Goal: Task Accomplishment & Management: Complete application form

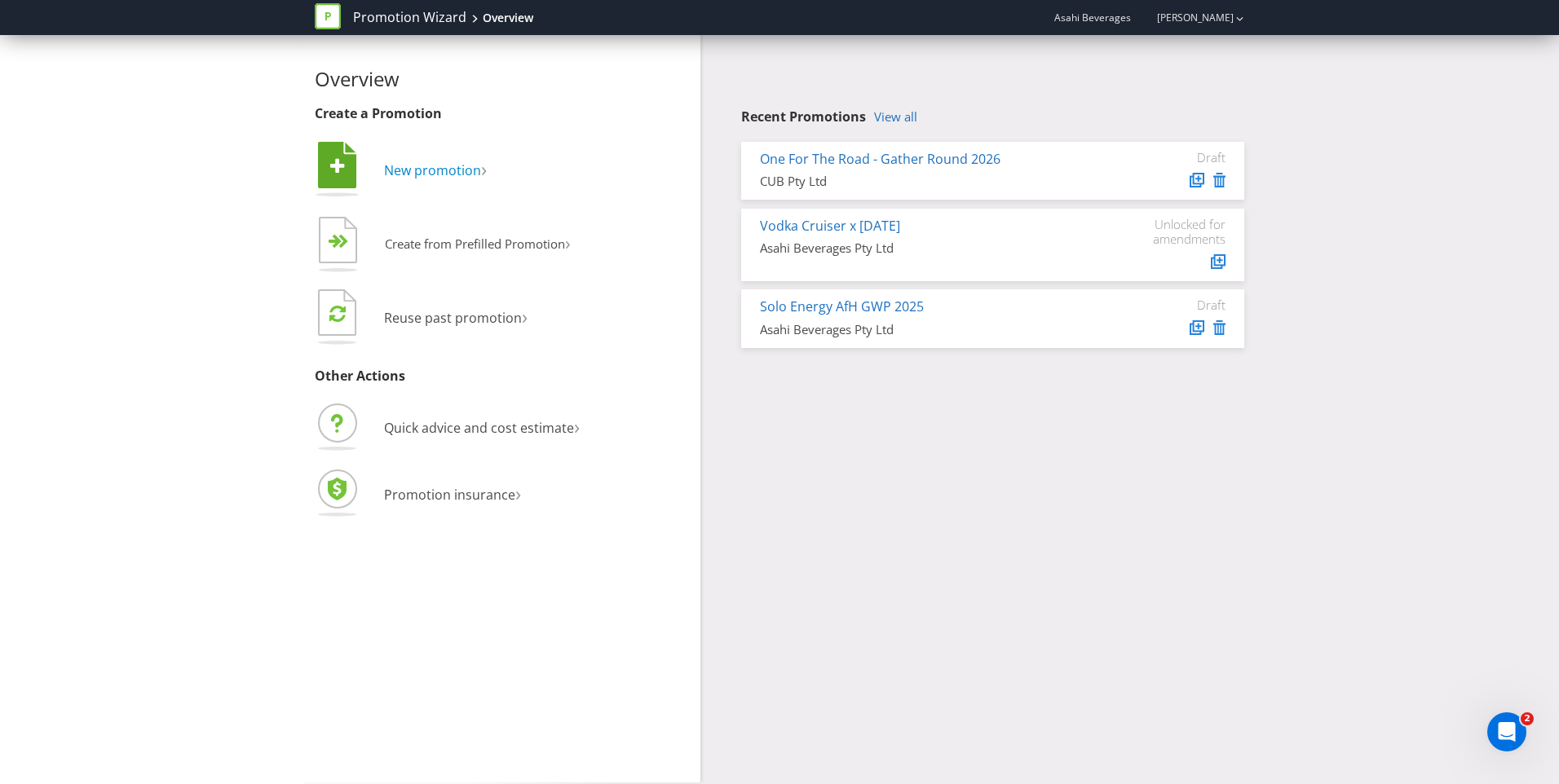
click at [471, 172] on span "New promotion" at bounding box center [432, 170] width 97 height 18
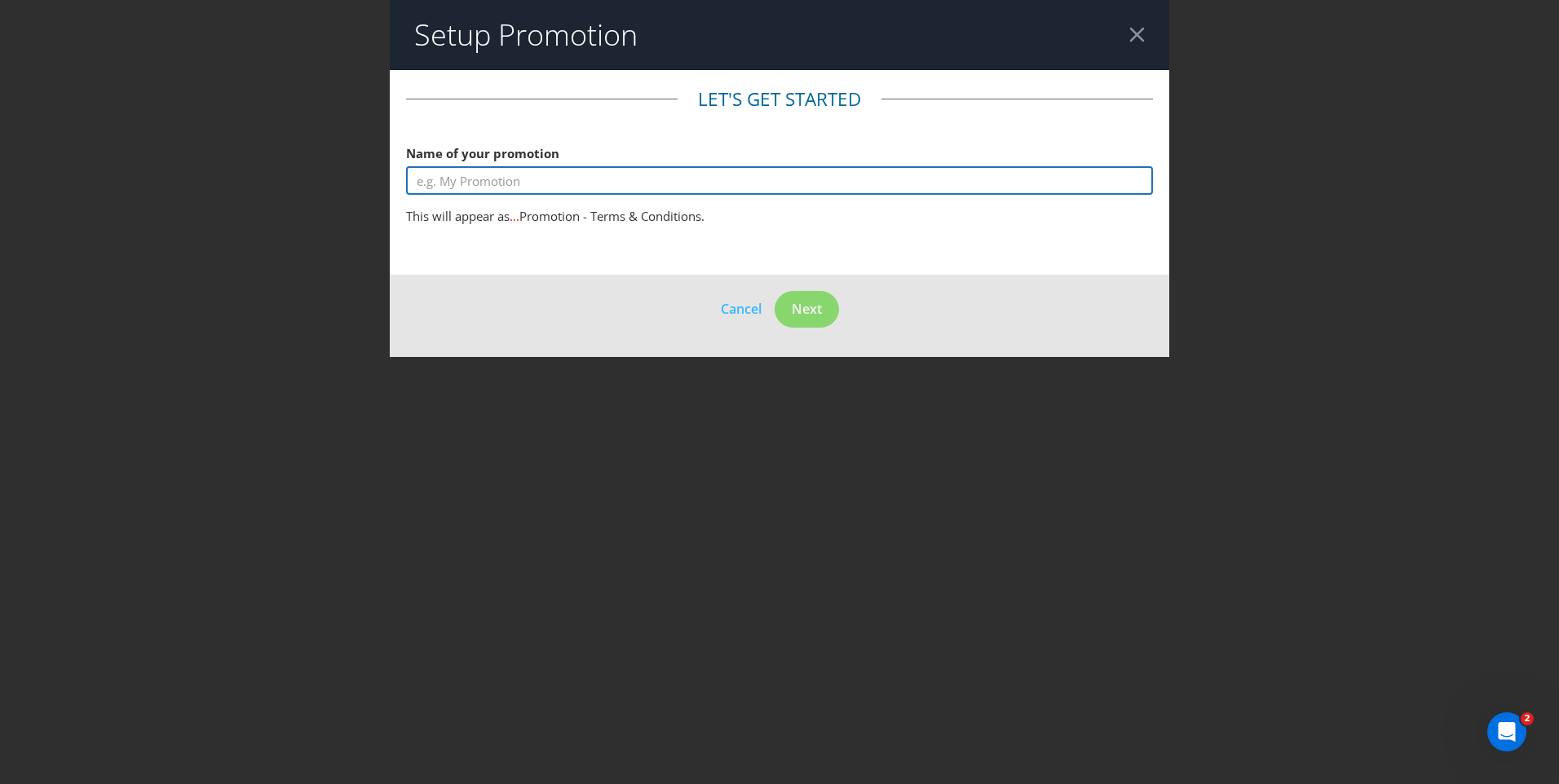
click at [503, 181] on input "text" at bounding box center [780, 180] width 747 height 29
type input "CLG [DATE] Feed Your Thirst On Pack"
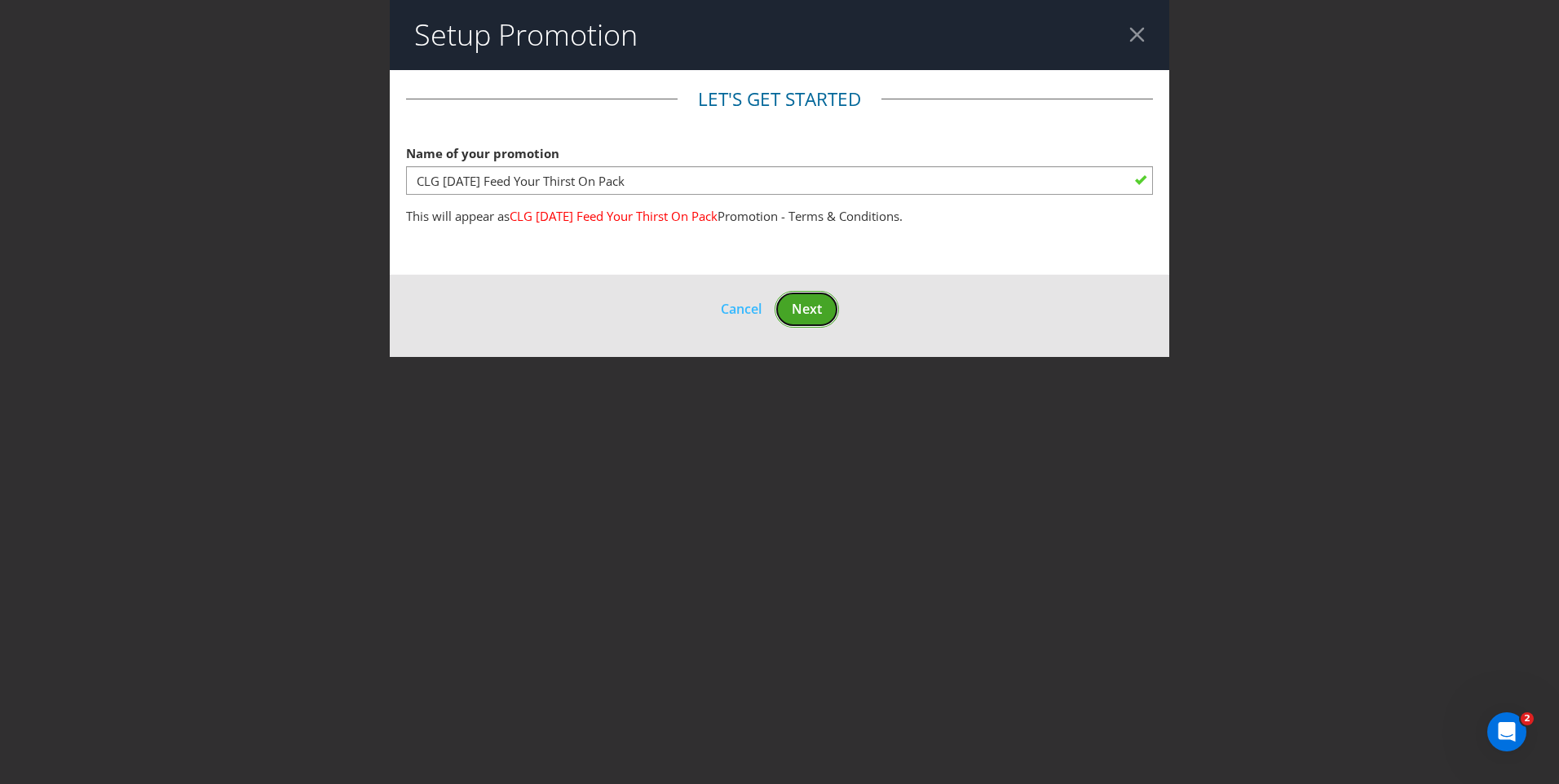
click at [810, 307] on span "Next" at bounding box center [806, 308] width 30 height 18
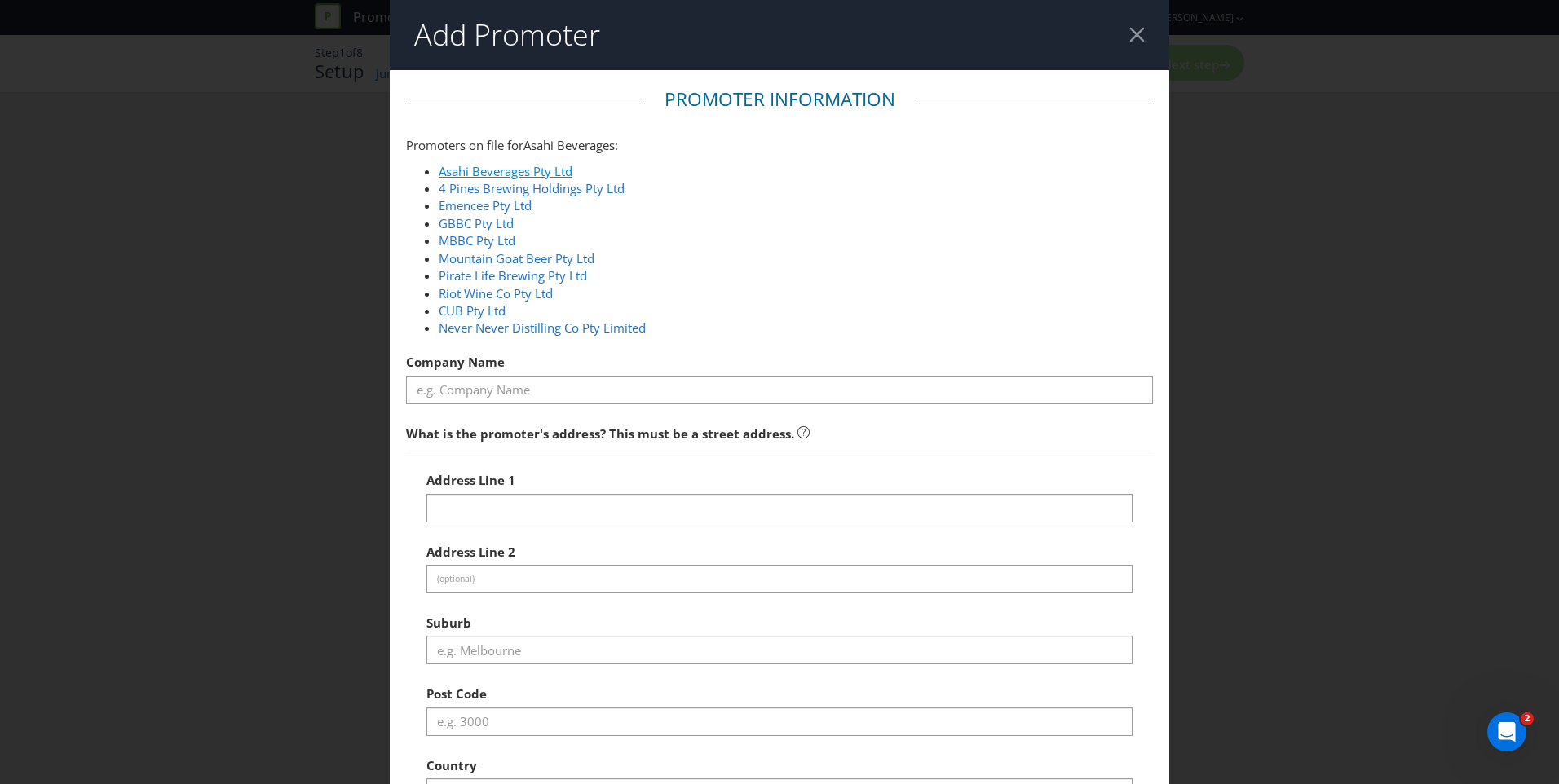
click at [537, 176] on link "Asahi Beverages Pty Ltd" at bounding box center [505, 172] width 134 height 17
type input "Asahi Beverages Pty Ltd"
type input "[STREET_ADDRESS]"
type input "Southbank"
type input "3006"
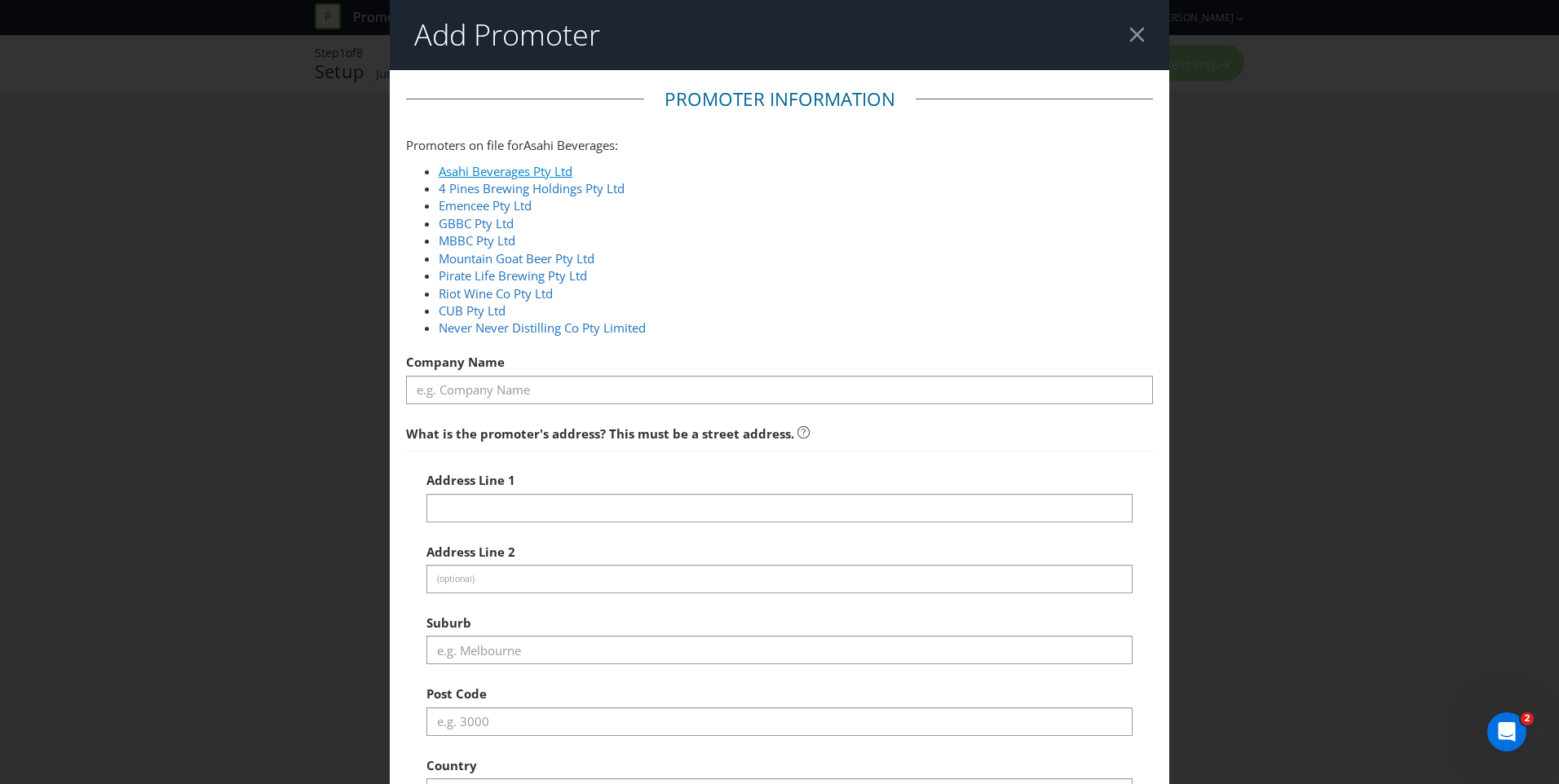
select select "AU"
type input "1800 244 054"
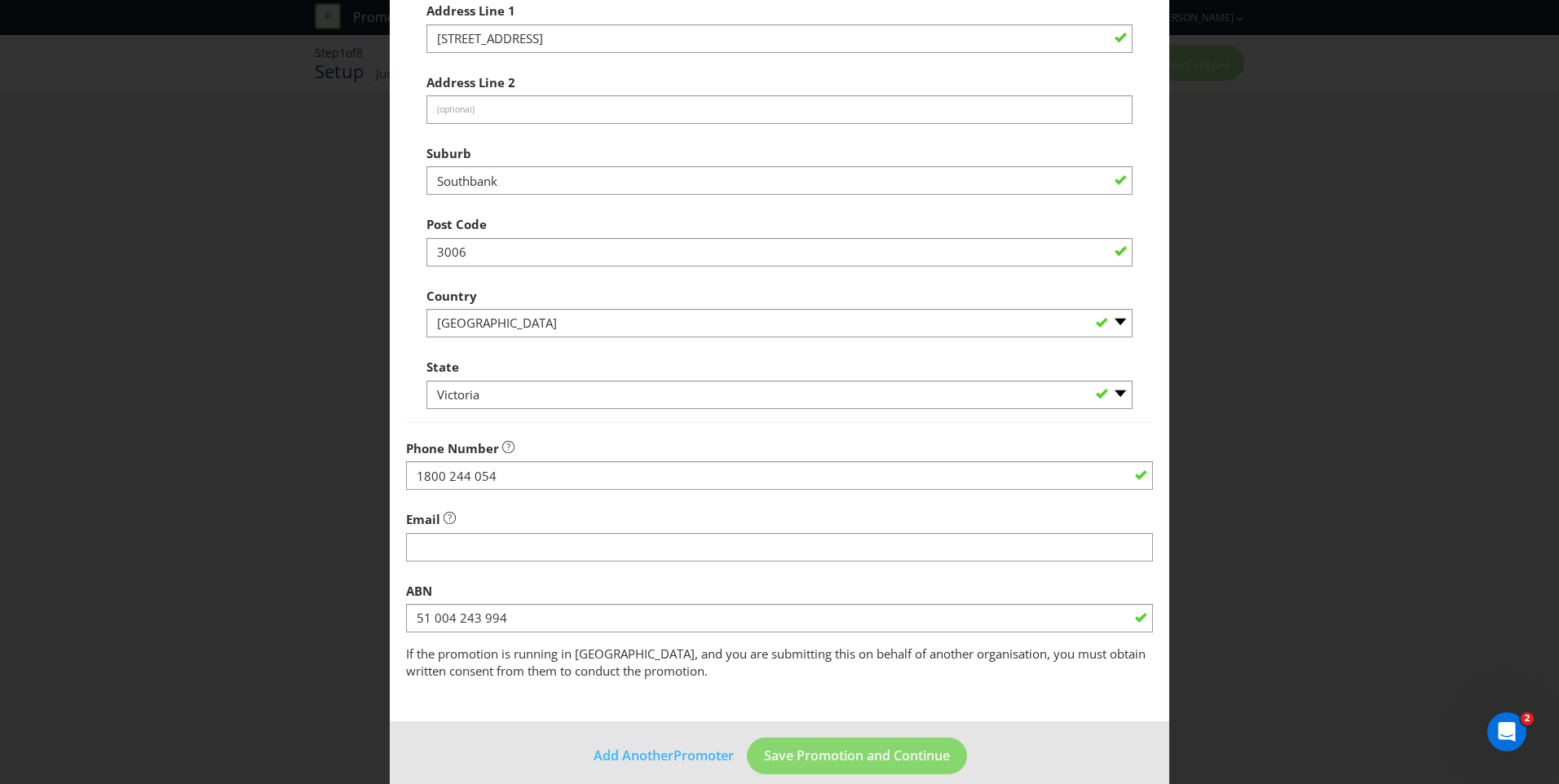
scroll to position [490, 0]
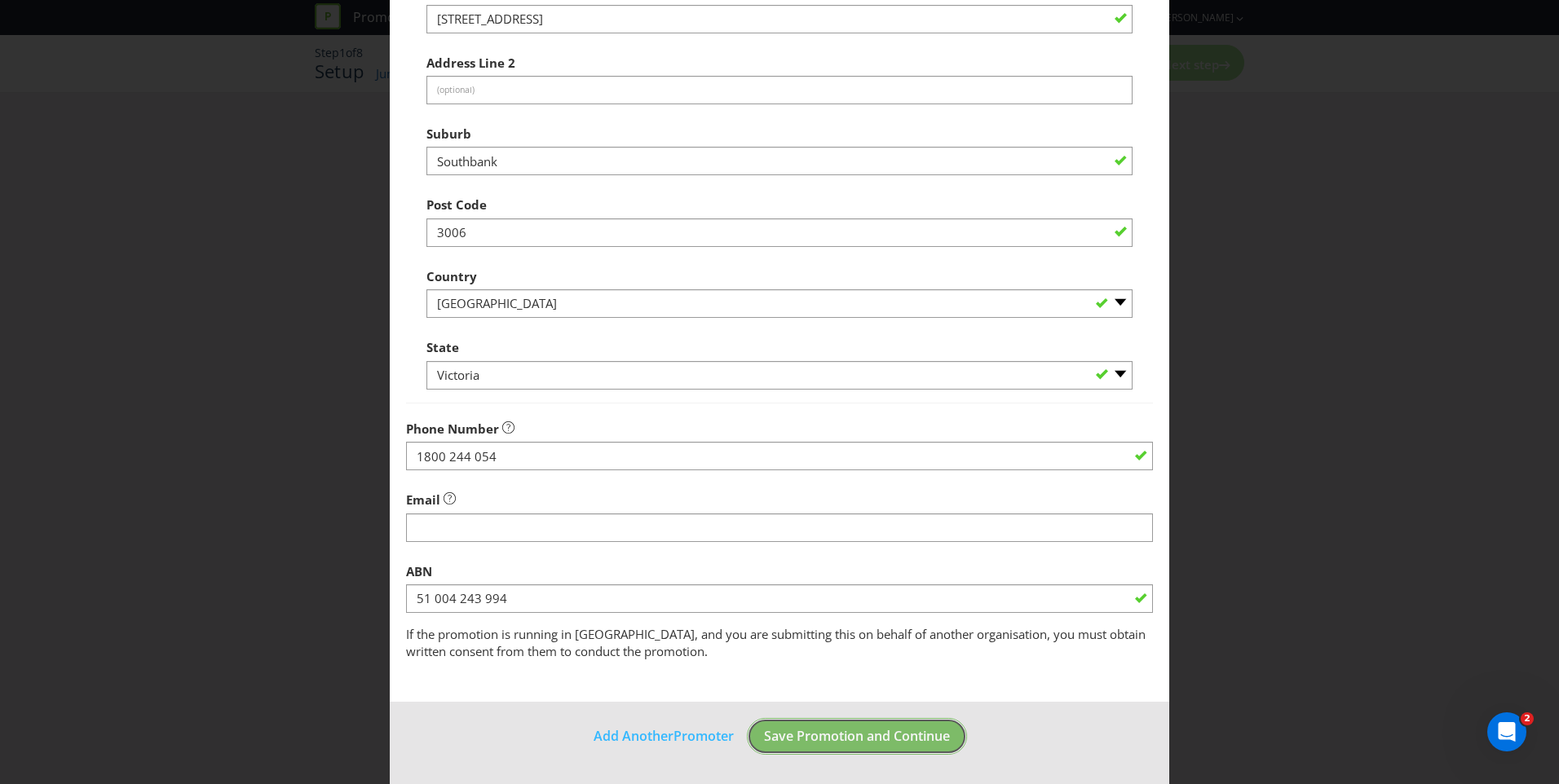
click at [889, 735] on span "Save Promotion and Continue" at bounding box center [857, 736] width 186 height 18
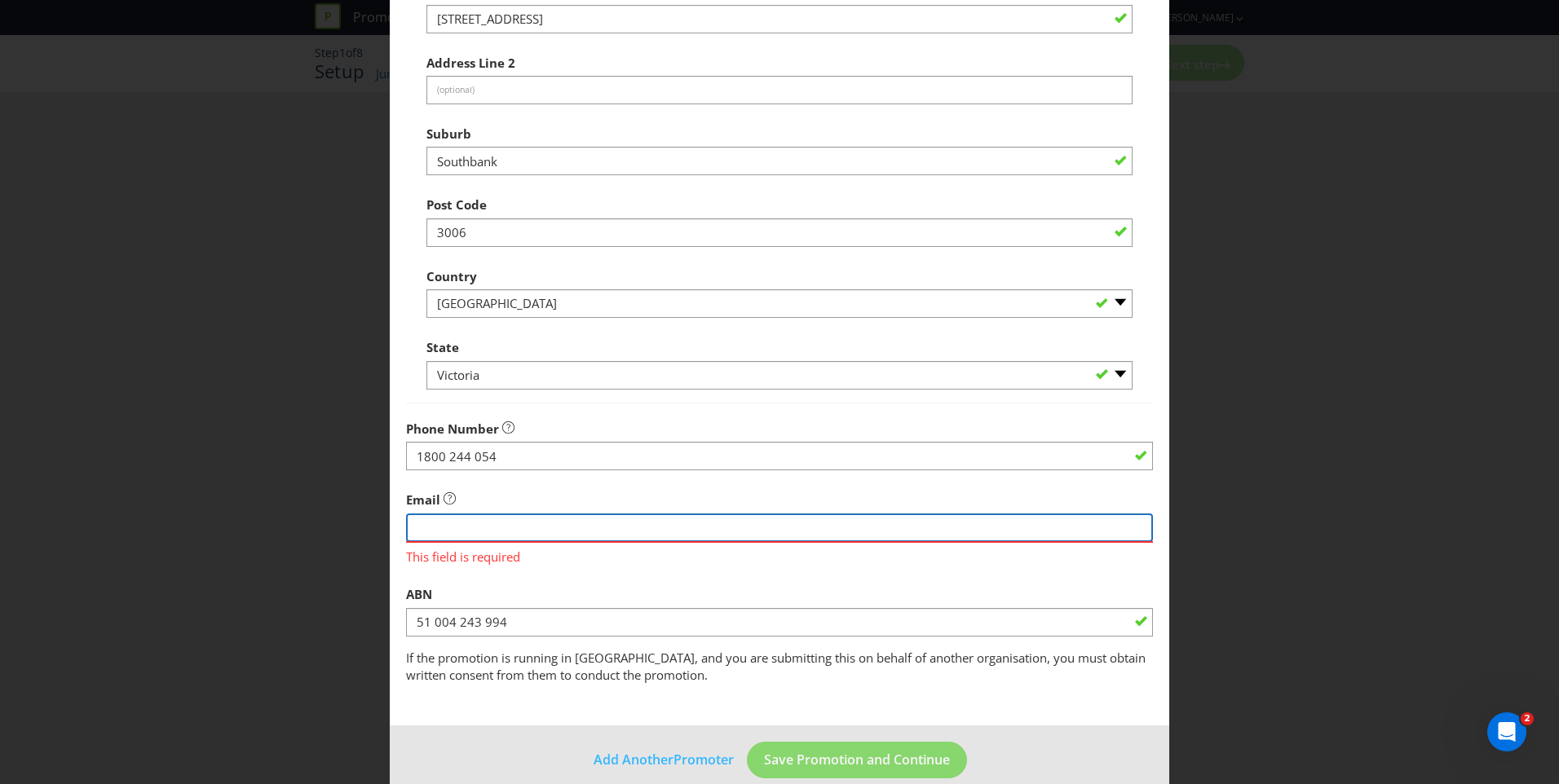
click at [654, 528] on input "string" at bounding box center [780, 528] width 747 height 29
type input "[EMAIL_ADDRESS][DOMAIN_NAME]"
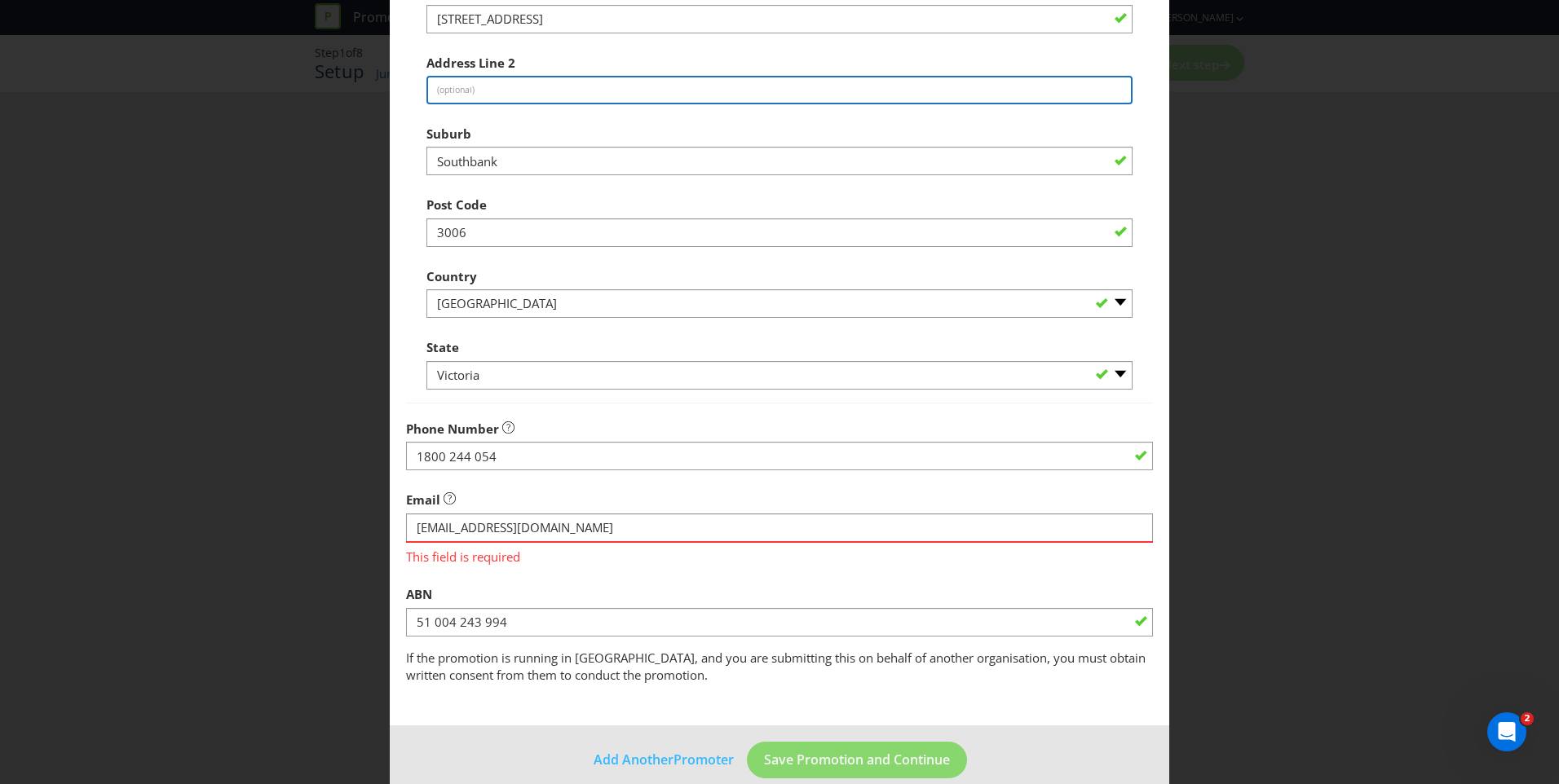
type input "0498 333 243"
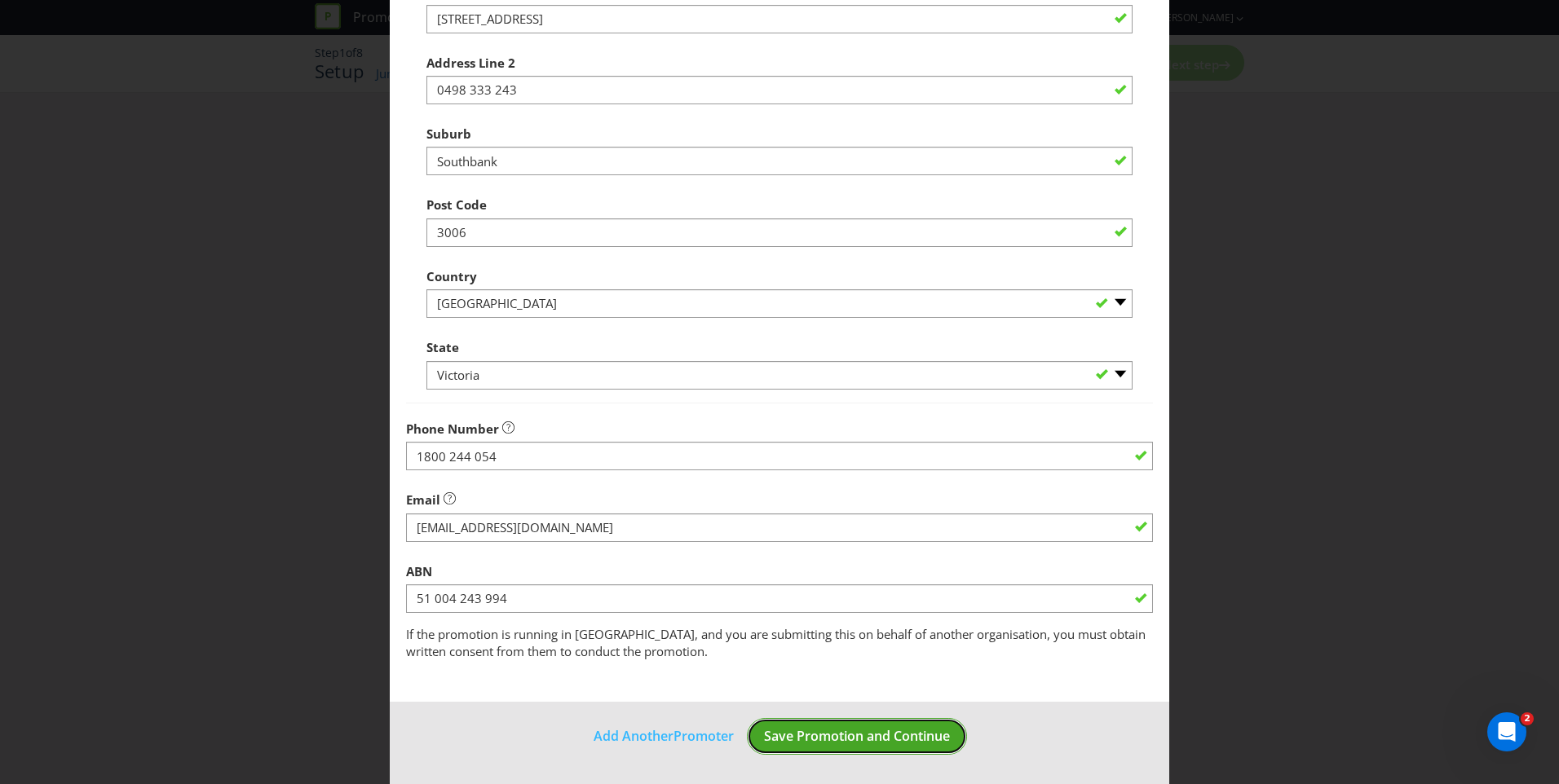
click at [862, 736] on span "Save Promotion and Continue" at bounding box center [857, 736] width 186 height 18
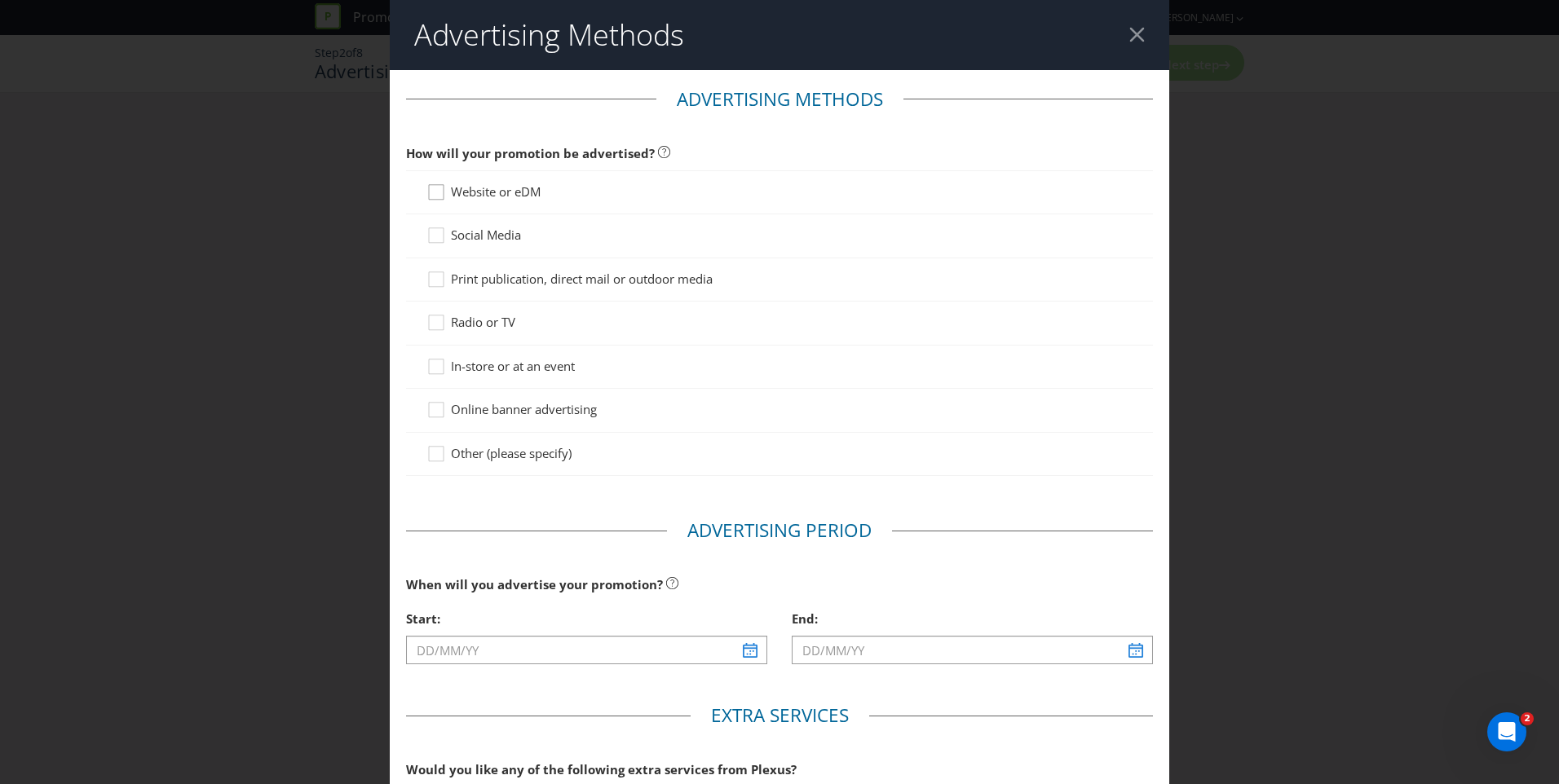
click at [437, 192] on icon at bounding box center [439, 195] width 24 height 24
click at [0, 0] on input "Website or eDM" at bounding box center [0, 0] width 0 height 0
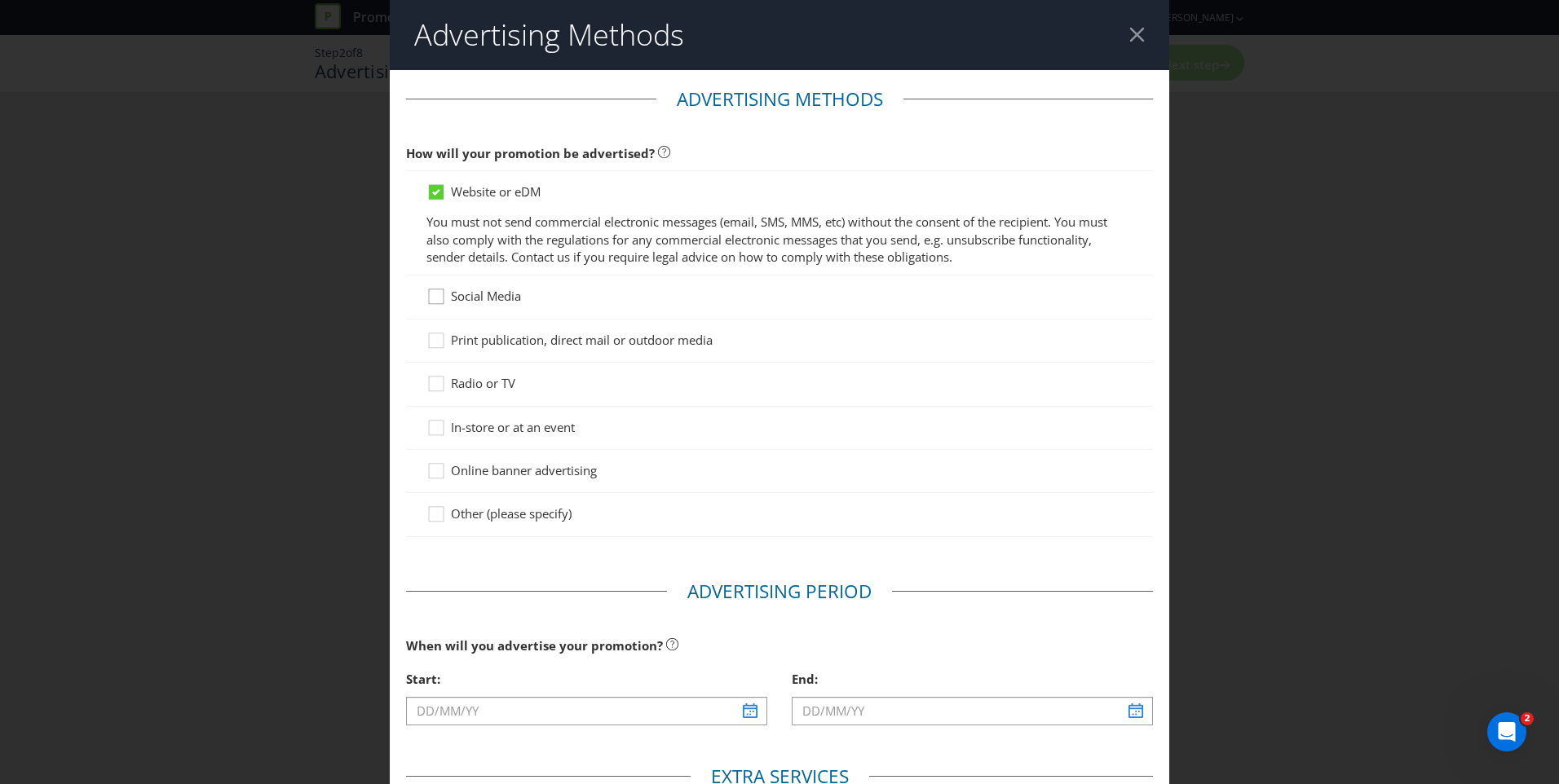
click at [443, 300] on icon at bounding box center [439, 300] width 24 height 24
click at [0, 0] on input "Social Media" at bounding box center [0, 0] width 0 height 0
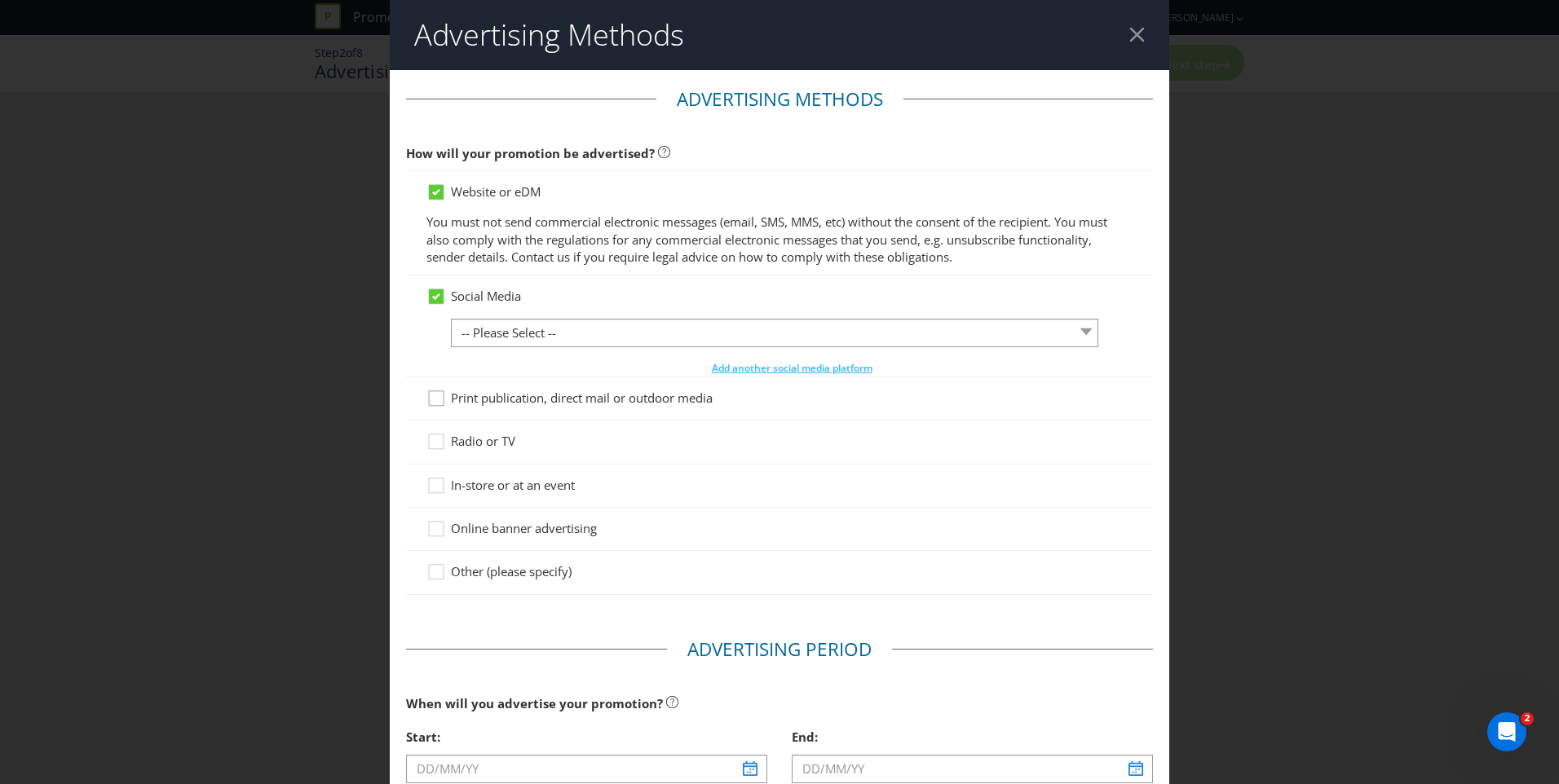
click at [439, 400] on icon at bounding box center [439, 401] width 24 height 24
click at [0, 0] on input "Print publication, direct mail or outdoor media" at bounding box center [0, 0] width 0 height 0
click at [433, 486] on icon at bounding box center [439, 489] width 24 height 24
click at [0, 0] on input "In-store or at an event" at bounding box center [0, 0] width 0 height 0
click at [434, 529] on icon at bounding box center [439, 532] width 24 height 24
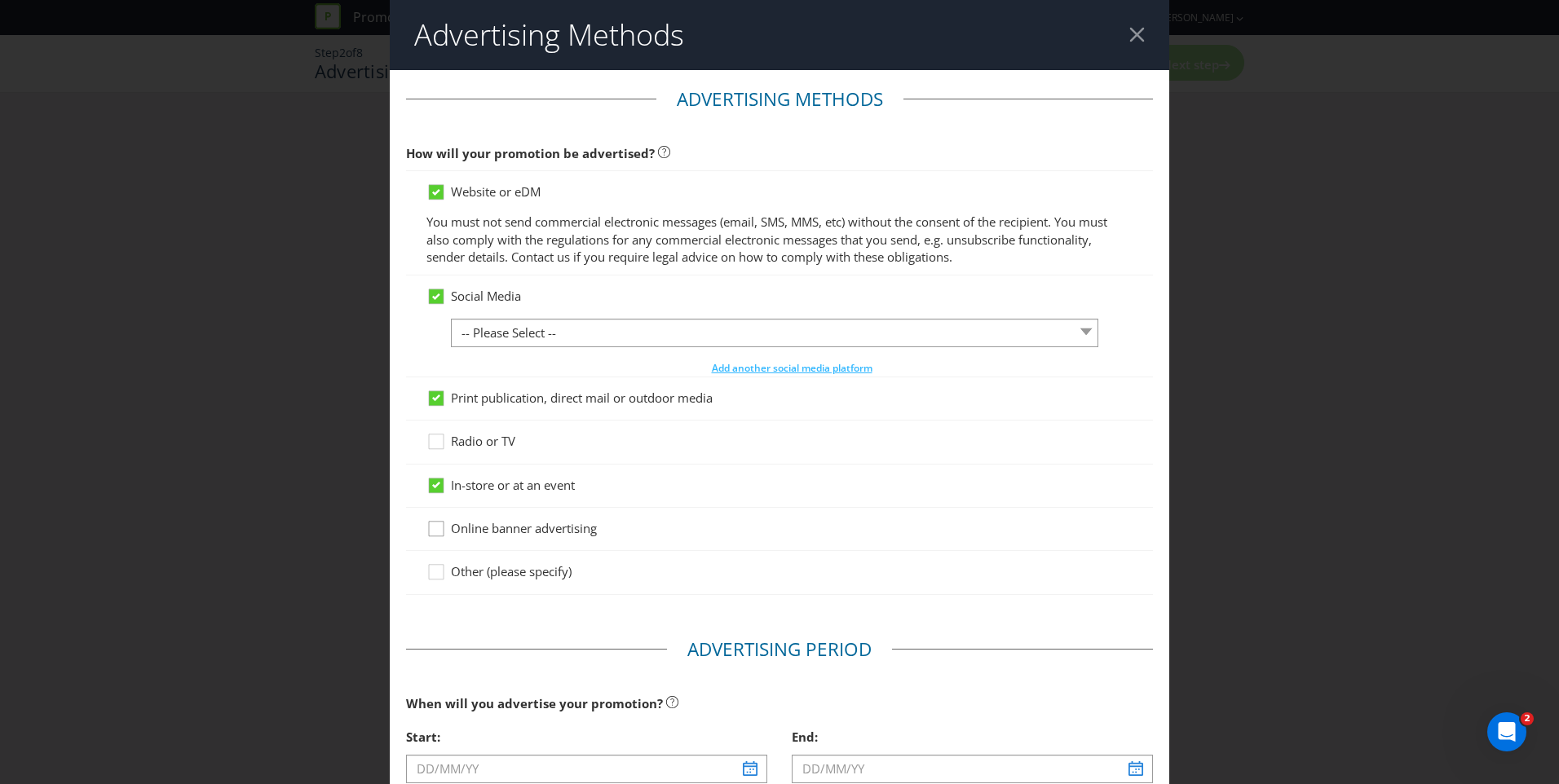
click at [0, 0] on input "Online banner advertising" at bounding box center [0, 0] width 0 height 0
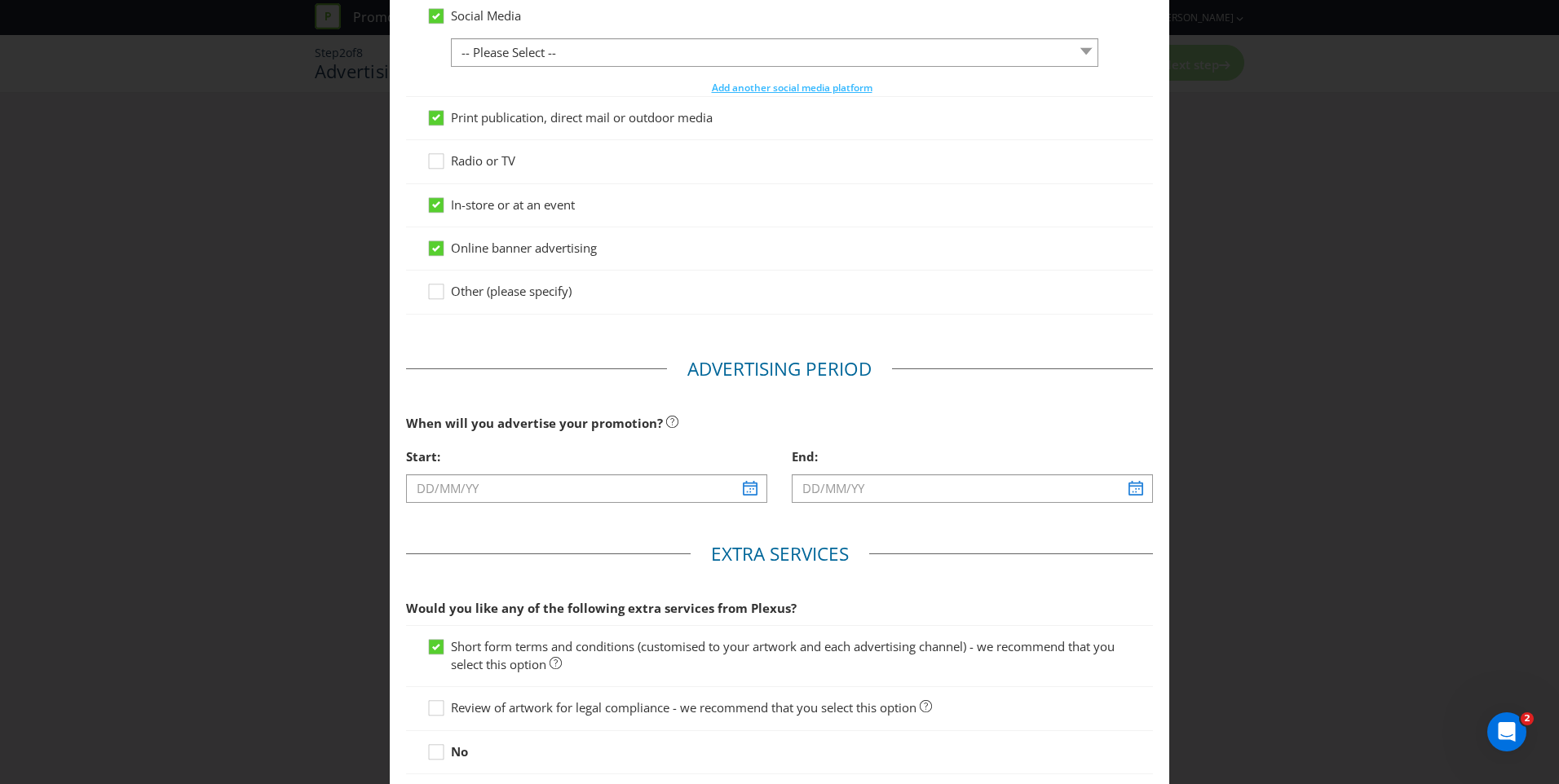
scroll to position [403, 0]
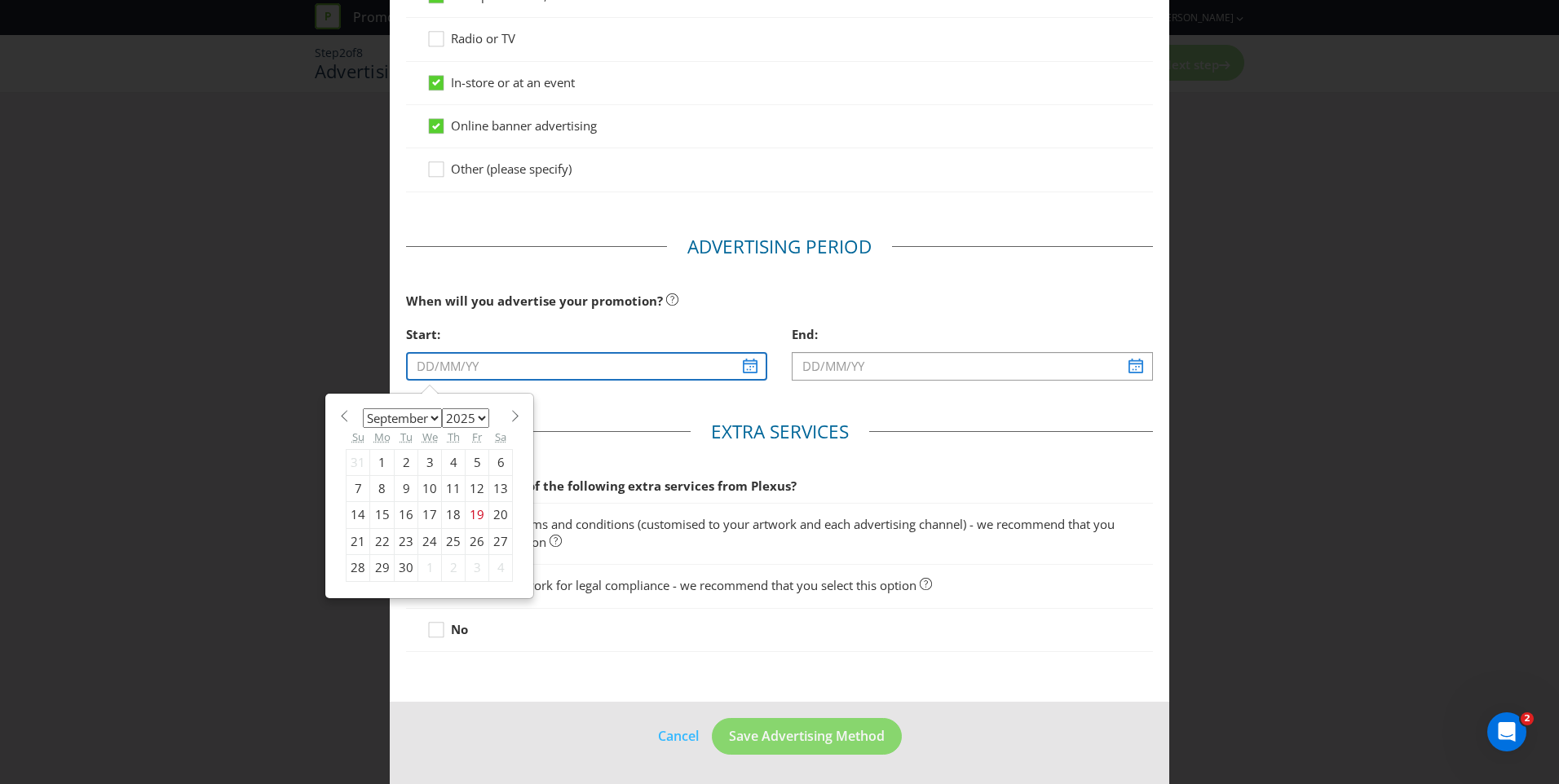
click at [742, 367] on input "text" at bounding box center [586, 366] width 361 height 29
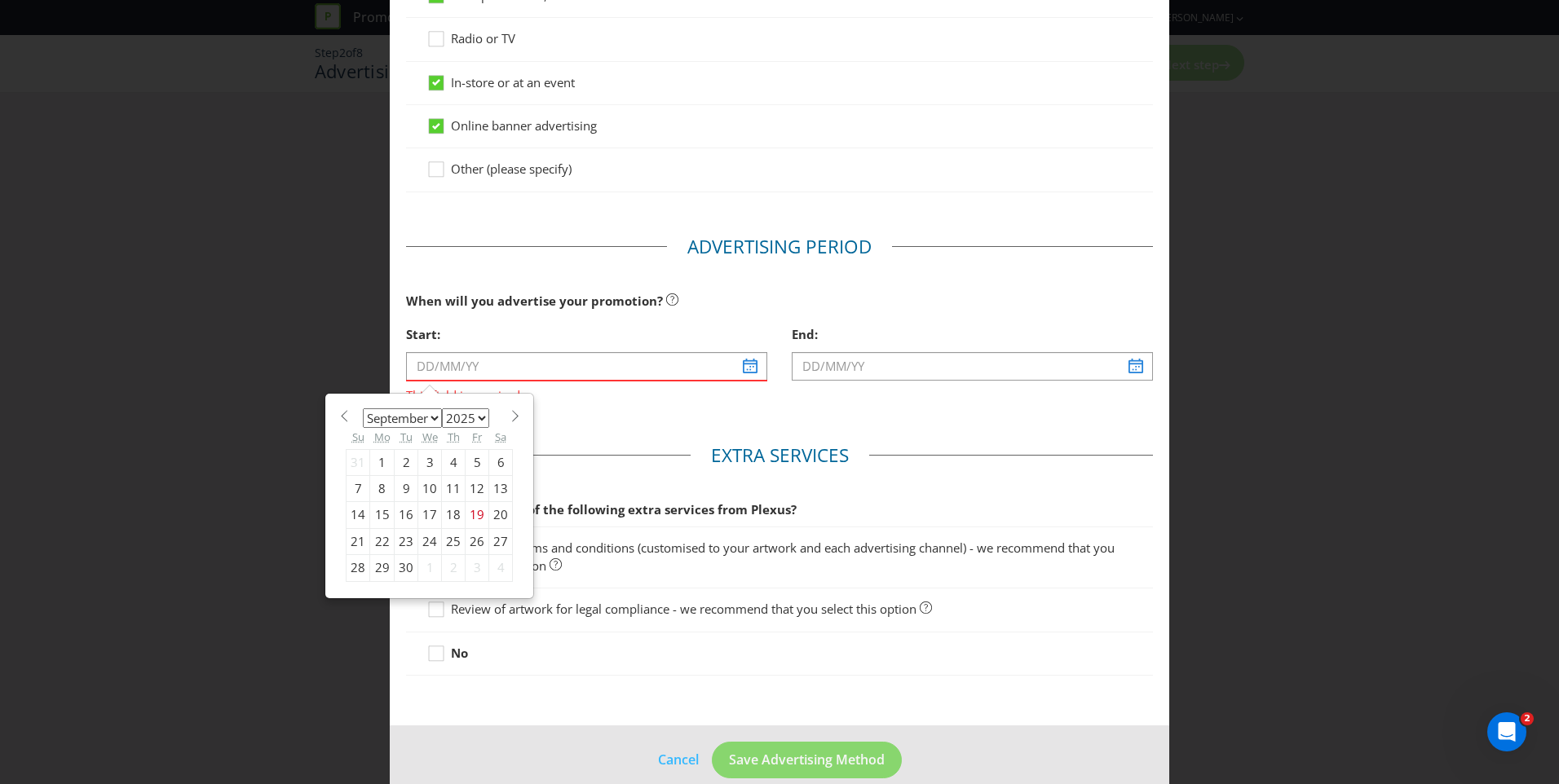
click at [429, 417] on select "January February March April May June July August September October November De…" at bounding box center [402, 418] width 79 height 20
click at [466, 425] on select "2025 2026 2027 2028 2029 2030 2031 2032 2033 2034 2035" at bounding box center [465, 418] width 47 height 20
select select "2026"
click at [442, 409] on select "2025 2026 2027 2028 2029 2030 2031 2032 2033 2034 2035" at bounding box center [465, 418] width 47 height 20
click at [429, 417] on select "January February March April May June July August September October November De…" at bounding box center [402, 418] width 79 height 20
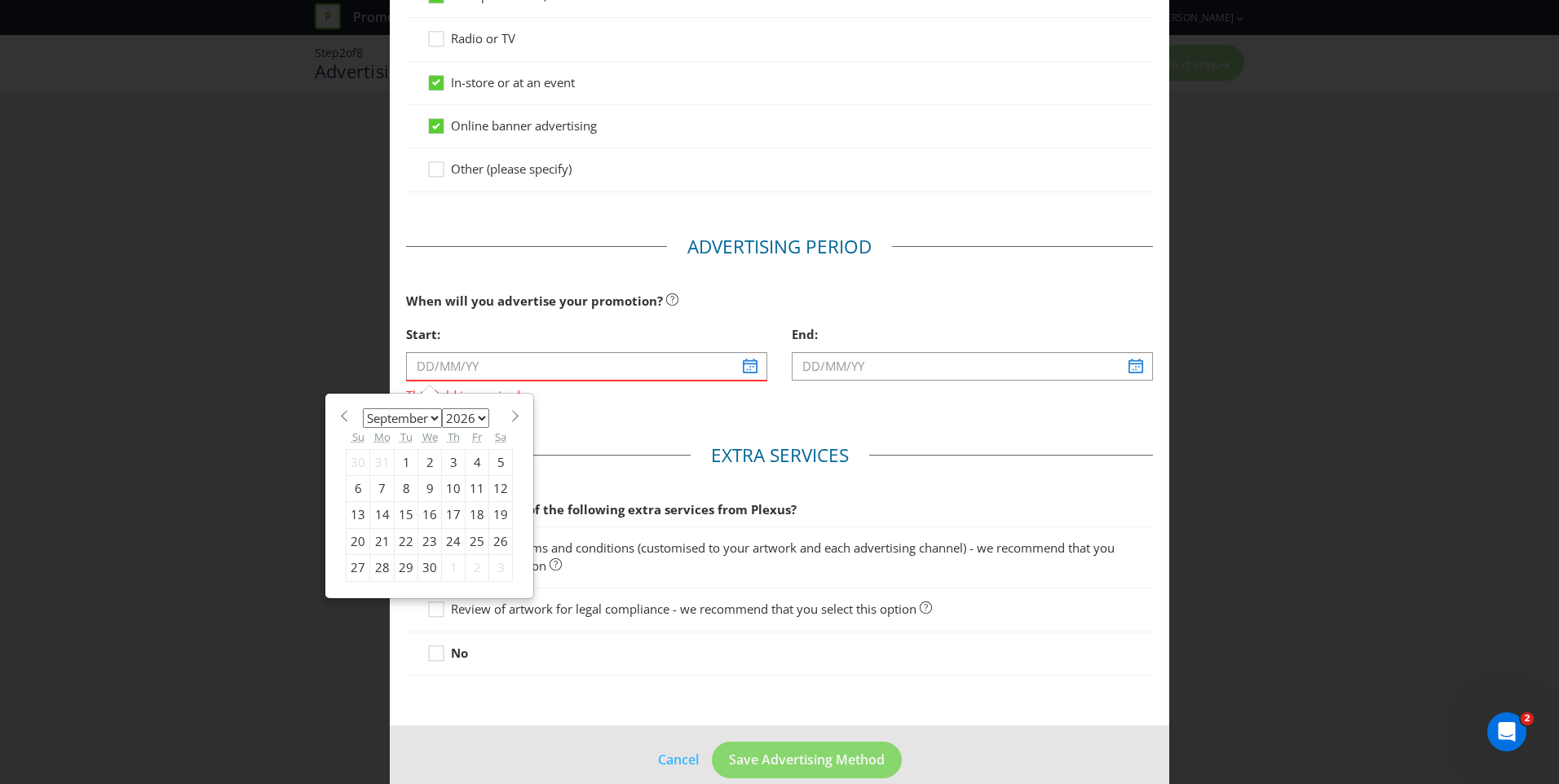
select select "3"
click at [363, 409] on select "January February March April May June July August September October November De…" at bounding box center [402, 418] width 79 height 20
click at [379, 516] on div "13" at bounding box center [382, 516] width 24 height 26
type input "[DATE]"
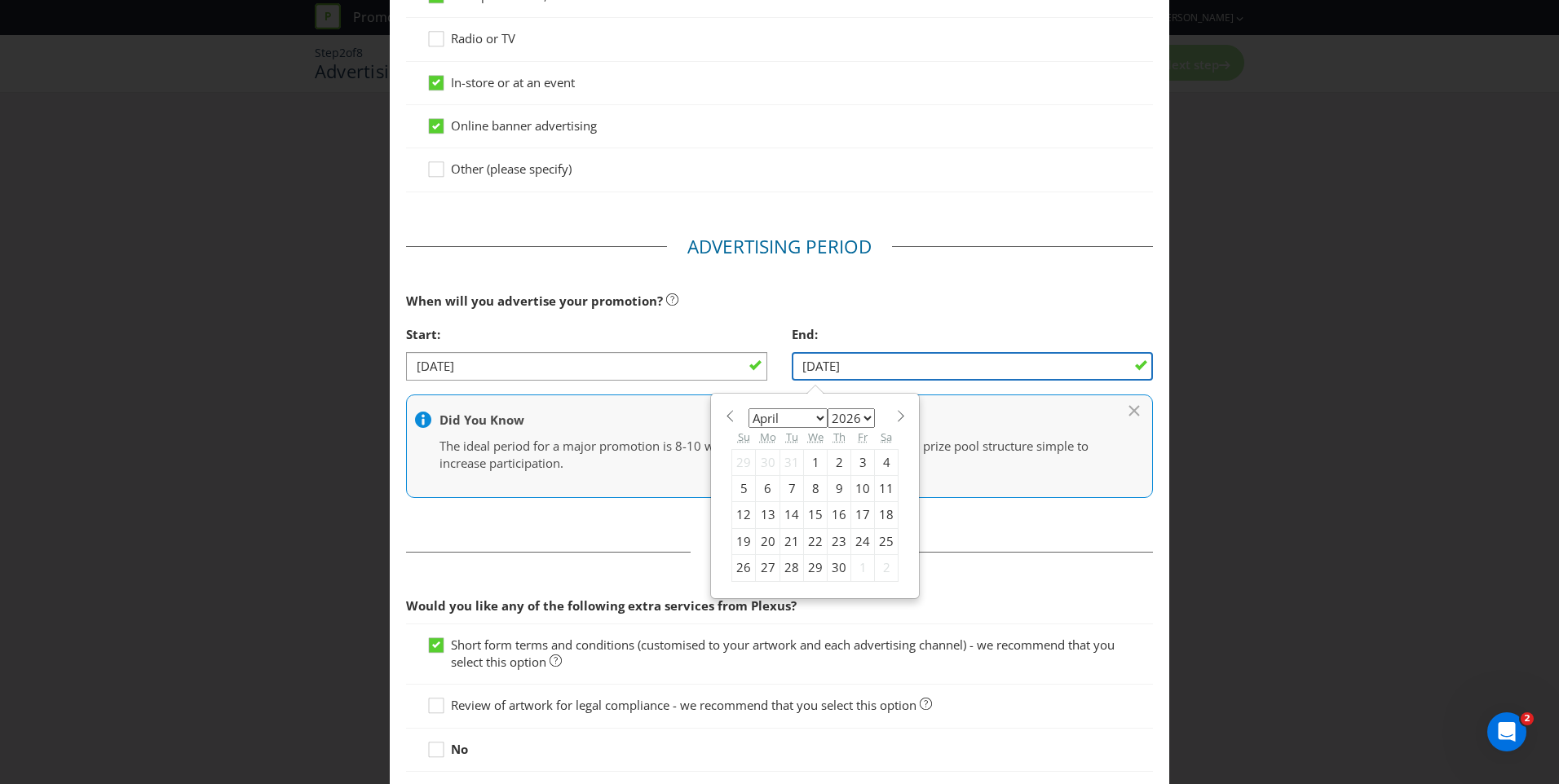
click at [926, 370] on input "[DATE]" at bounding box center [972, 366] width 361 height 29
click at [804, 410] on select "January February March April May June July August September October November De…" at bounding box center [788, 418] width 79 height 20
select select "6"
click at [749, 409] on select "January February March April May June July August September October November De…" at bounding box center [788, 418] width 79 height 20
click at [763, 490] on div "6" at bounding box center [768, 489] width 24 height 26
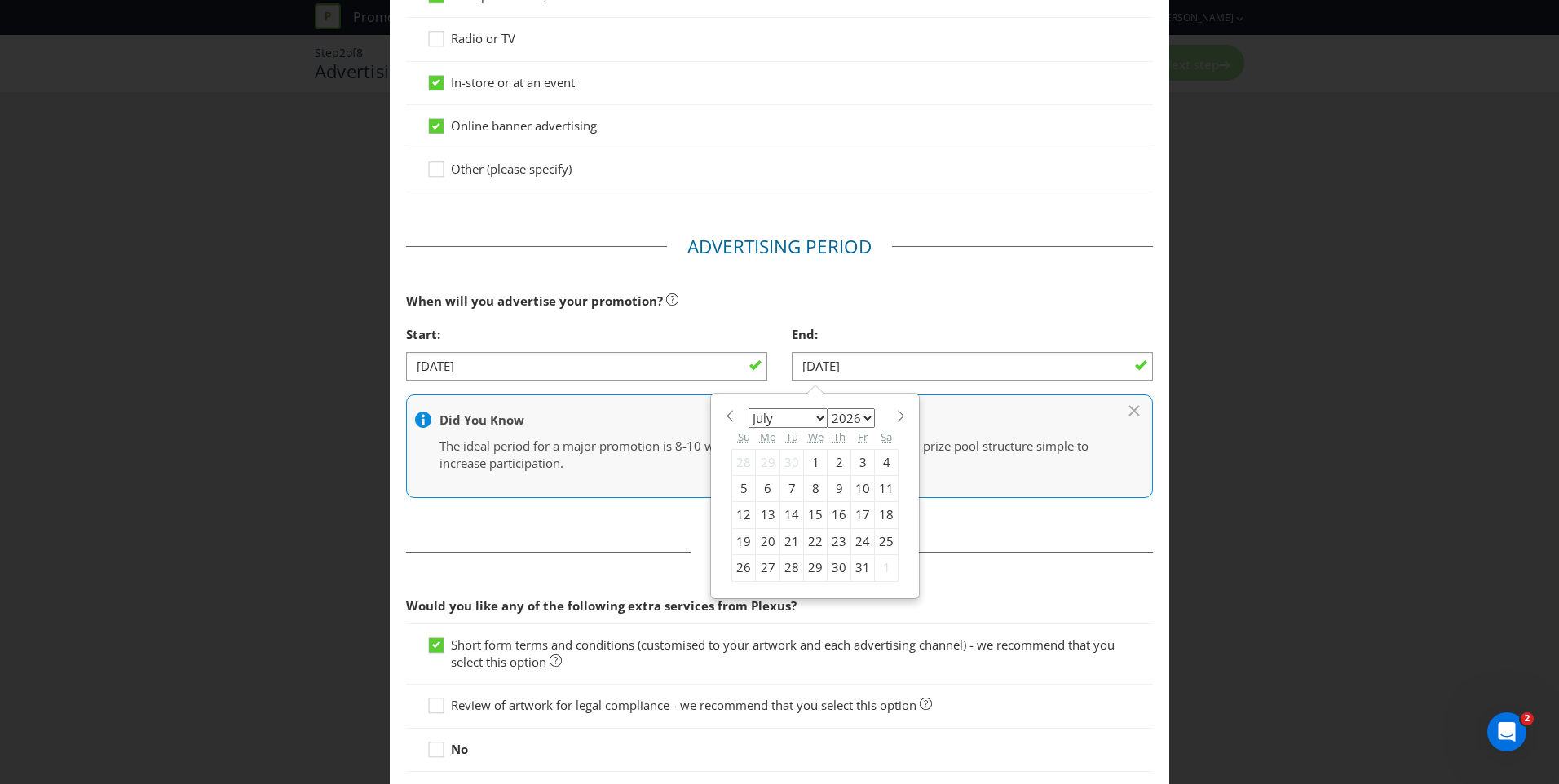
type input "[DATE]"
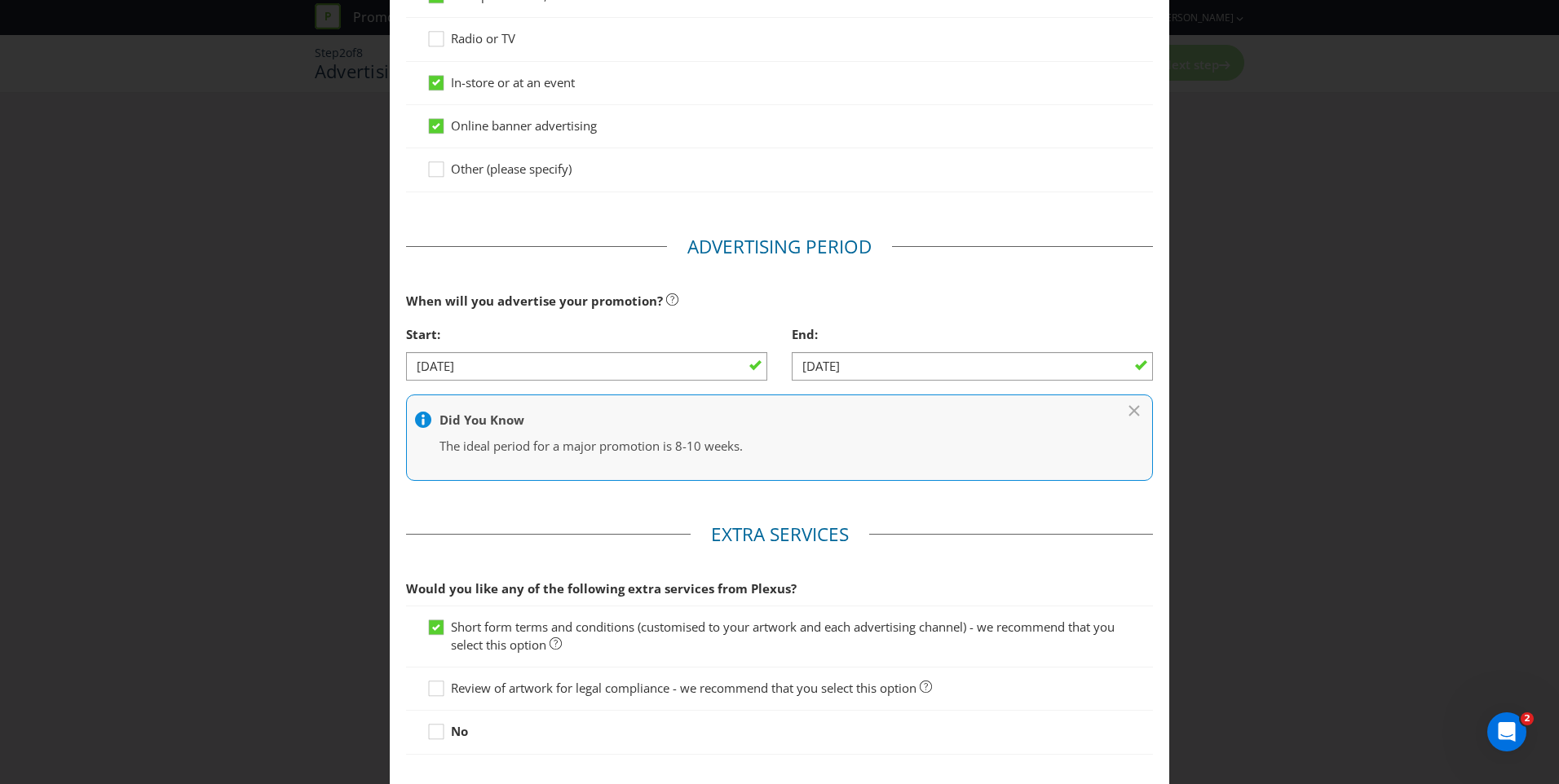
scroll to position [505, 0]
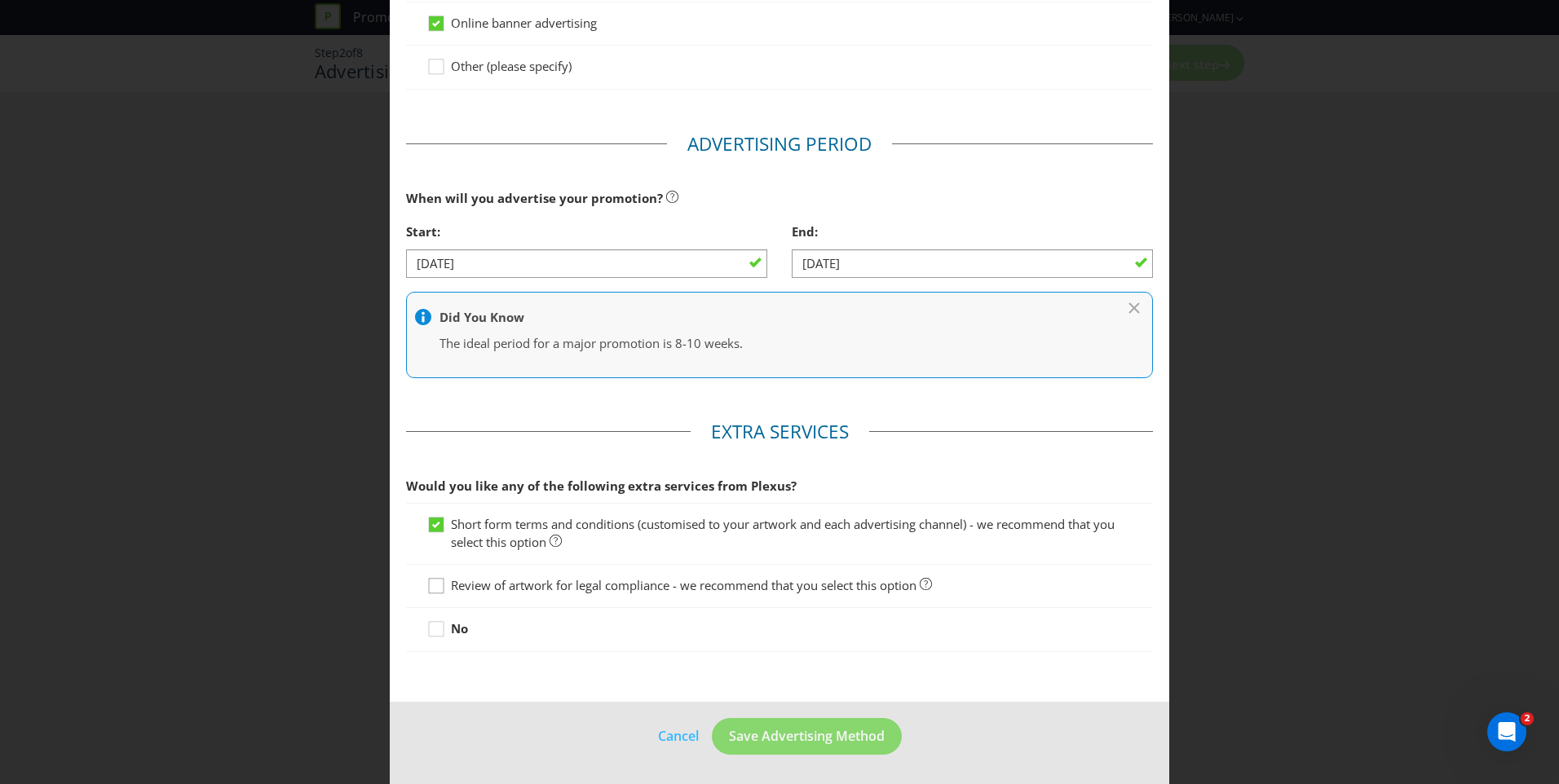
click at [434, 583] on div at bounding box center [436, 580] width 8 height 8
click at [0, 0] on input "Review of artwork for legal compliance - we recommend that you select this opti…" at bounding box center [0, 0] width 0 height 0
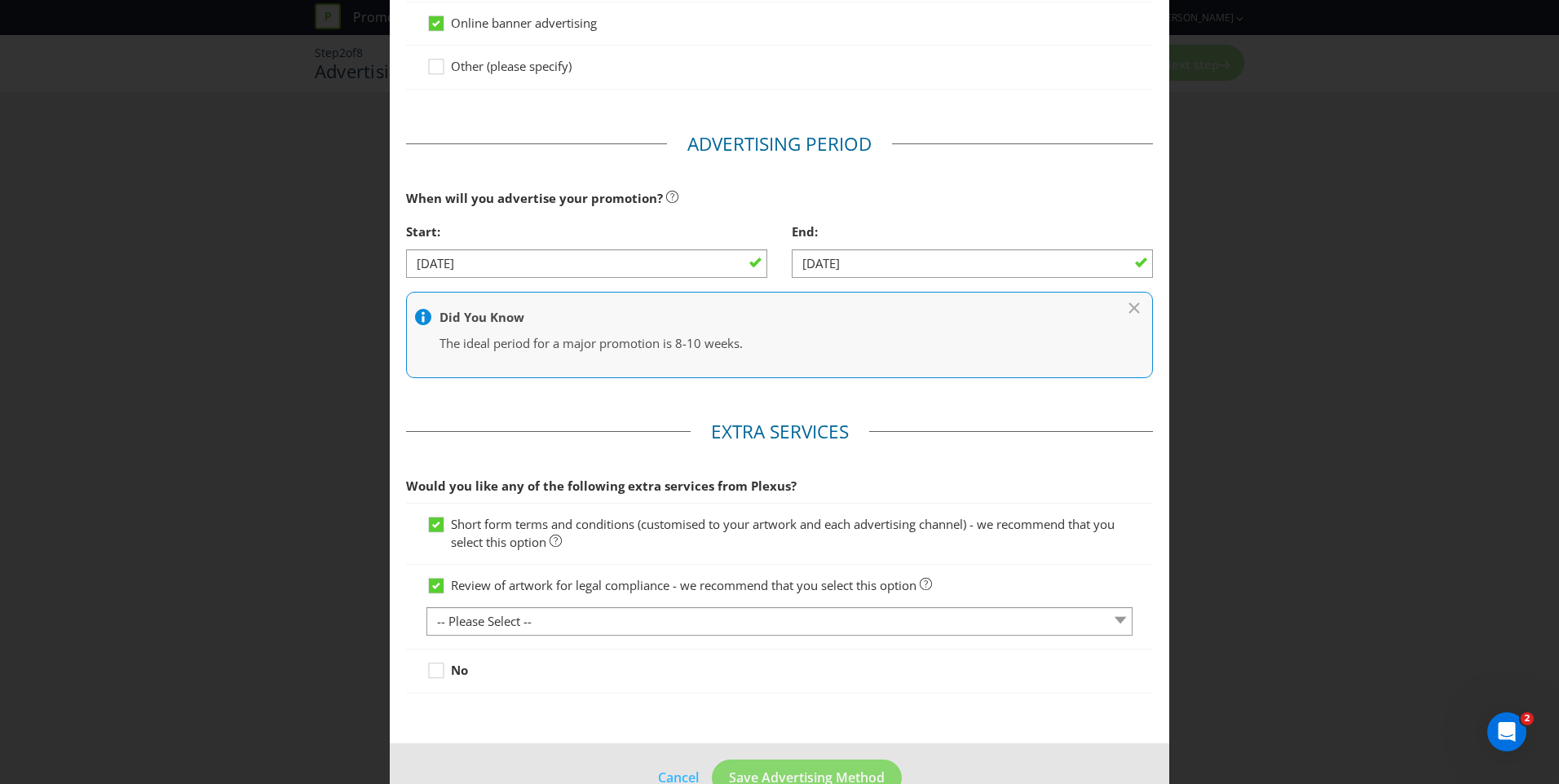
scroll to position [547, 0]
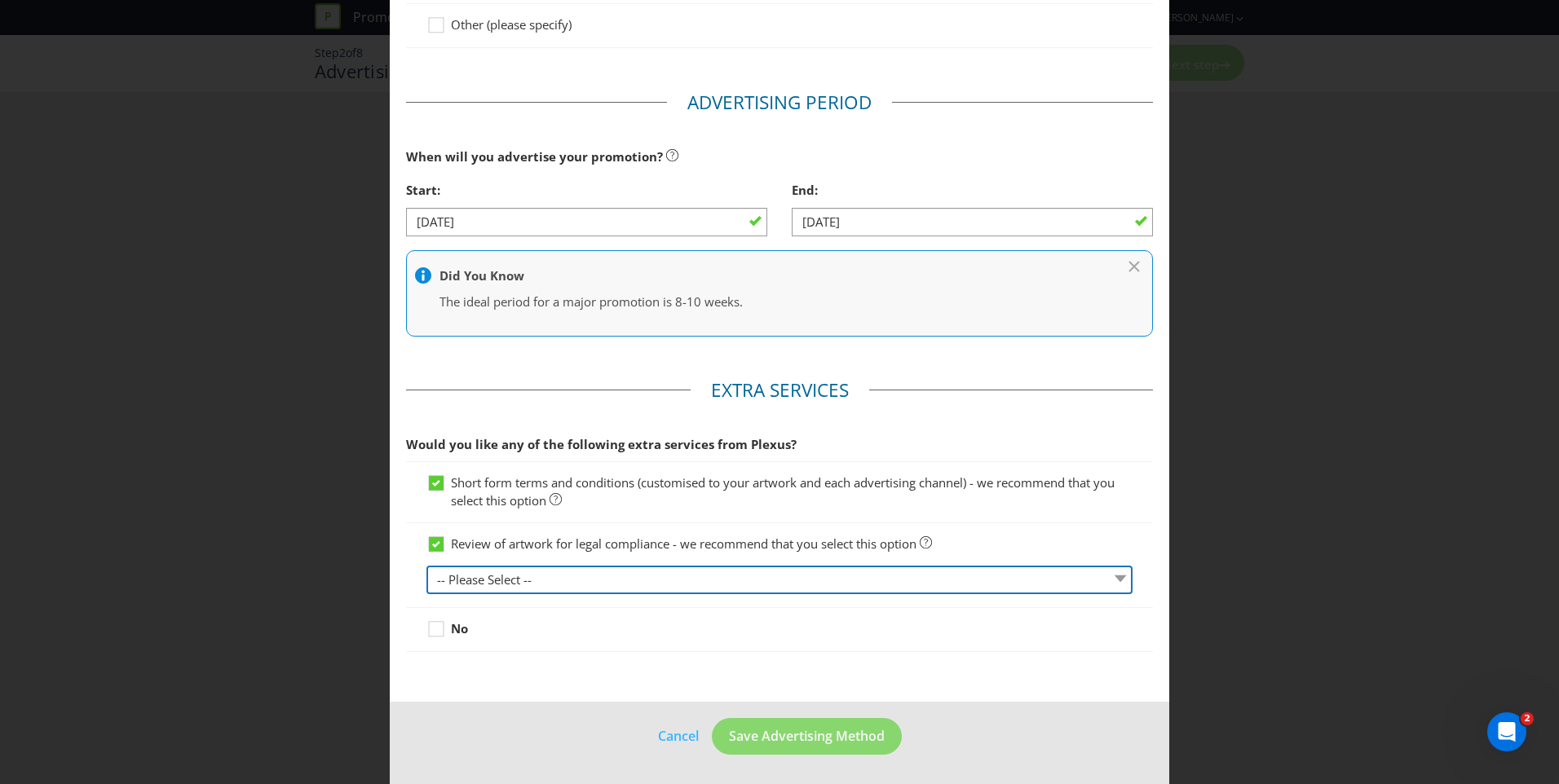
click at [600, 585] on select "-- Please Select -- 1 piece 2-4 pieces (provided at same time) 5-7 pieces (prov…" at bounding box center [780, 580] width 706 height 29
select select "MARKETING_REVIEW_2"
click at [426, 566] on select "-- Please Select -- 1 piece 2-4 pieces (provided at same time) 5-7 pieces (prov…" at bounding box center [780, 580] width 706 height 29
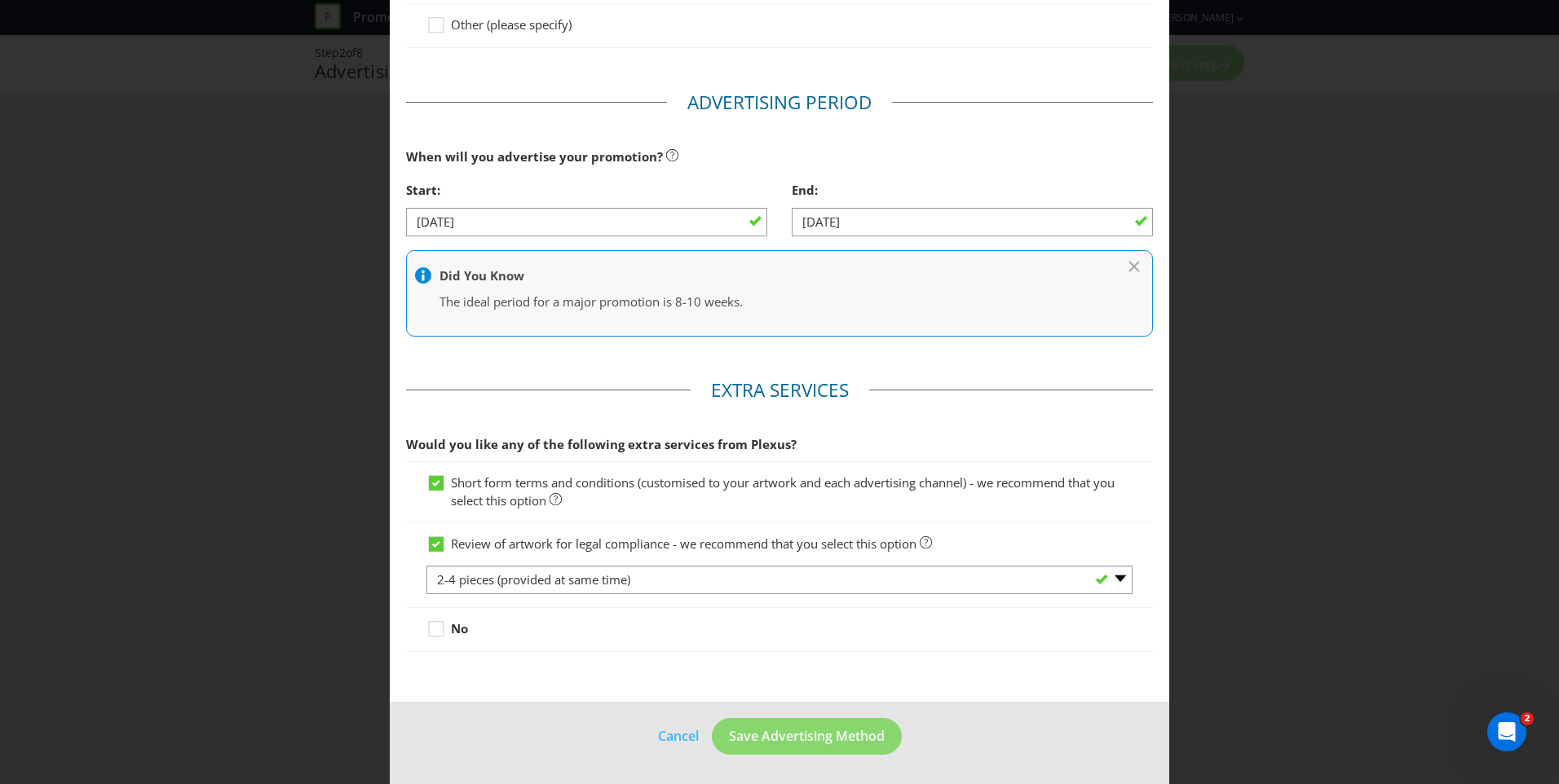
click at [741, 689] on main "Advertising Methods How will your promotion be advertised? Website or eDM You m…" at bounding box center [779, 112] width 780 height 1179
click at [795, 747] on button "Save Advertising Method" at bounding box center [806, 736] width 190 height 36
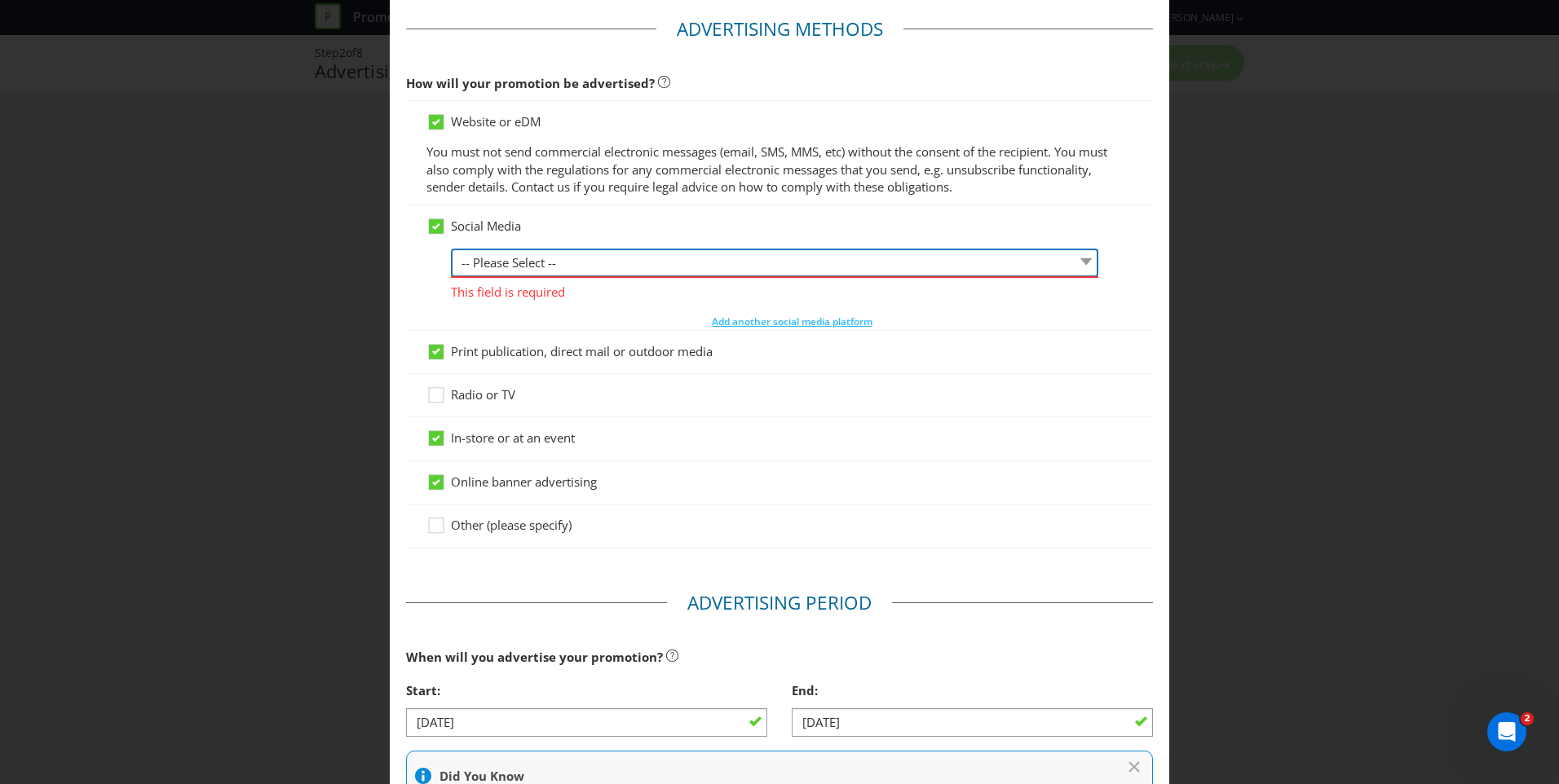
click at [592, 268] on select "-- Please Select -- Facebook X Instagram Snapchat LinkedIn Pinterest Tumblr You…" at bounding box center [774, 263] width 648 height 29
select select "FACEBOOK"
click at [451, 249] on select "-- Please Select -- Facebook X Instagram Snapchat LinkedIn Pinterest Tumblr You…" at bounding box center [774, 263] width 648 height 29
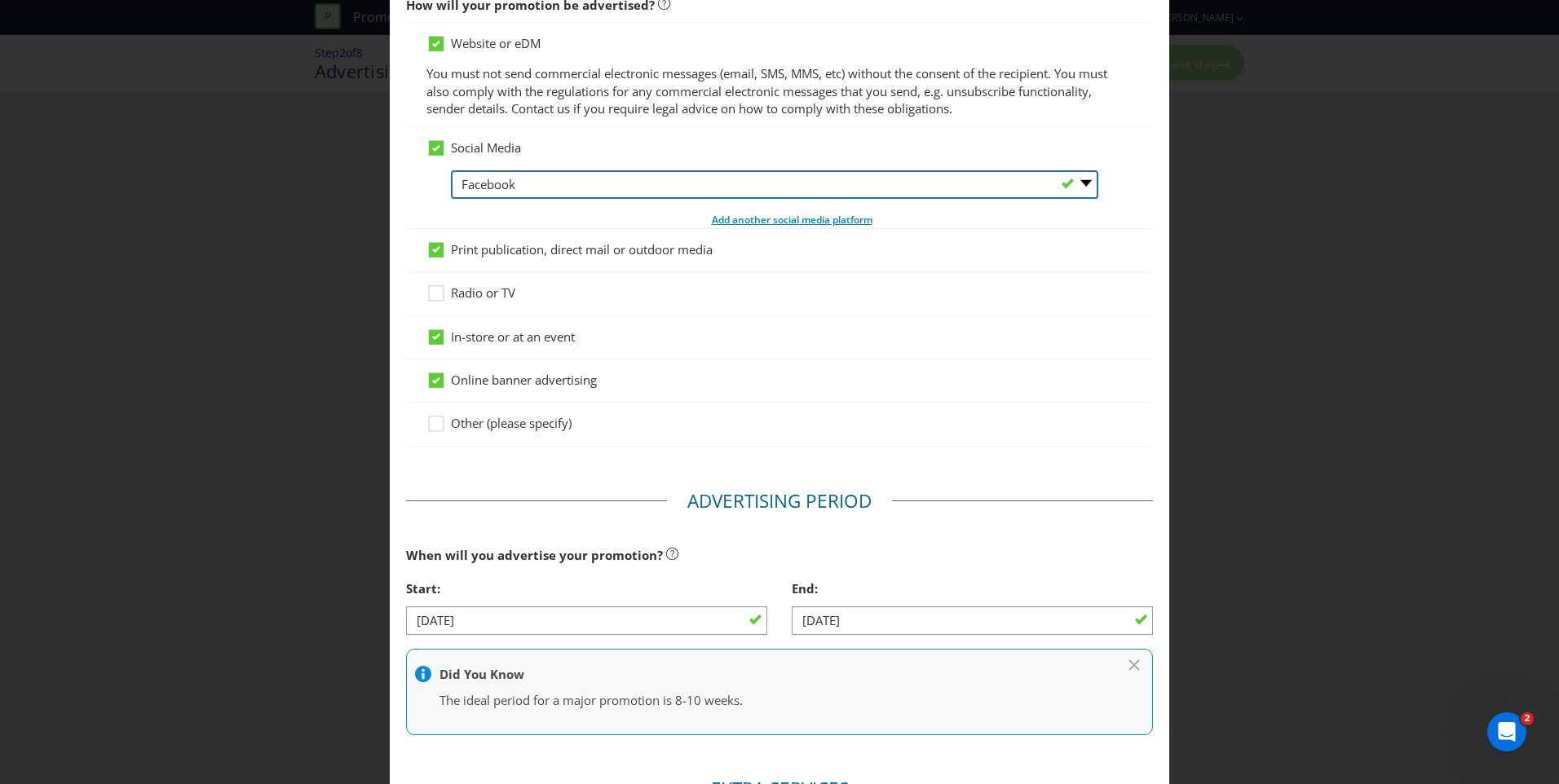
scroll to position [147, 0]
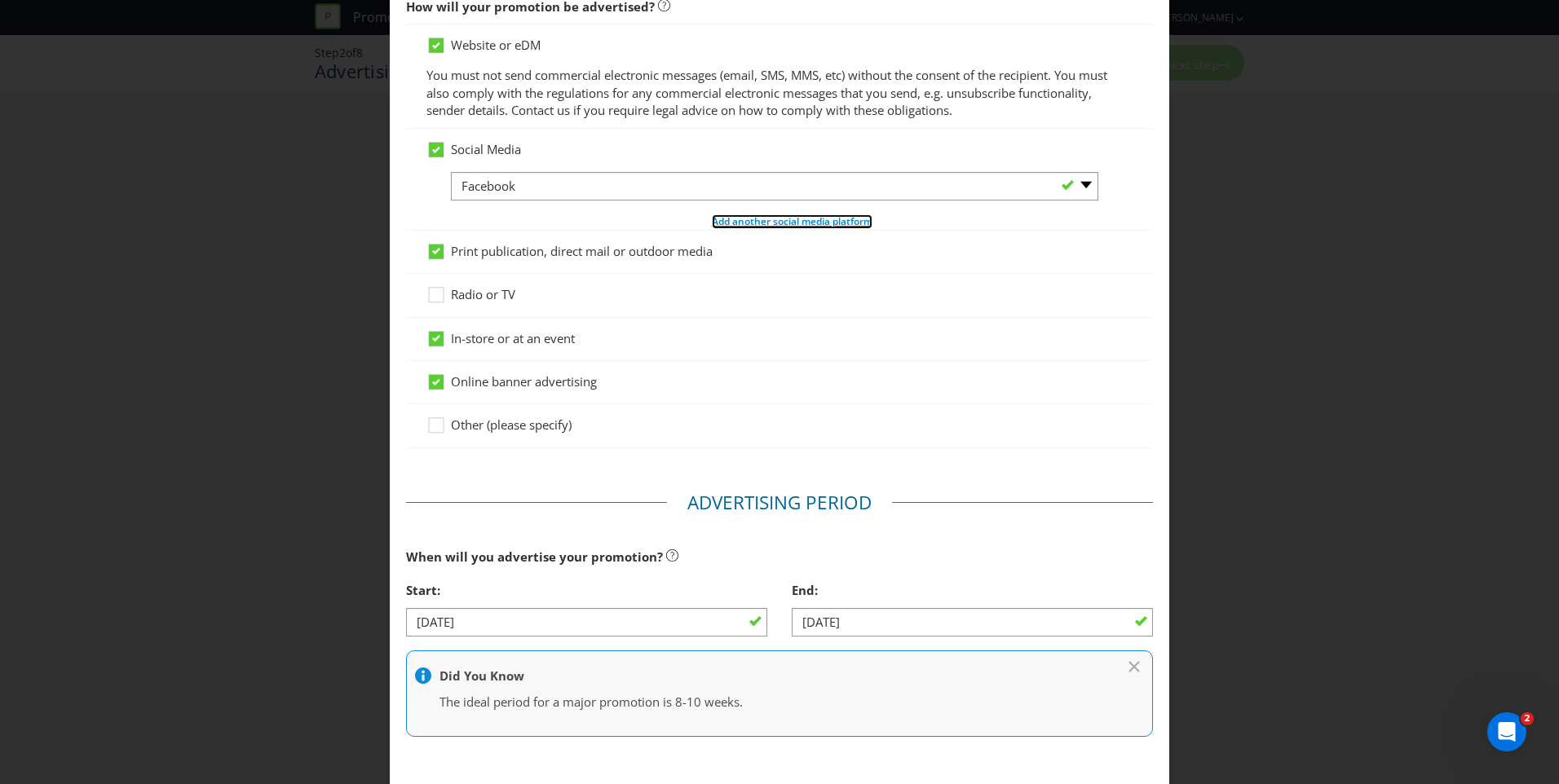
click at [772, 221] on span "Add another social media platform" at bounding box center [792, 221] width 161 height 14
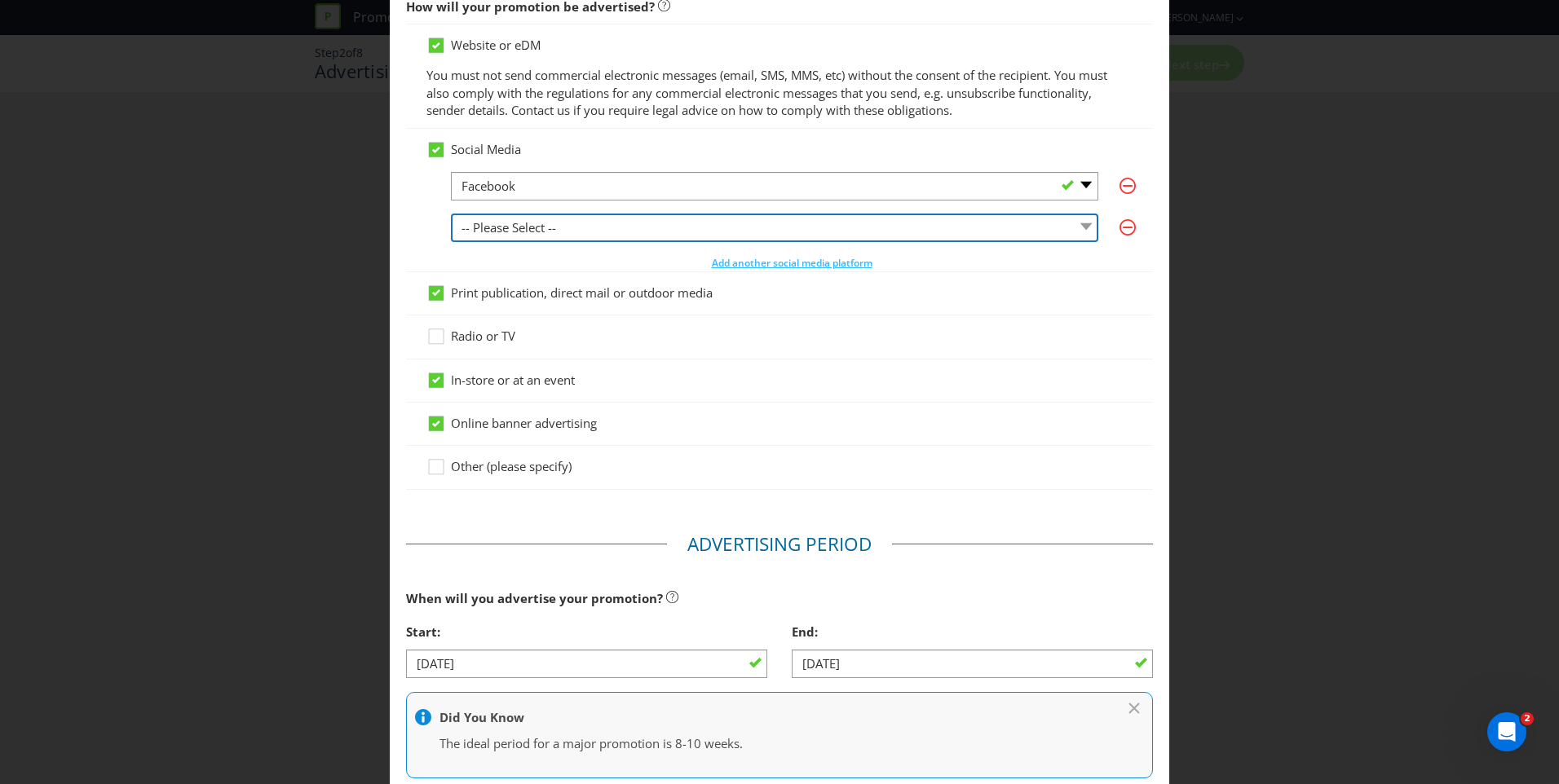
click at [583, 223] on select "-- Please Select -- Facebook X Instagram Snapchat LinkedIn Pinterest Tumblr You…" at bounding box center [774, 228] width 648 height 29
select select "INSTAGRAM"
click at [451, 214] on select "-- Please Select -- Facebook X Instagram Snapchat LinkedIn Pinterest Tumblr You…" at bounding box center [774, 228] width 648 height 29
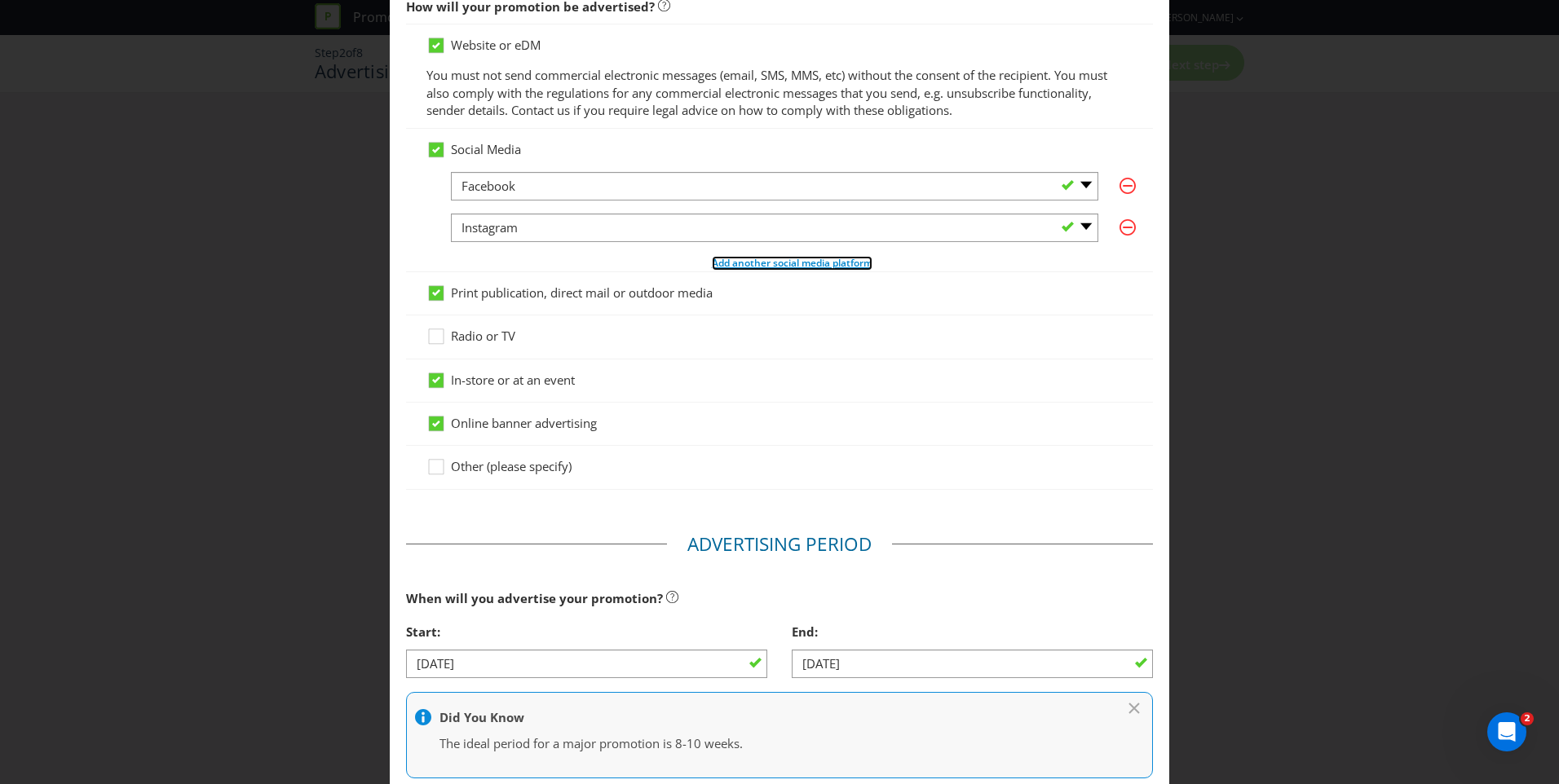
click at [732, 269] on span "Add another social media platform" at bounding box center [792, 263] width 161 height 14
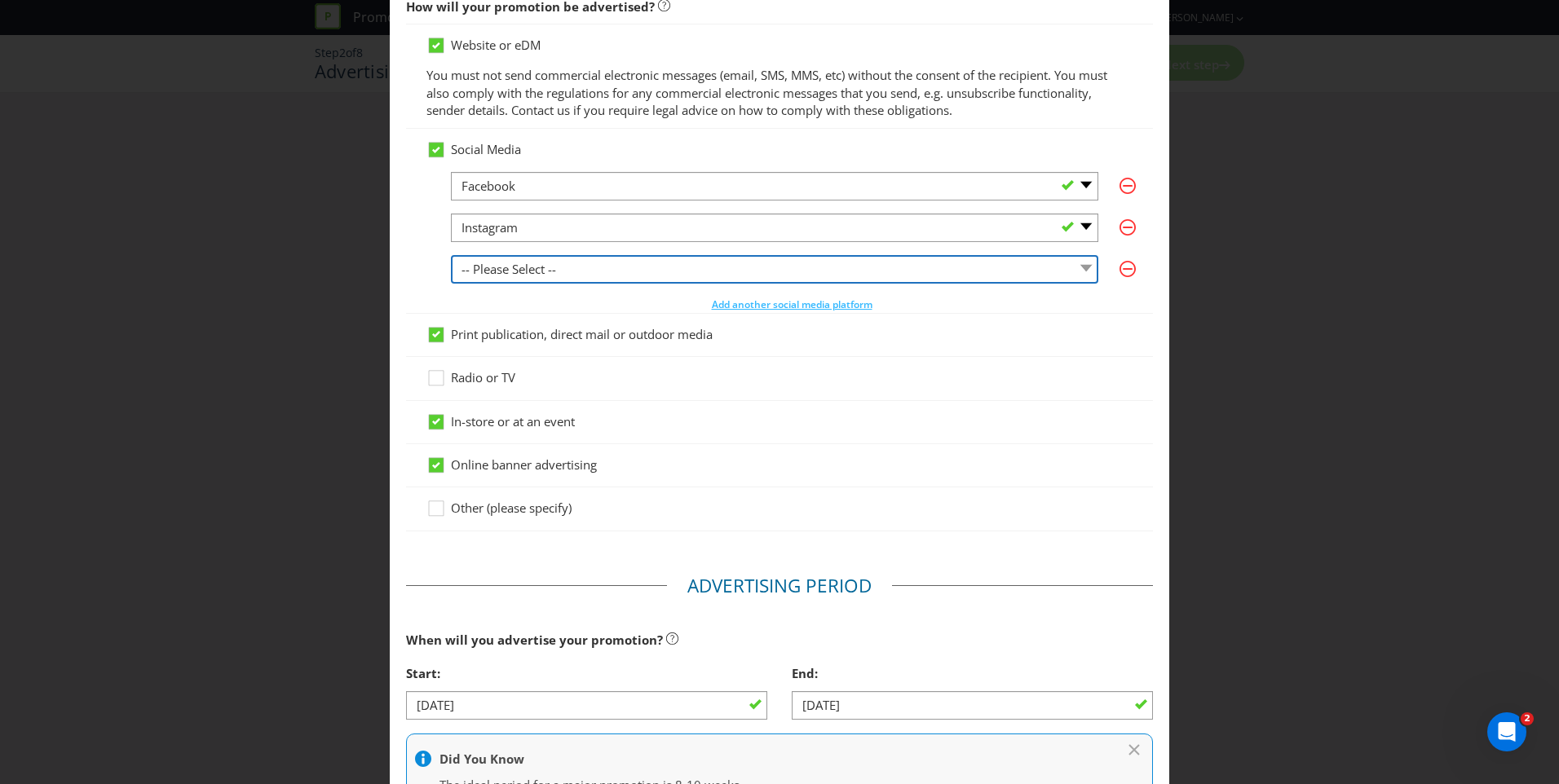
click at [586, 277] on select "-- Please Select -- Facebook X Instagram Snapchat LinkedIn Pinterest Tumblr You…" at bounding box center [774, 269] width 648 height 29
click at [451, 255] on select "-- Please Select -- Facebook X Instagram Snapchat LinkedIn Pinterest Tumblr You…" at bounding box center [774, 269] width 648 height 29
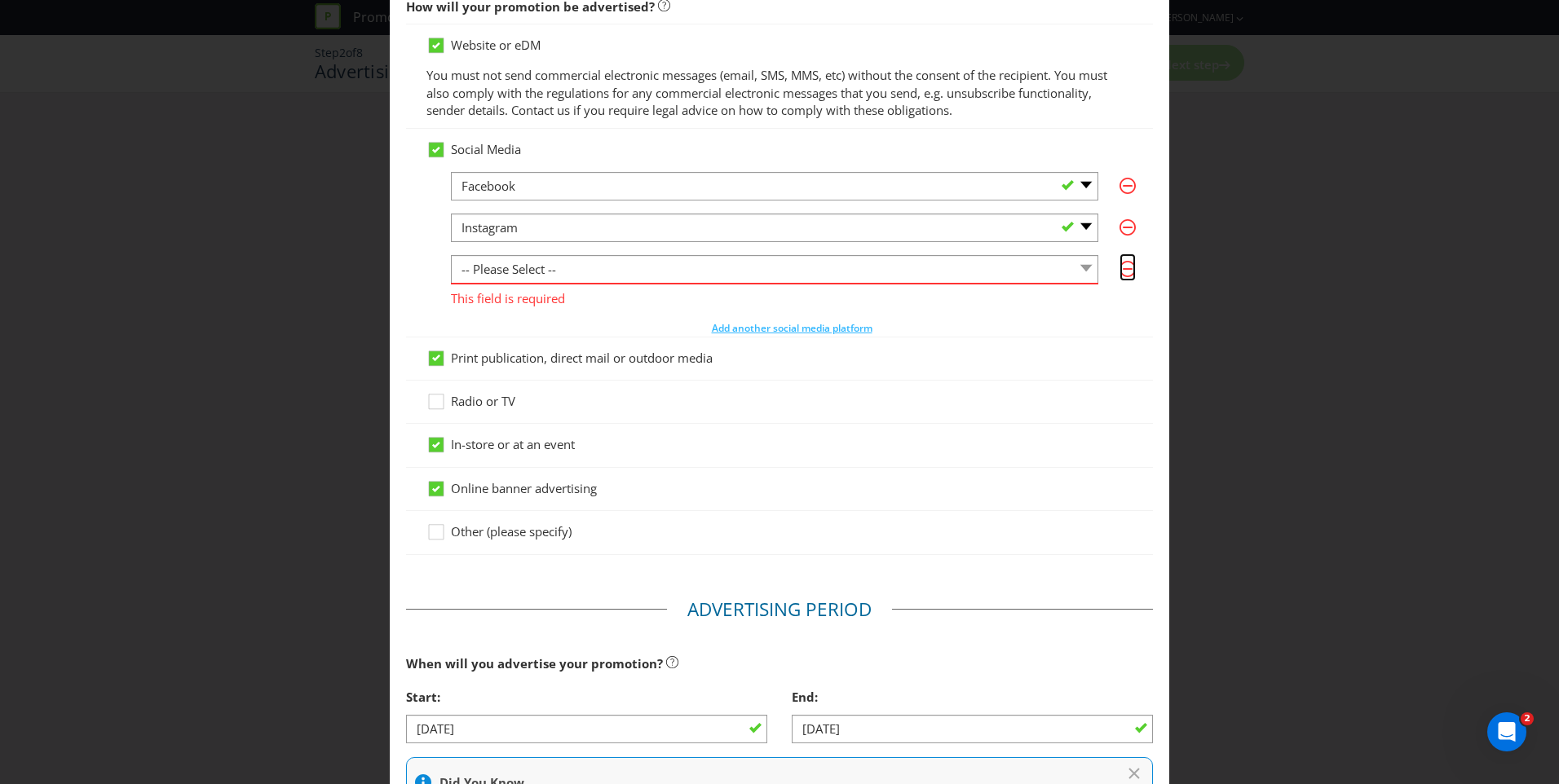
click at [1120, 269] on icon "button" at bounding box center [1128, 269] width 17 height 17
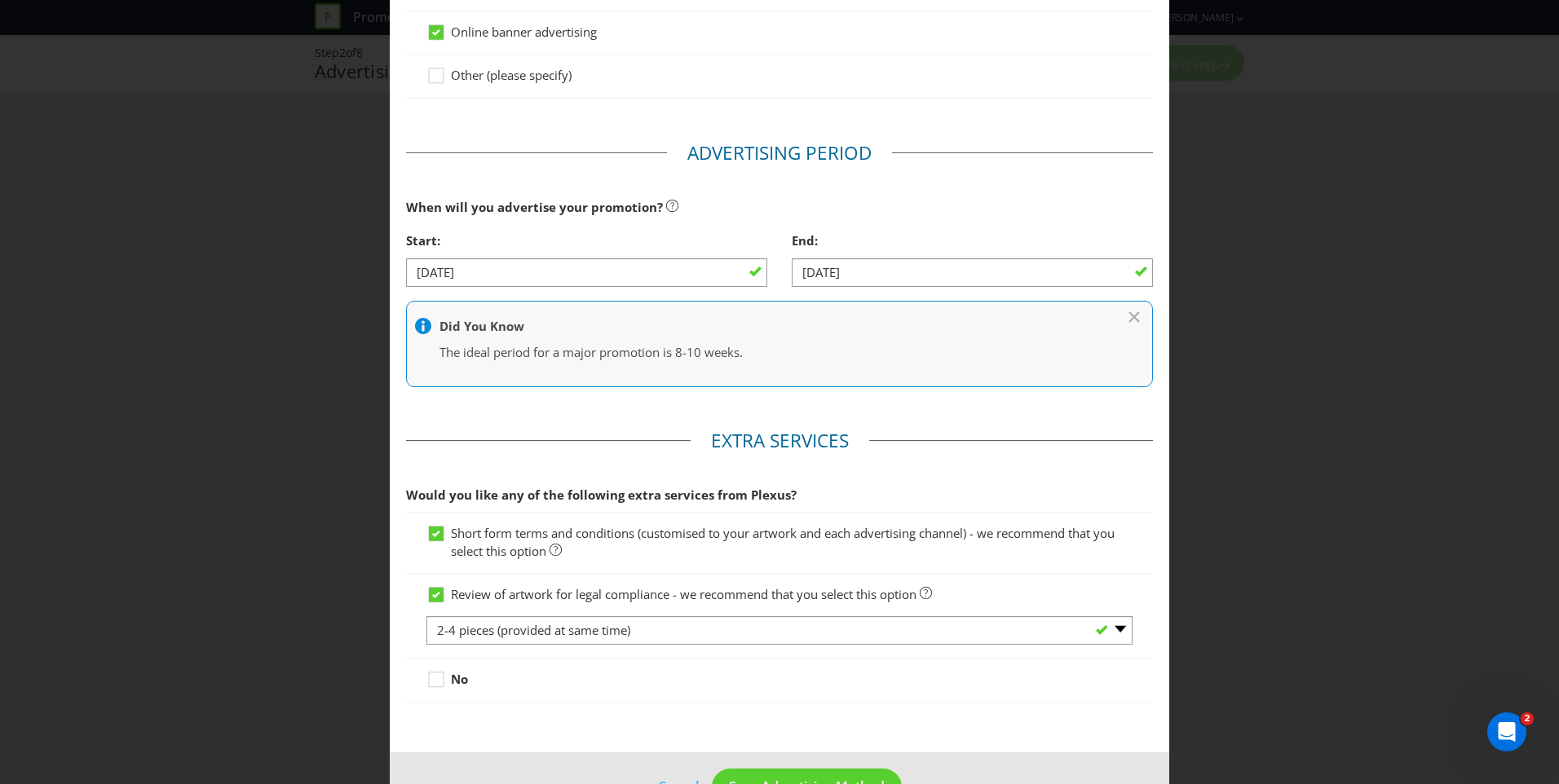
scroll to position [589, 0]
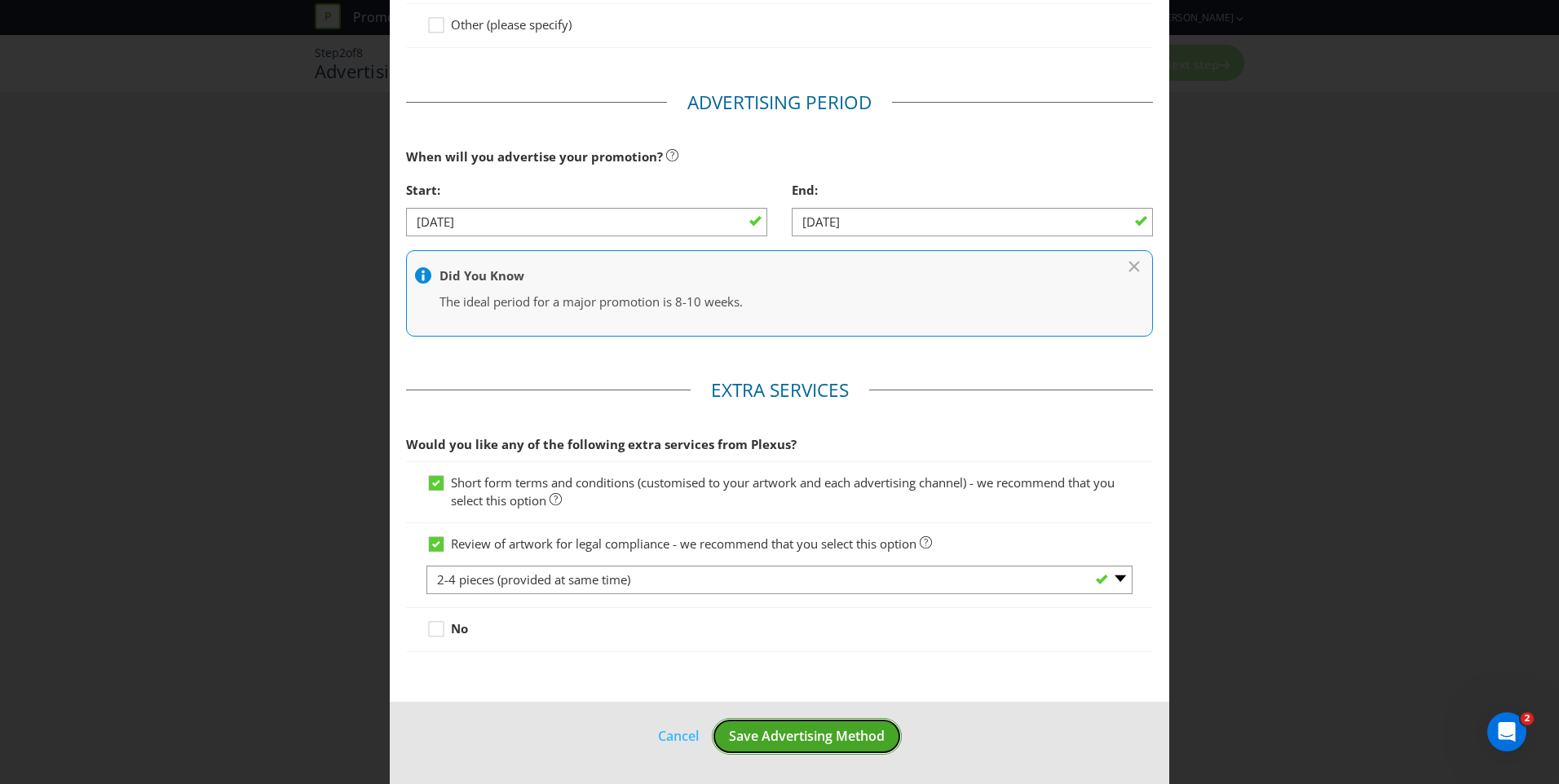
click at [802, 739] on span "Save Advertising Method" at bounding box center [807, 736] width 156 height 18
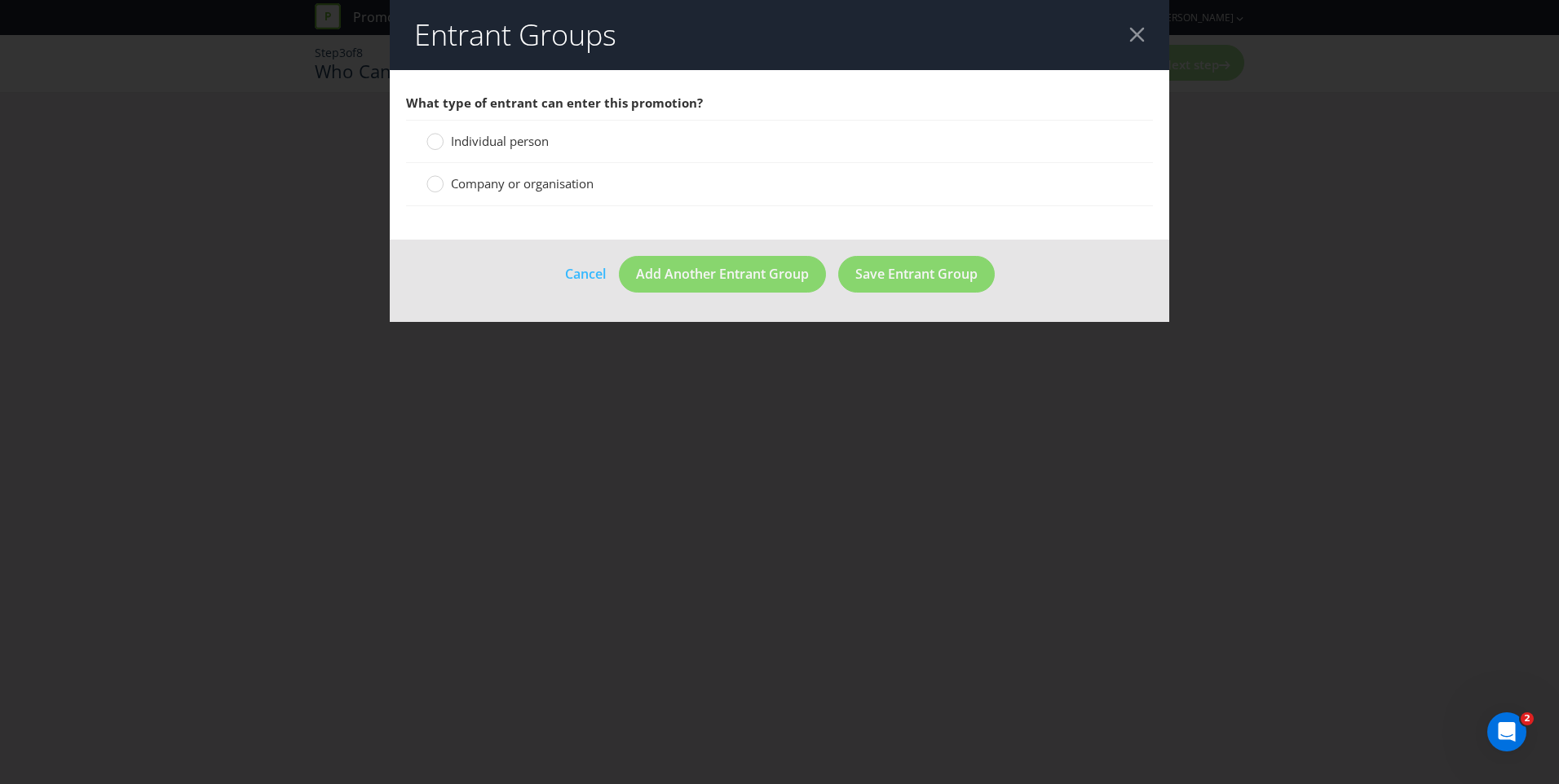
click at [493, 136] on span "Individual person" at bounding box center [499, 141] width 98 height 17
click at [0, 0] on input "Individual person" at bounding box center [0, 0] width 0 height 0
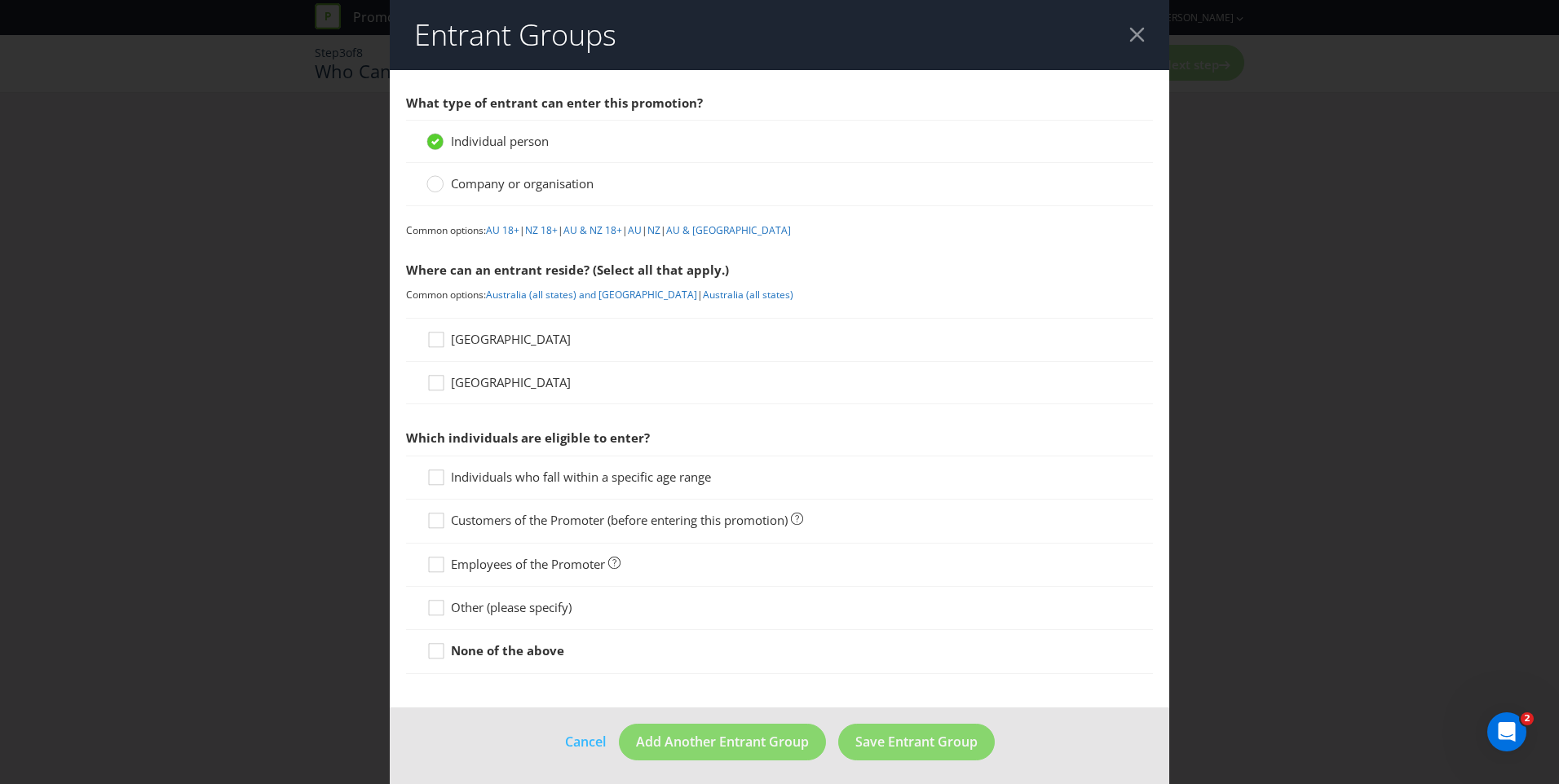
scroll to position [6, 0]
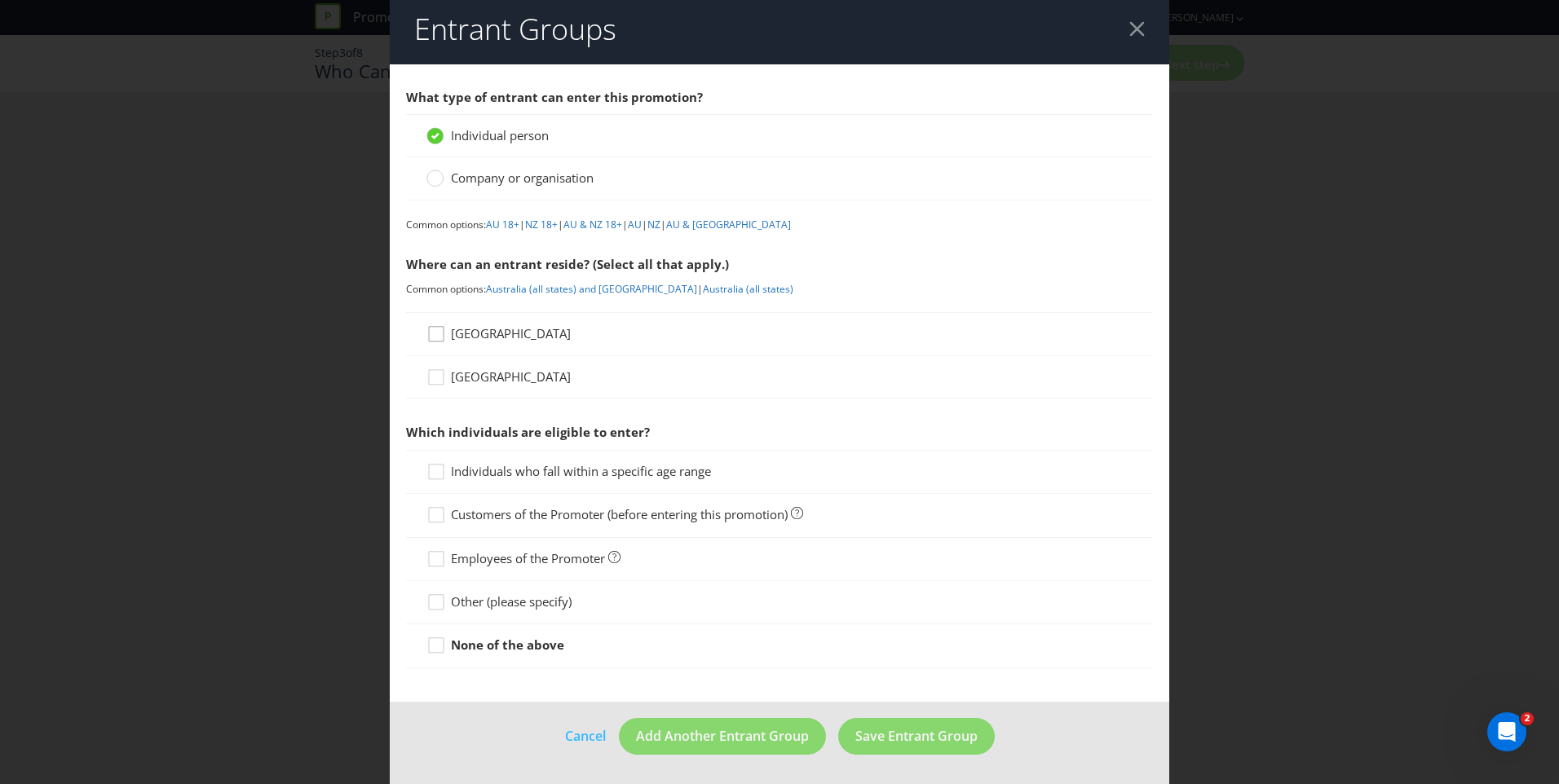
click at [447, 328] on icon at bounding box center [439, 337] width 24 height 24
click at [0, 0] on input "[GEOGRAPHIC_DATA]" at bounding box center [0, 0] width 0 height 0
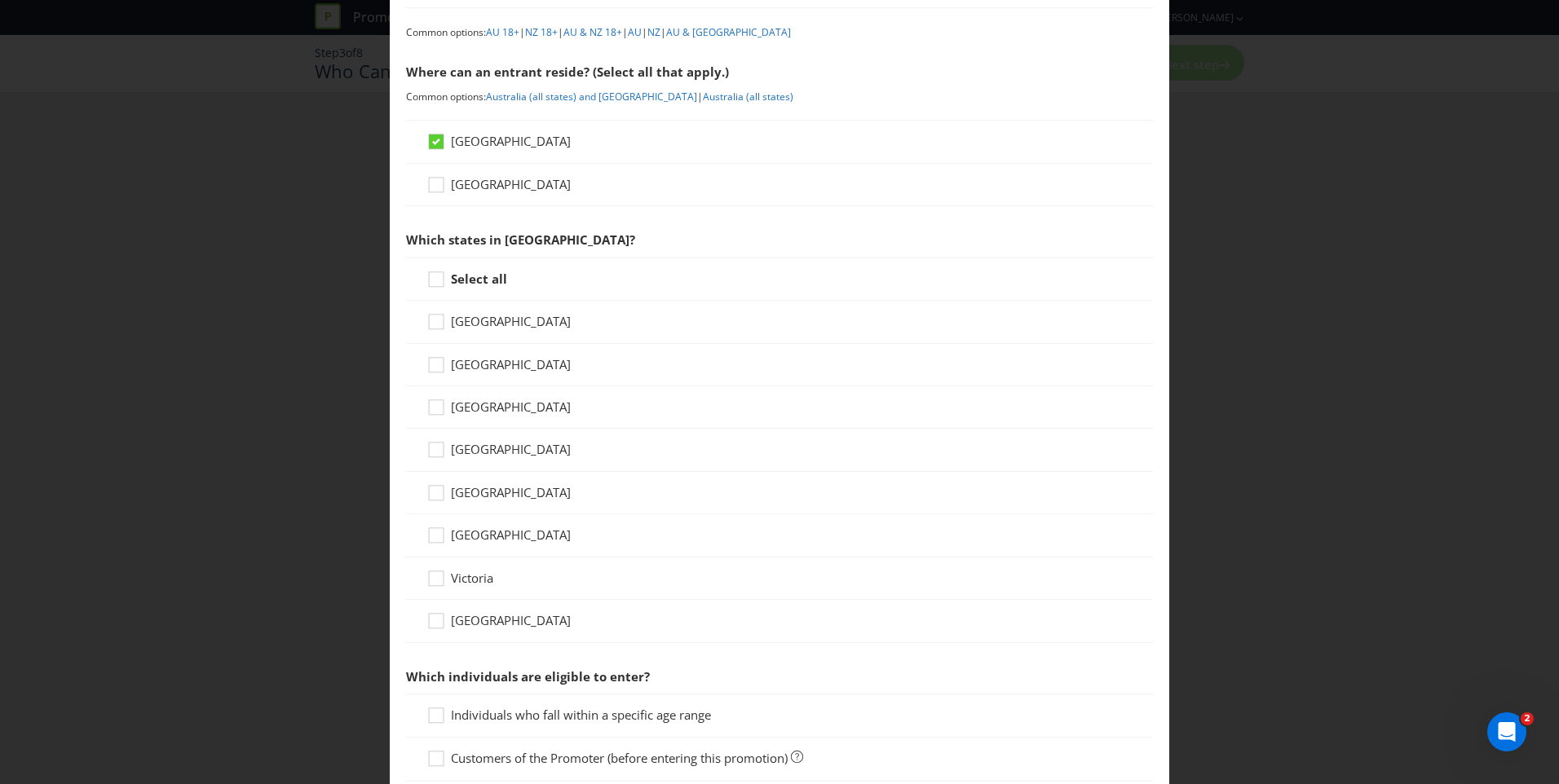
scroll to position [307, 0]
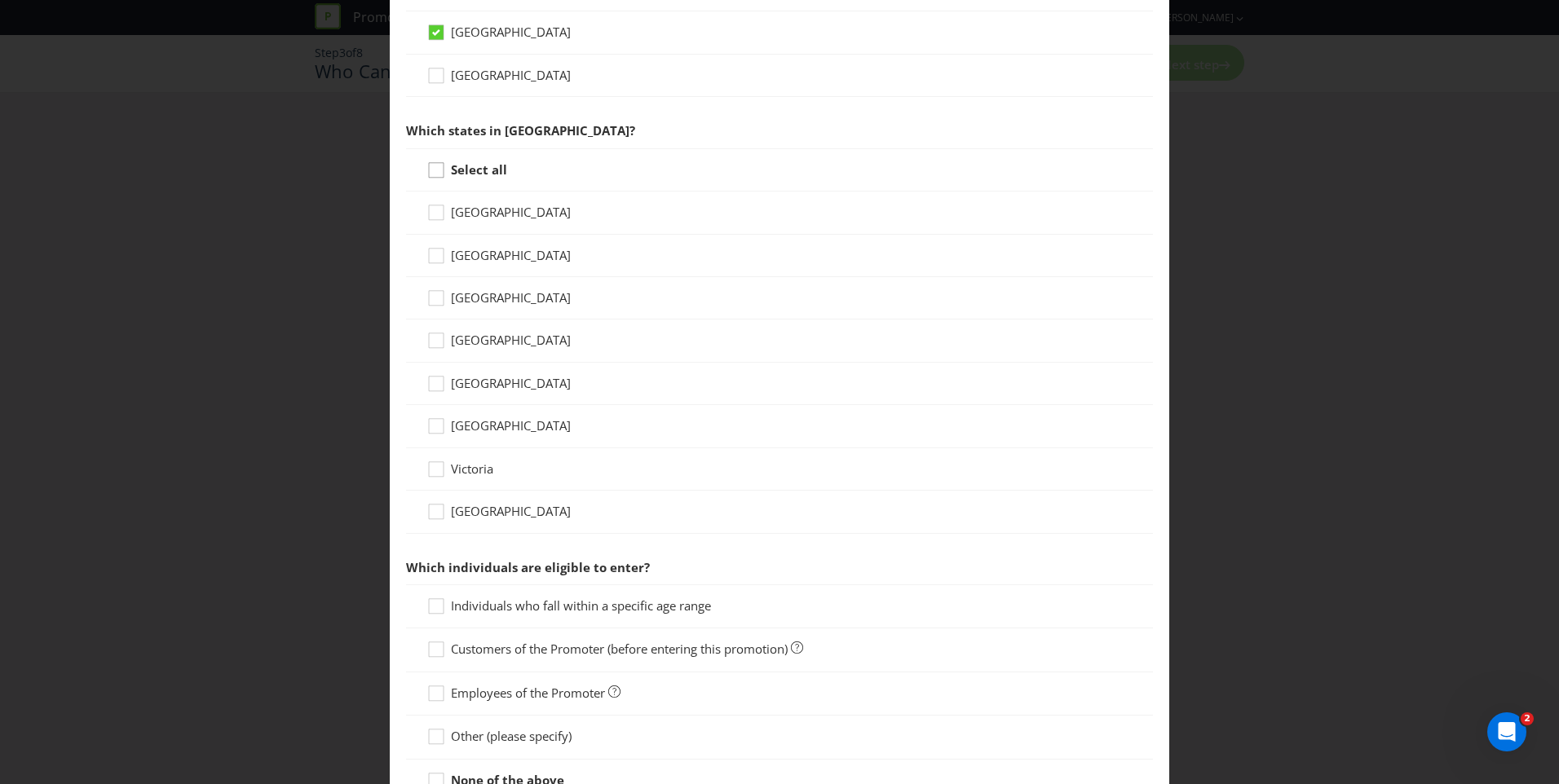
click at [433, 170] on icon at bounding box center [439, 174] width 24 height 24
click at [0, 0] on input "Select all" at bounding box center [0, 0] width 0 height 0
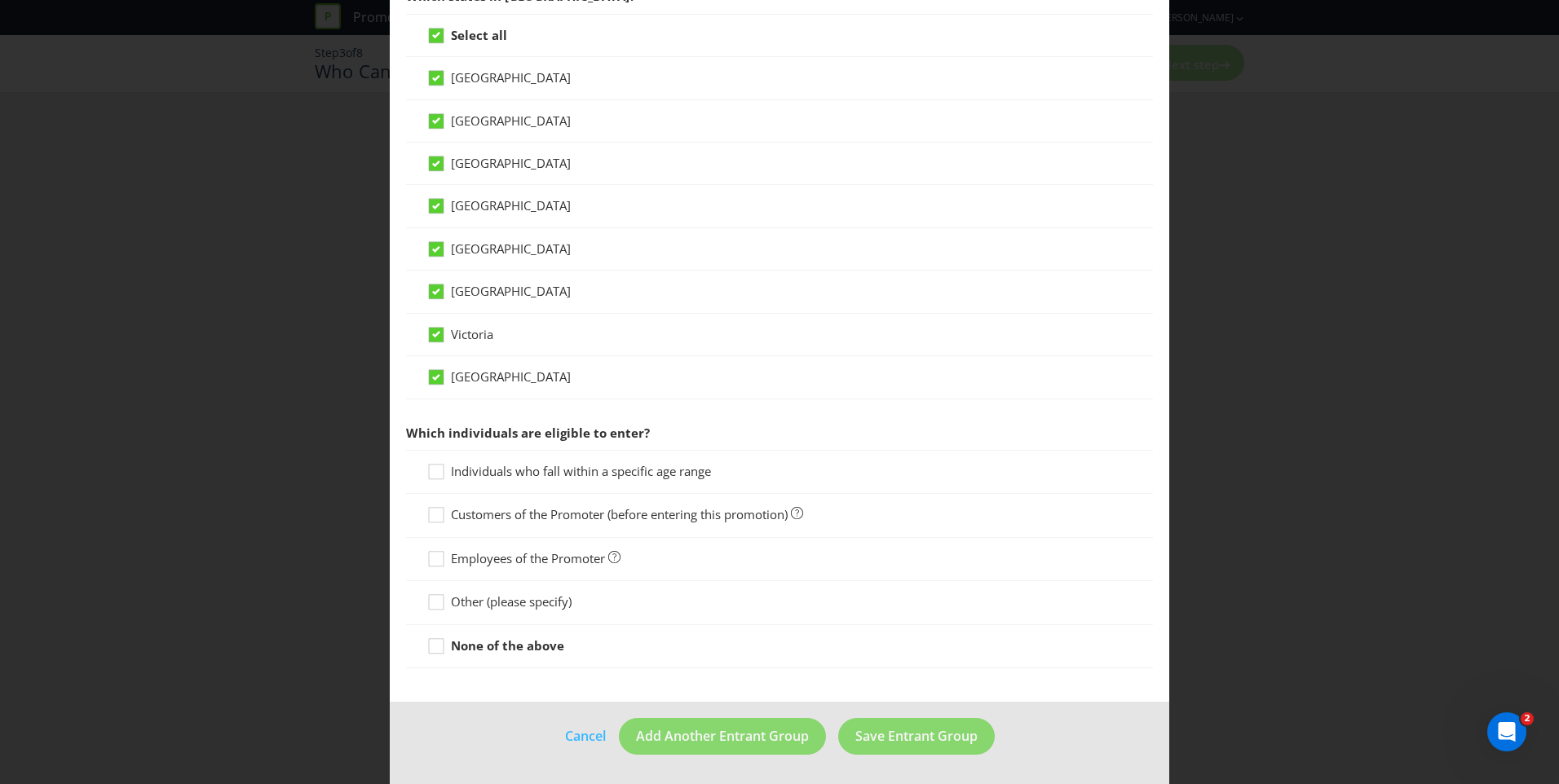
click at [517, 477] on span "Individuals who fall within a specific age range" at bounding box center [581, 471] width 260 height 17
click at [0, 0] on input "Individuals who fall within a specific age range" at bounding box center [0, 0] width 0 height 0
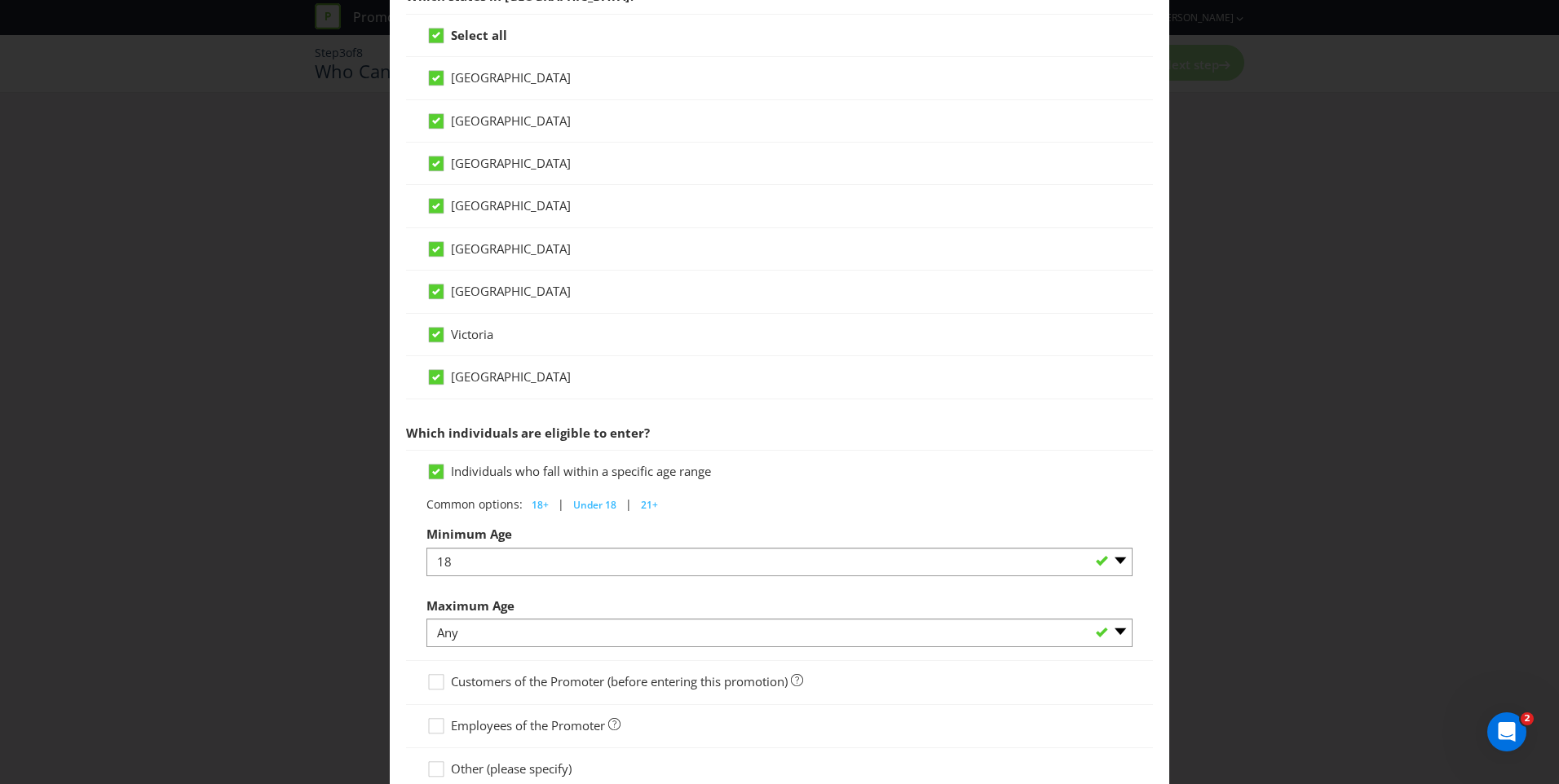
scroll to position [609, 0]
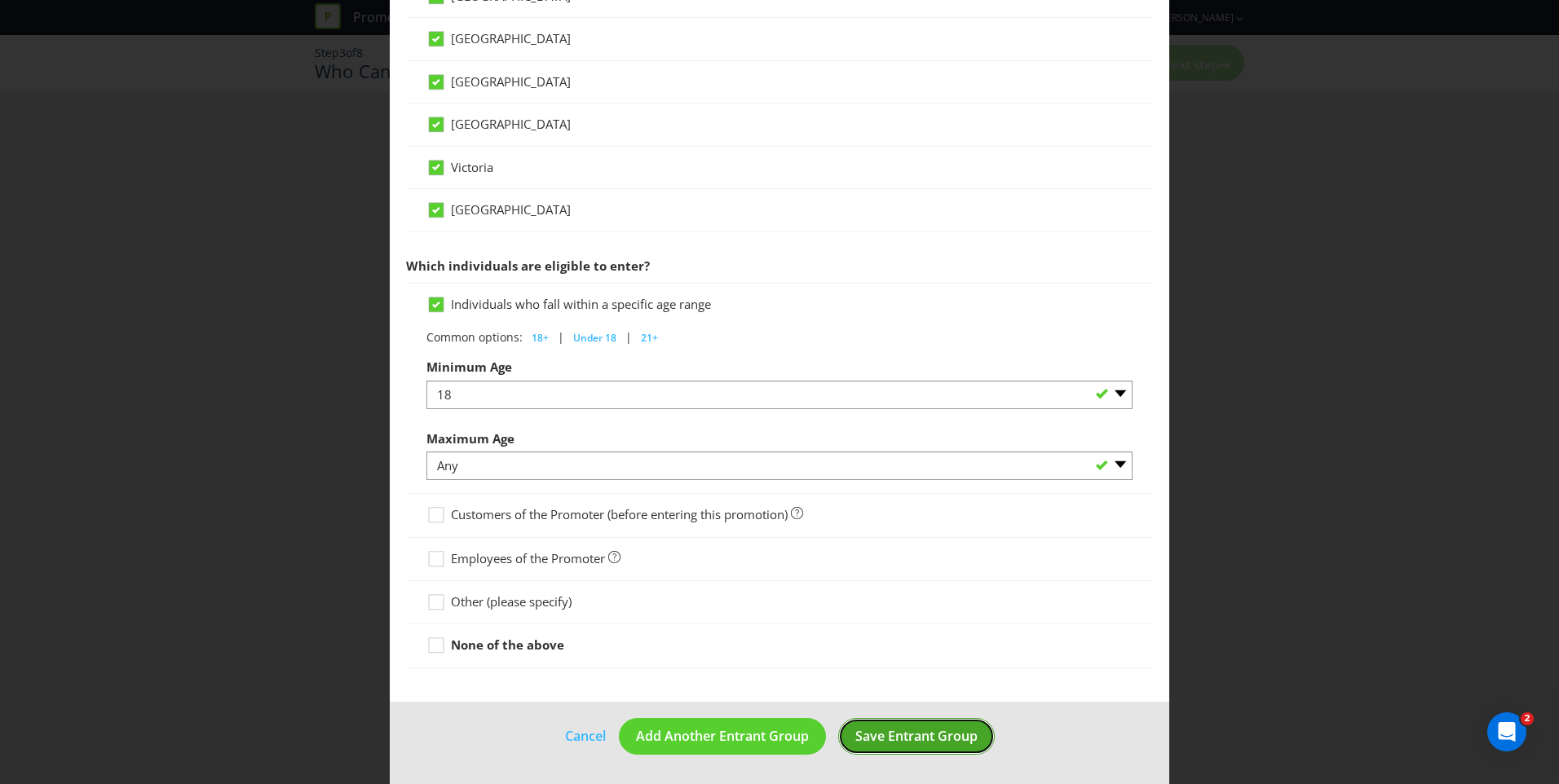
click at [889, 738] on span "Save Entrant Group" at bounding box center [917, 736] width 123 height 18
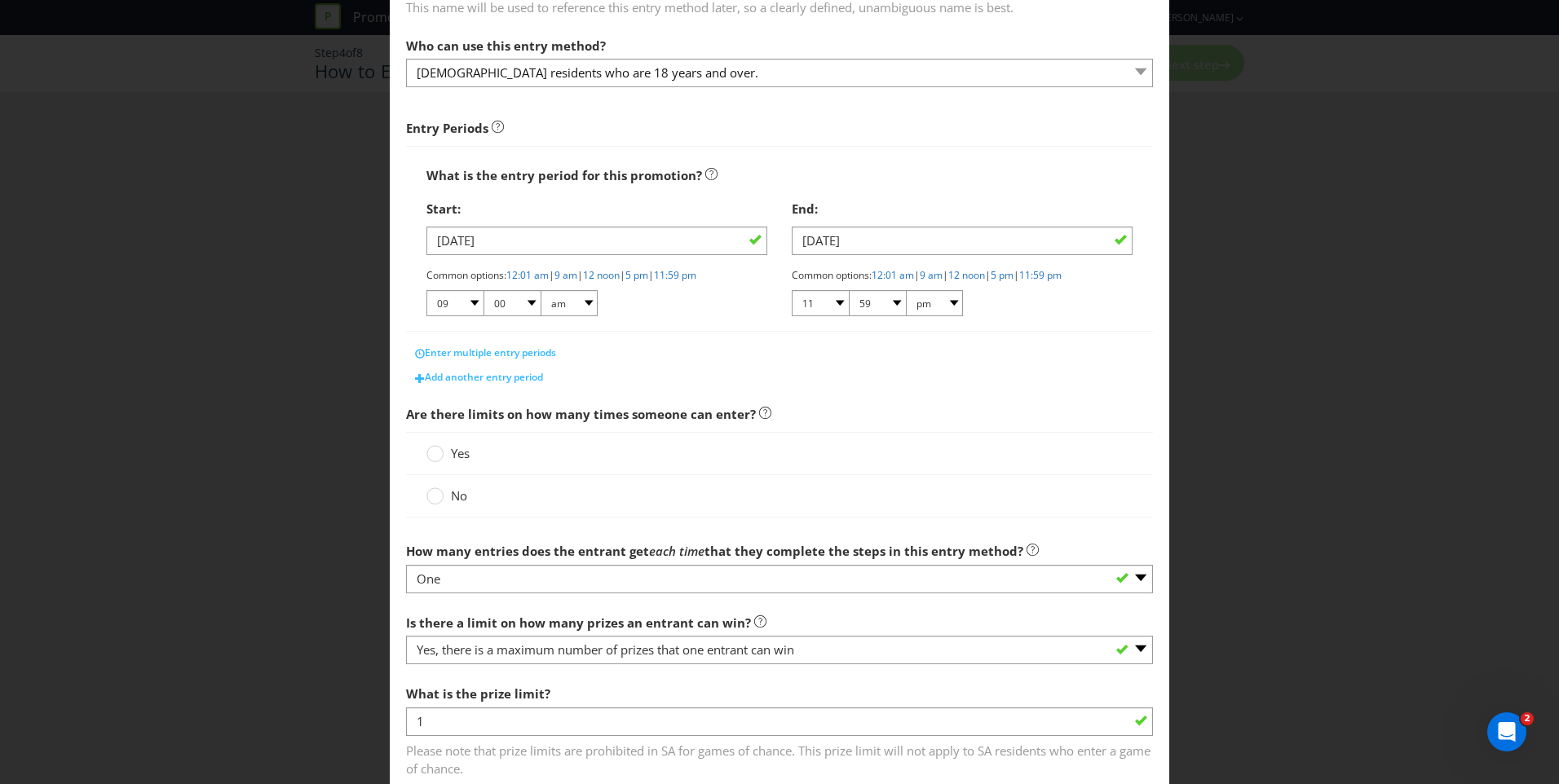
scroll to position [155, 0]
click at [463, 298] on select "01 02 03 04 05 06 07 08 09 10 11 12" at bounding box center [454, 300] width 57 height 26
select select "12"
click at [426, 287] on select "01 02 03 04 05 06 07 08 09 10 11 12" at bounding box center [454, 300] width 57 height 26
click at [523, 299] on select "00 01 05 10 15 20 25 29 30 35 40 45 50 55 59" at bounding box center [511, 300] width 57 height 26
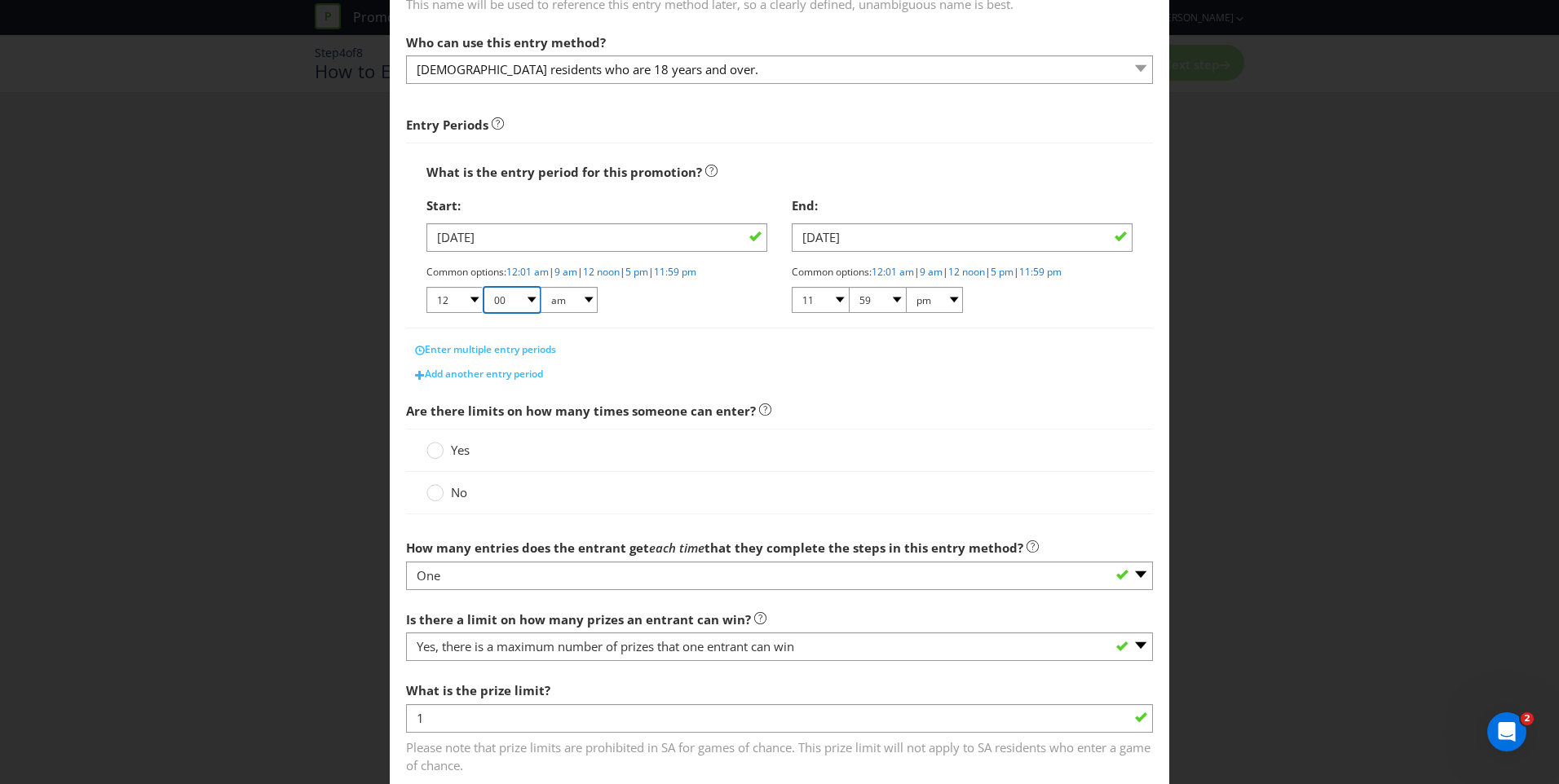
select select "01"
click at [483, 287] on select "00 01 05 10 15 20 25 29 30 35 40 45 50 55 59" at bounding box center [511, 300] width 57 height 26
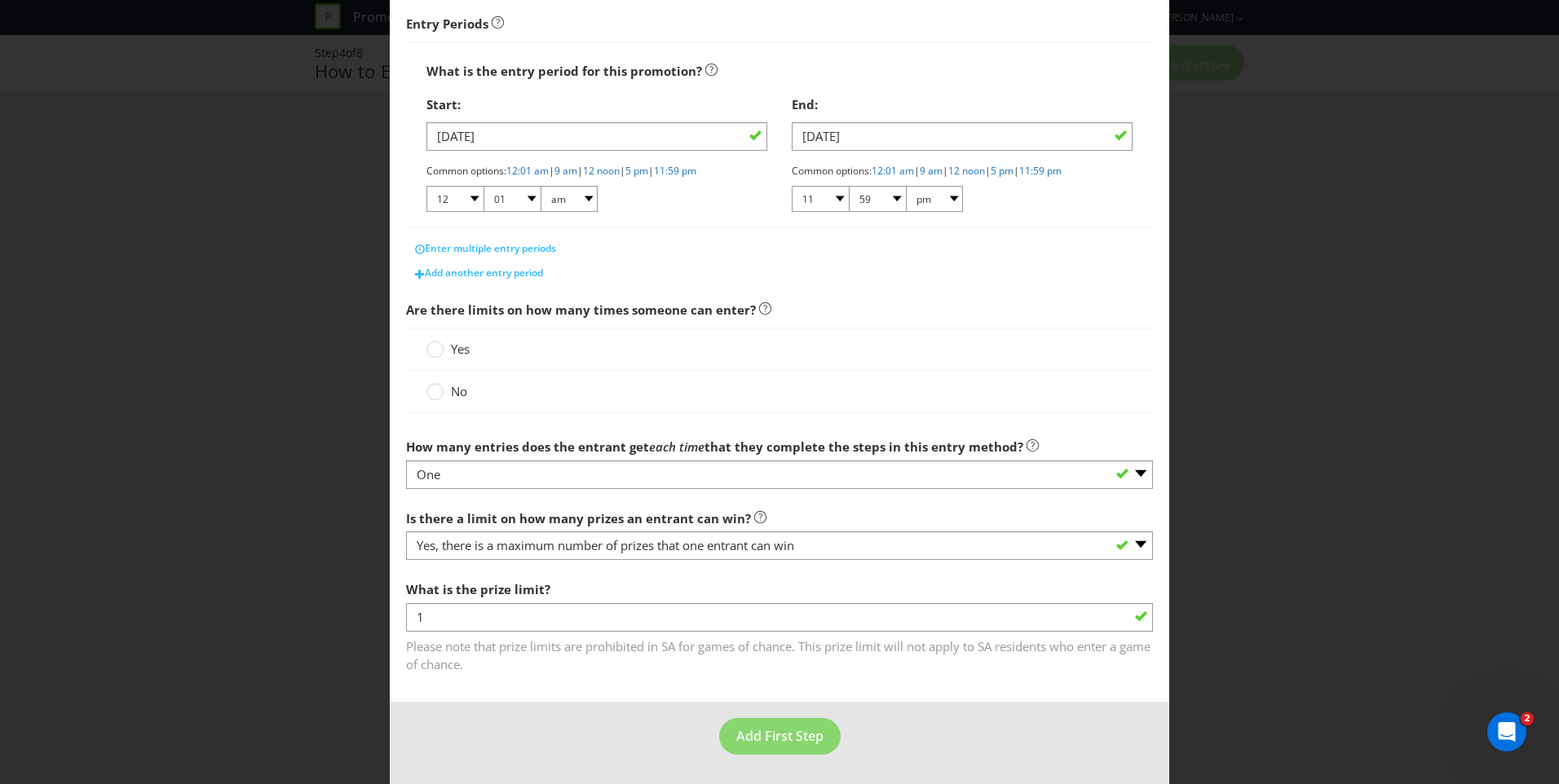
click at [452, 350] on span "Yes" at bounding box center [460, 349] width 19 height 17
click at [0, 0] on input "Yes" at bounding box center [0, 0] width 0 height 0
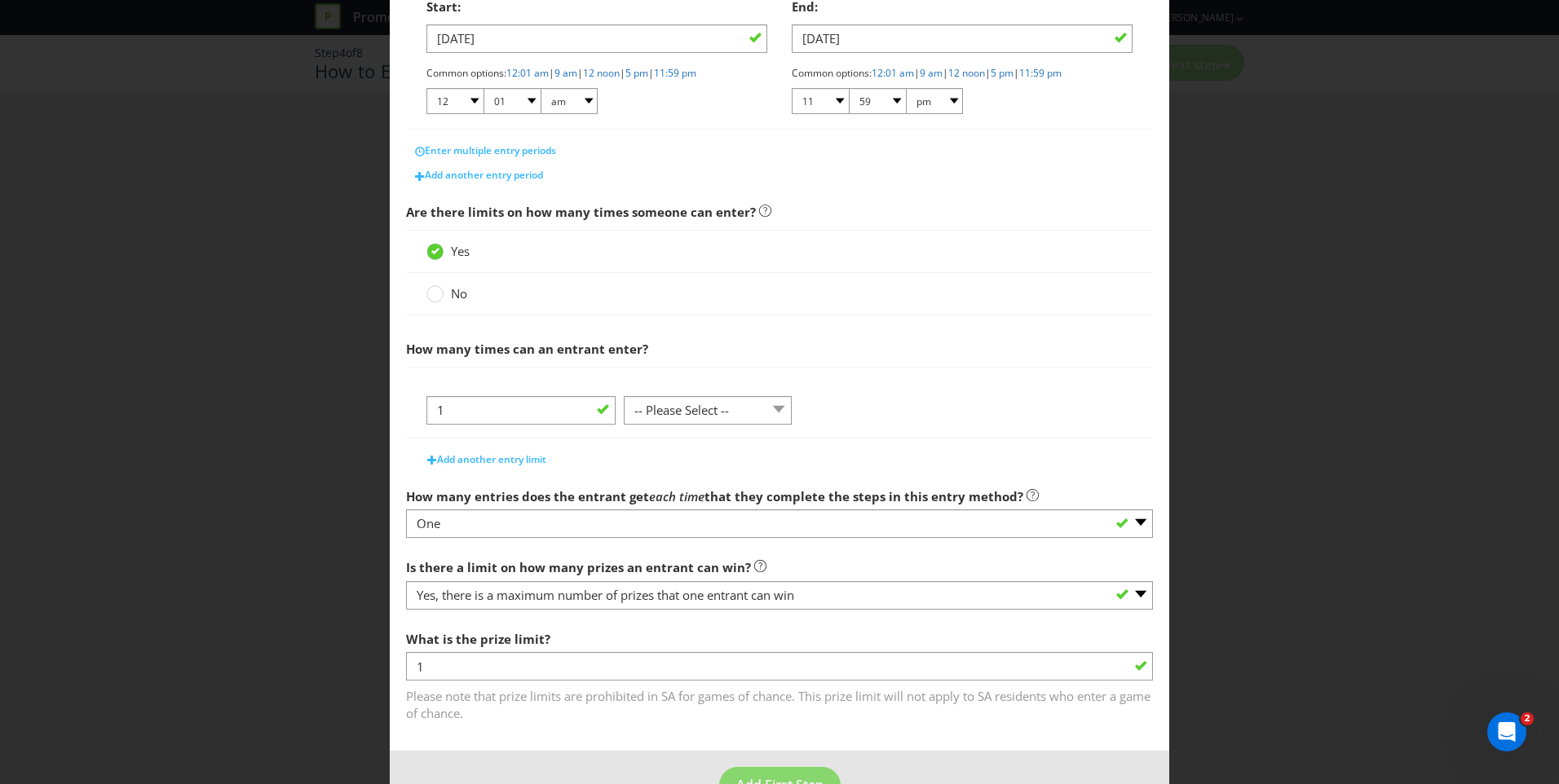
scroll to position [357, 0]
click at [714, 412] on select "-- Please Select -- per person per day per purchase per transaction Other (plea…" at bounding box center [707, 408] width 168 height 29
select select "PER_DAY"
click at [623, 394] on select "-- Please Select -- per person per day per purchase per transaction Other (plea…" at bounding box center [707, 408] width 168 height 29
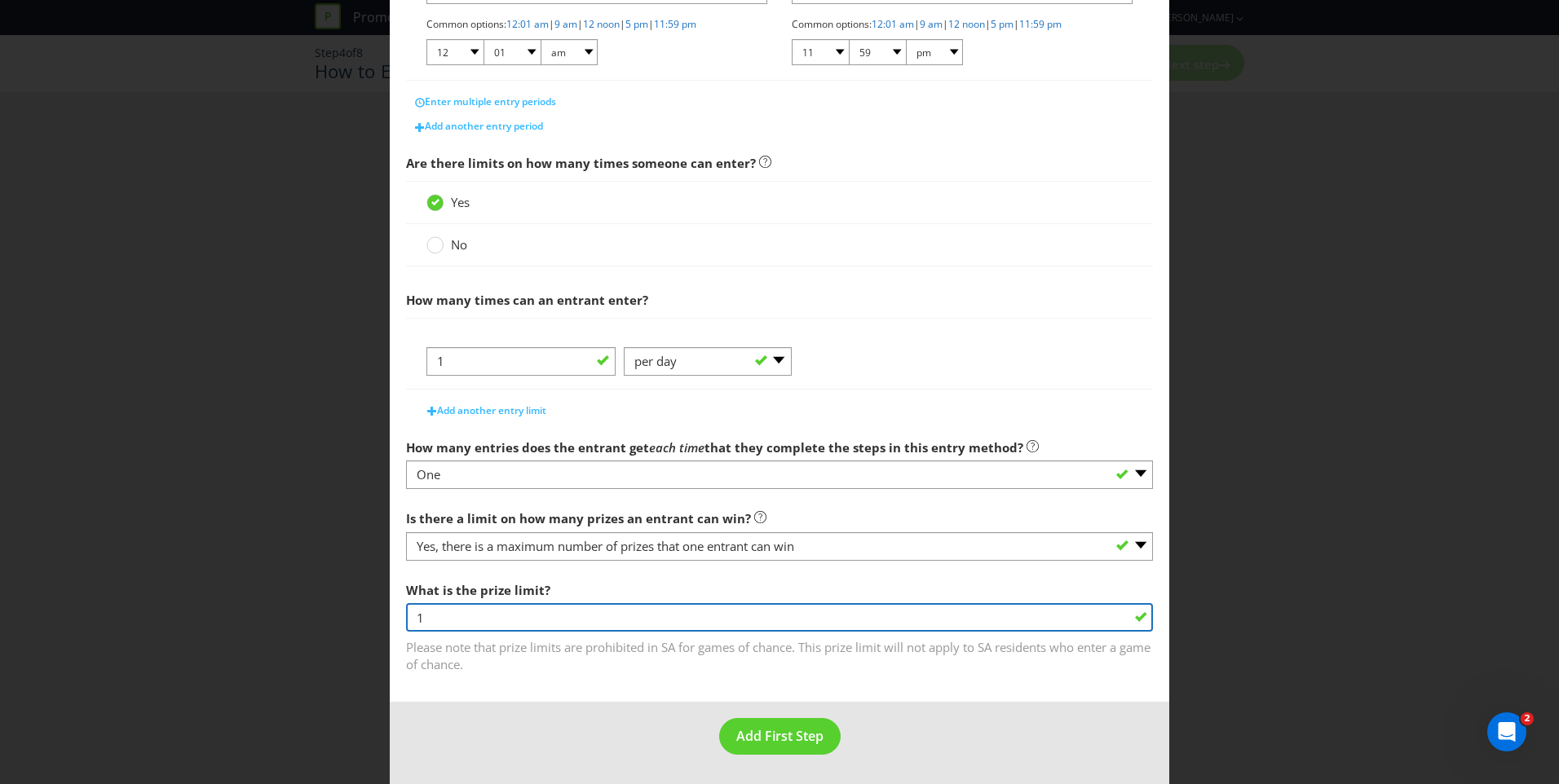
click at [670, 617] on input "1" at bounding box center [780, 617] width 747 height 29
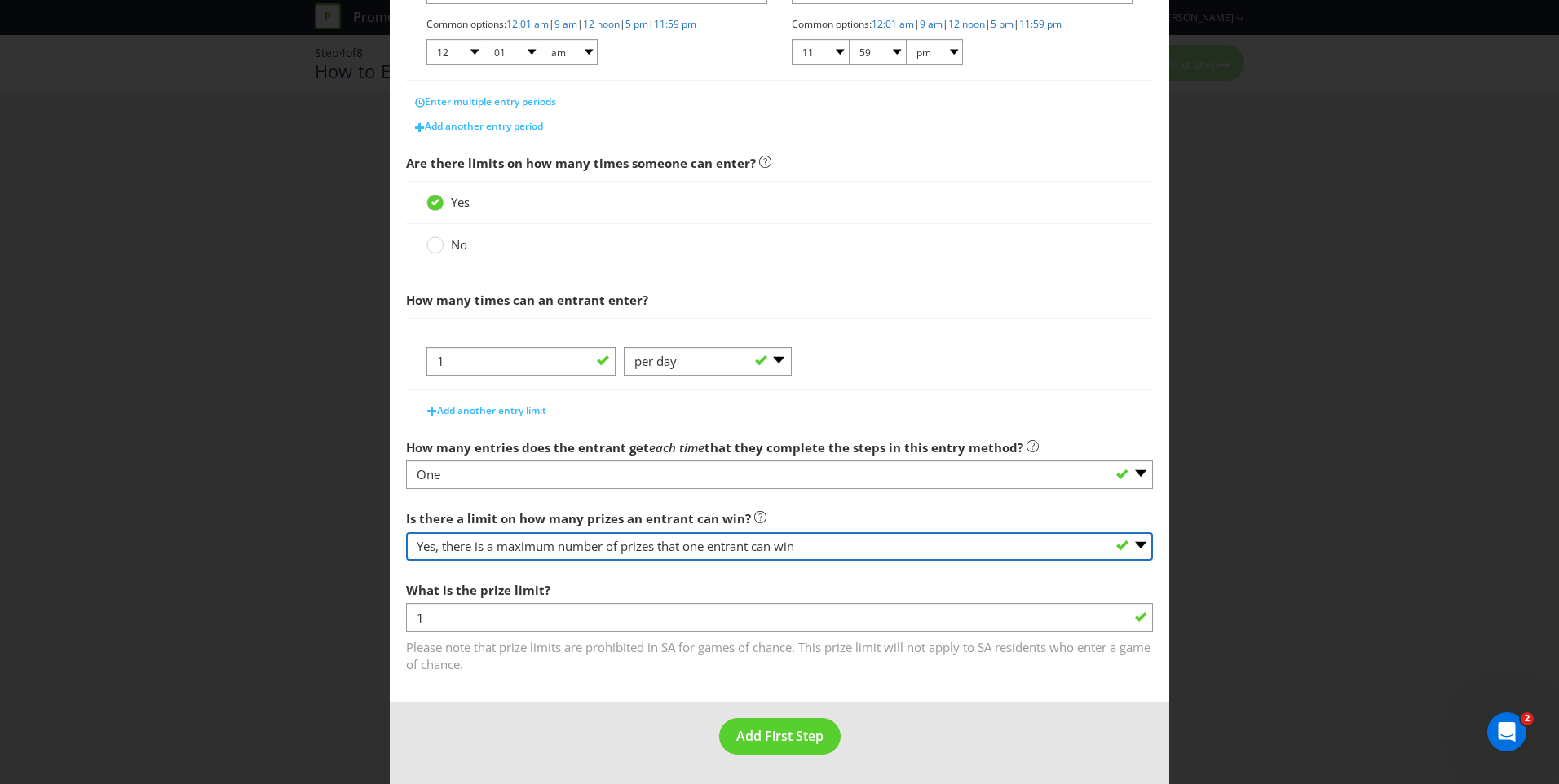
click at [1003, 548] on select "-- Please select -- Yes, there is a maximum number of prizes that one entrant c…" at bounding box center [780, 546] width 747 height 29
click at [406, 532] on select "-- Please select -- Yes, there is a maximum number of prizes that one entrant c…" at bounding box center [780, 546] width 747 height 29
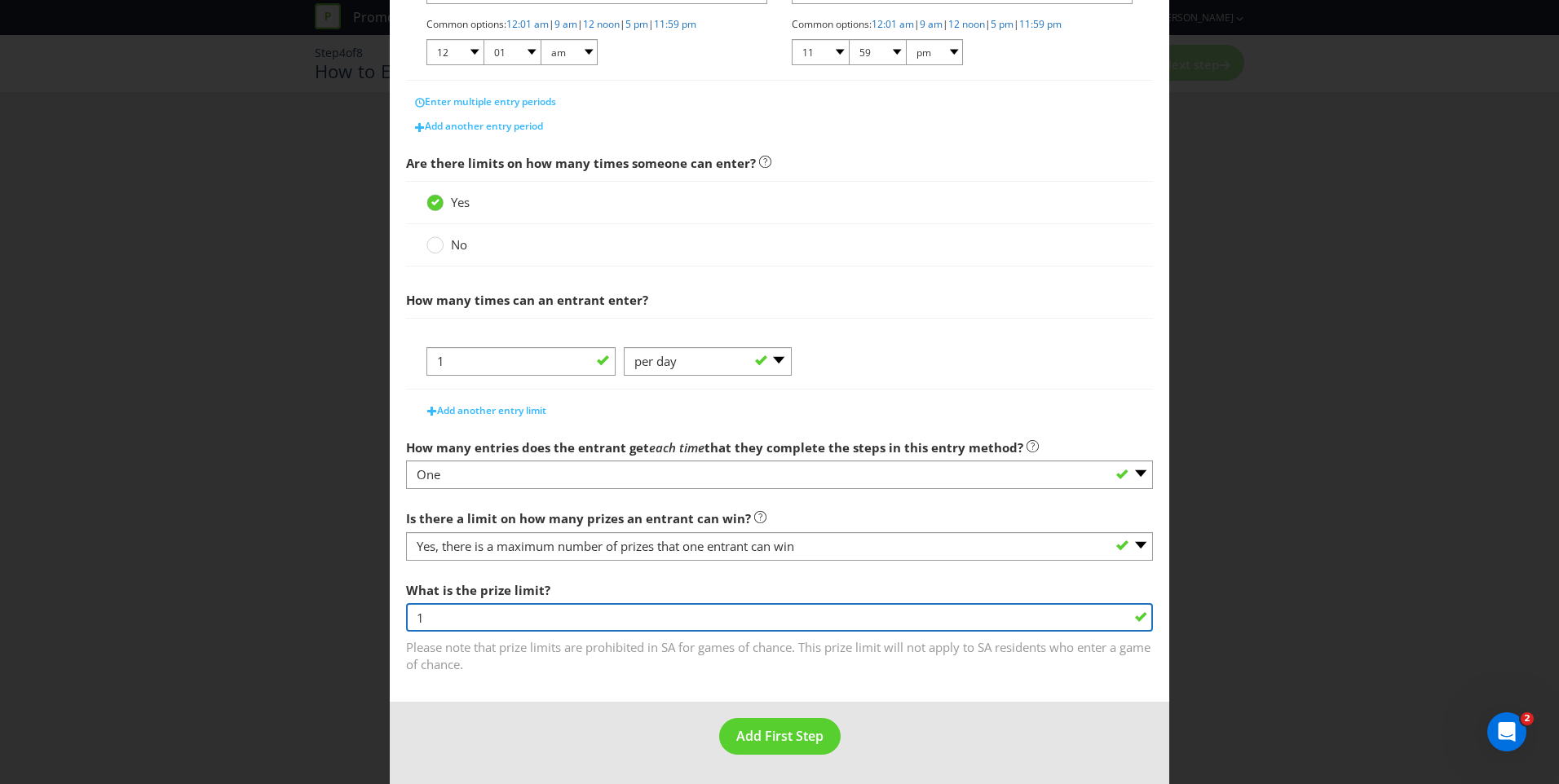
click at [662, 629] on input "1" at bounding box center [780, 617] width 747 height 29
type input "5"
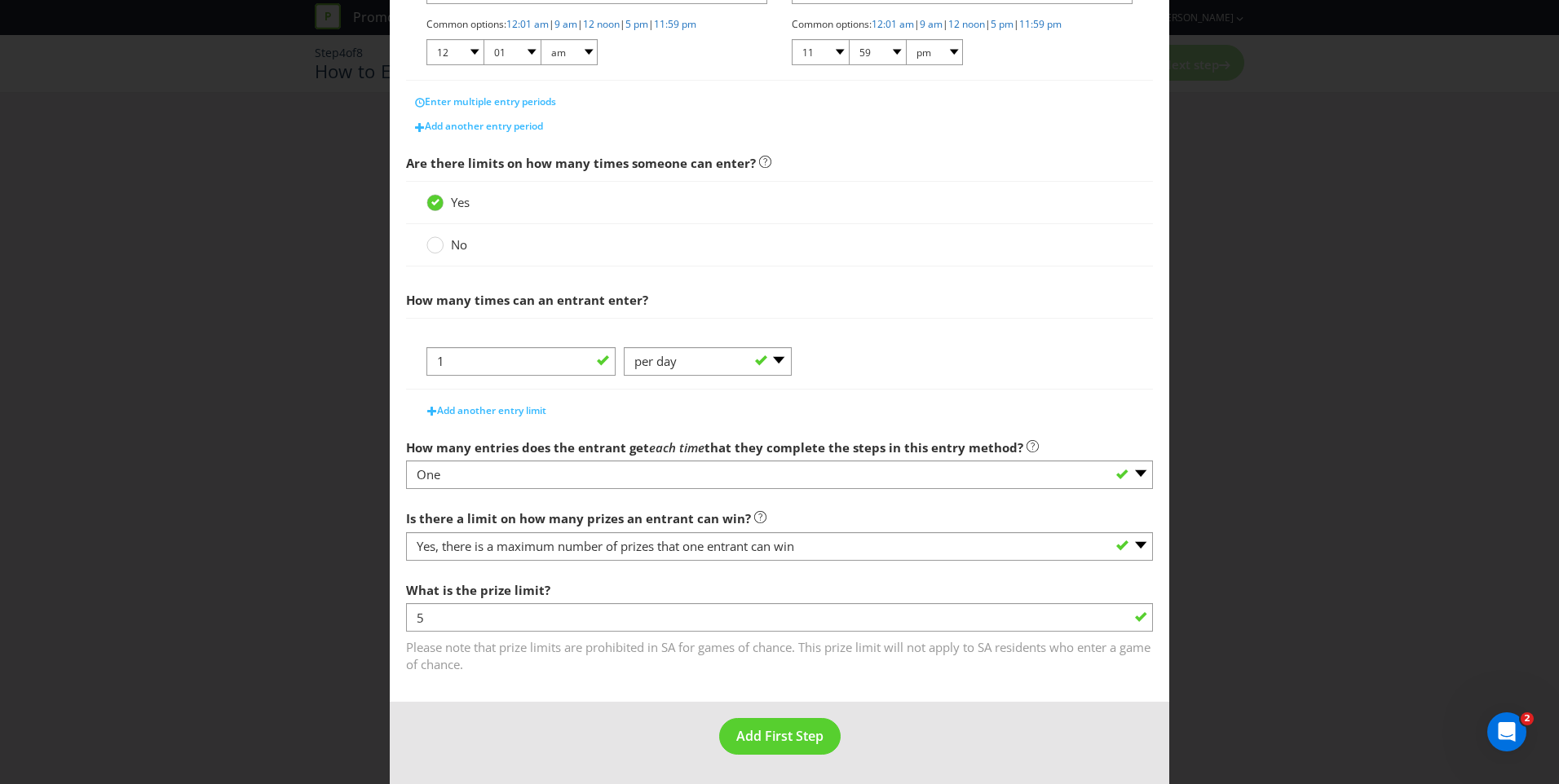
click at [782, 574] on div "What is the prize limit? 5 Please note that prize limits are prohibited in SA f…" at bounding box center [780, 624] width 747 height 100
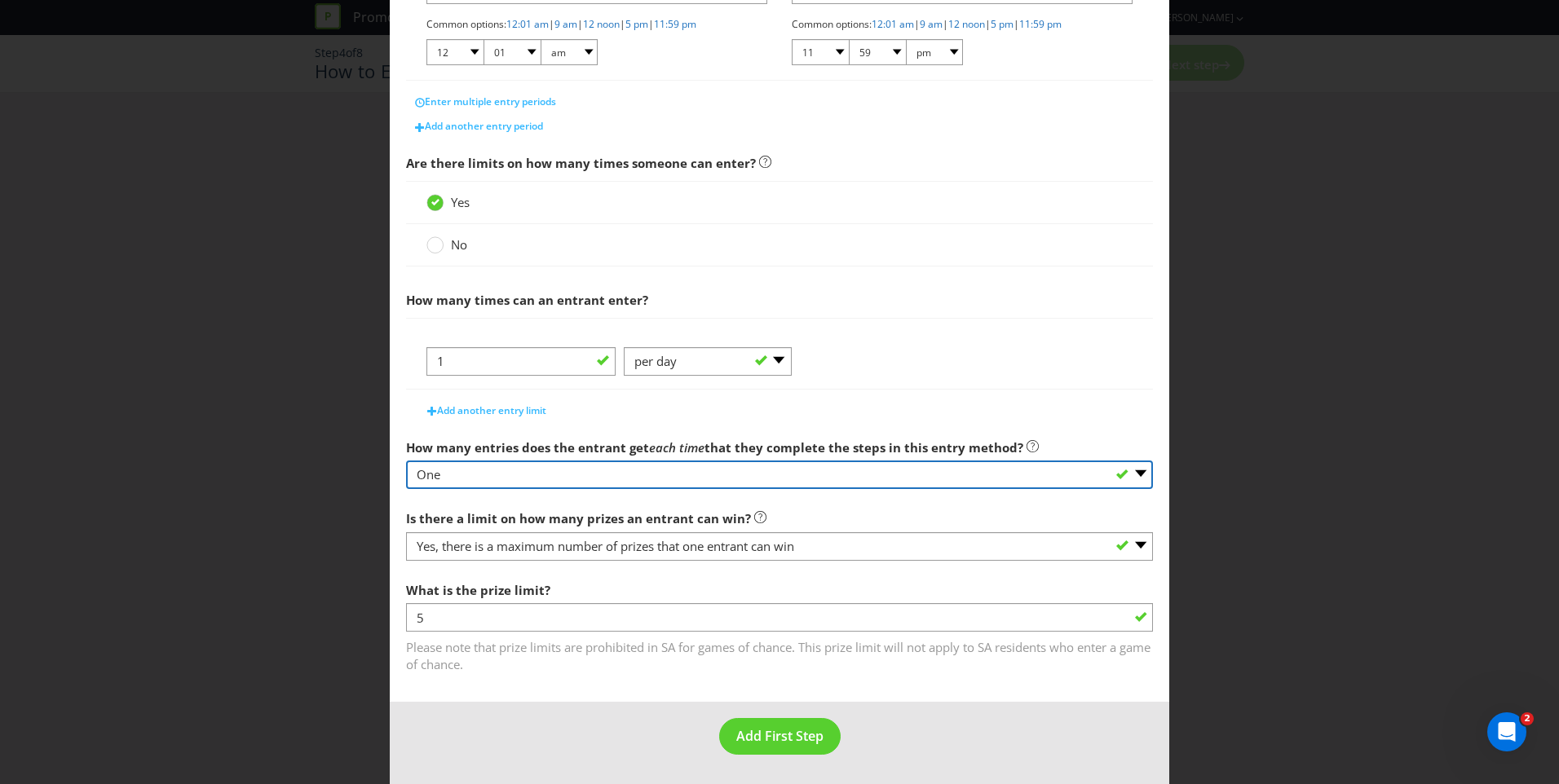
click at [830, 471] on select "-- Please select -- One More than one Other (please specify) Not applicable - g…" at bounding box center [780, 475] width 747 height 29
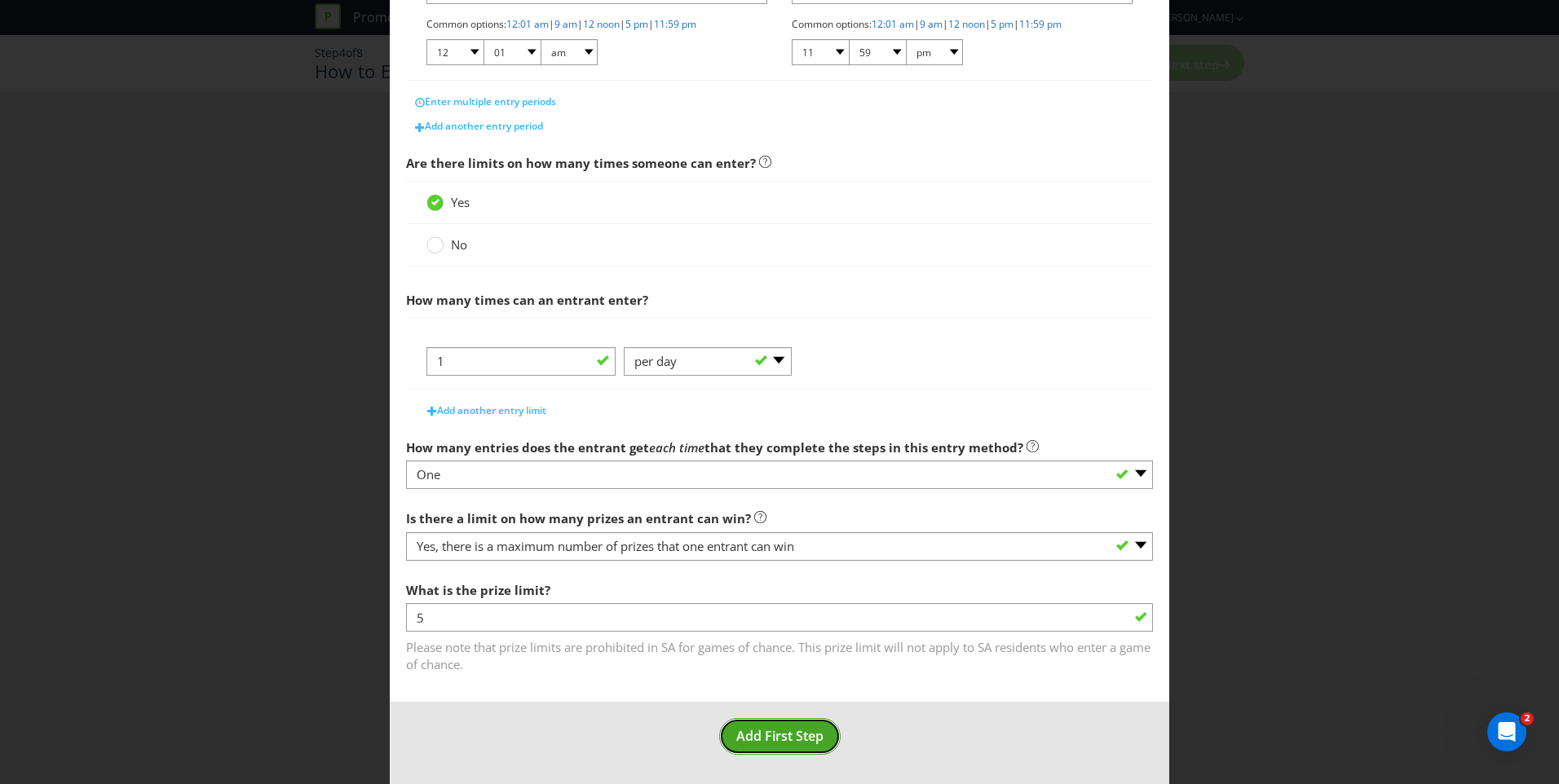
click at [773, 729] on span "Add First Step" at bounding box center [780, 736] width 87 height 18
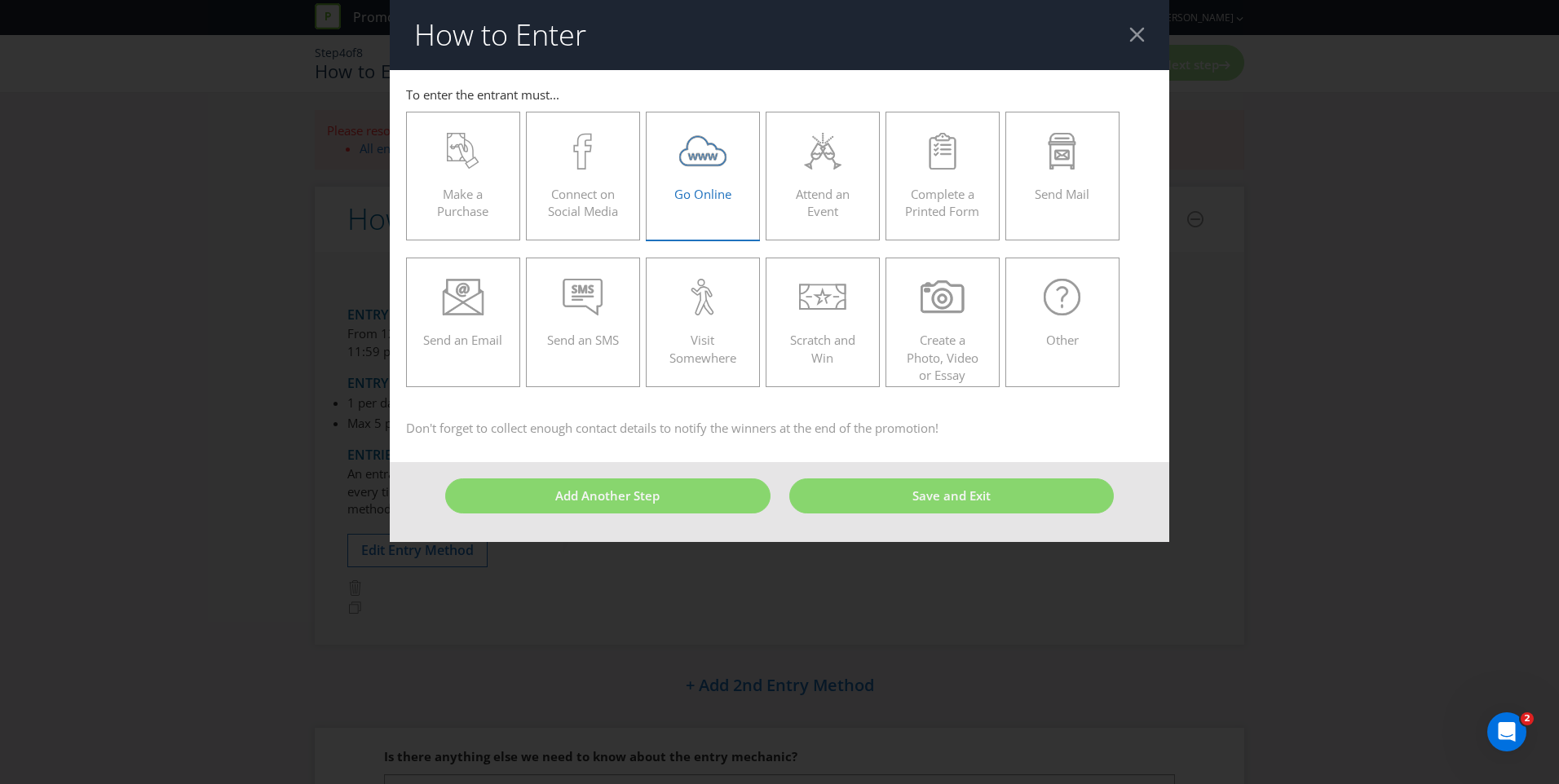
click at [702, 162] on icon at bounding box center [703, 150] width 48 height 36
click at [0, 0] on input "Go Online" at bounding box center [0, 0] width 0 height 0
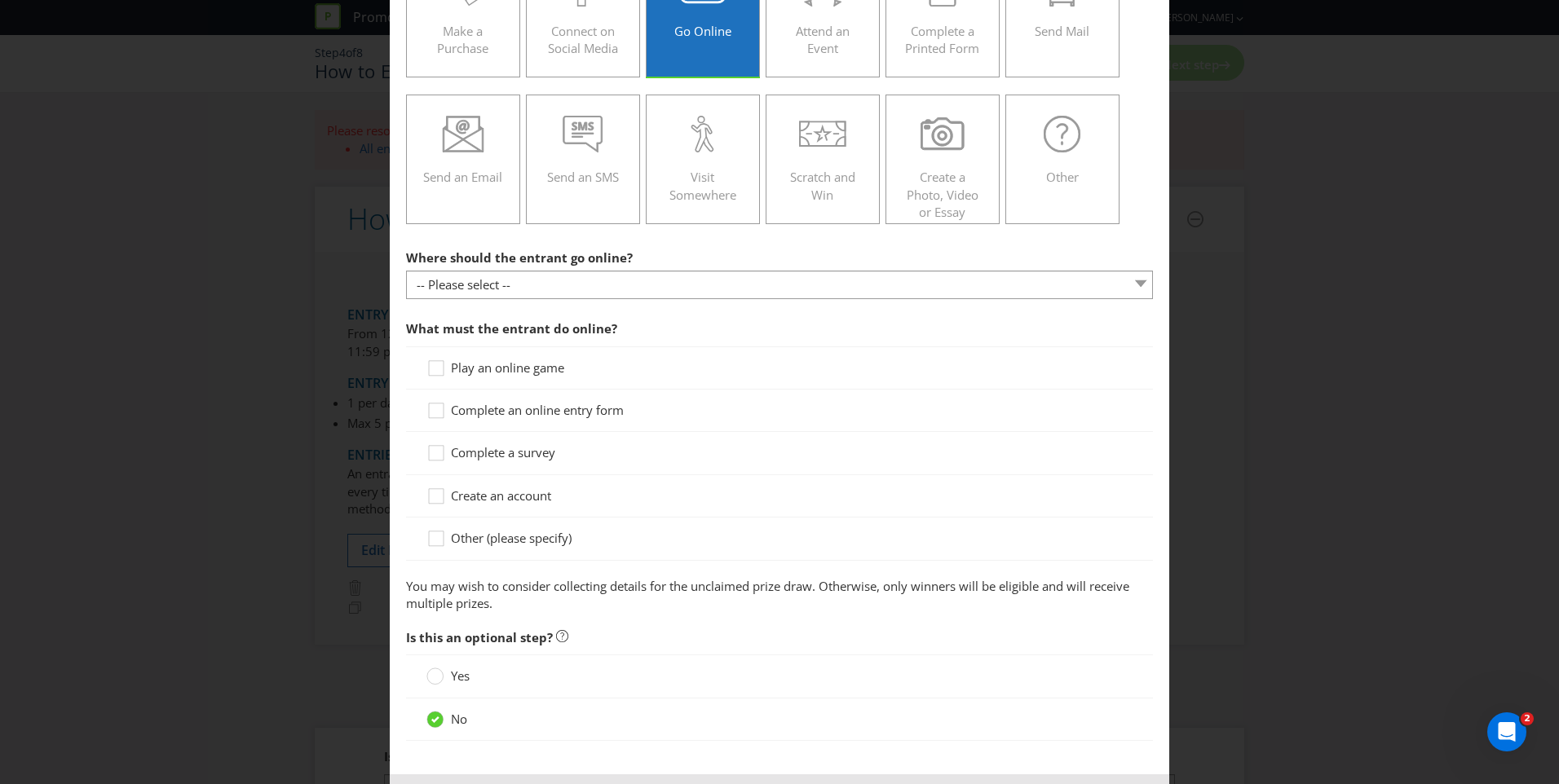
scroll to position [167, 0]
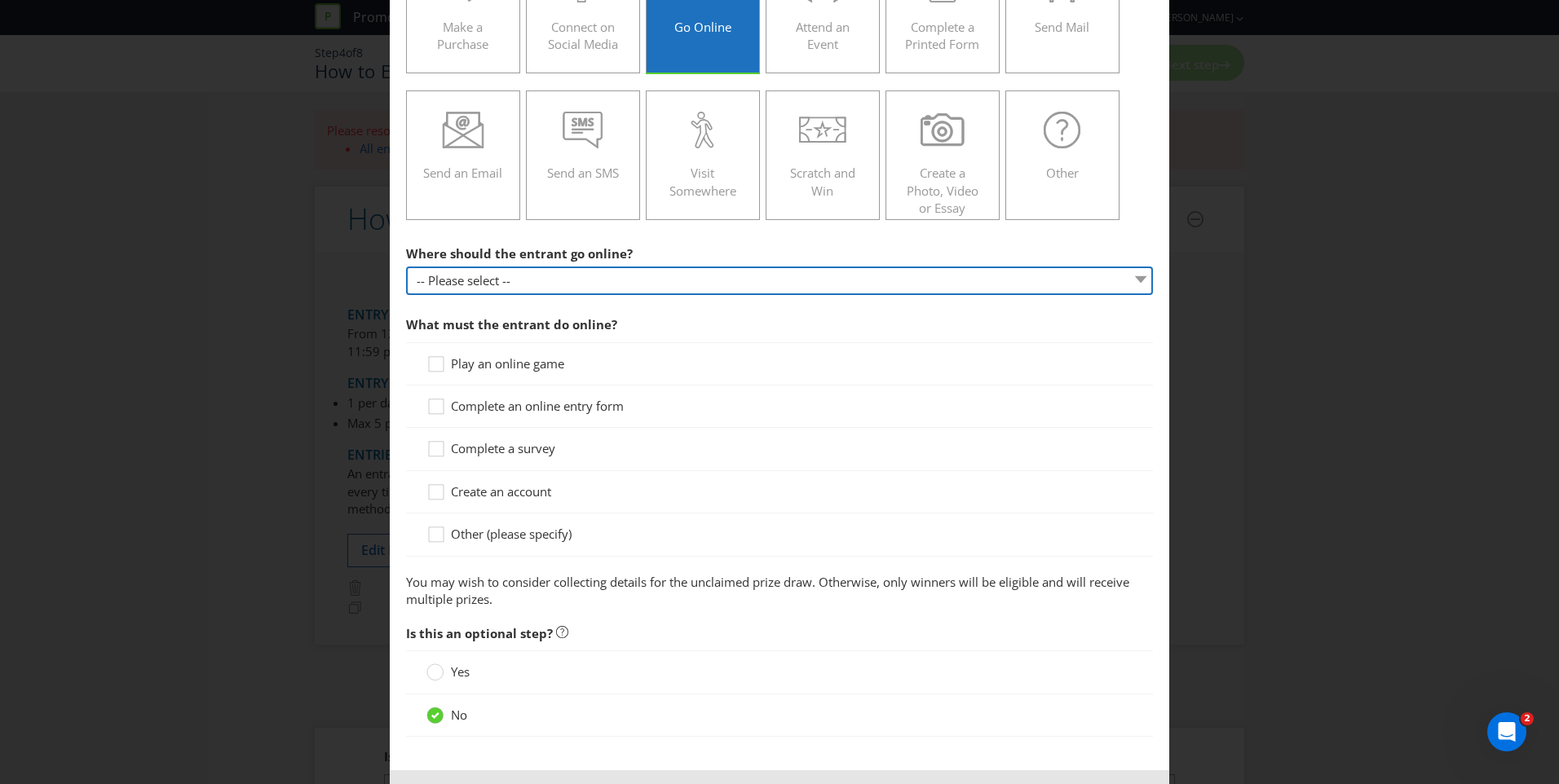
click at [624, 281] on select "-- Please select -- At a specific URL Using a direct link sent to the entrant b…" at bounding box center [780, 281] width 747 height 29
select select "SPECIFIC_URL"
click at [406, 267] on select "-- Please select -- At a specific URL Using a direct link sent to the entrant b…" at bounding box center [780, 281] width 747 height 29
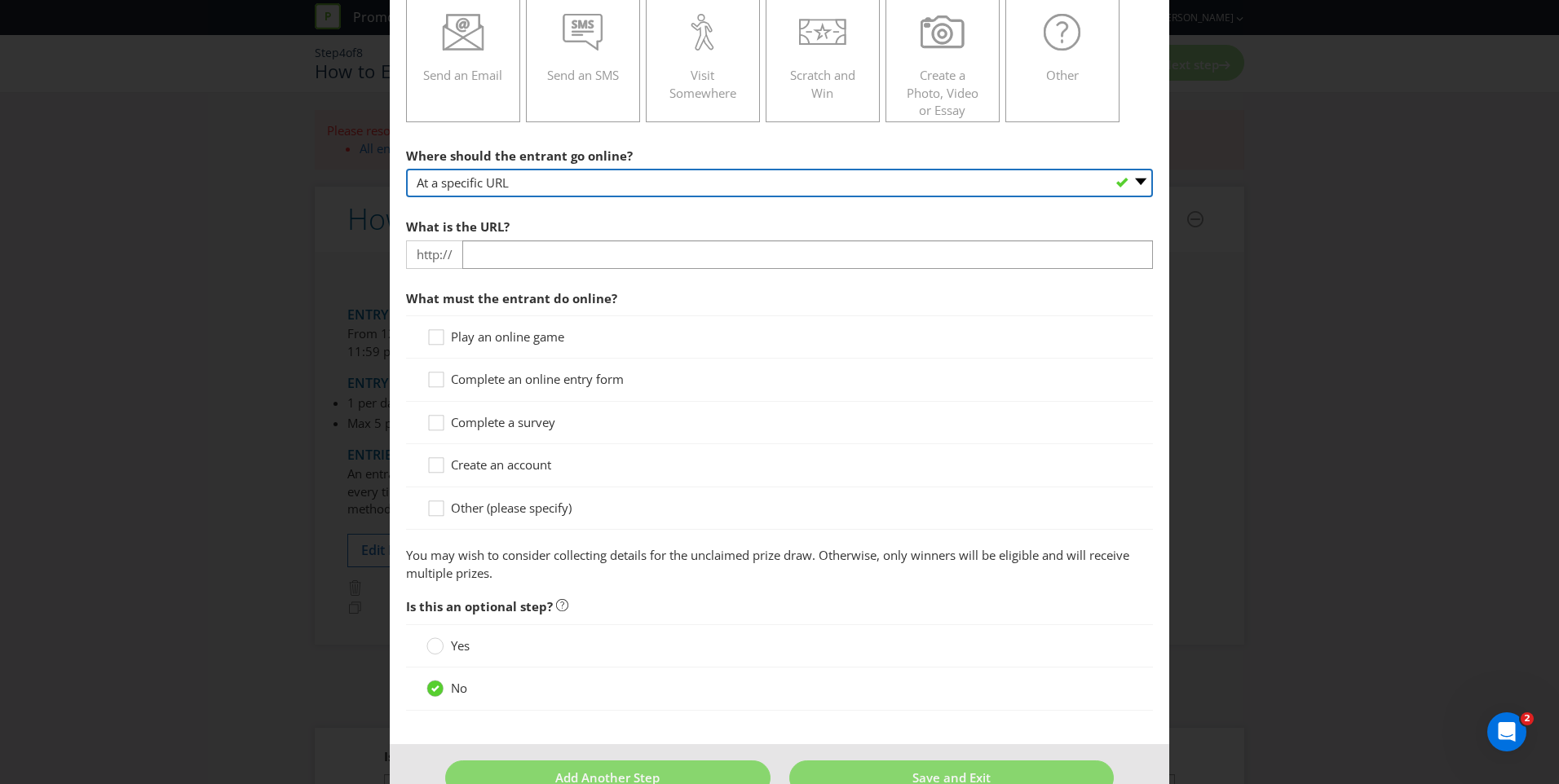
scroll to position [305, 0]
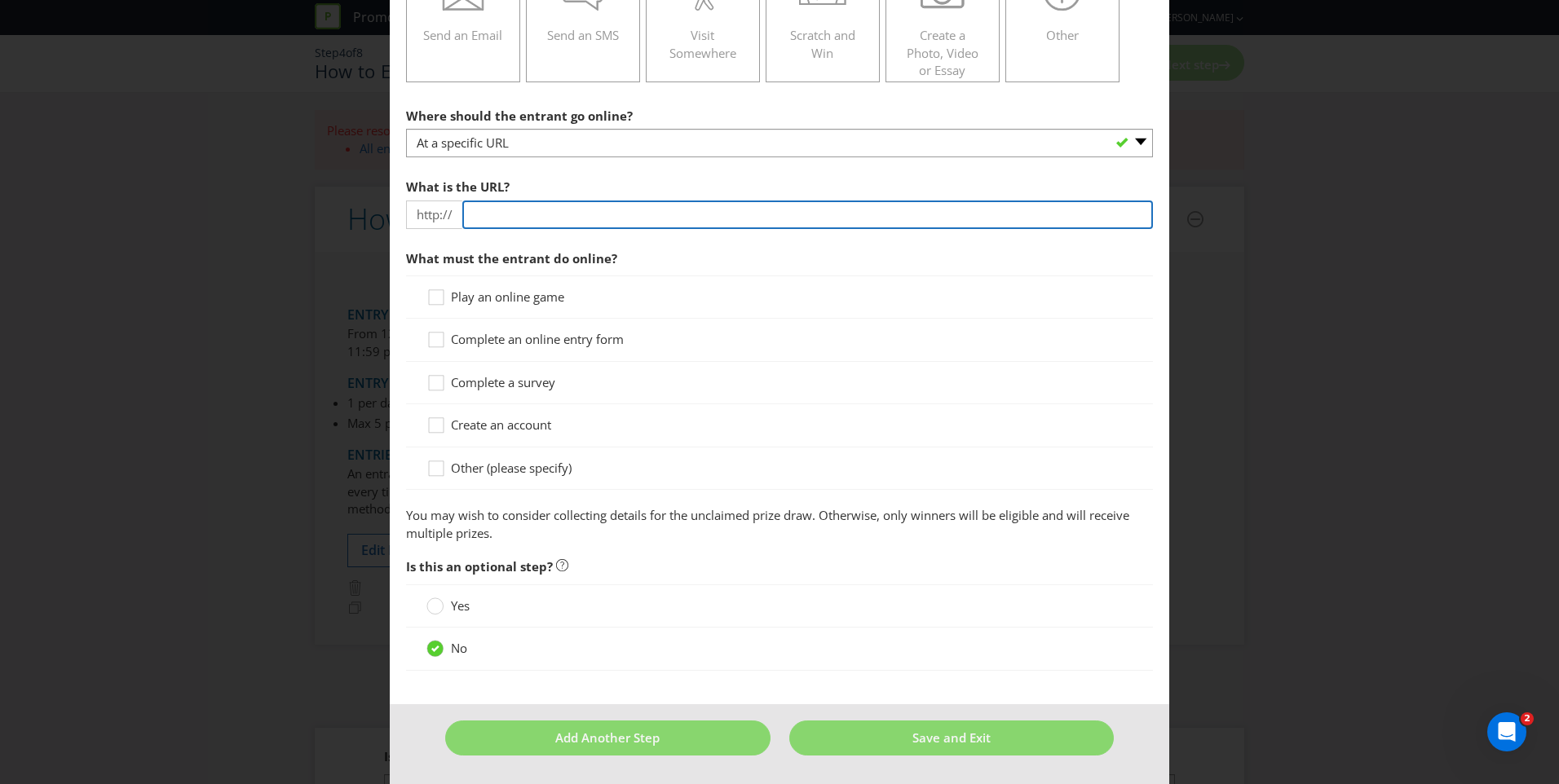
click at [533, 216] on input "text" at bounding box center [807, 215] width 690 height 29
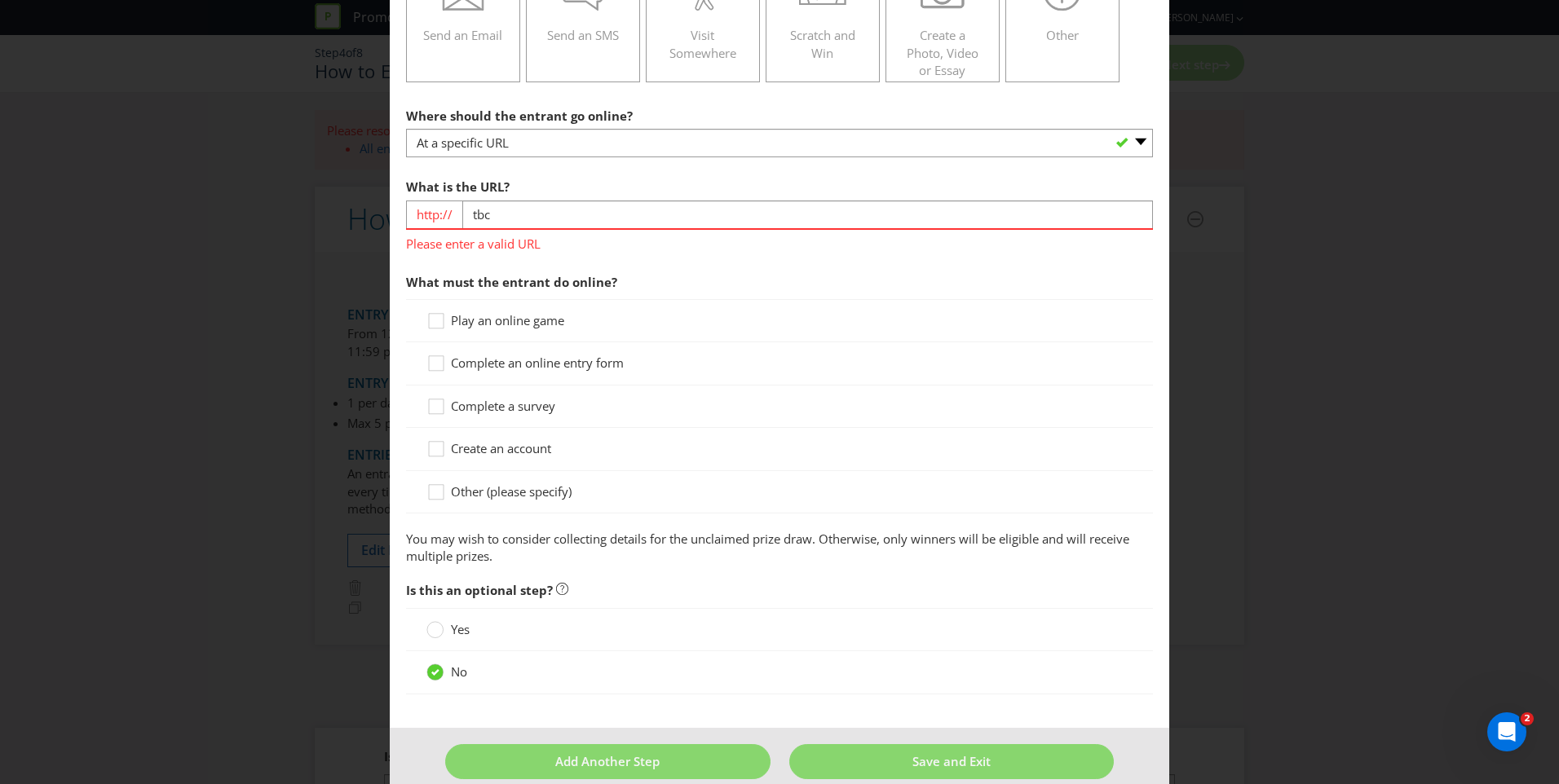
click at [440, 691] on main "To enter the entrant must... Make a Purchase Connect on Social Media Go Online …" at bounding box center [779, 246] width 780 height 962
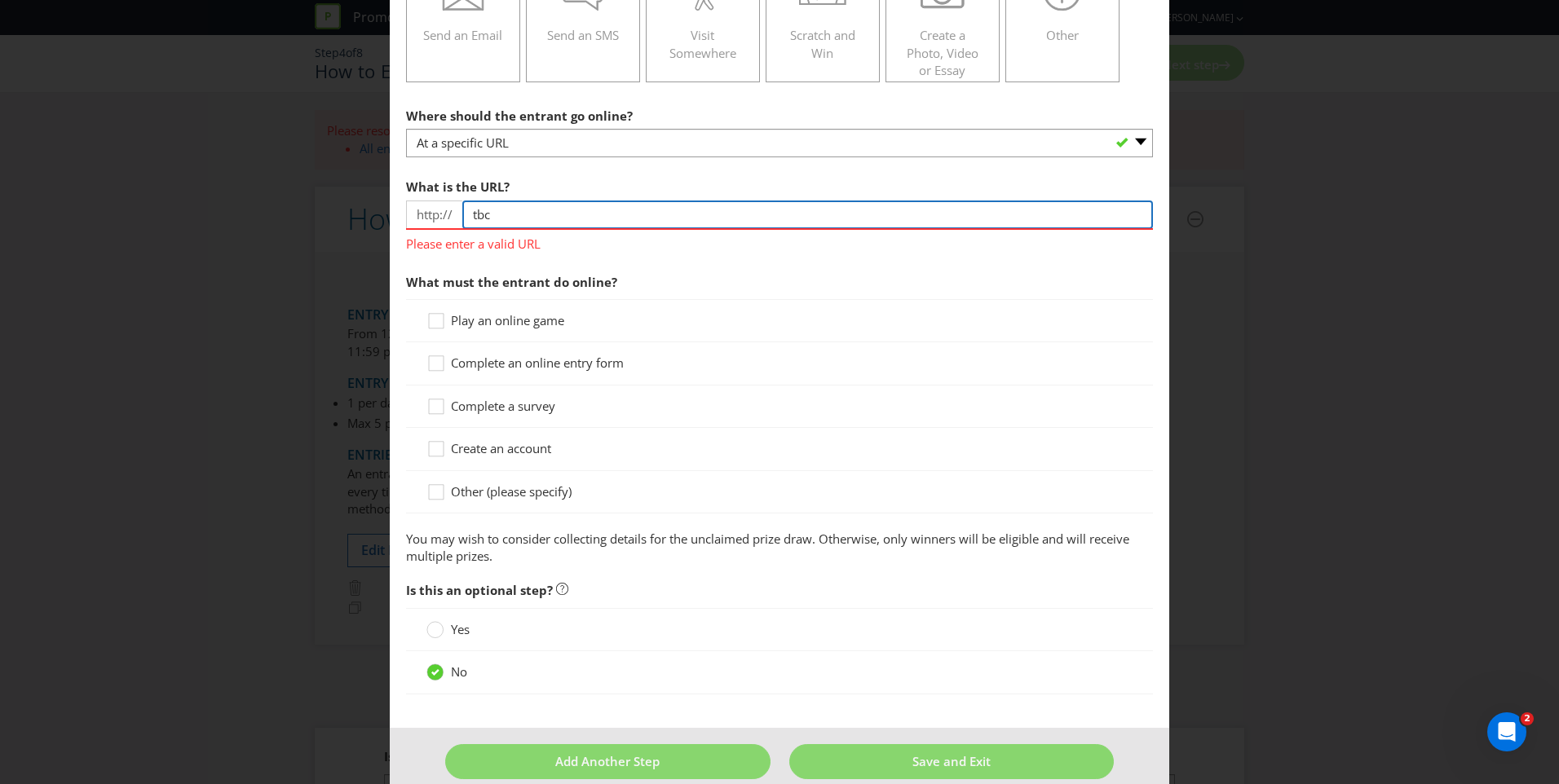
click at [509, 219] on input "tbc" at bounding box center [807, 215] width 690 height 29
type input "[DOMAIN_NAME]"
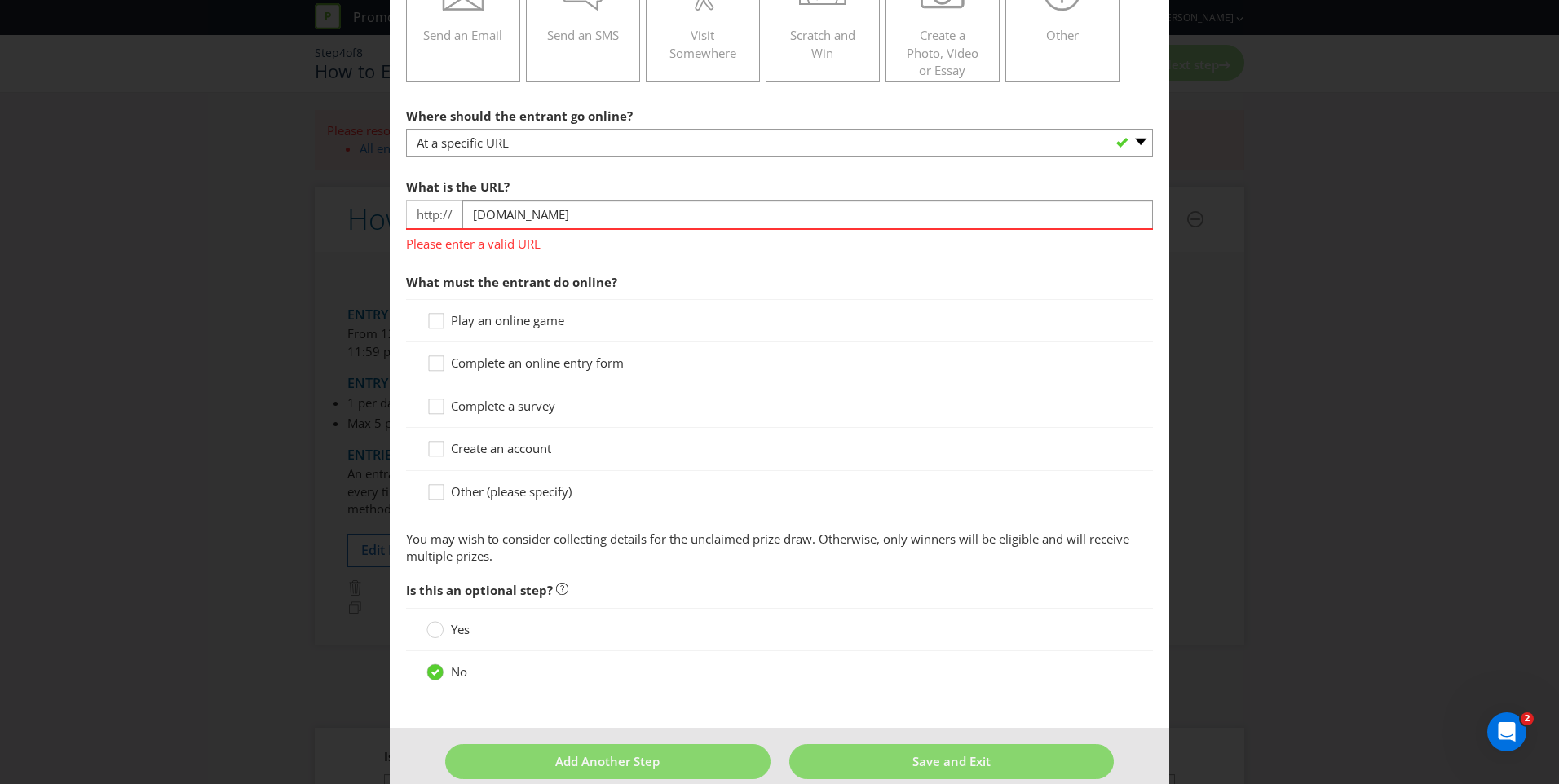
click at [622, 275] on span "What must the entrant do online?" at bounding box center [780, 282] width 747 height 33
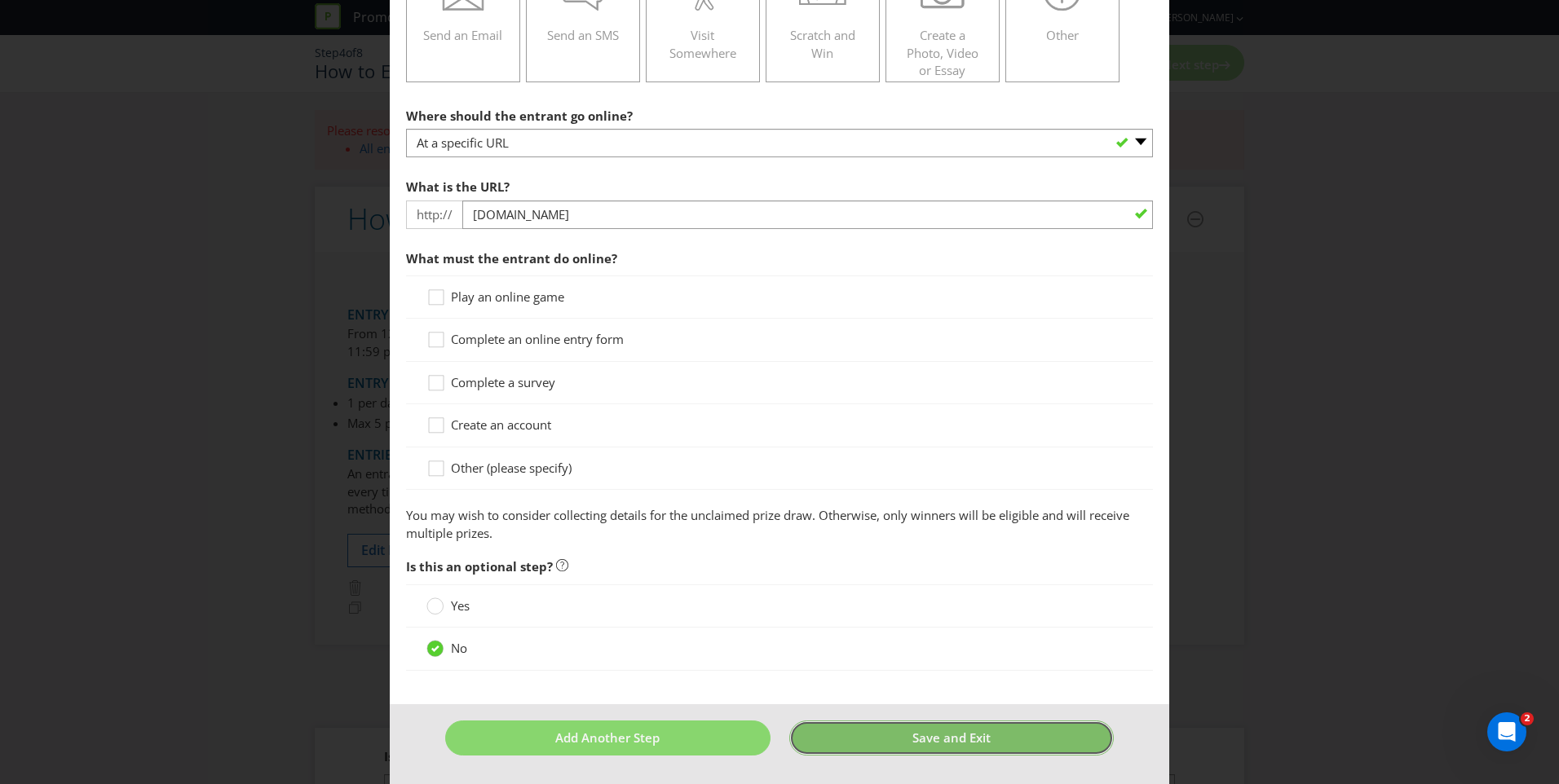
click at [901, 751] on button "Save and Exit" at bounding box center [952, 738] width 325 height 35
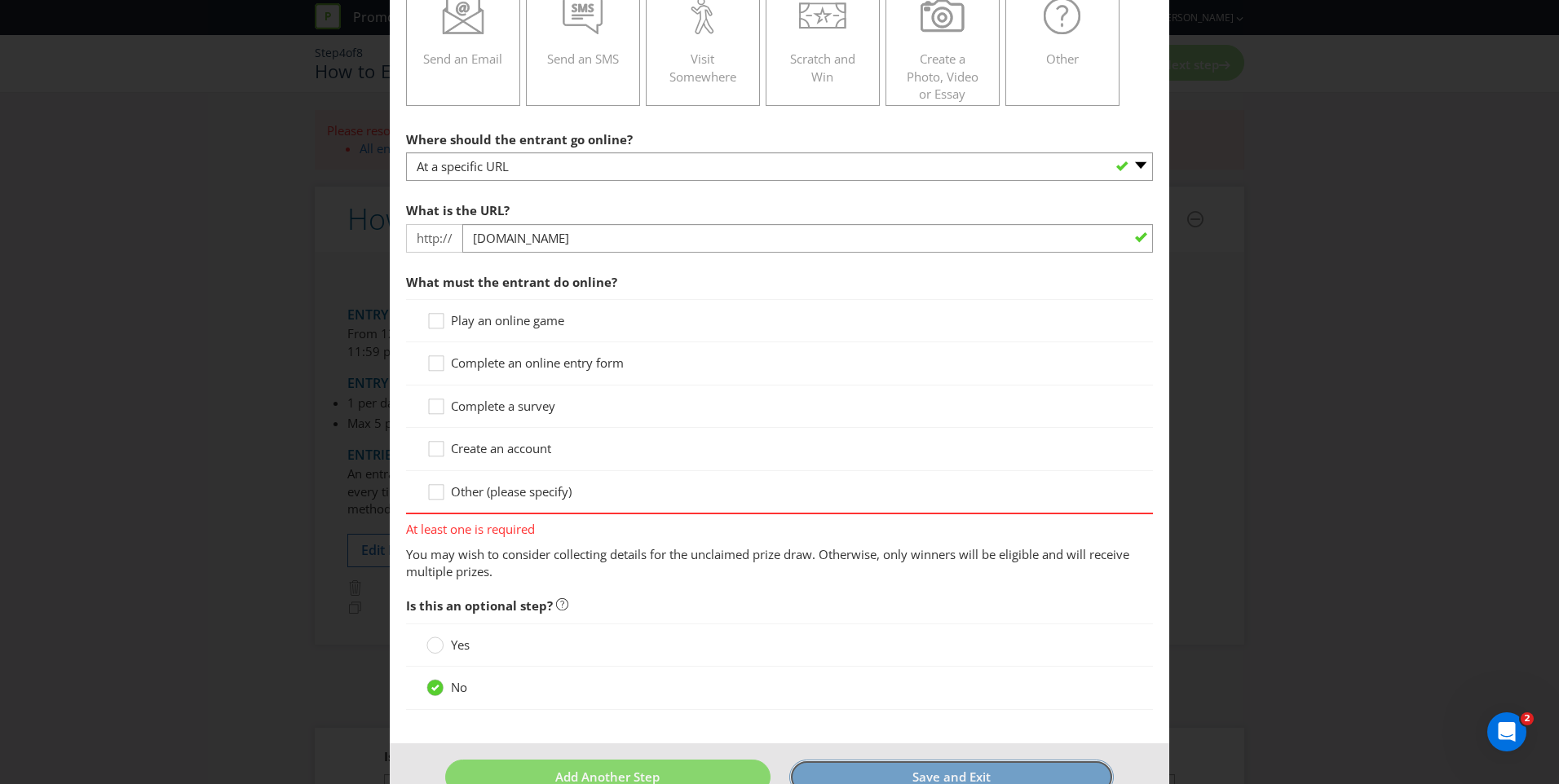
scroll to position [320, 0]
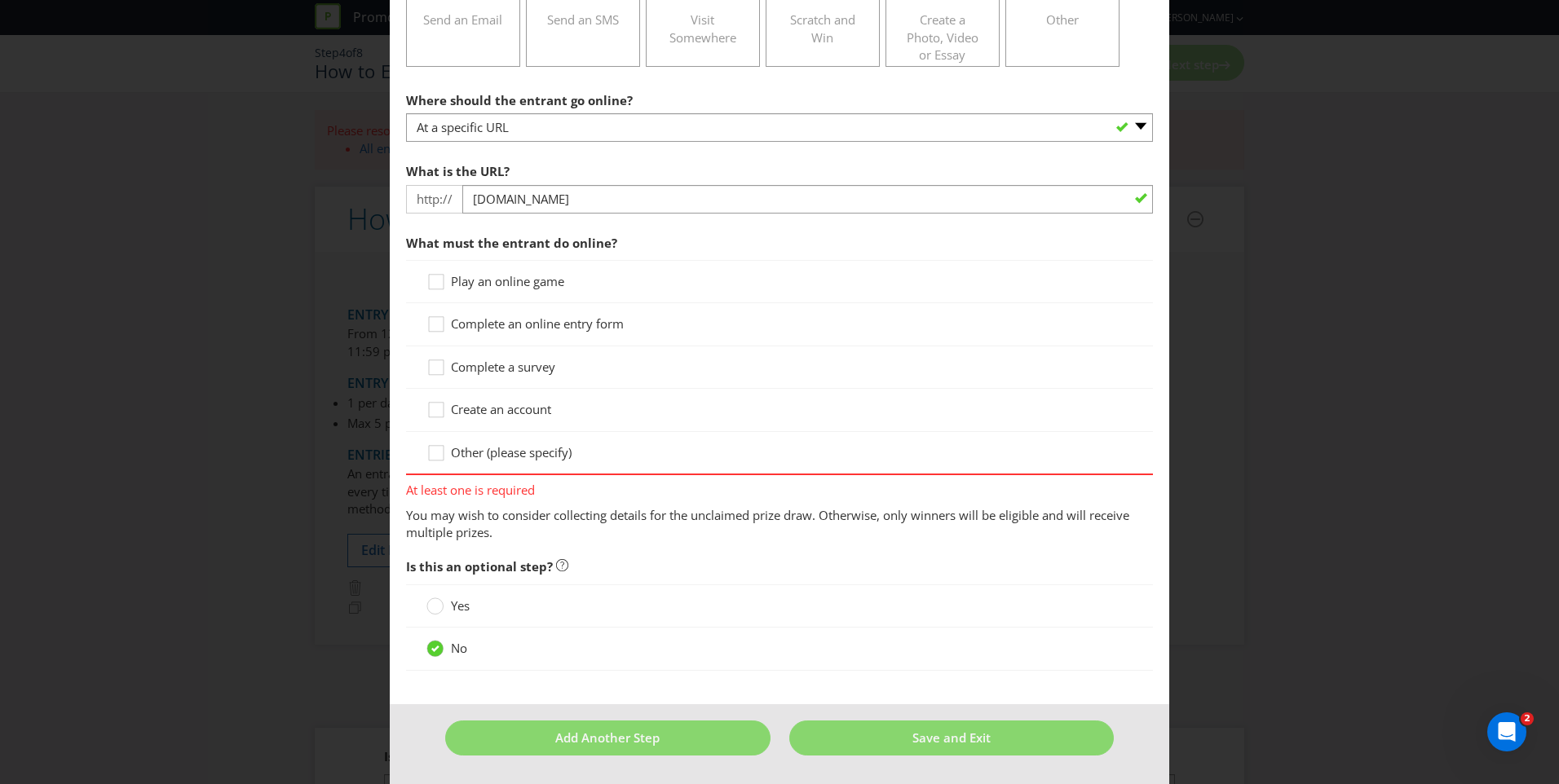
click at [542, 330] on span "Complete an online entry form" at bounding box center [537, 324] width 173 height 17
click at [0, 0] on input "Complete an online entry form" at bounding box center [0, 0] width 0 height 0
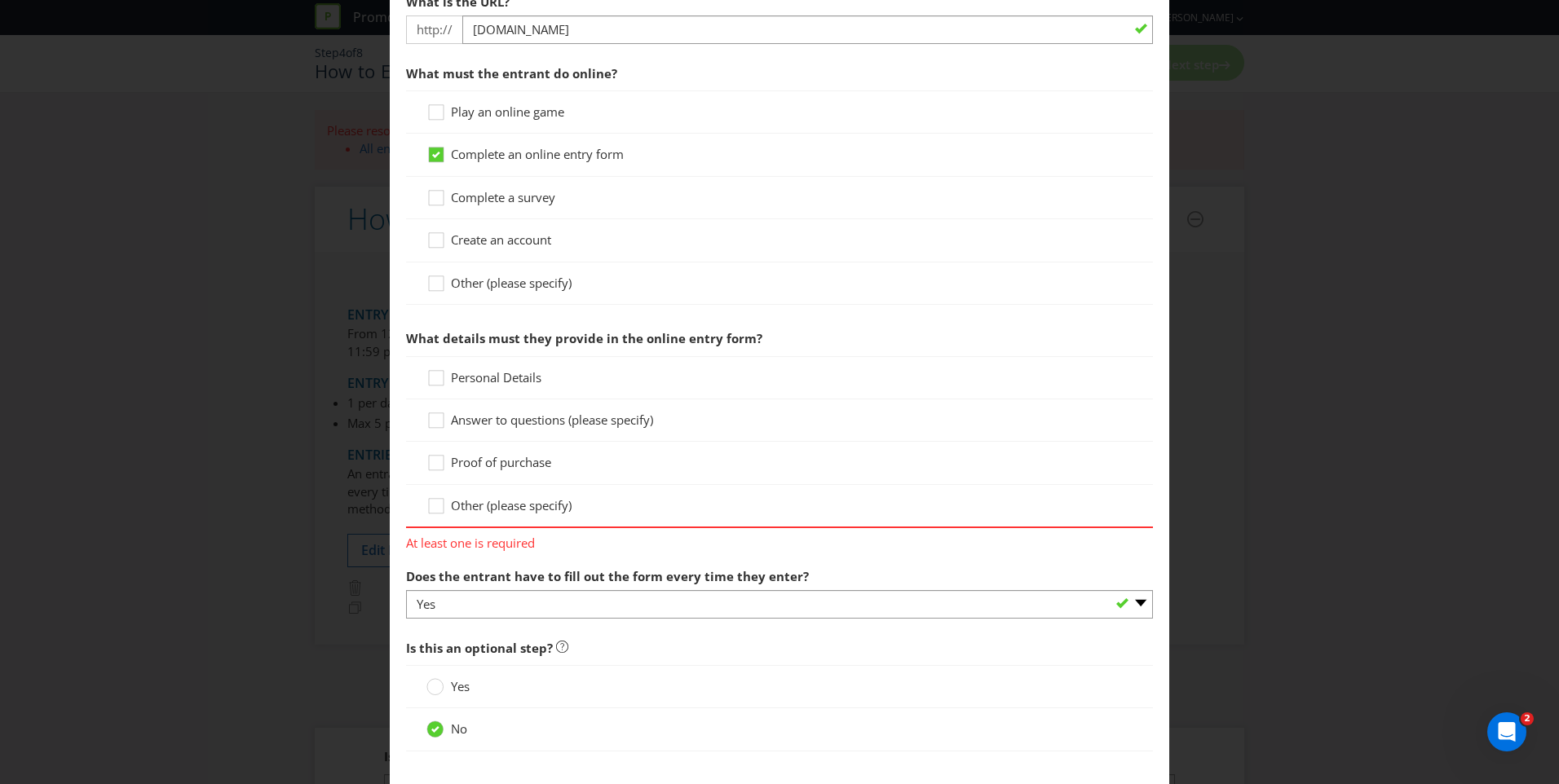
scroll to position [570, 0]
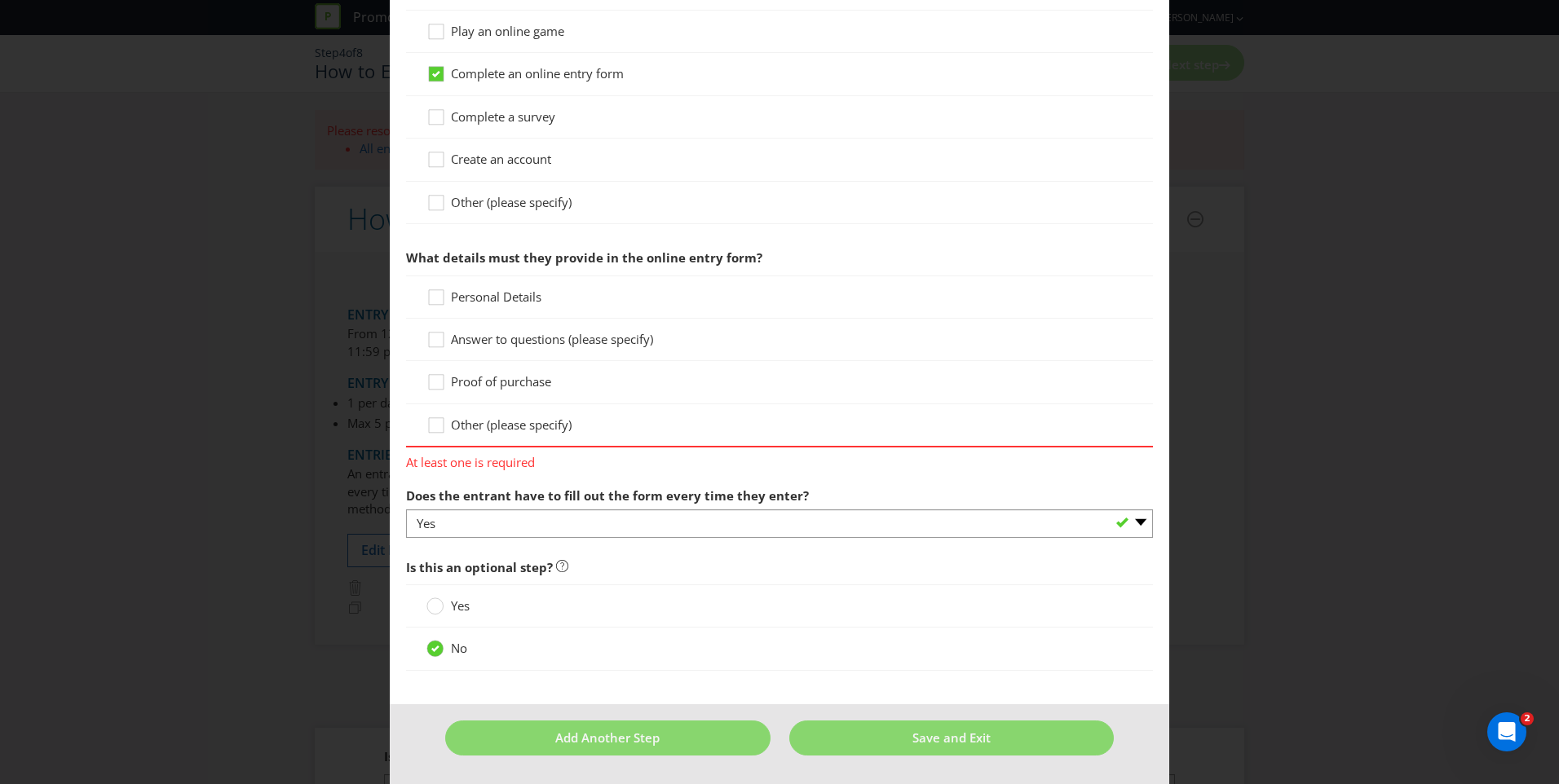
click at [495, 295] on span "Personal Details" at bounding box center [495, 297] width 90 height 17
click at [0, 0] on input "Personal Details" at bounding box center [0, 0] width 0 height 0
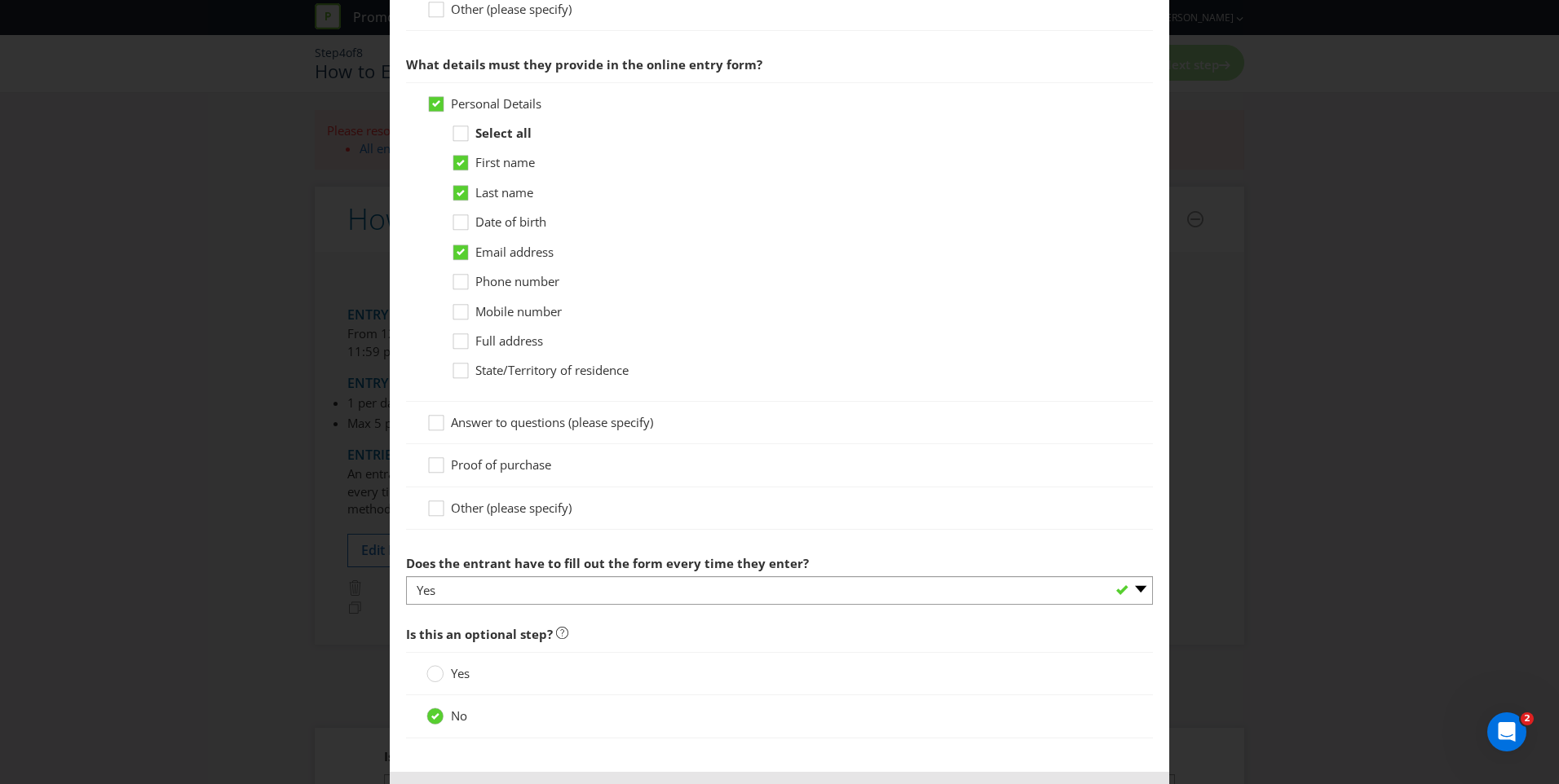
scroll to position [767, 0]
click at [491, 307] on span "Mobile number" at bounding box center [518, 308] width 86 height 17
click at [0, 0] on input "Mobile number" at bounding box center [0, 0] width 0 height 0
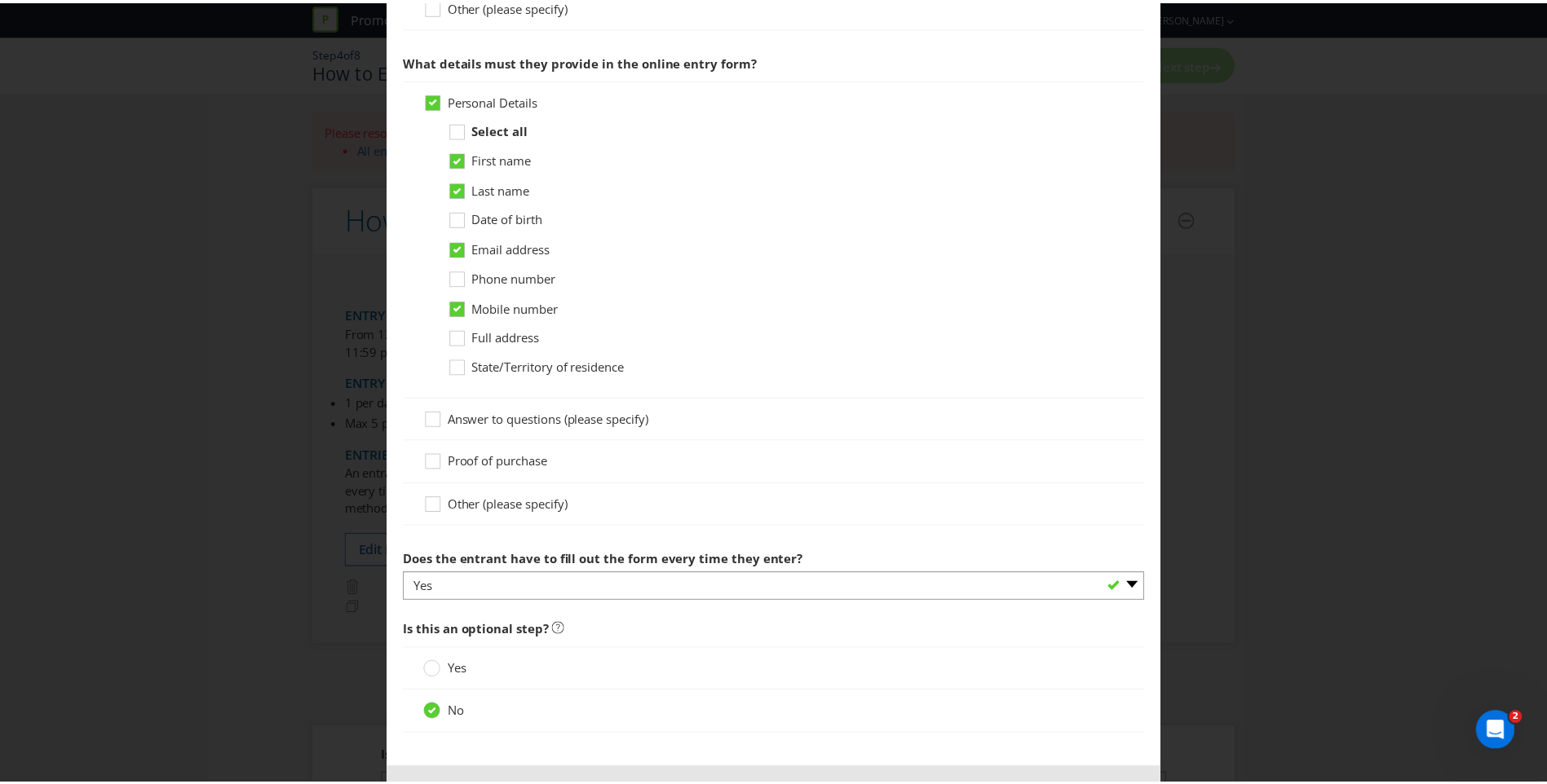
scroll to position [831, 0]
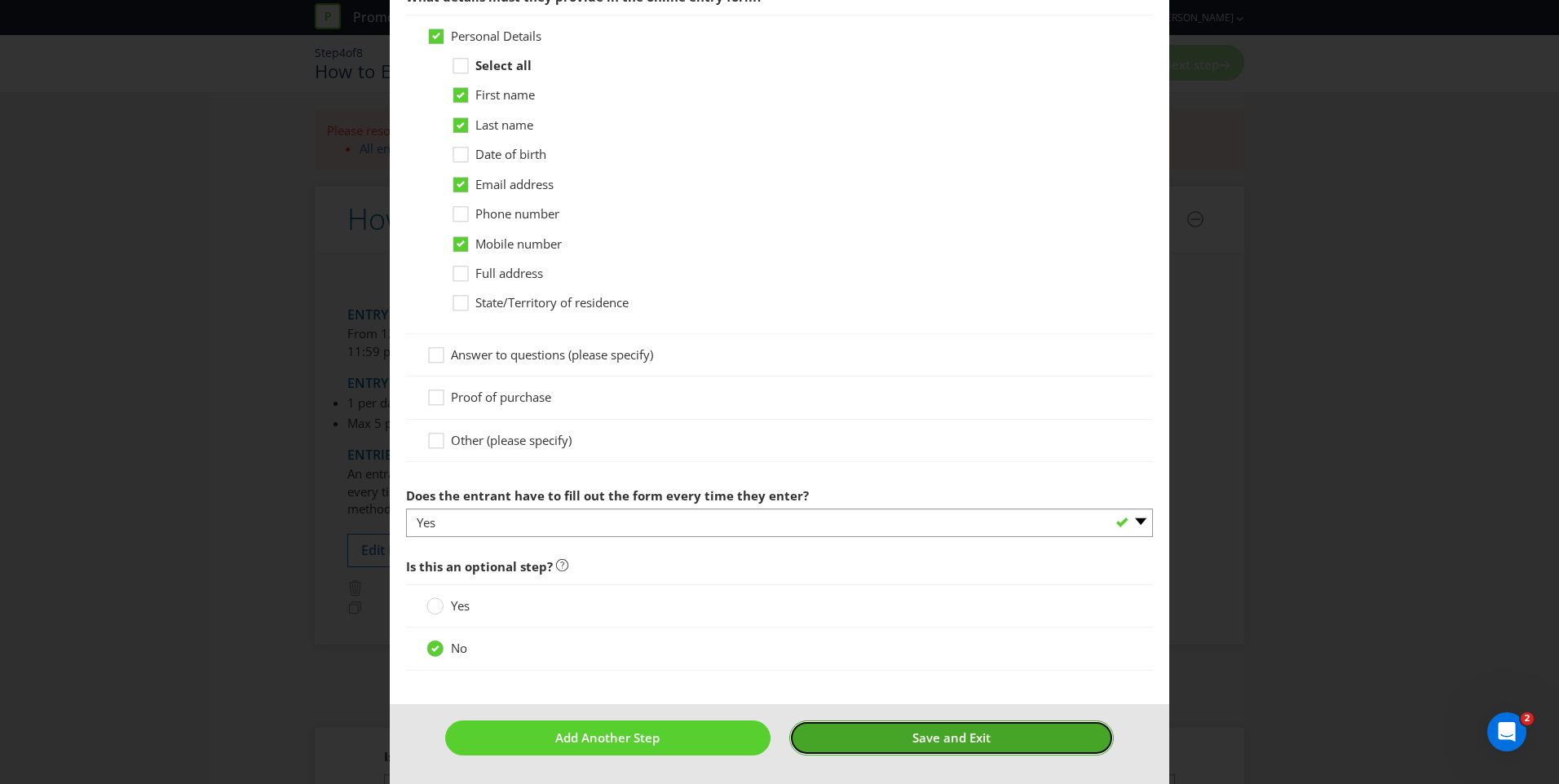
click at [898, 737] on button "Save and Exit" at bounding box center [952, 738] width 325 height 35
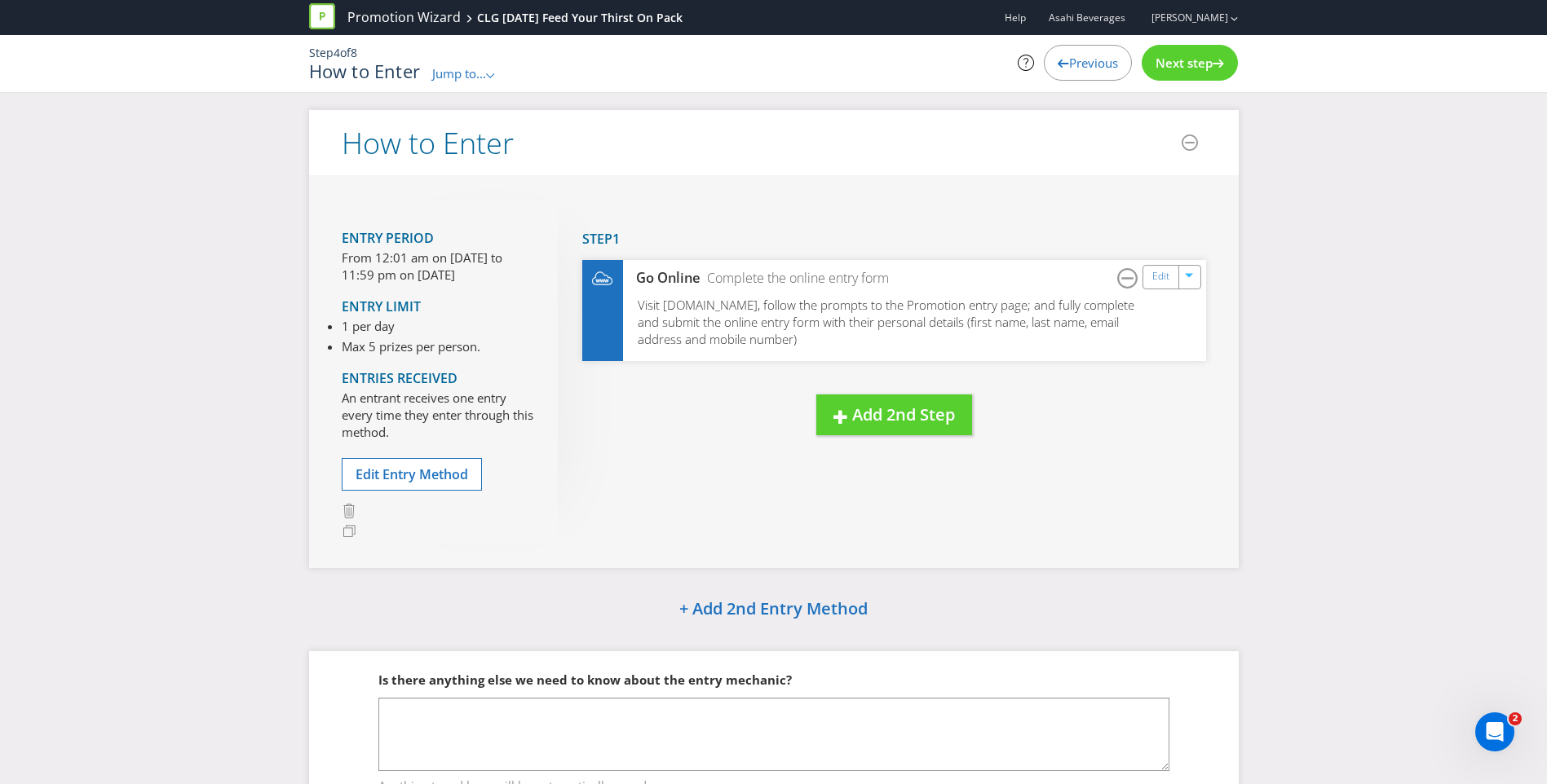
scroll to position [92, 0]
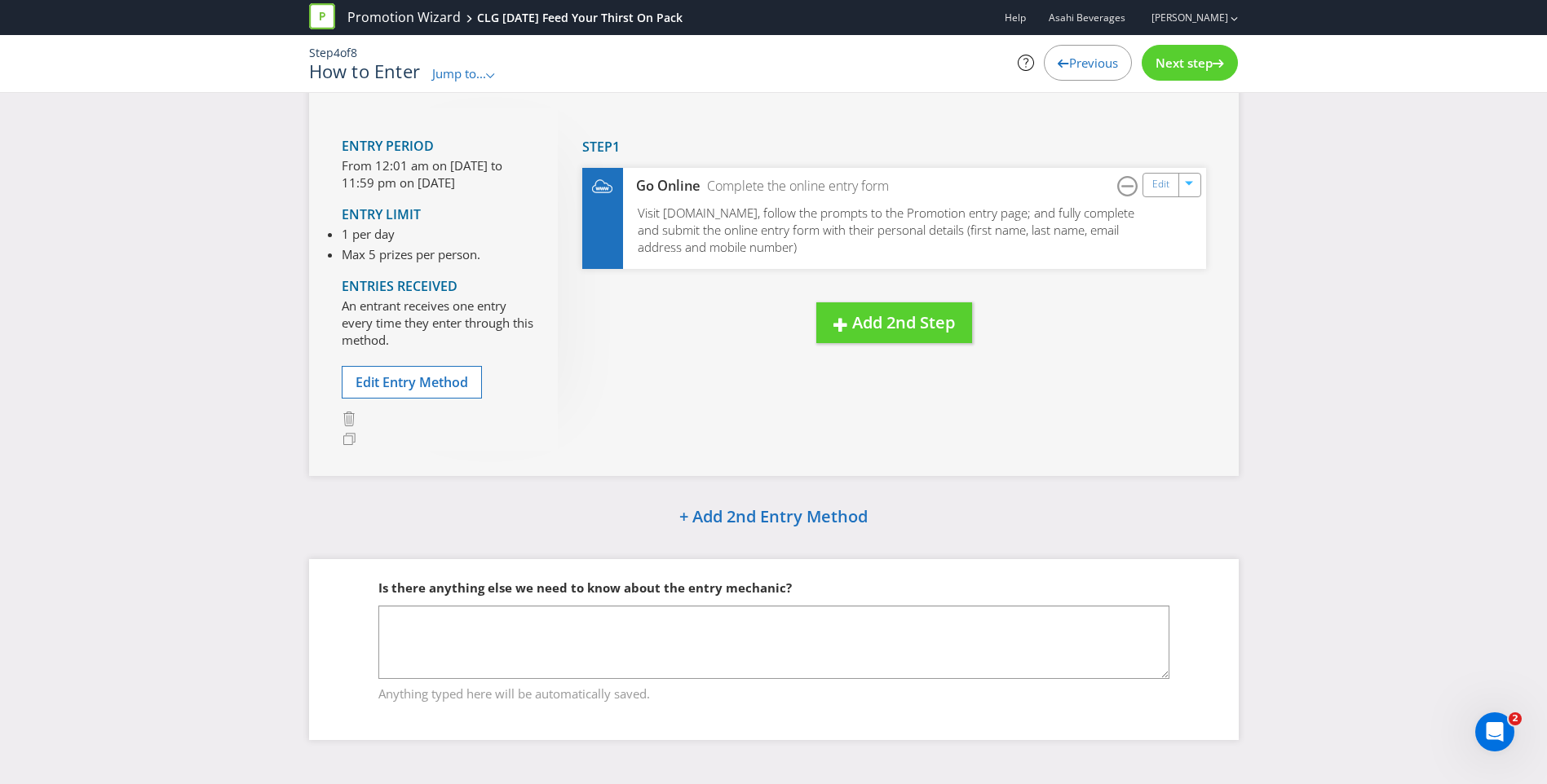
click at [1189, 74] on div "Next step" at bounding box center [1190, 62] width 97 height 36
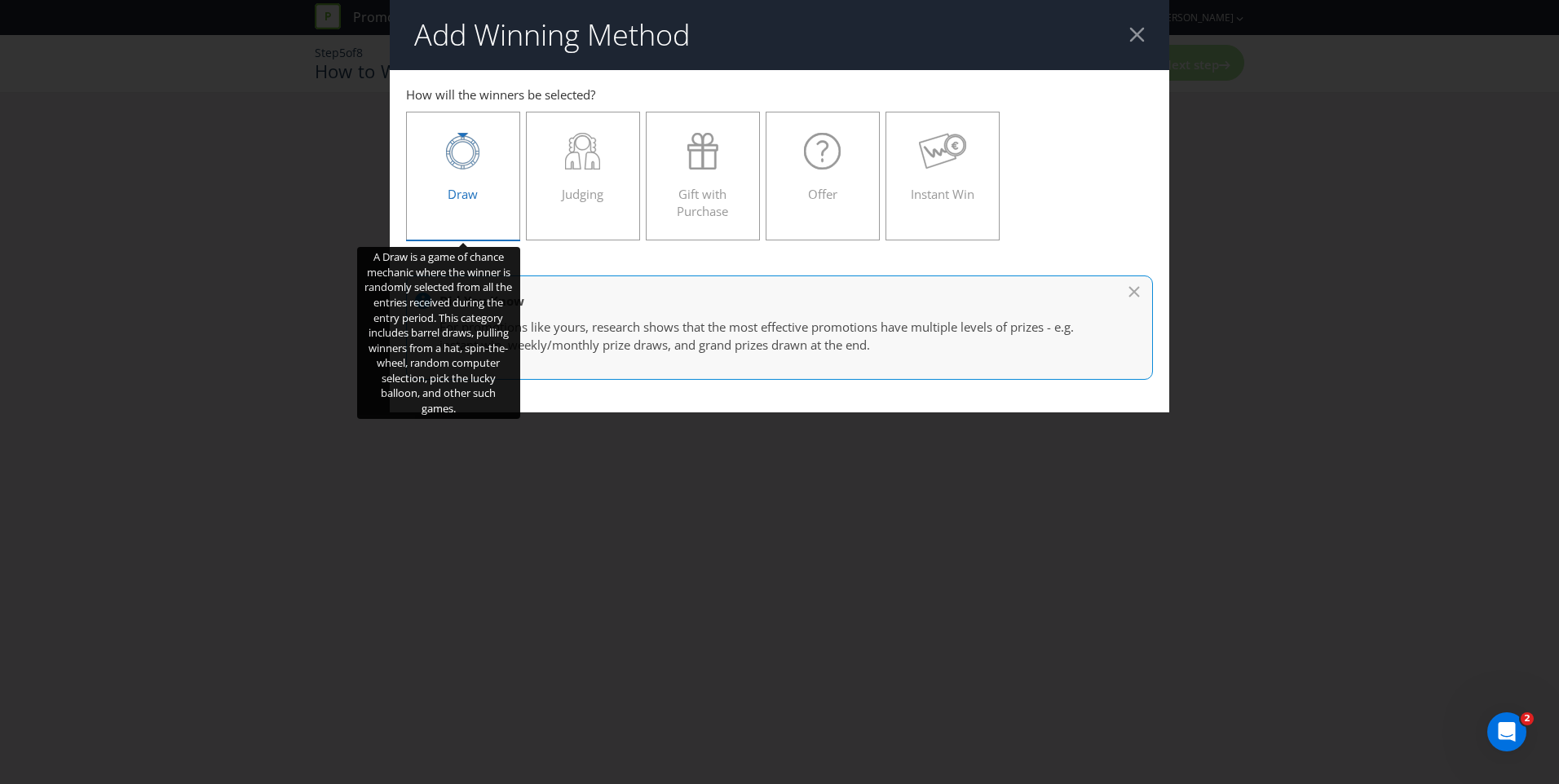
click at [486, 187] on div "Draw" at bounding box center [463, 169] width 80 height 73
click at [0, 0] on input "Draw" at bounding box center [0, 0] width 0 height 0
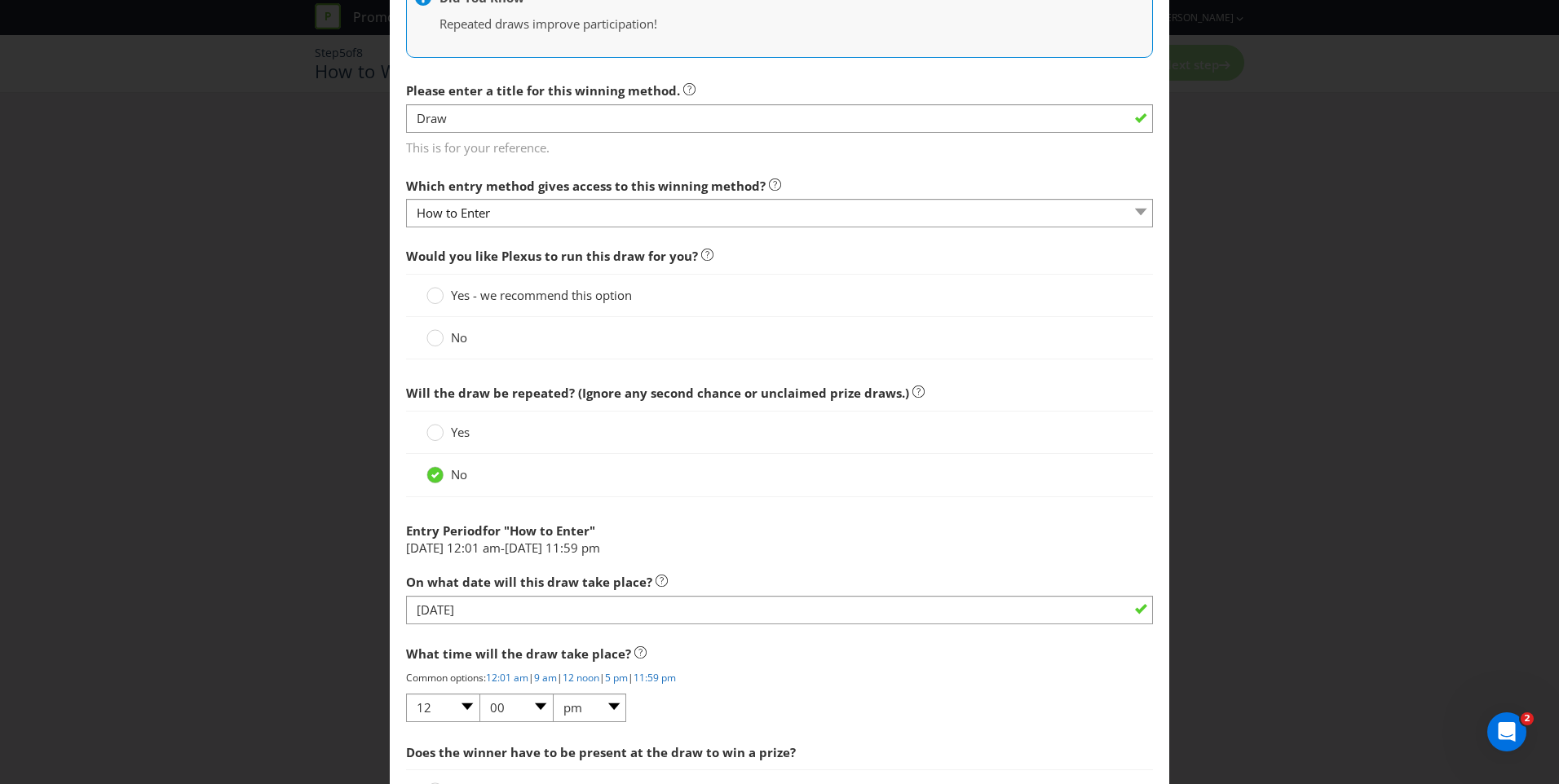
scroll to position [410, 0]
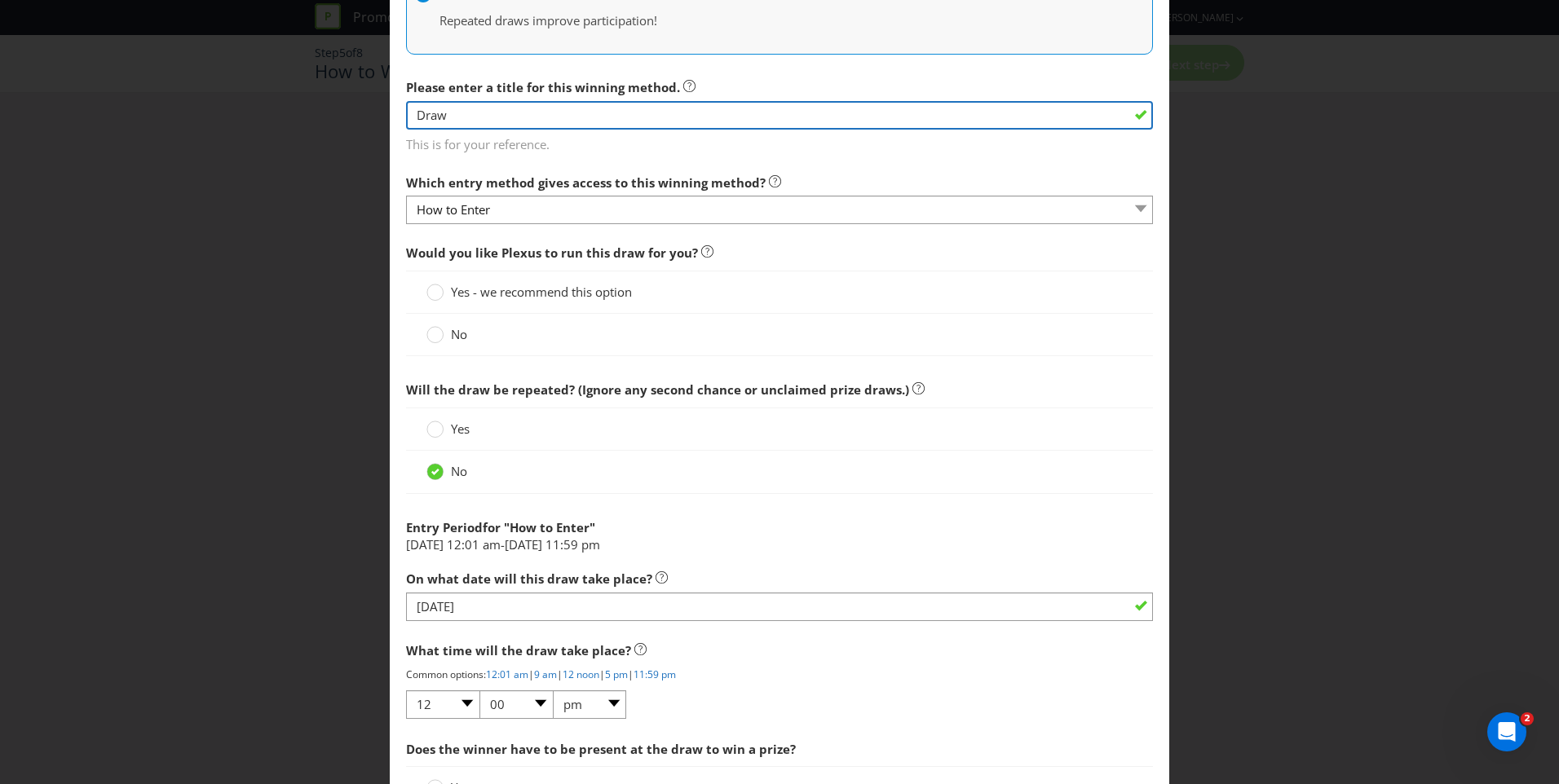
click at [469, 111] on input "Draw" at bounding box center [780, 115] width 747 height 29
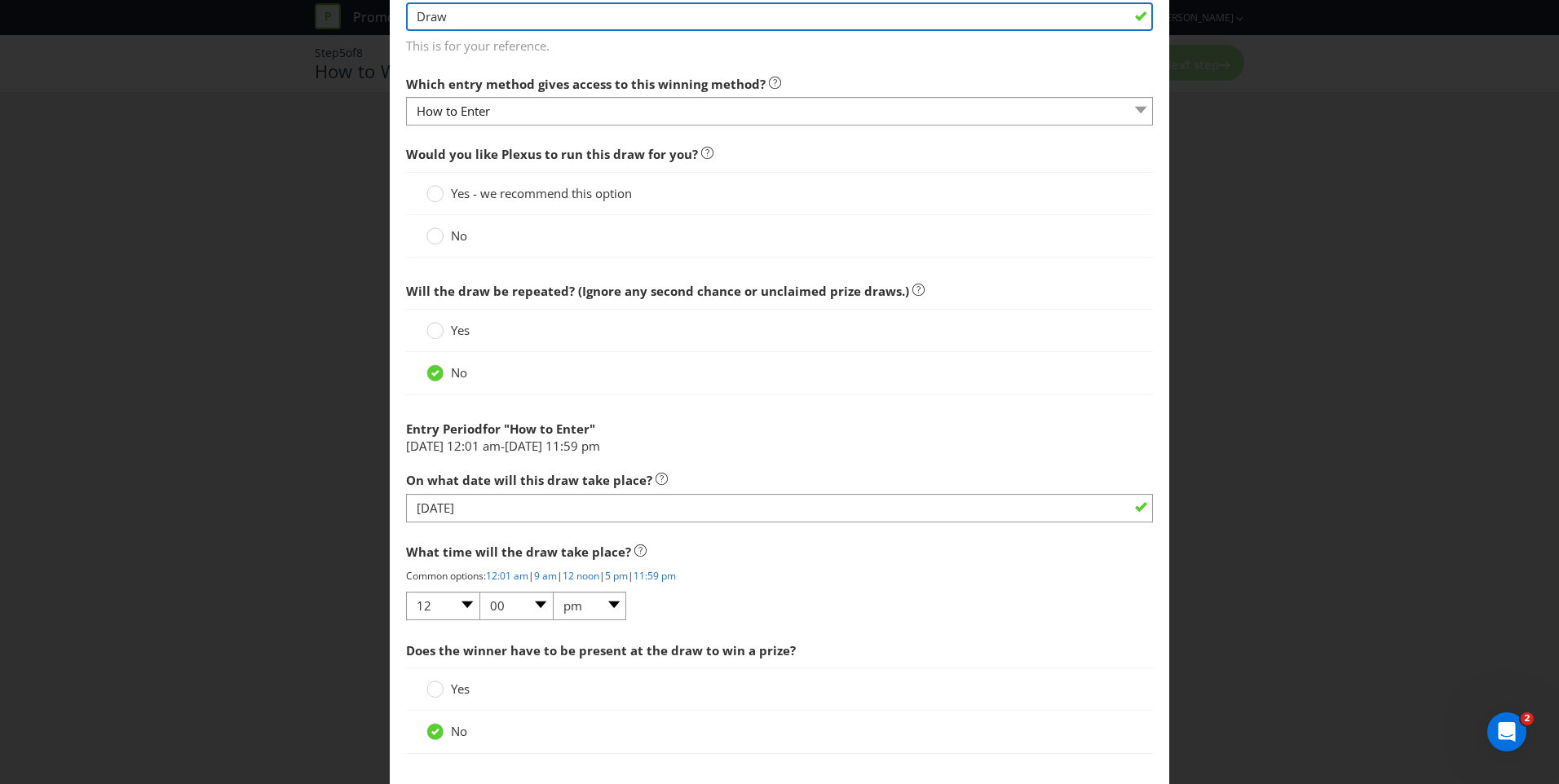
scroll to position [509, 0]
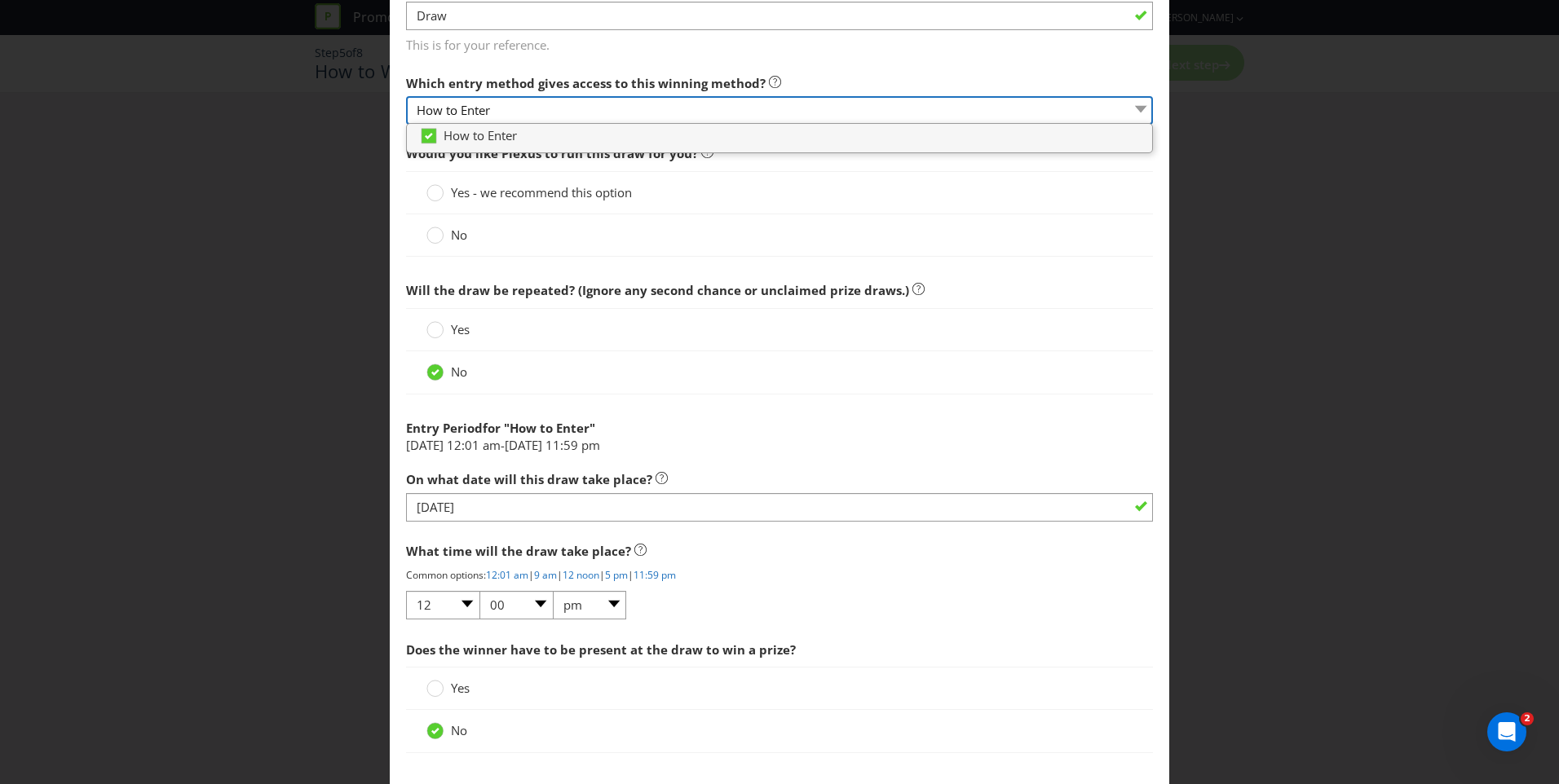
click at [569, 111] on select "How to Enter" at bounding box center [780, 111] width 747 height 29
click at [587, 50] on span "This is for your reference." at bounding box center [780, 42] width 747 height 23
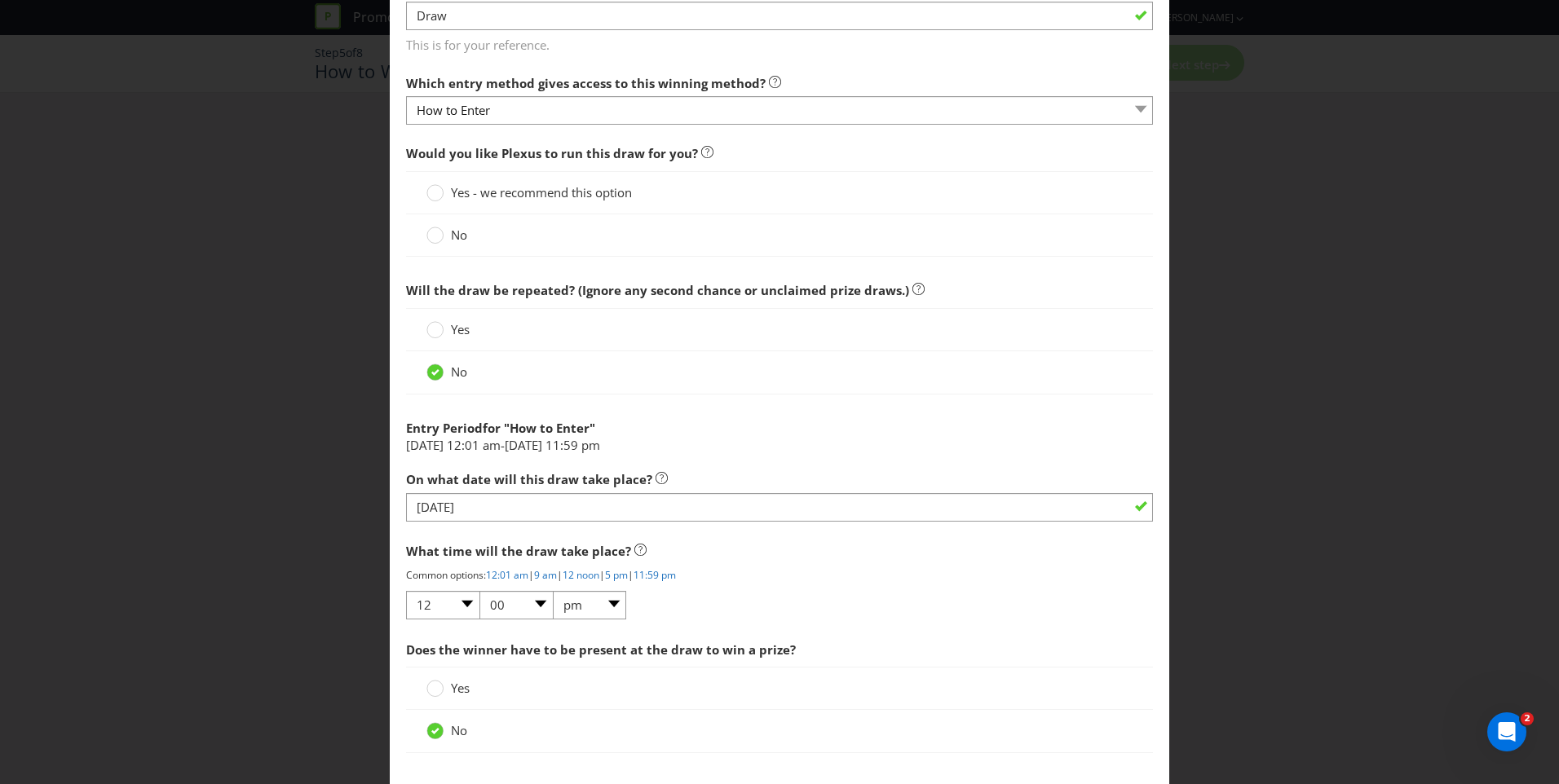
click at [453, 235] on span "No" at bounding box center [459, 235] width 17 height 17
click at [0, 0] on input "No" at bounding box center [0, 0] width 0 height 0
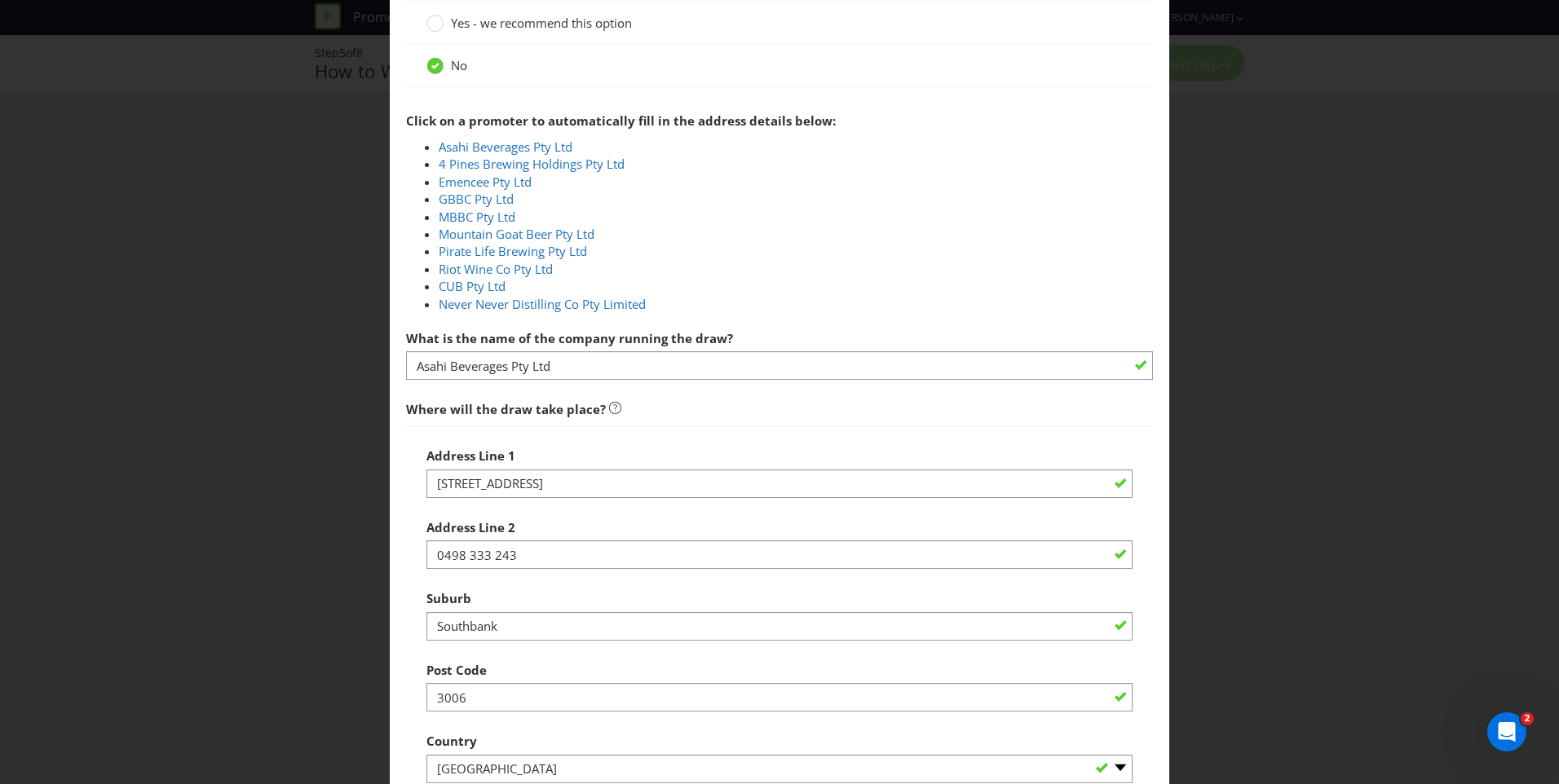
scroll to position [681, 0]
click at [536, 147] on link "Asahi Beverages Pty Ltd" at bounding box center [505, 145] width 134 height 17
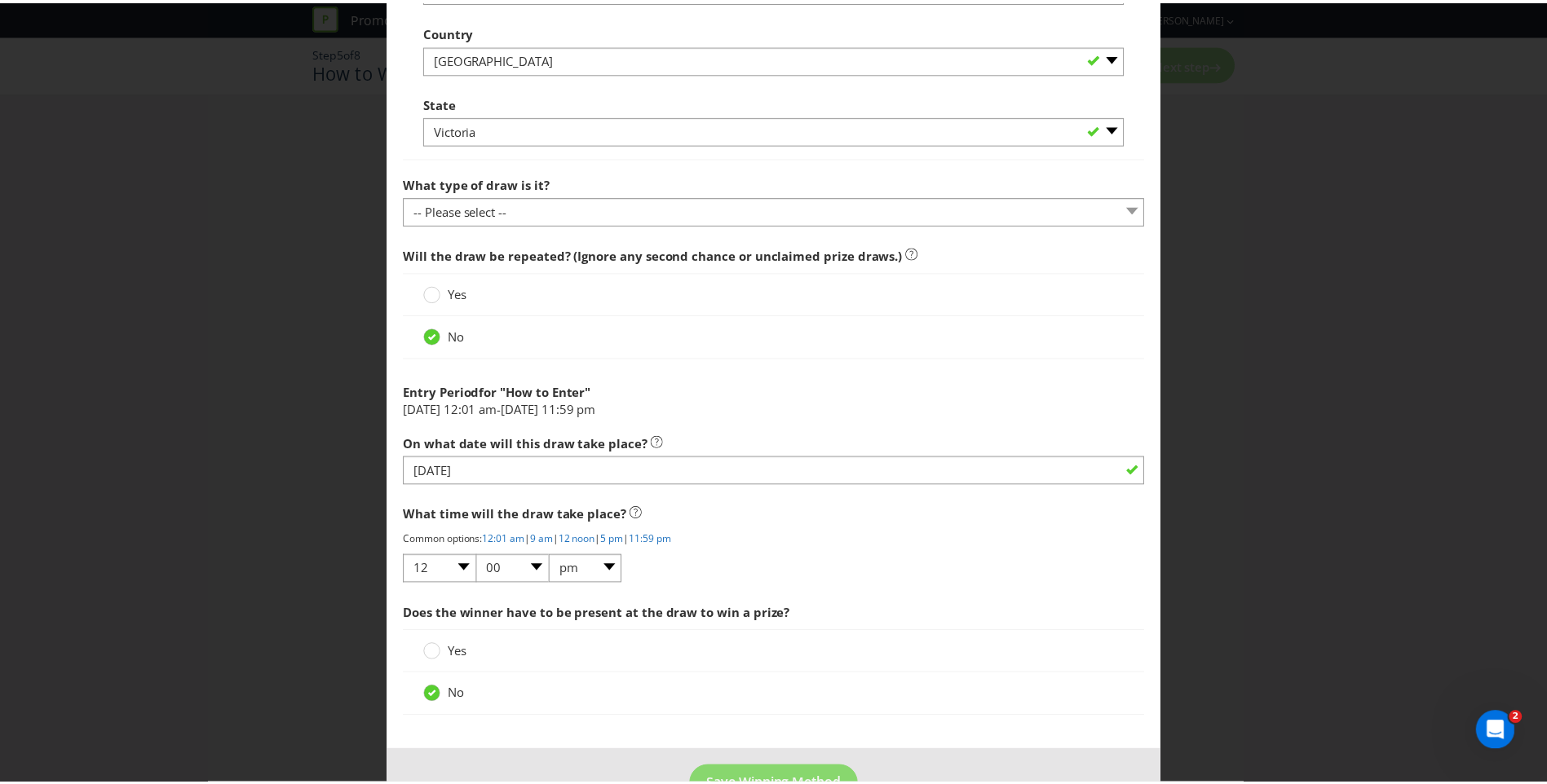
scroll to position [1437, 0]
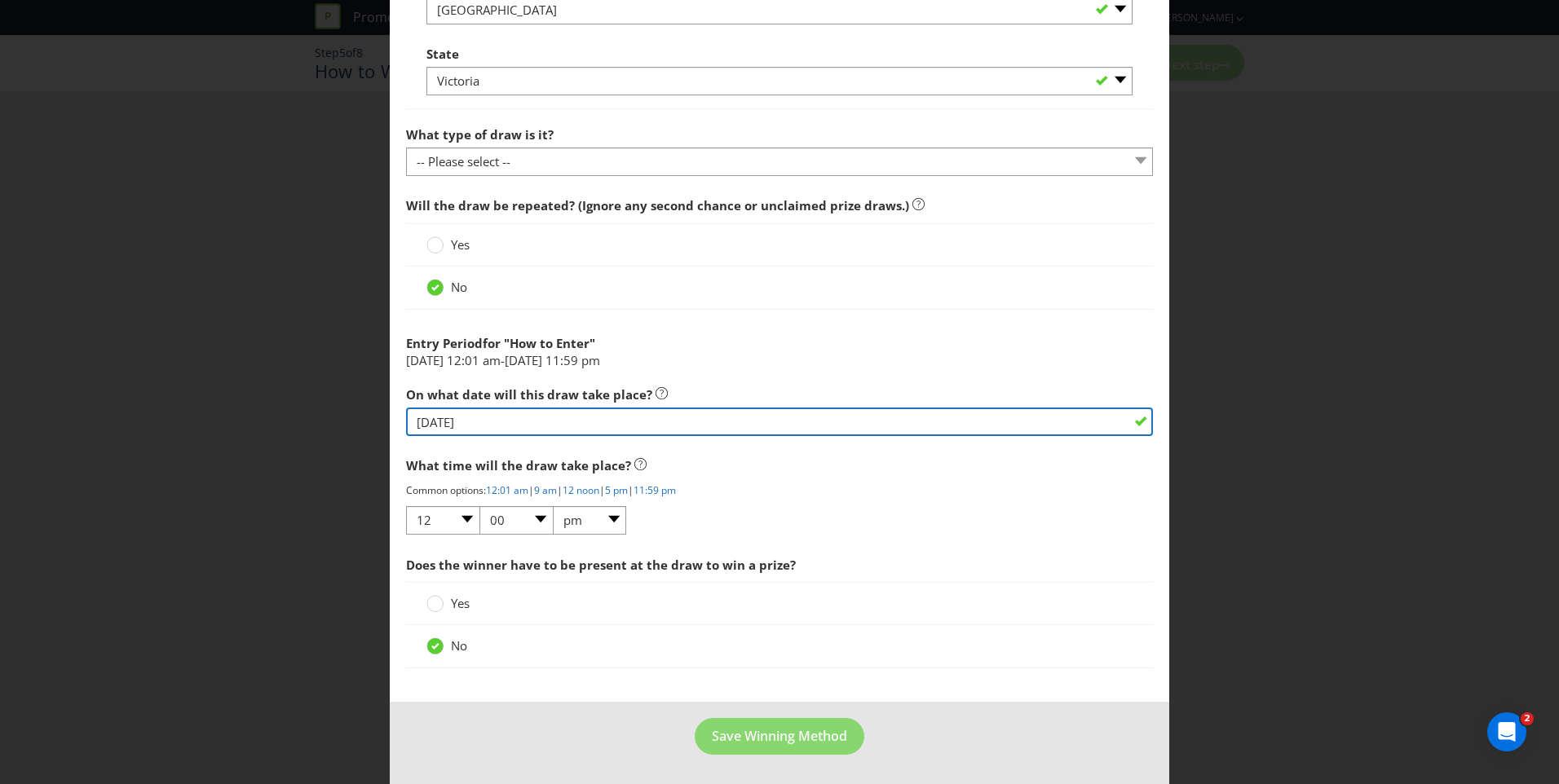
click at [527, 416] on input "[DATE]" at bounding box center [780, 422] width 747 height 29
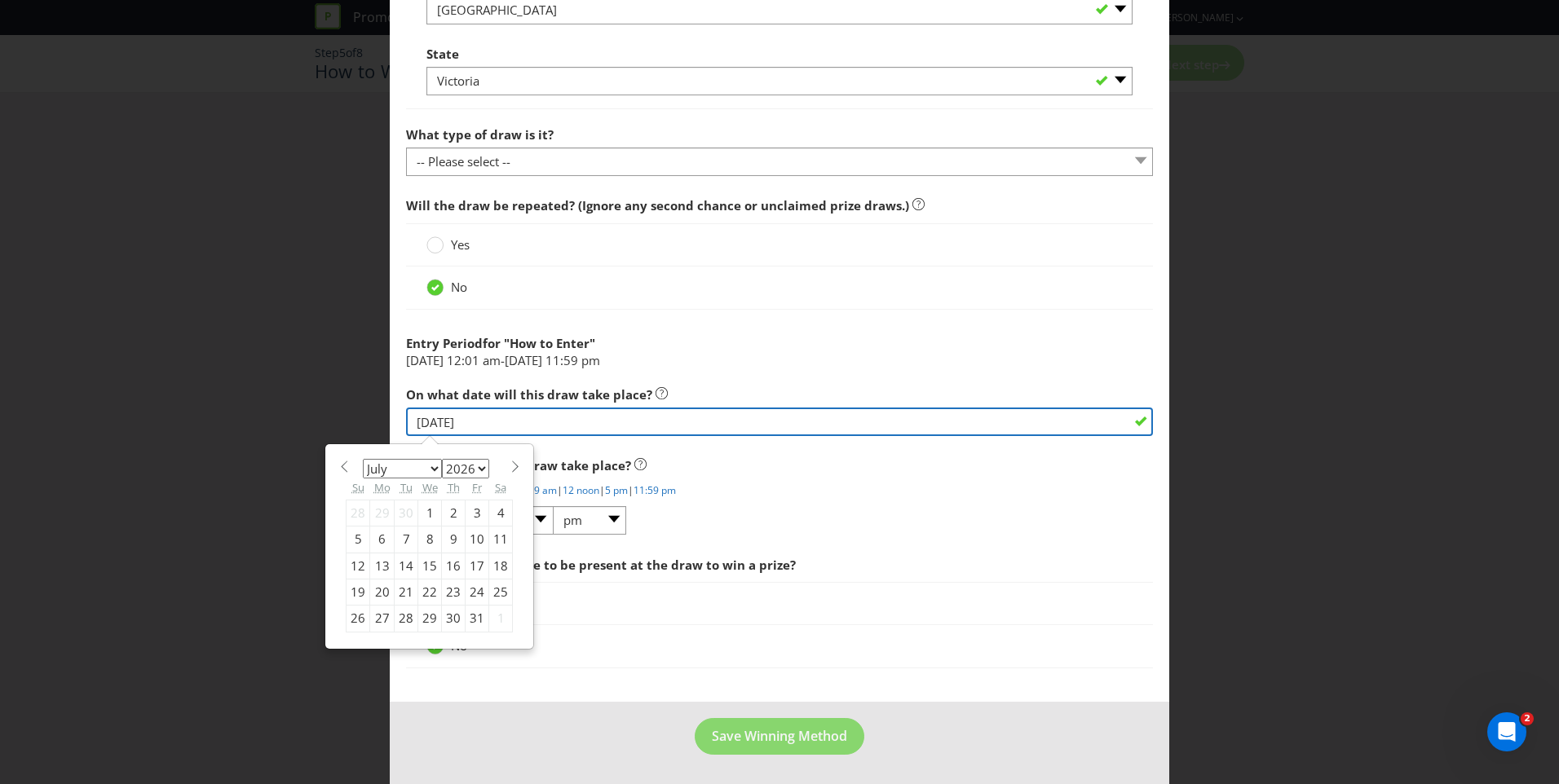
click at [527, 416] on input "[DATE]" at bounding box center [780, 422] width 747 height 29
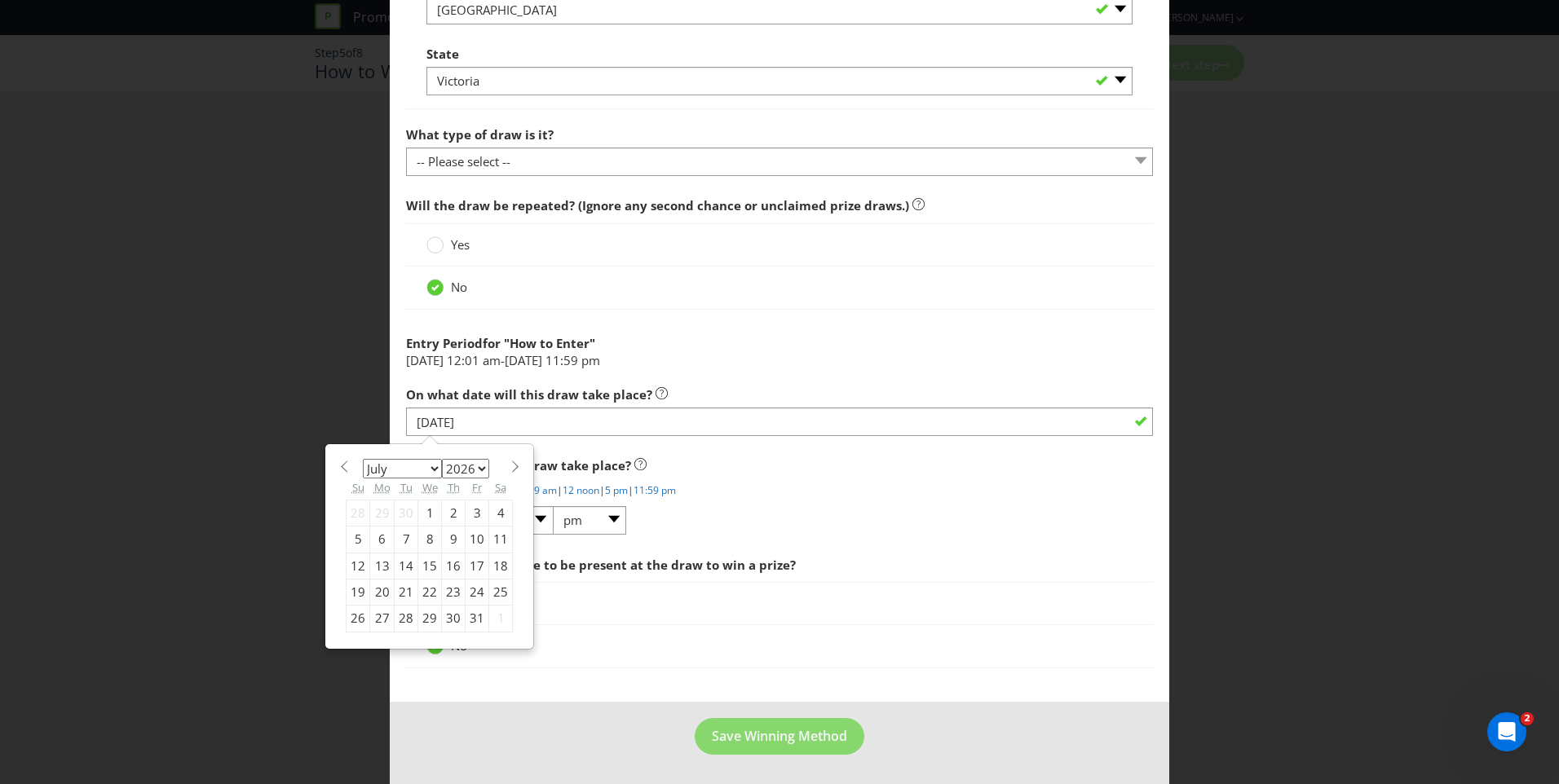
click at [725, 353] on li "[DATE] 12:01 am - [DATE] 11:59 pm" at bounding box center [780, 360] width 747 height 17
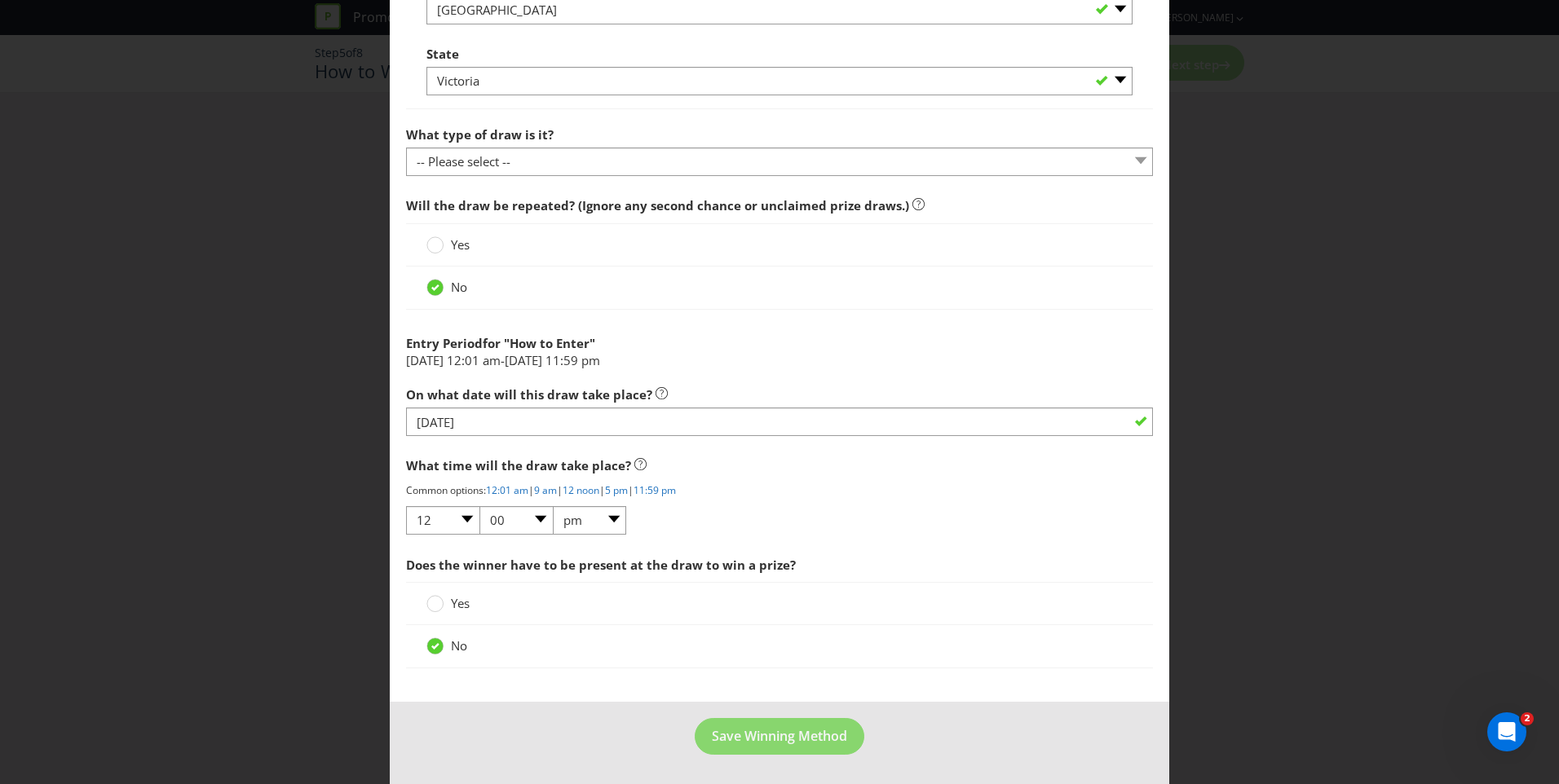
click at [463, 603] on span "Yes" at bounding box center [460, 604] width 19 height 17
click at [0, 0] on input "Yes" at bounding box center [0, 0] width 0 height 0
click at [455, 644] on span "No" at bounding box center [459, 646] width 17 height 17
click at [0, 0] on input "No" at bounding box center [0, 0] width 0 height 0
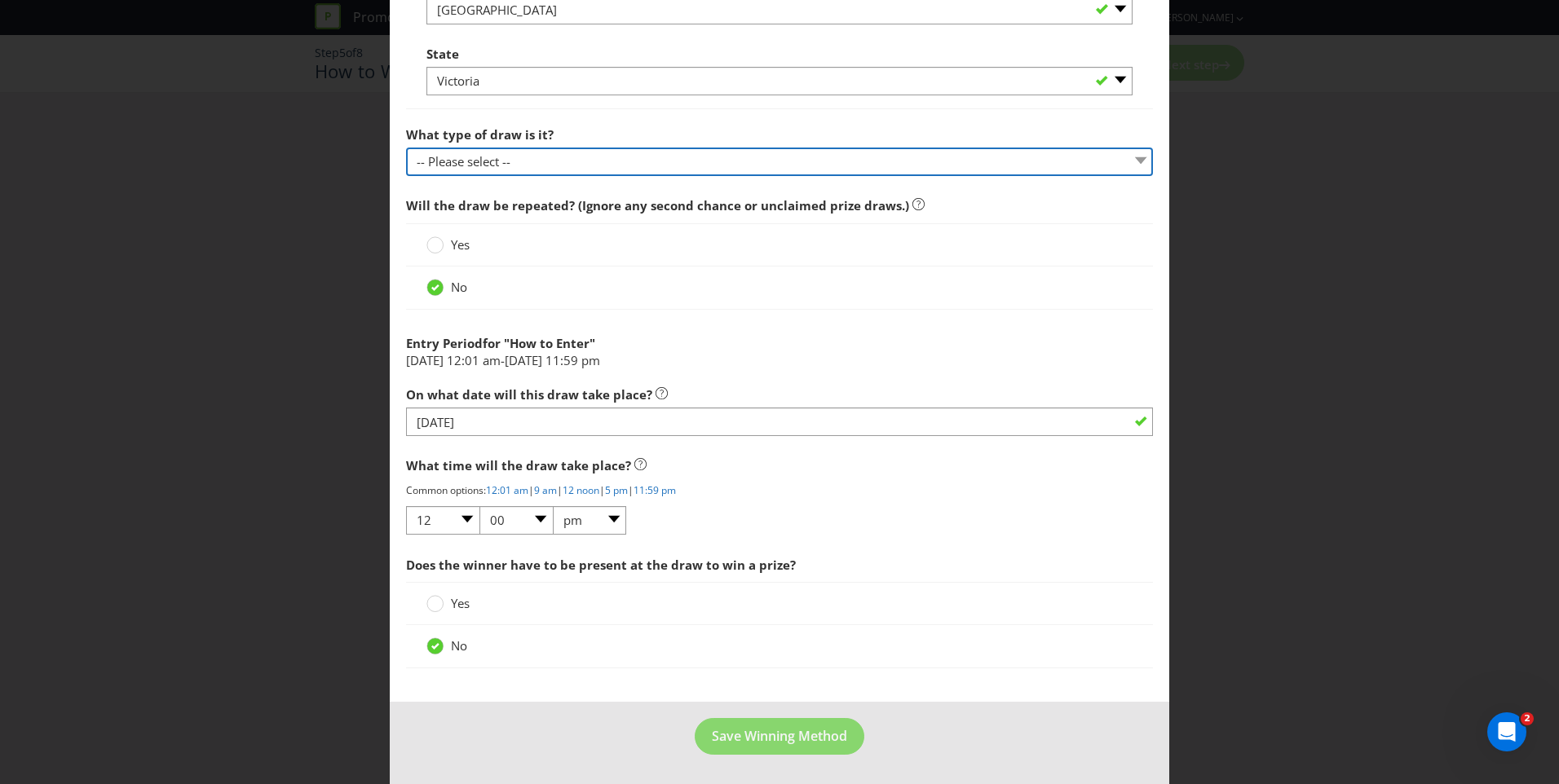
click at [550, 162] on select "-- Please select -- Computerised random selection Barrel draw Don't specify Oth…" at bounding box center [780, 162] width 747 height 29
select select "COMPUTERISED"
click at [406, 148] on select "-- Please select -- Computerised random selection Barrel draw Don't specify Oth…" at bounding box center [780, 162] width 747 height 29
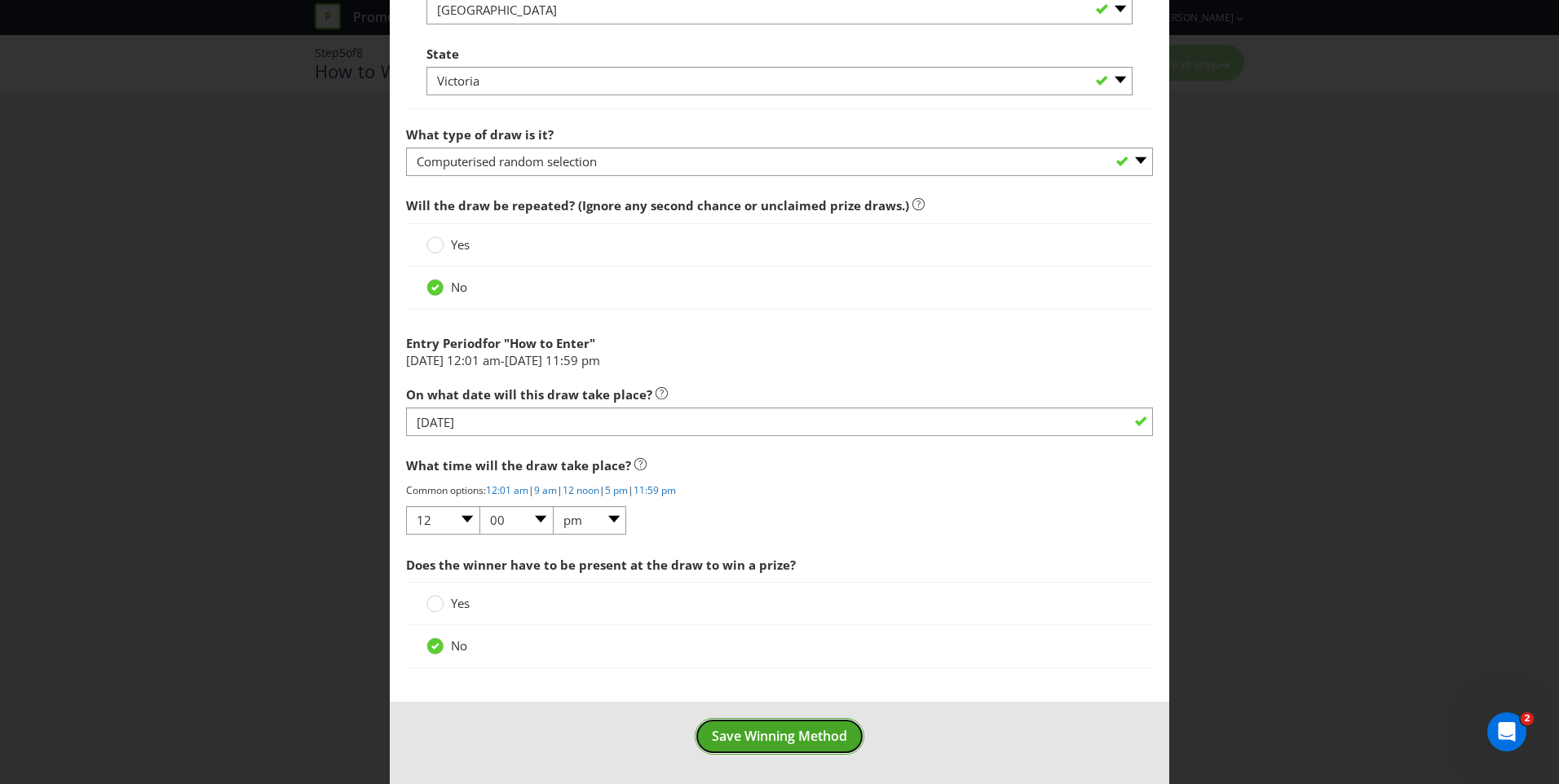
click at [753, 736] on span "Save Winning Method" at bounding box center [780, 736] width 136 height 18
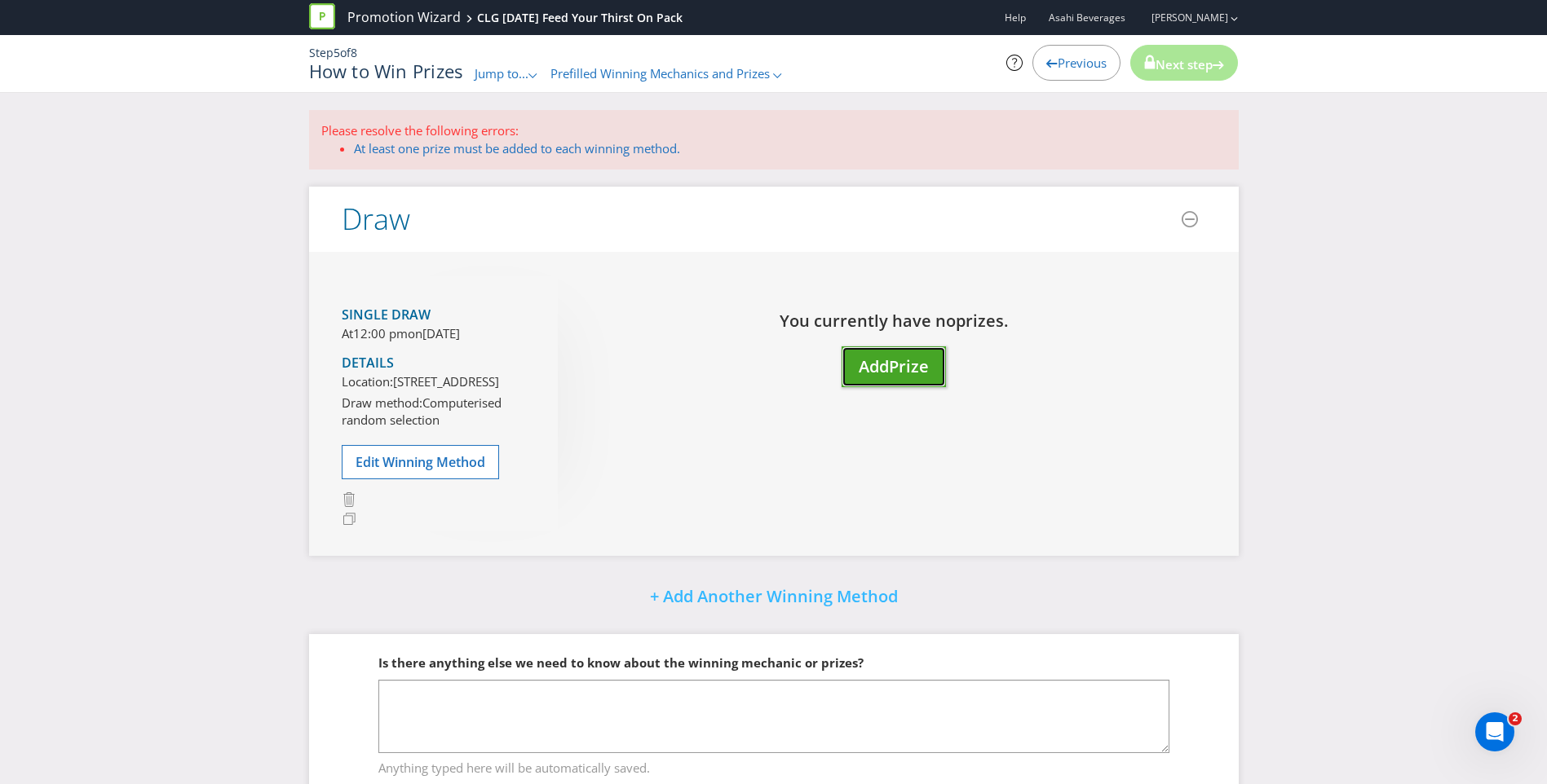
click at [887, 363] on span "Add" at bounding box center [873, 367] width 30 height 22
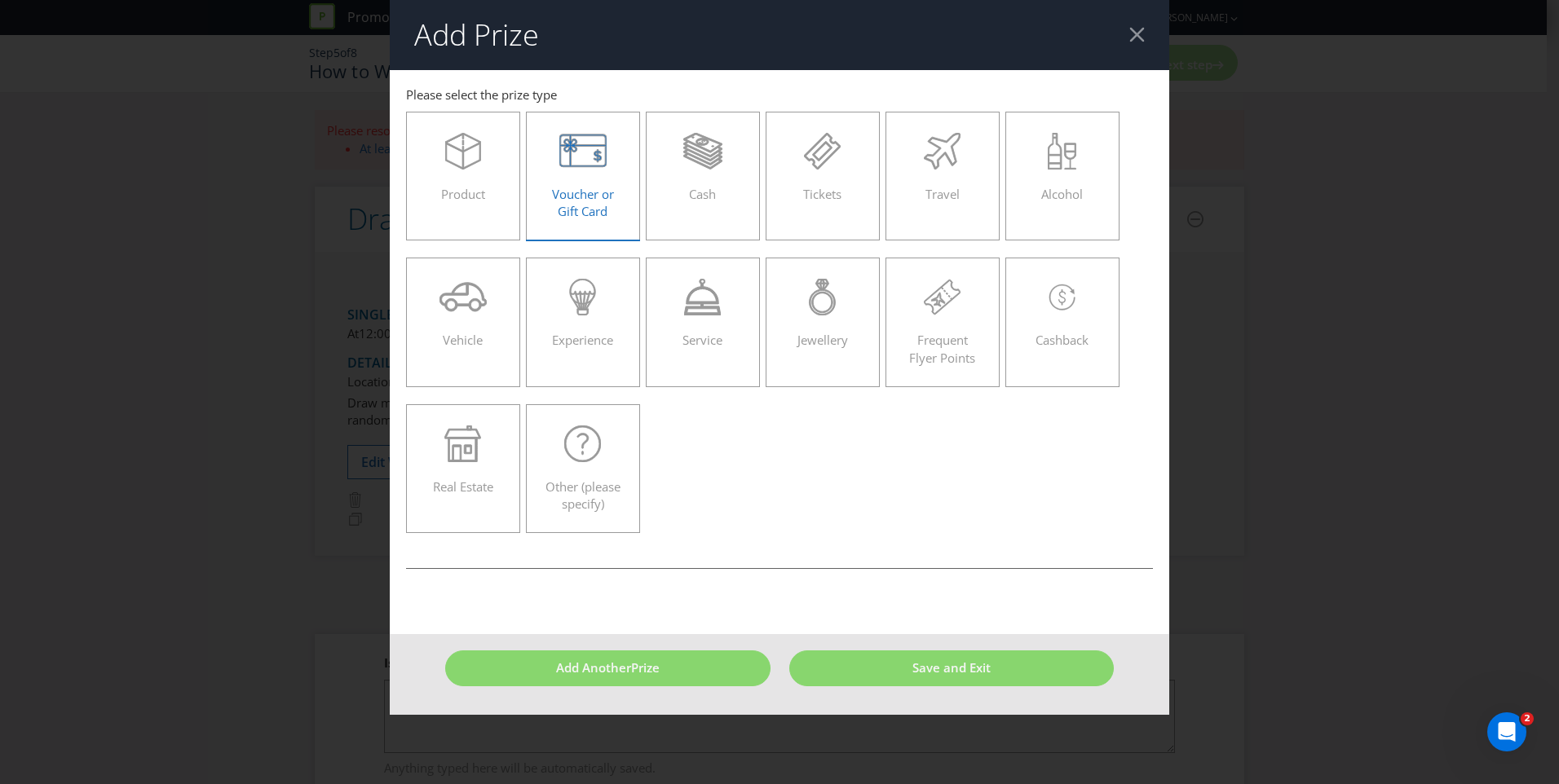
click at [603, 184] on div "Voucher or Gift Card" at bounding box center [583, 169] width 80 height 73
click at [0, 0] on input "Voucher or Gift Card" at bounding box center [0, 0] width 0 height 0
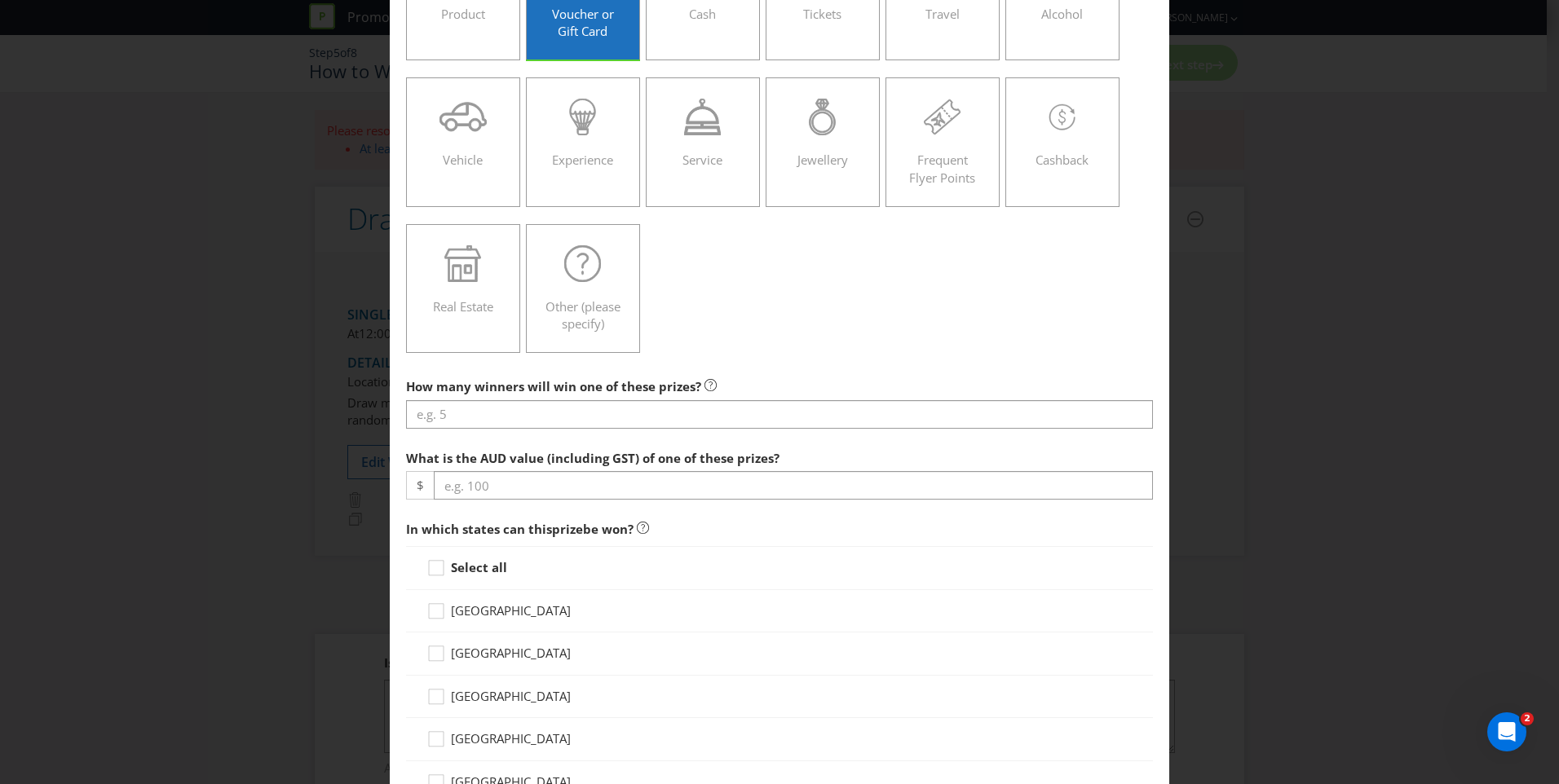
scroll to position [183, 0]
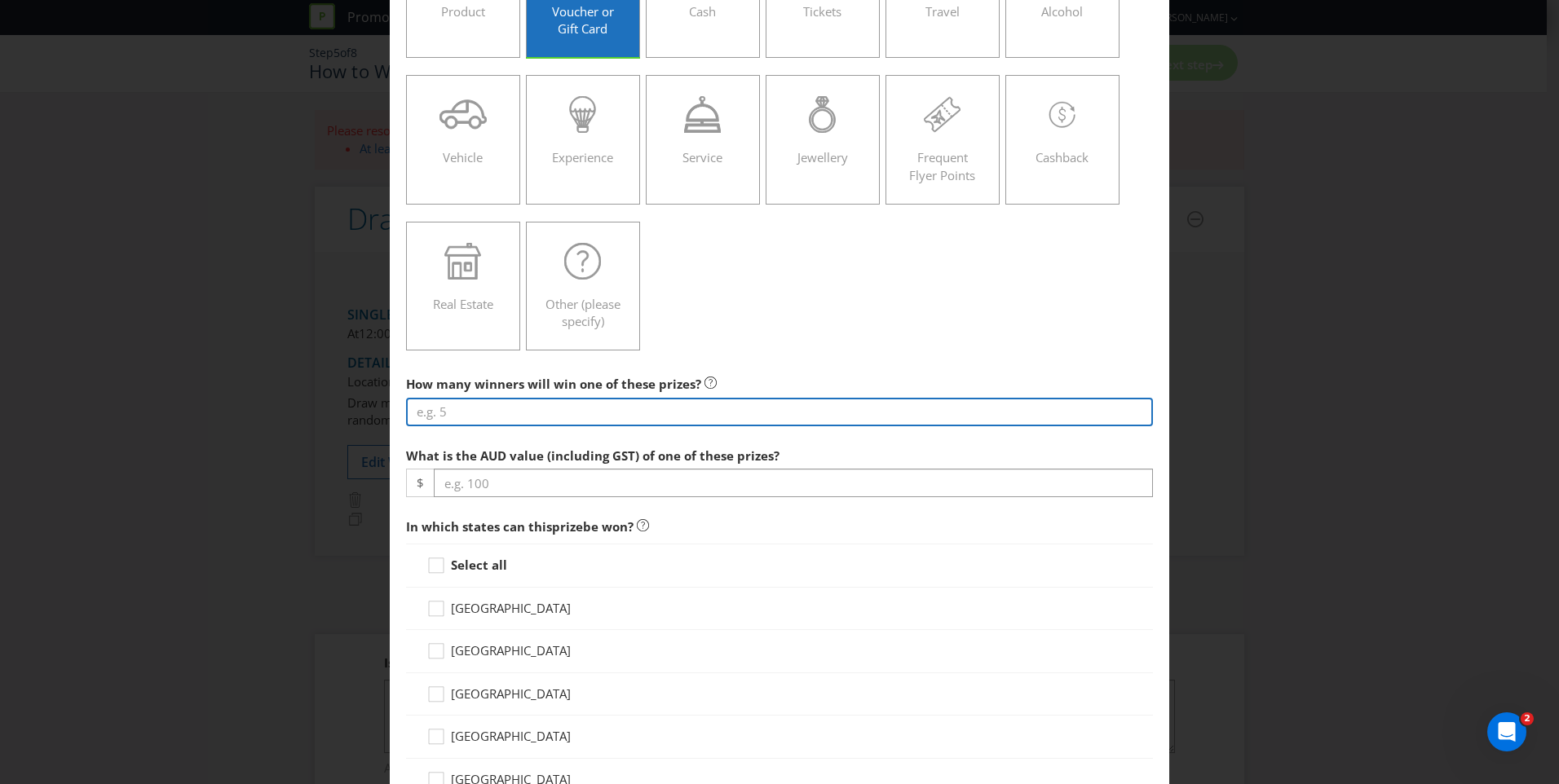
click at [596, 414] on input "number" at bounding box center [780, 412] width 747 height 29
drag, startPoint x: 476, startPoint y: 411, endPoint x: 399, endPoint y: 416, distance: 77.2
type input "50"
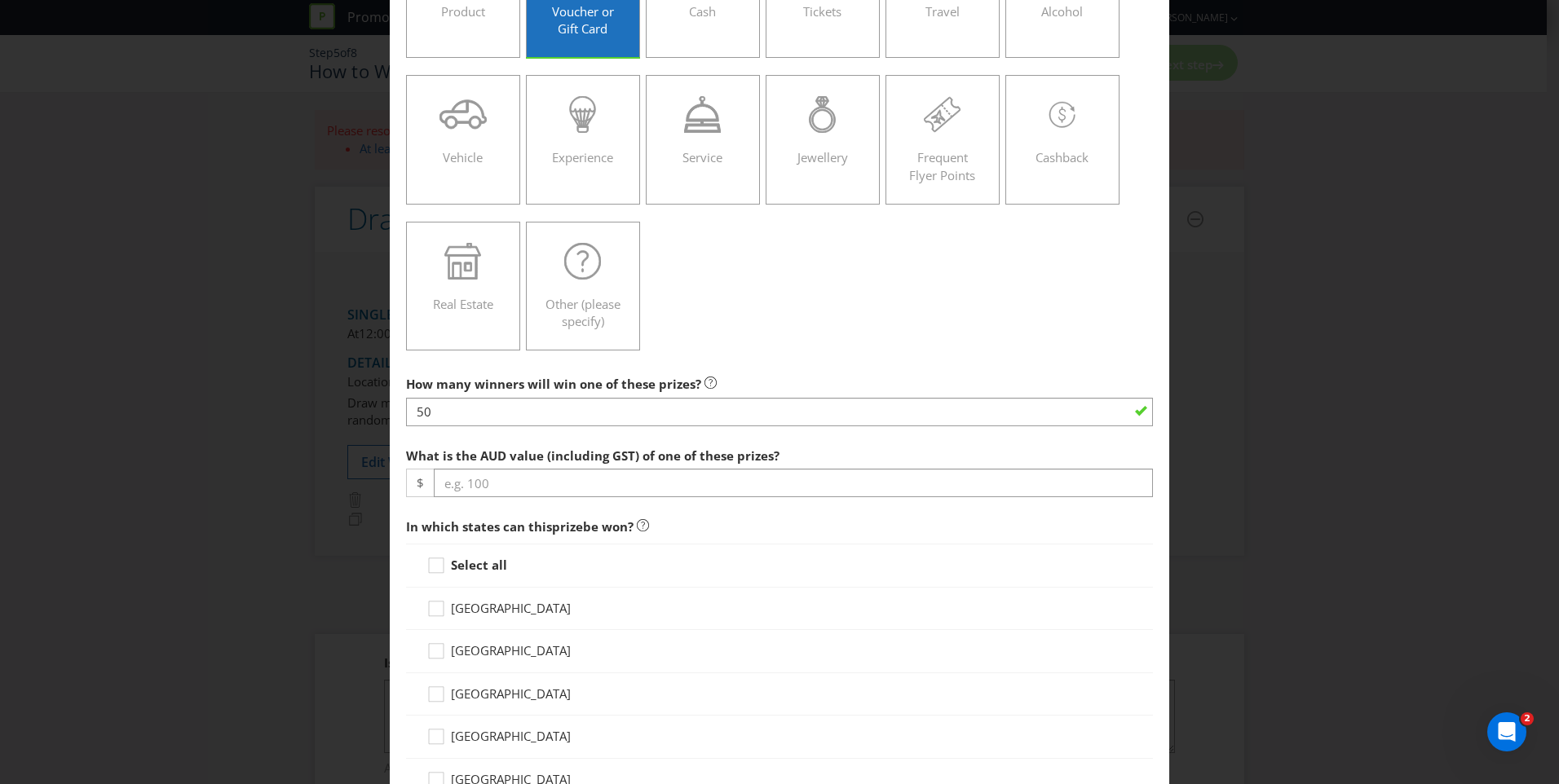
click at [739, 321] on div "Product Voucher or Gift Card Cash Tickets Travel Alcohol Vehicle Experience Ser…" at bounding box center [780, 140] width 747 height 438
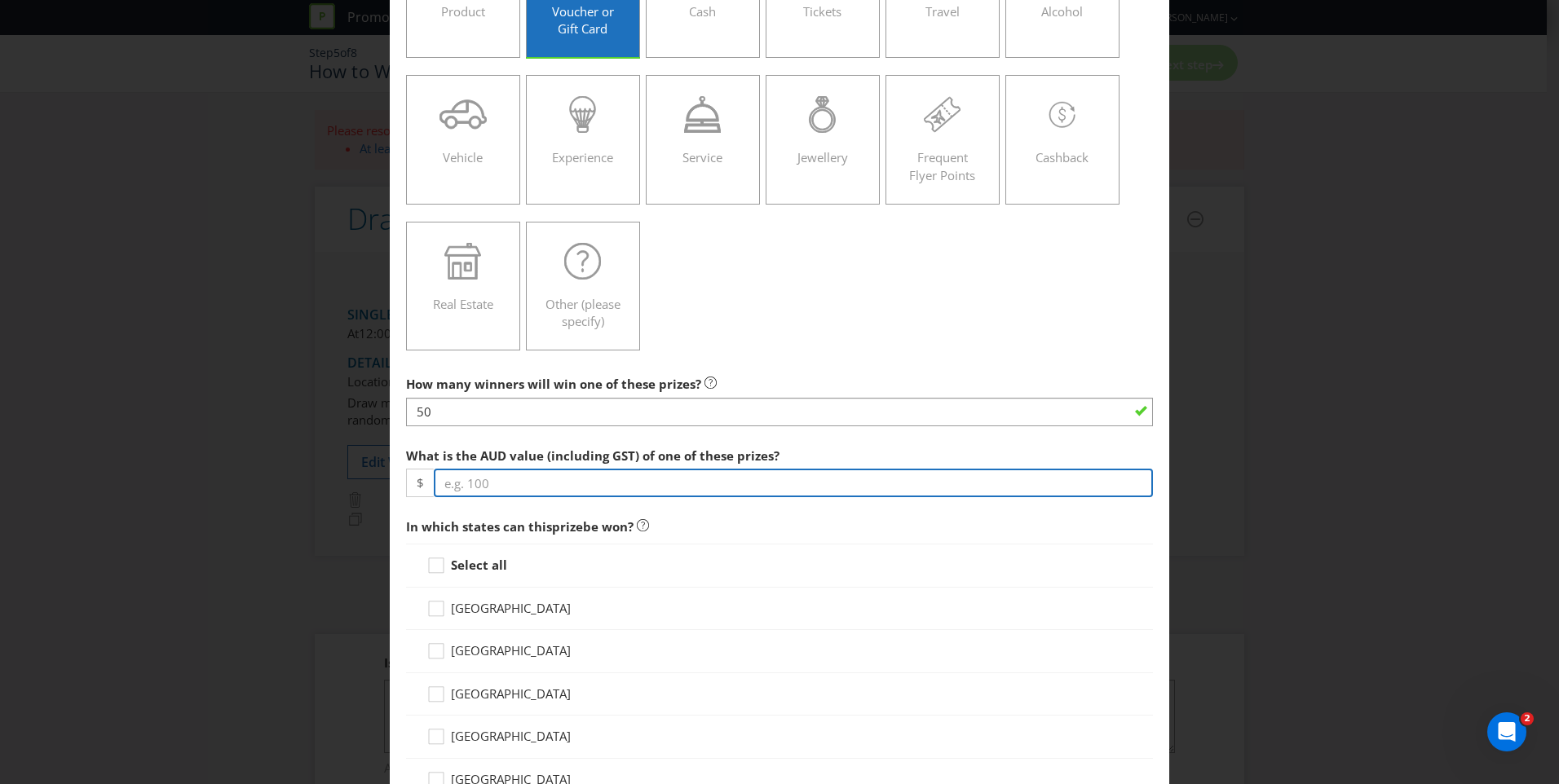
click at [522, 486] on input "number" at bounding box center [793, 483] width 719 height 29
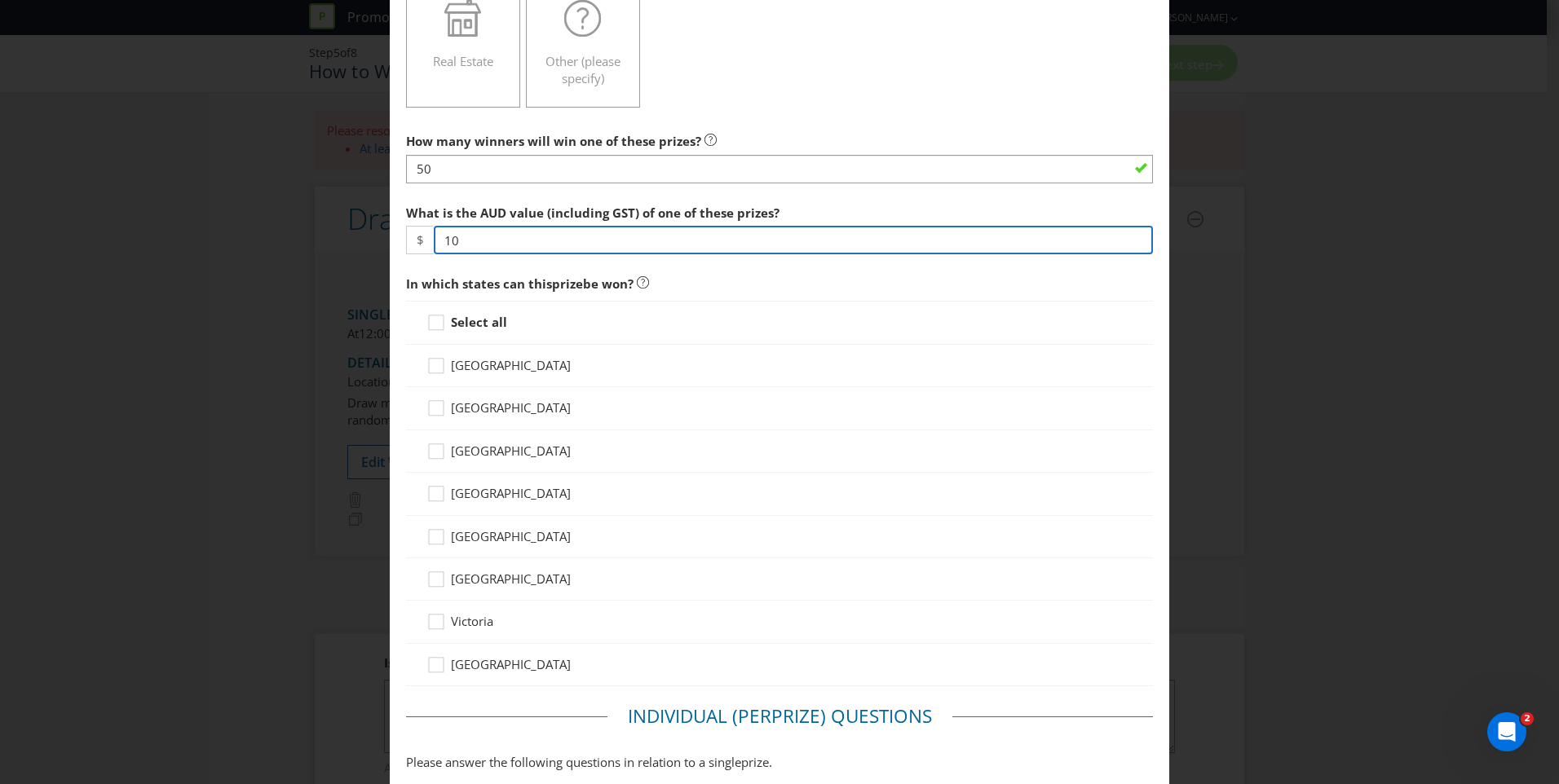
scroll to position [435, 0]
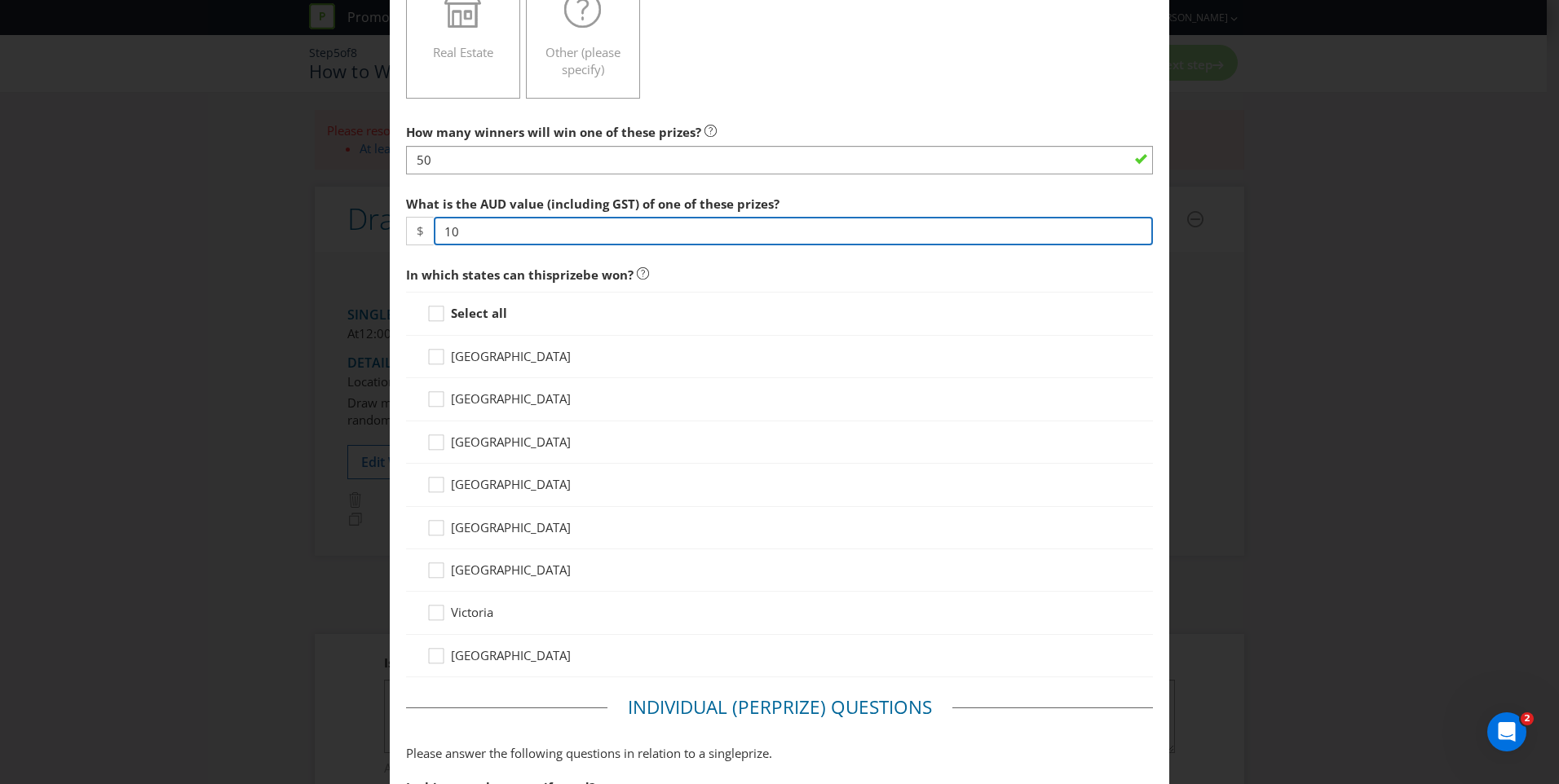
type input "10"
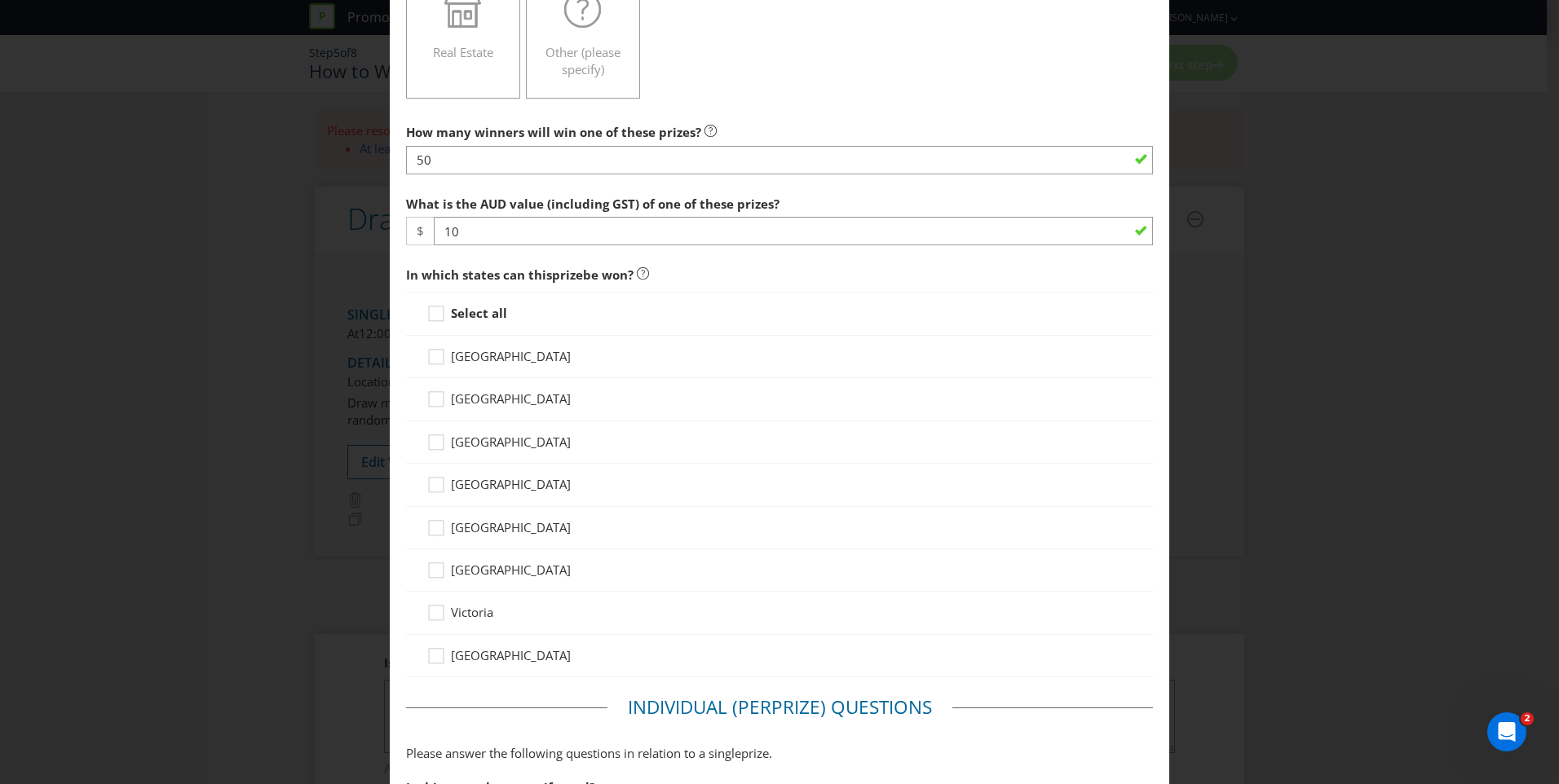
click at [463, 310] on strong "Select all" at bounding box center [478, 313] width 57 height 17
click at [0, 0] on input "Select all" at bounding box center [0, 0] width 0 height 0
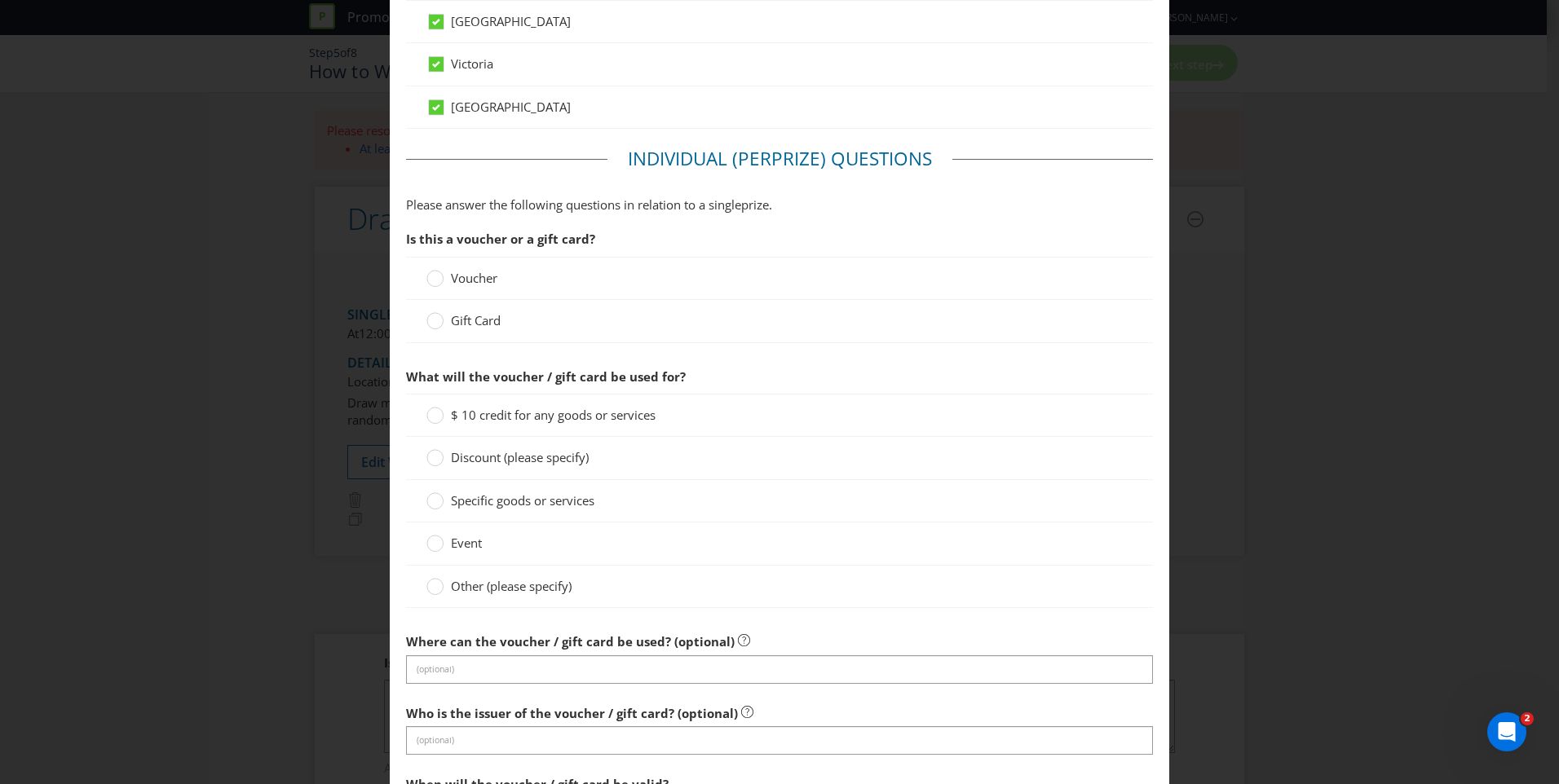
scroll to position [987, 0]
click at [474, 316] on span "Gift Card" at bounding box center [476, 318] width 50 height 17
click at [0, 0] on input "Gift Card" at bounding box center [0, 0] width 0 height 0
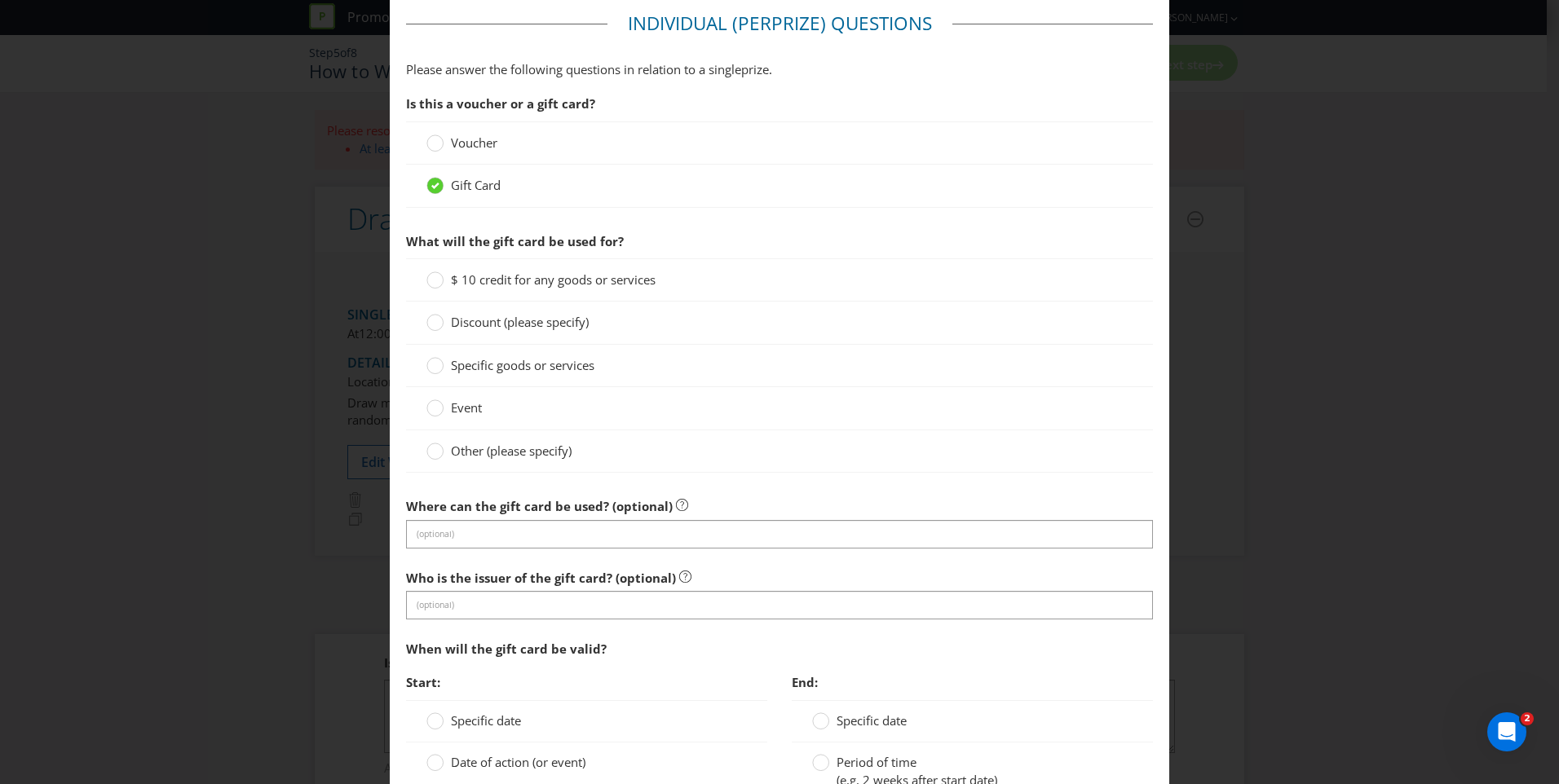
scroll to position [1120, 0]
click at [563, 281] on span "$ 10 credit for any goods or services" at bounding box center [553, 278] width 204 height 17
click at [0, 0] on input "$ 10 credit for any goods or services" at bounding box center [0, 0] width 0 height 0
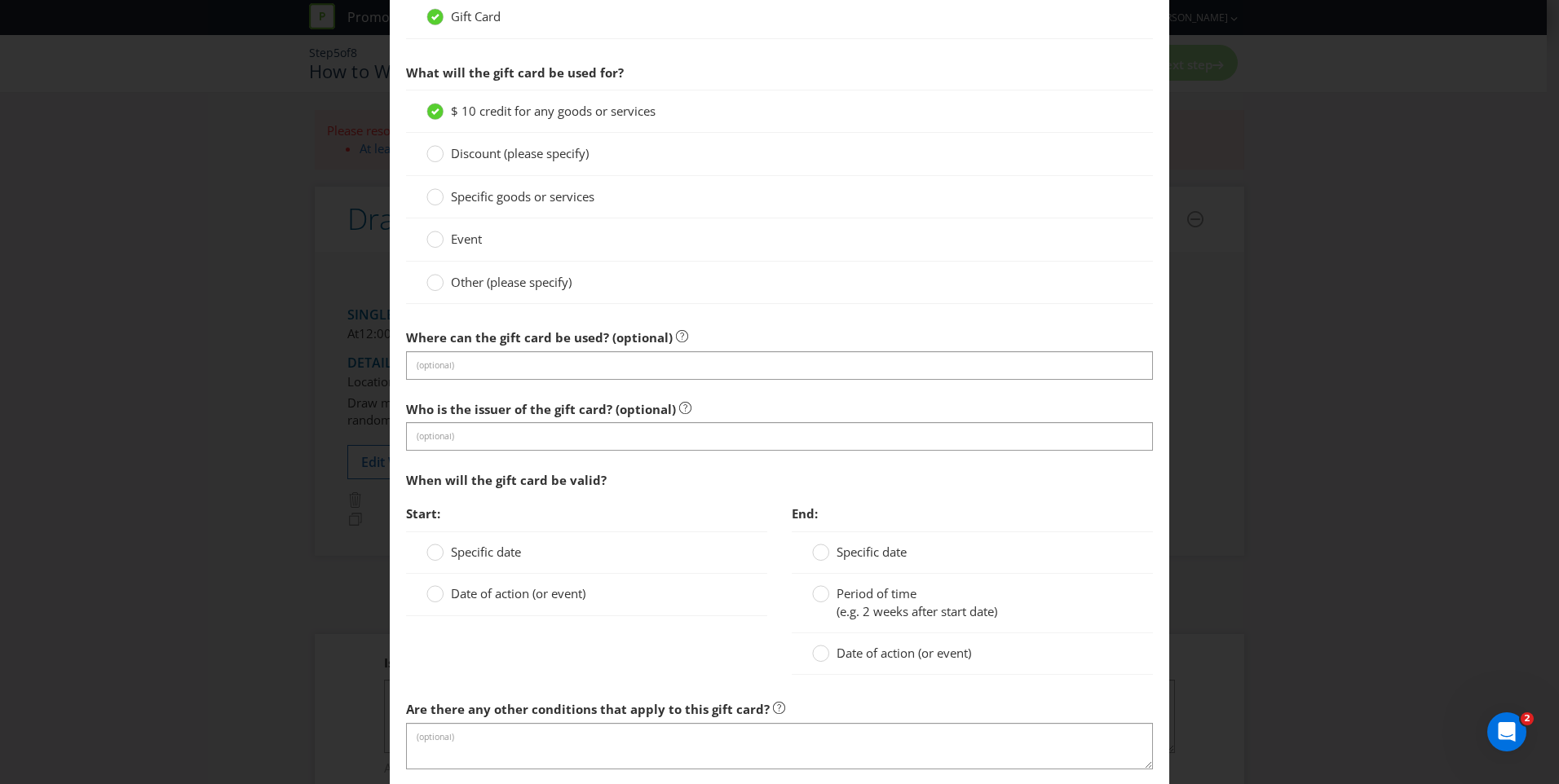
scroll to position [1290, 0]
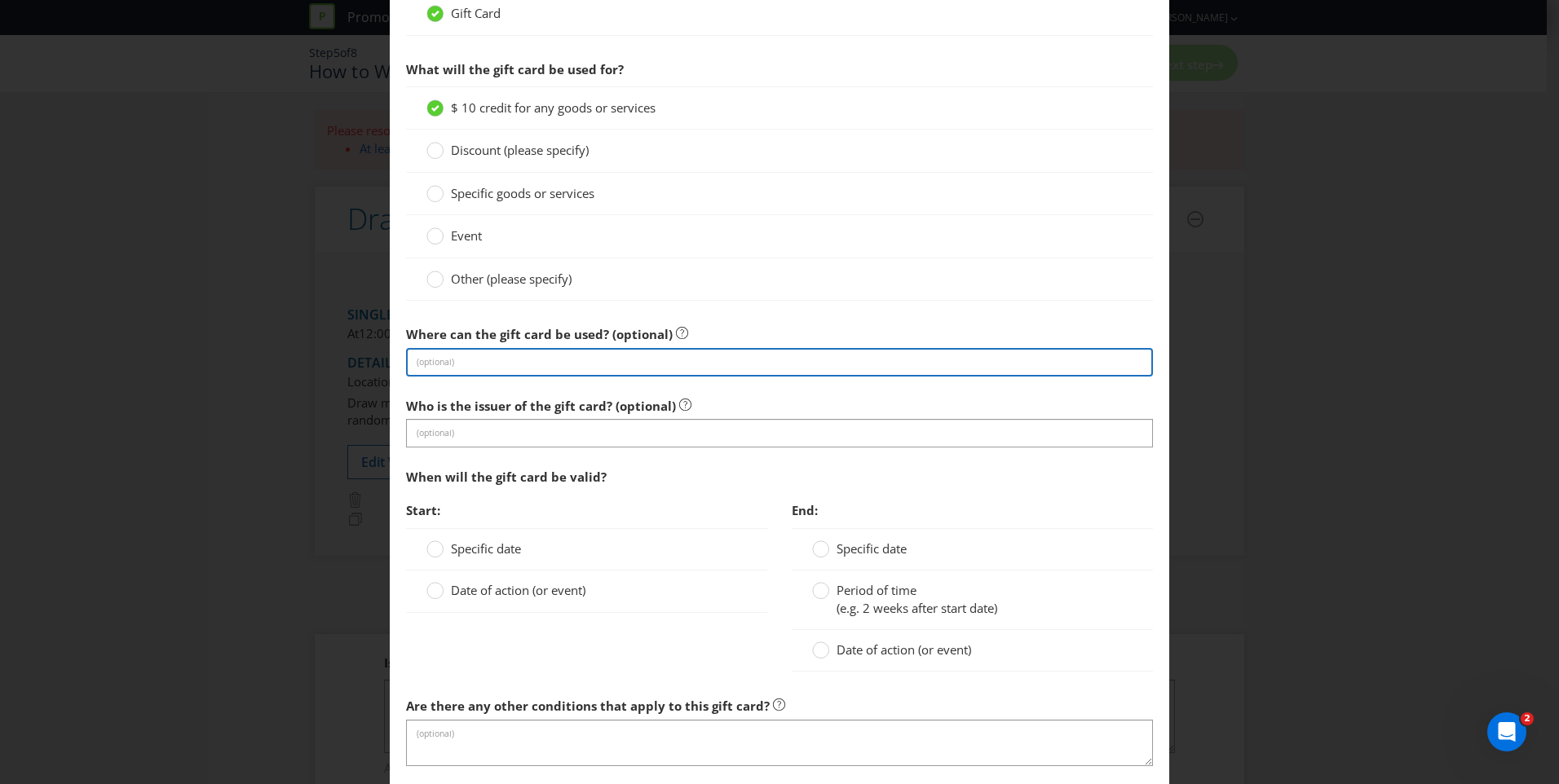
click at [578, 356] on input "text" at bounding box center [780, 362] width 747 height 29
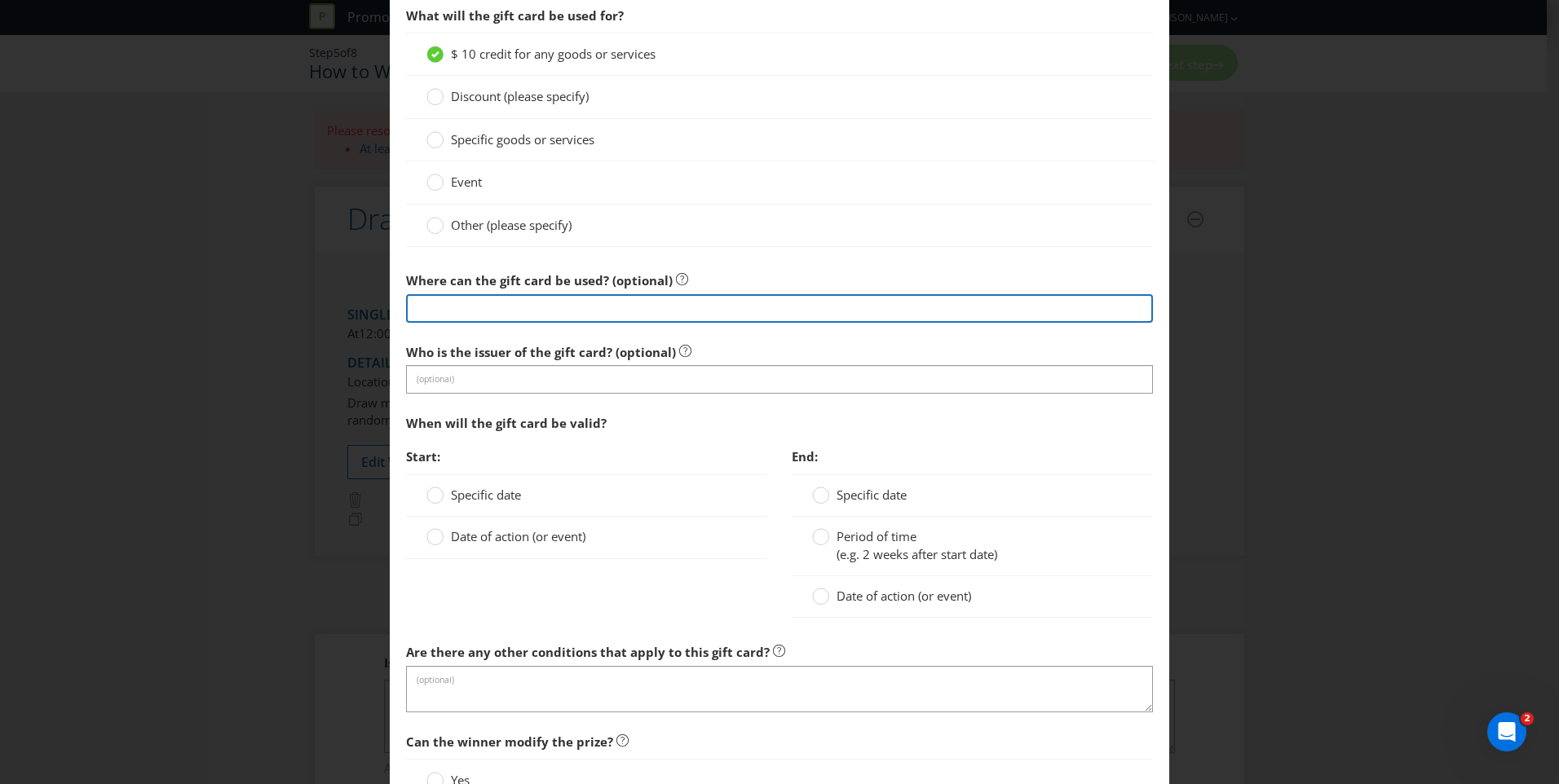
scroll to position [1349, 0]
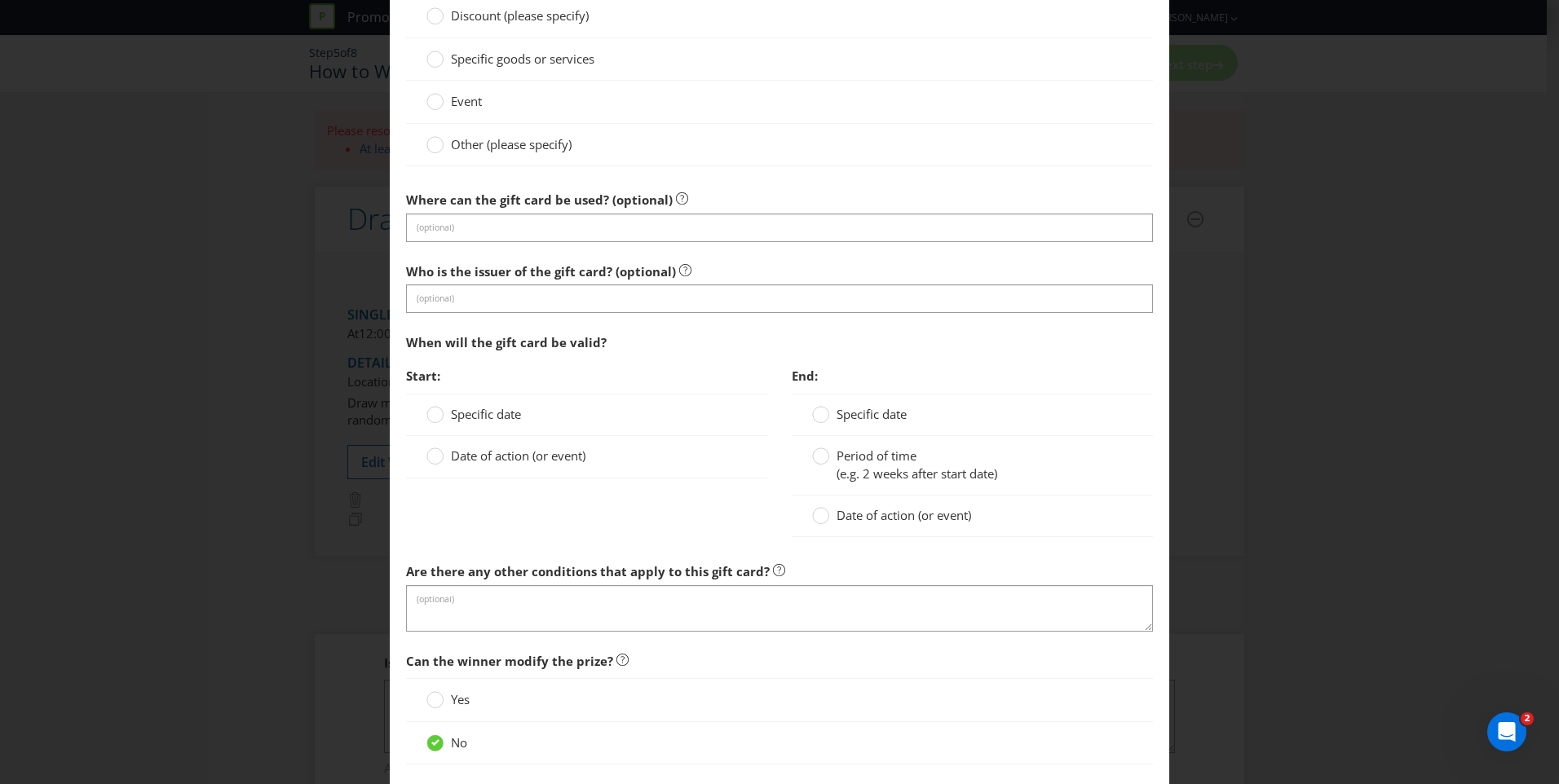
scroll to position [1429, 0]
click at [519, 450] on span "Date of action (or event)" at bounding box center [517, 452] width 135 height 17
click at [0, 0] on input "Date of action (or event)" at bounding box center [0, 0] width 0 height 0
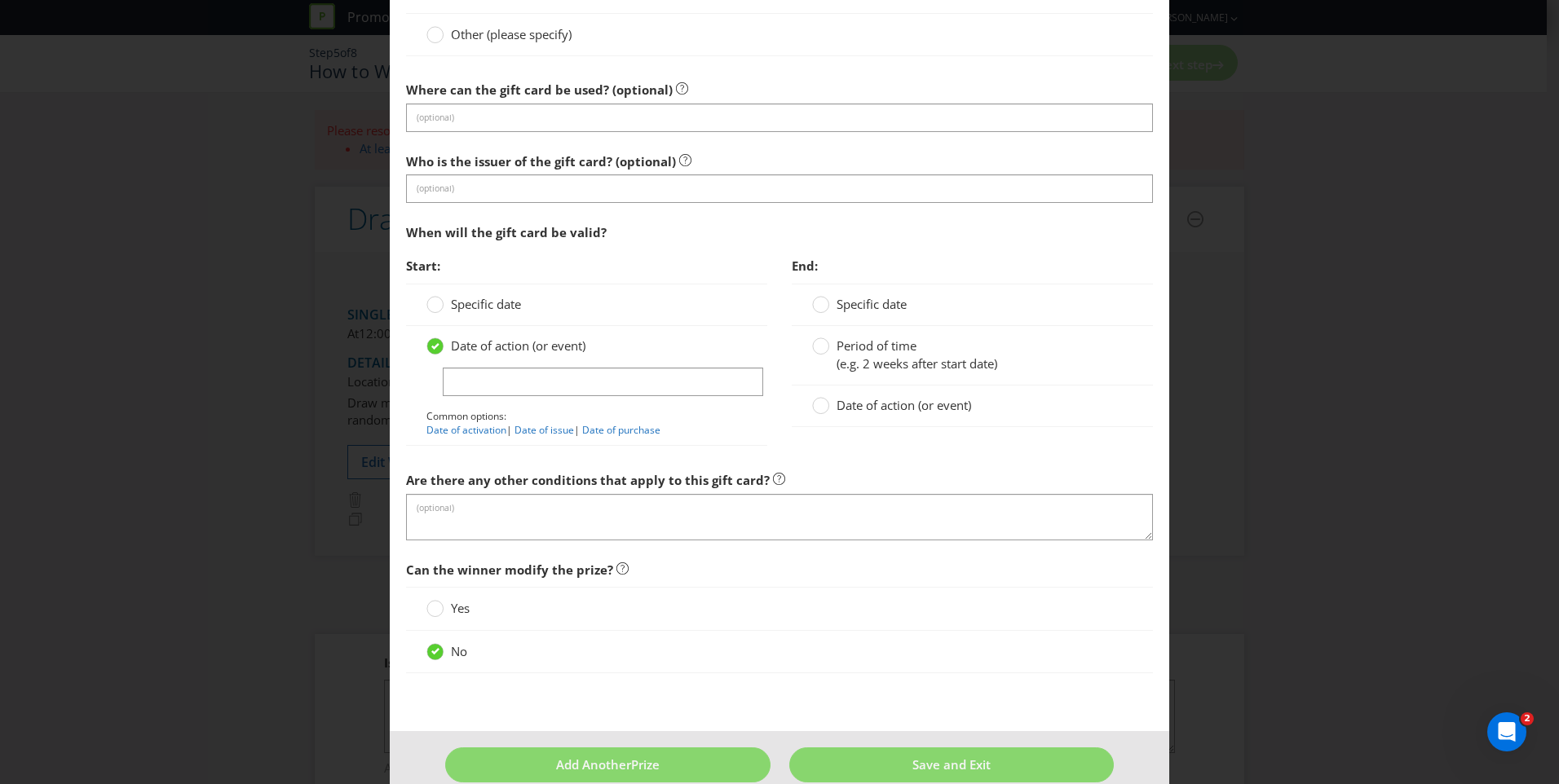
scroll to position [1535, 0]
click at [581, 383] on input "text" at bounding box center [603, 381] width 321 height 29
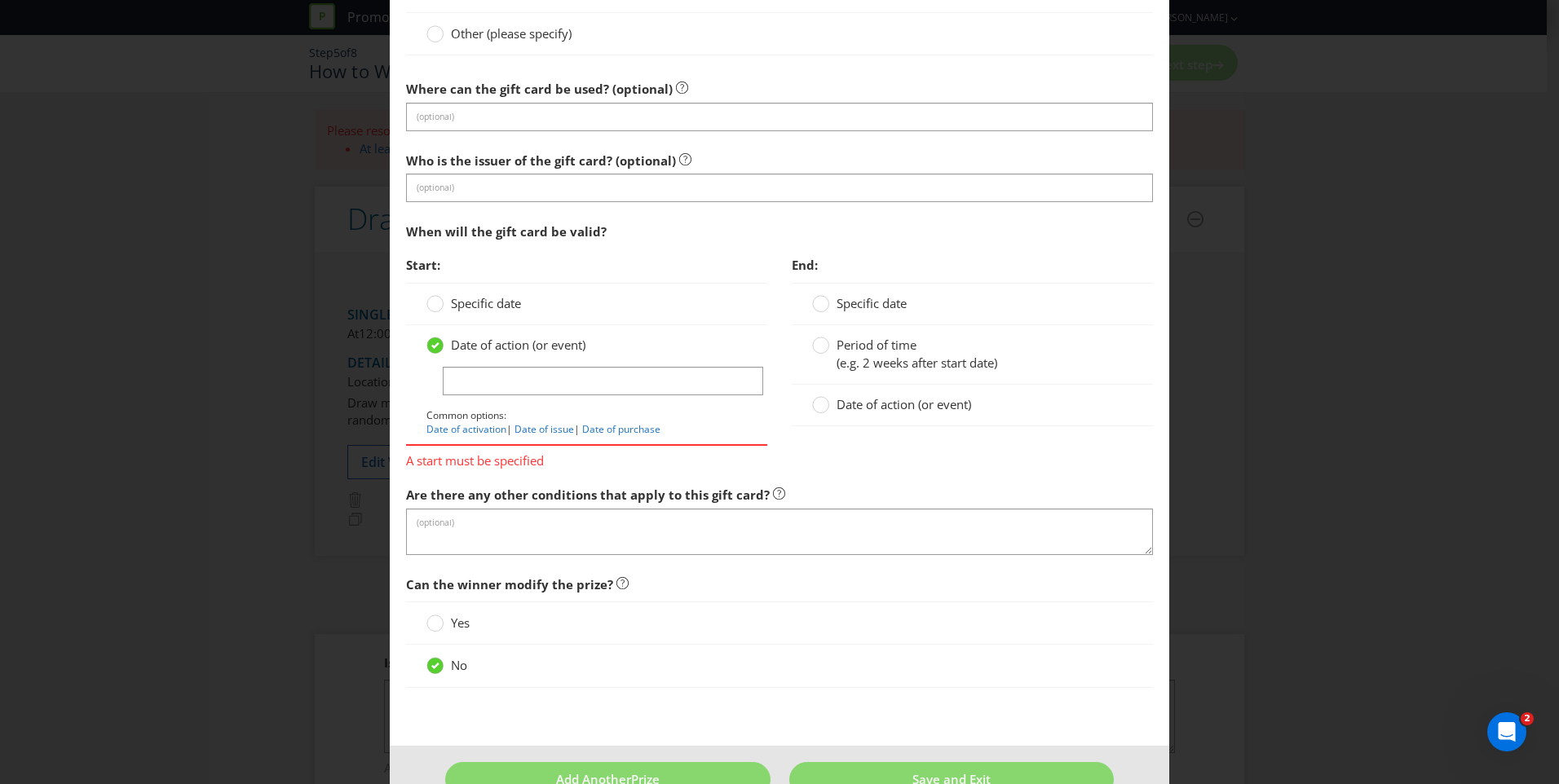
click at [494, 306] on span "Specific date" at bounding box center [485, 304] width 70 height 17
click at [0, 0] on input "Specific date" at bounding box center [0, 0] width 0 height 0
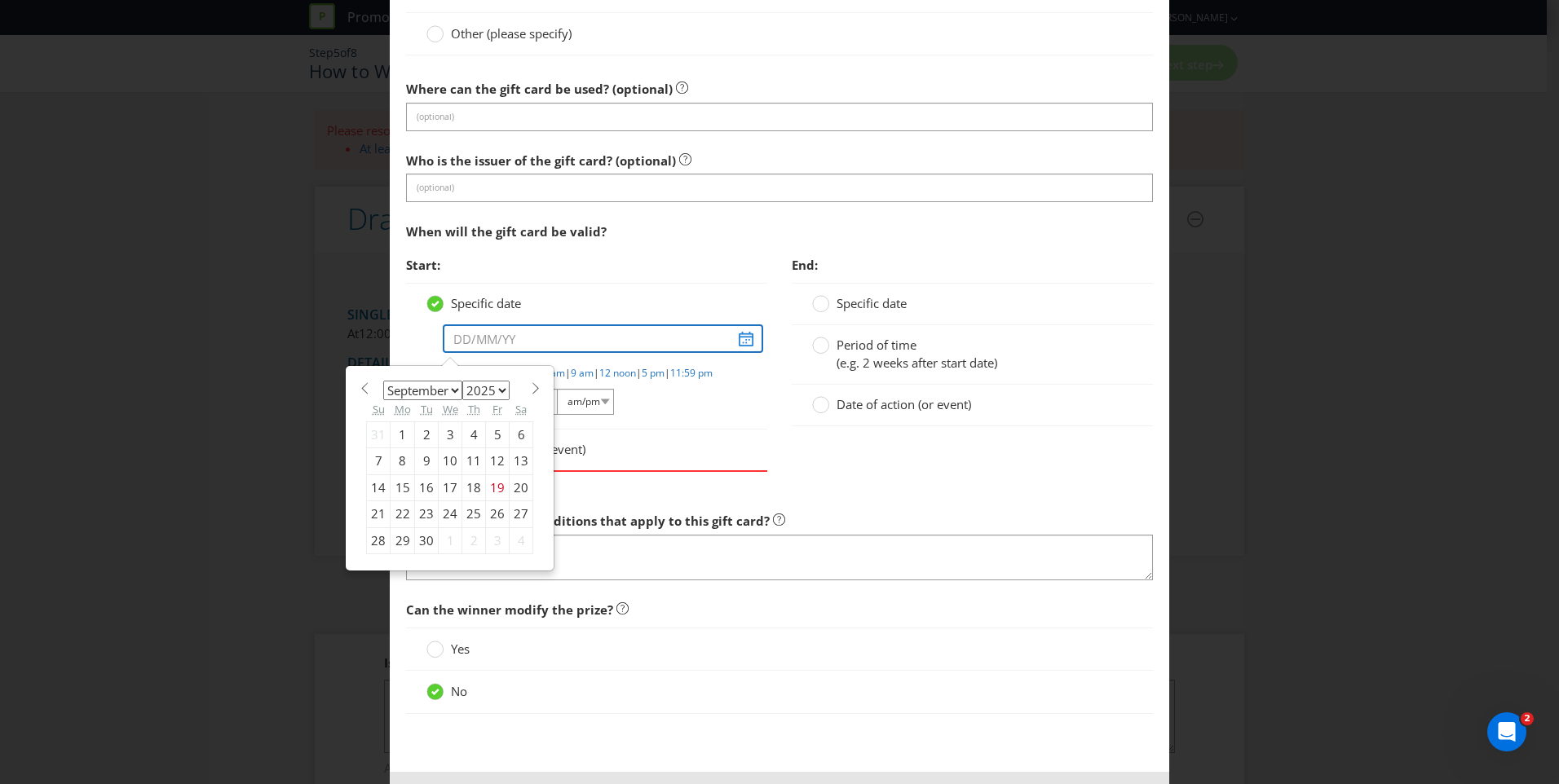
click at [731, 346] on input "text" at bounding box center [603, 338] width 321 height 29
click at [485, 391] on select "2025 2026 2027 2028 2029 2030 2031 2032 2033 2034 2035" at bounding box center [486, 390] width 47 height 20
select select "2026"
click at [463, 381] on select "2025 2026 2027 2028 2029 2030 2031 2032 2033 2034 2035" at bounding box center [486, 390] width 47 height 20
click at [449, 386] on select "January February March April May June July August September October November De…" at bounding box center [422, 390] width 79 height 20
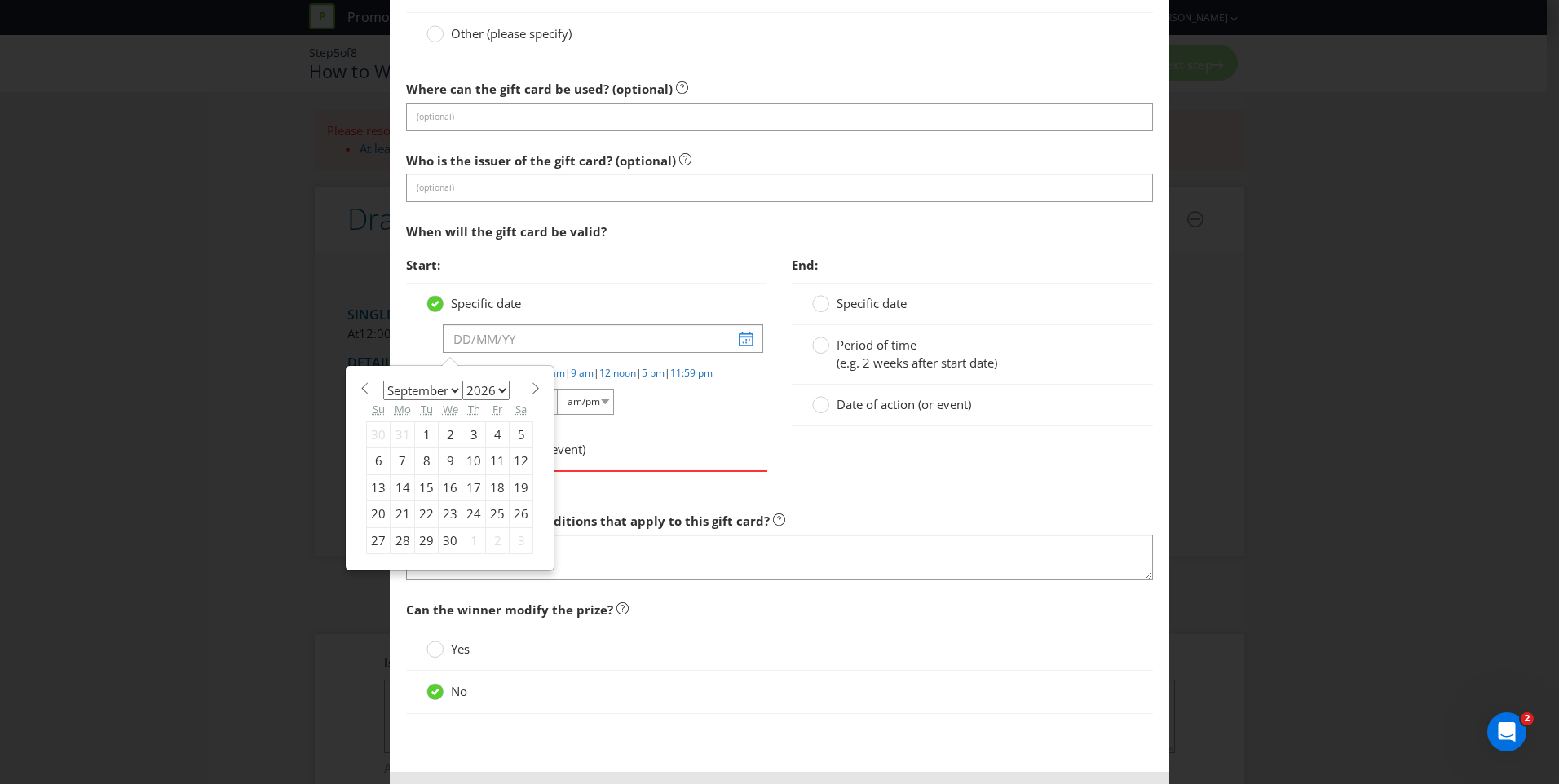
select select "3"
click at [383, 381] on select "January February March April May June July August September October November De…" at bounding box center [422, 390] width 79 height 20
click at [237, 450] on div "Add Prize [GEOGRAPHIC_DATA] [GEOGRAPHIC_DATA] [GEOGRAPHIC_DATA] [GEOGRAPHIC_DAT…" at bounding box center [780, 392] width 1559 height 784
click at [736, 341] on input "text" at bounding box center [603, 338] width 321 height 29
click at [420, 489] on div "14" at bounding box center [426, 488] width 23 height 26
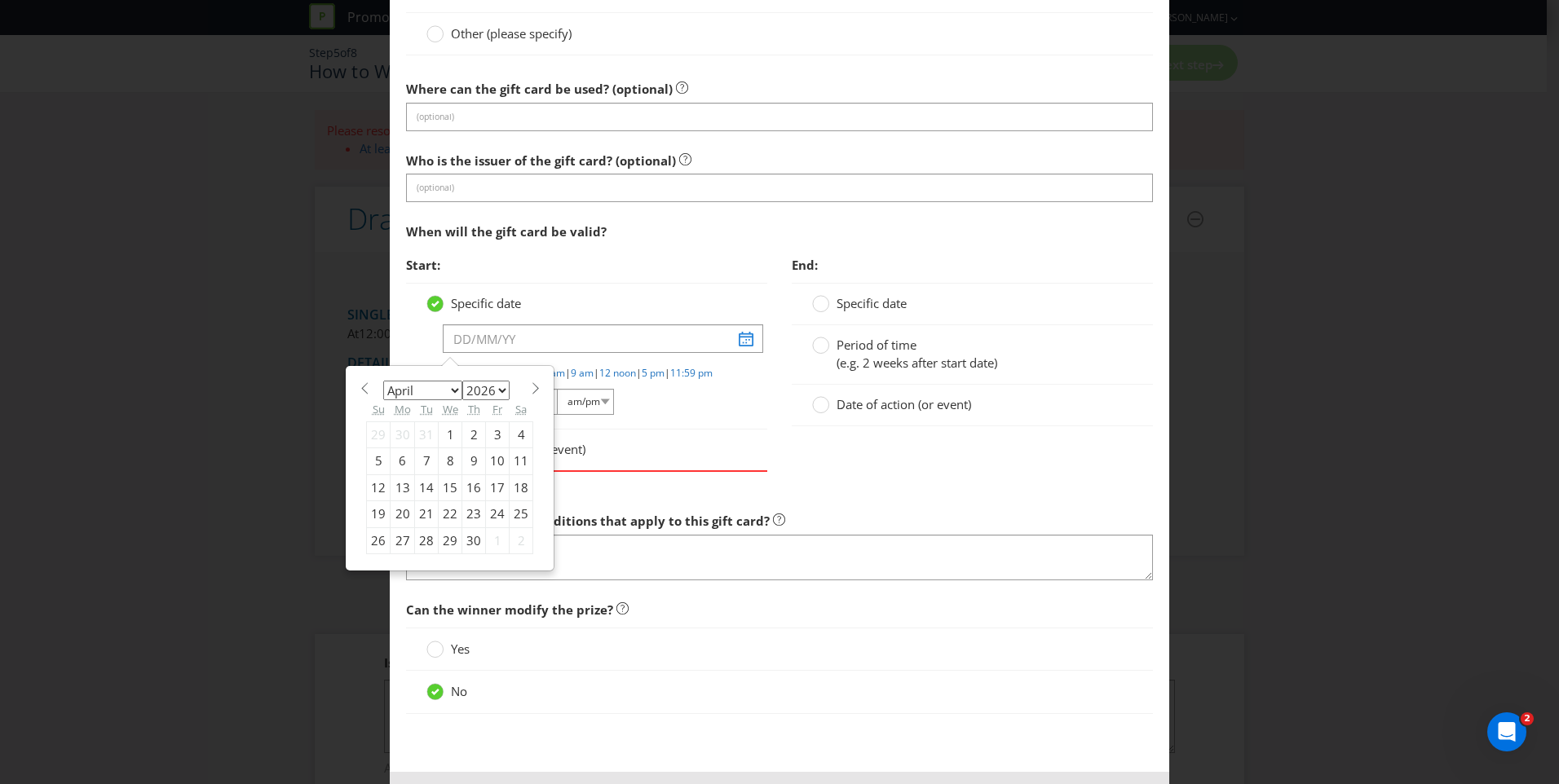
type input "[DATE]"
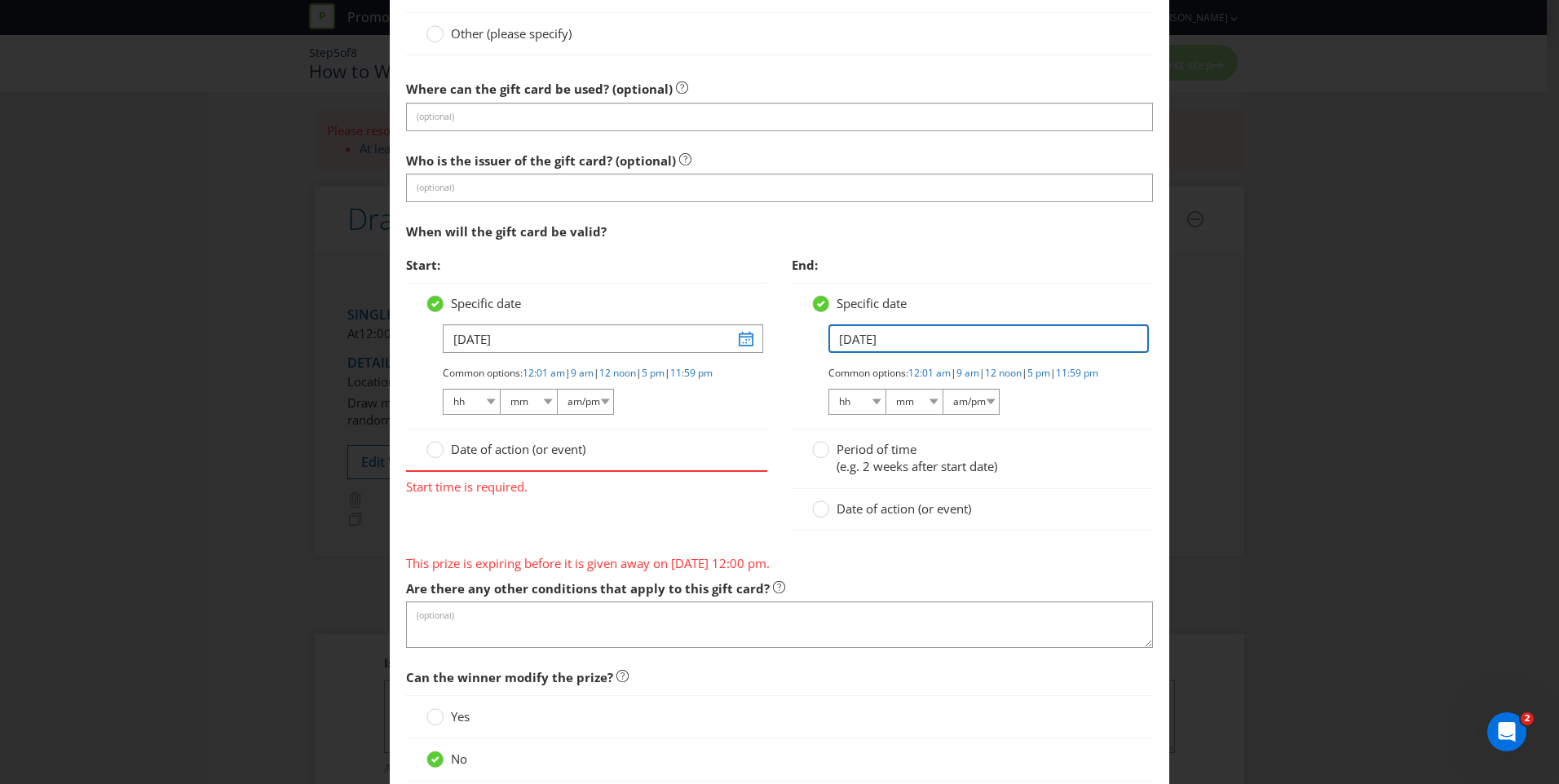
click at [925, 348] on input "[DATE]" at bounding box center [989, 338] width 321 height 29
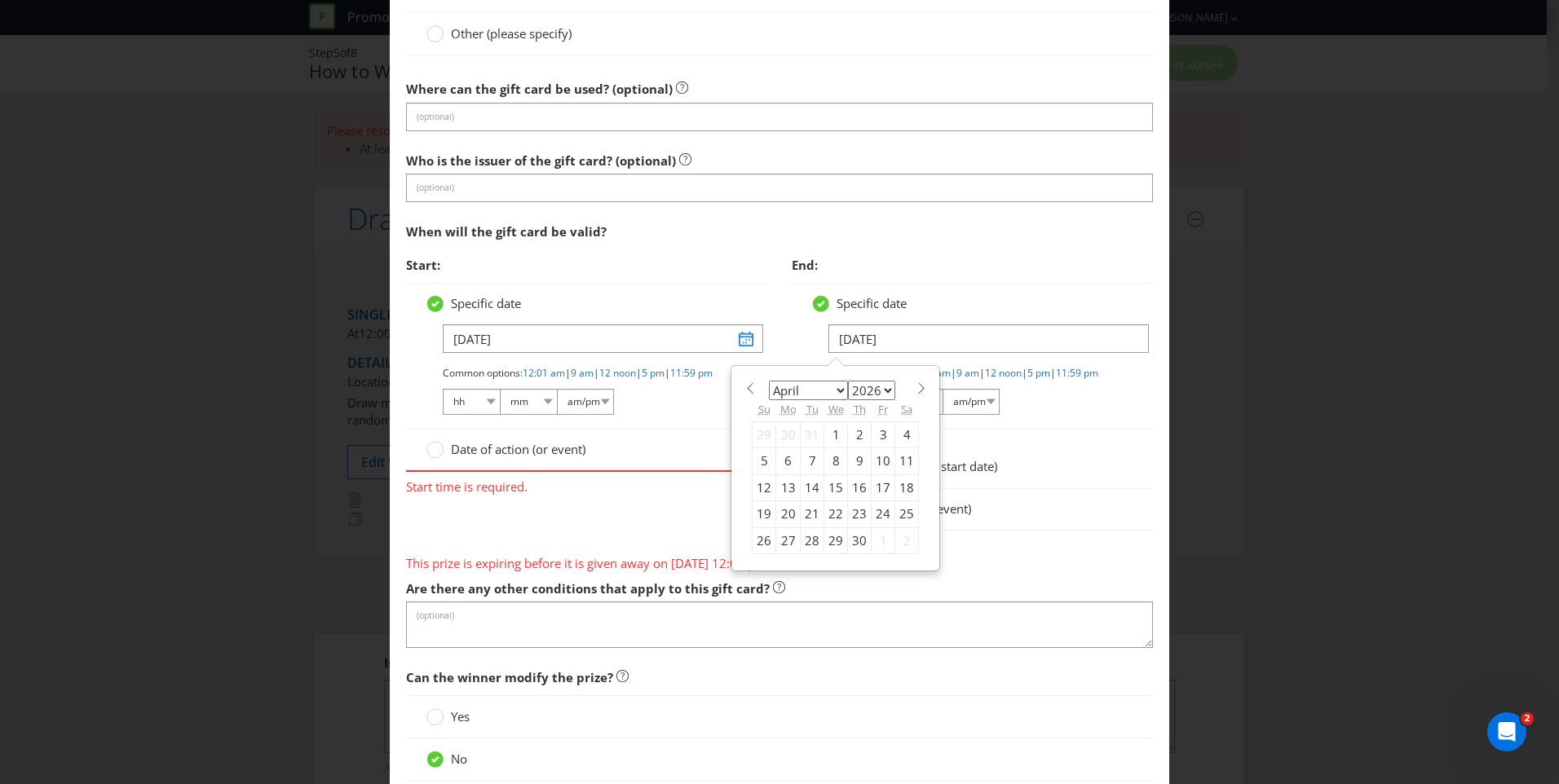
click at [830, 392] on select "January February March April May June July August September October November De…" at bounding box center [808, 390] width 79 height 20
select select "6"
click at [769, 381] on select "January February March April May June July August September October November De…" at bounding box center [808, 390] width 79 height 20
click at [784, 458] on div "6" at bounding box center [788, 462] width 24 height 26
type input "[DATE]"
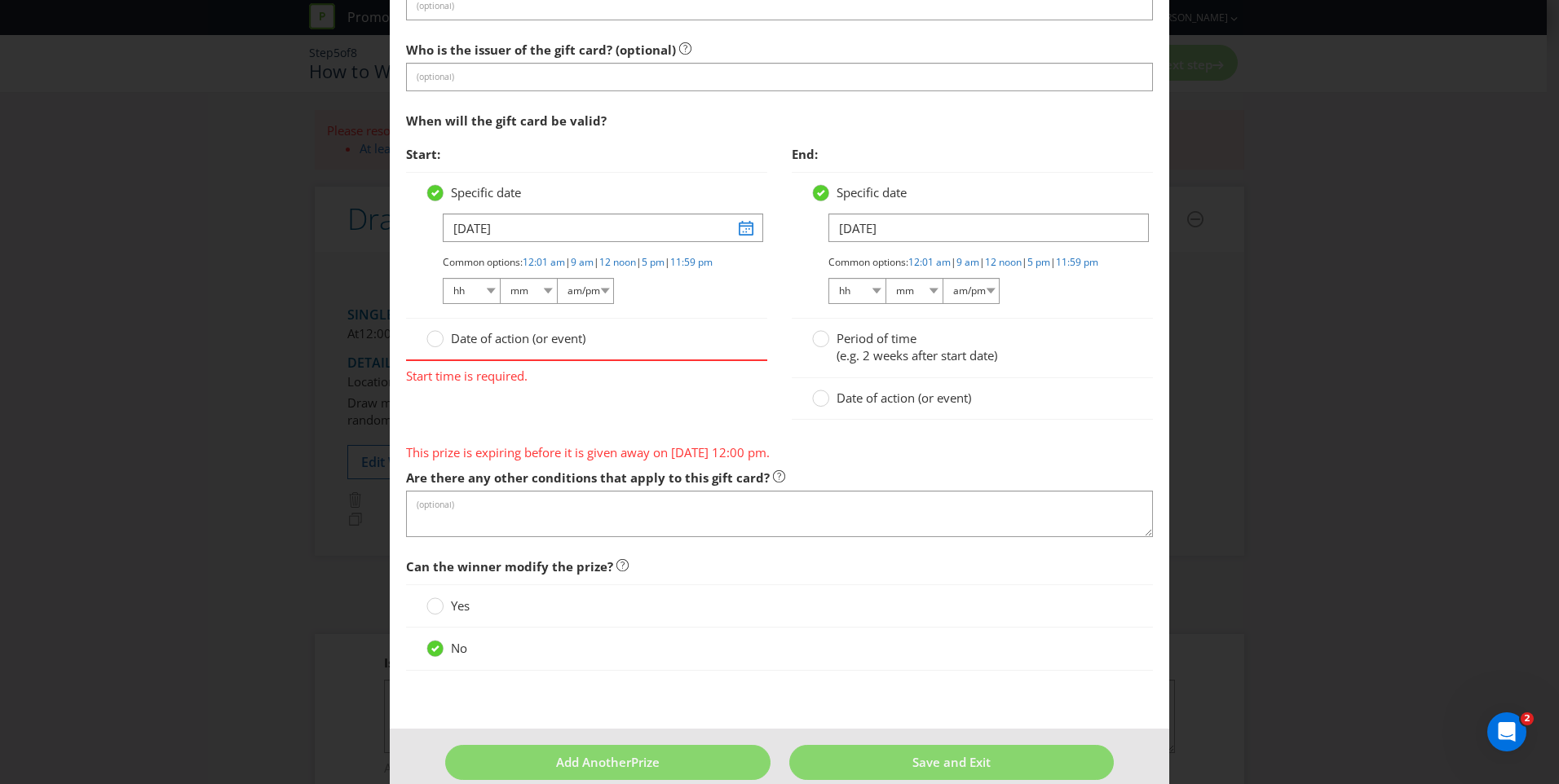
scroll to position [1685, 0]
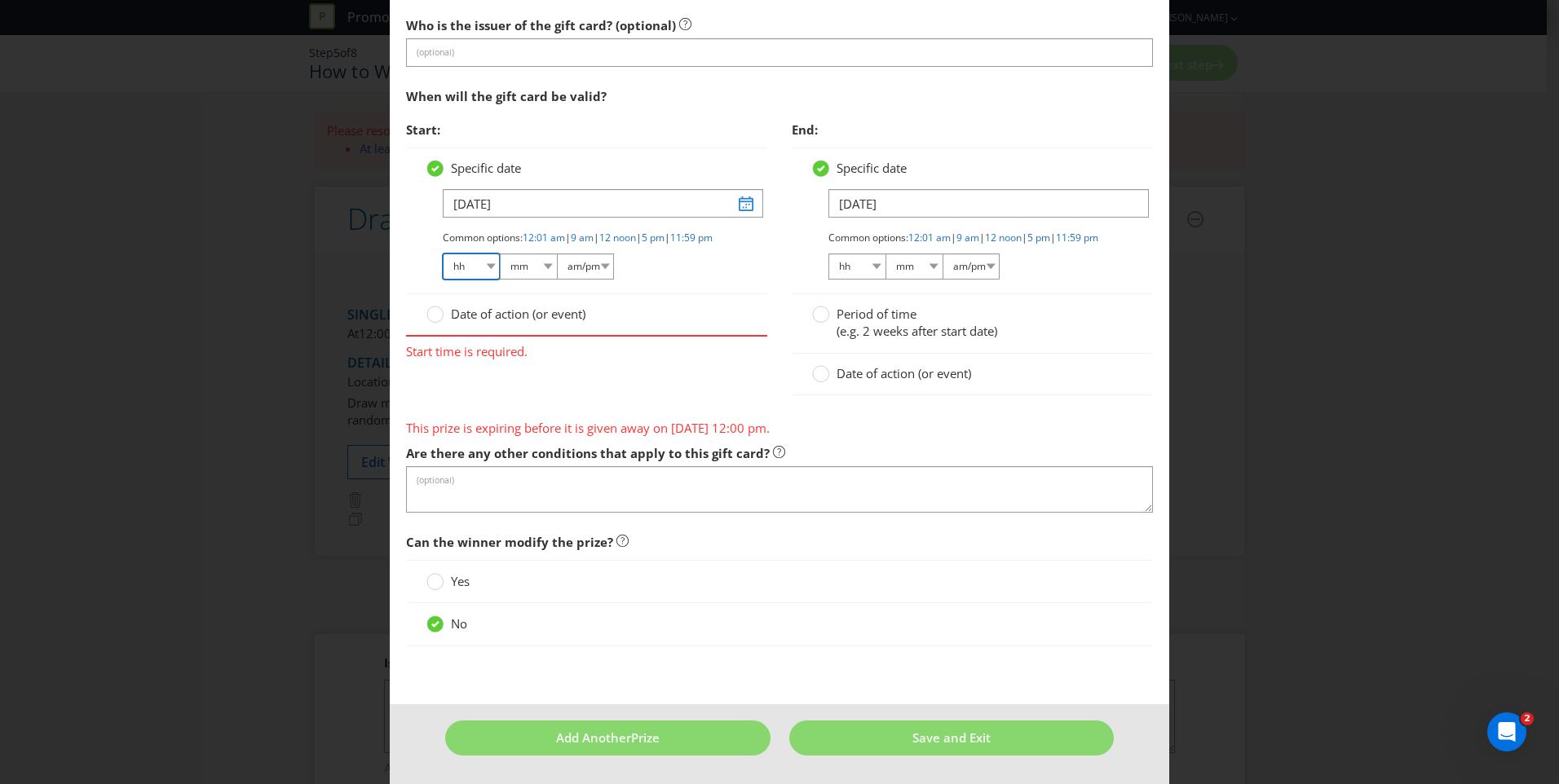
click at [480, 265] on select "hh 01 02 03 04 05 06 07 08 09 10 11 12" at bounding box center [471, 267] width 57 height 26
select select "12"
click at [443, 254] on select "hh 01 02 03 04 05 06 07 08 09 10 11 12" at bounding box center [471, 267] width 57 height 26
click at [528, 270] on select "mm 00 01 05 10 15 20 25 29 30 35 40 45 50 55 59" at bounding box center [528, 267] width 57 height 26
select select "01"
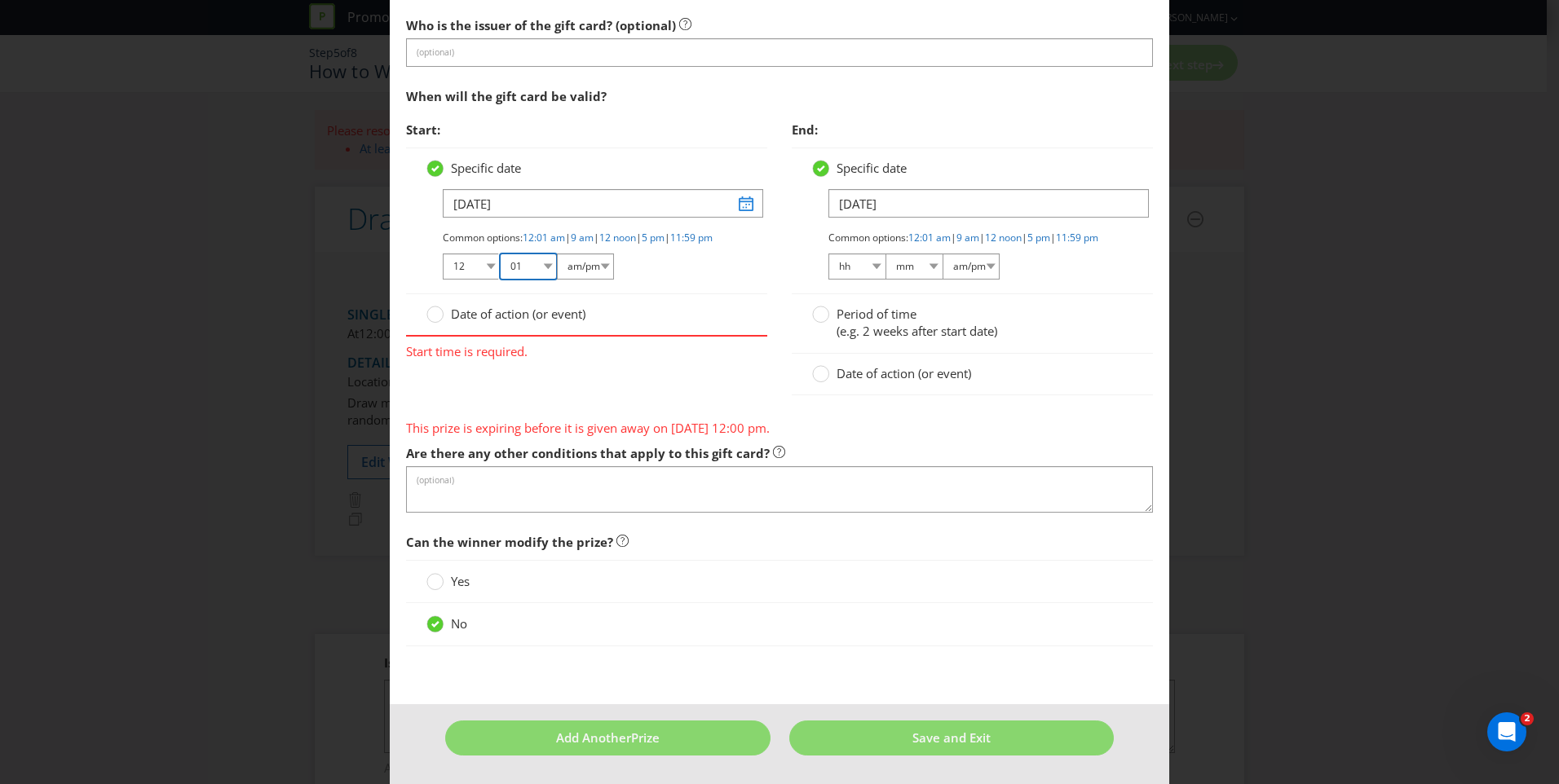
click at [500, 254] on select "mm 00 01 05 10 15 20 25 29 30 35 40 45 50 55 59" at bounding box center [528, 267] width 57 height 26
click at [585, 280] on div at bounding box center [529, 281] width 171 height 2
click at [857, 258] on select "hh 01 02 03 04 05 06 07 08 09 10 11 12" at bounding box center [857, 267] width 57 height 26
select select "11"
click at [829, 254] on select "hh 01 02 03 04 05 06 07 08 09 10 11 12" at bounding box center [857, 267] width 57 height 26
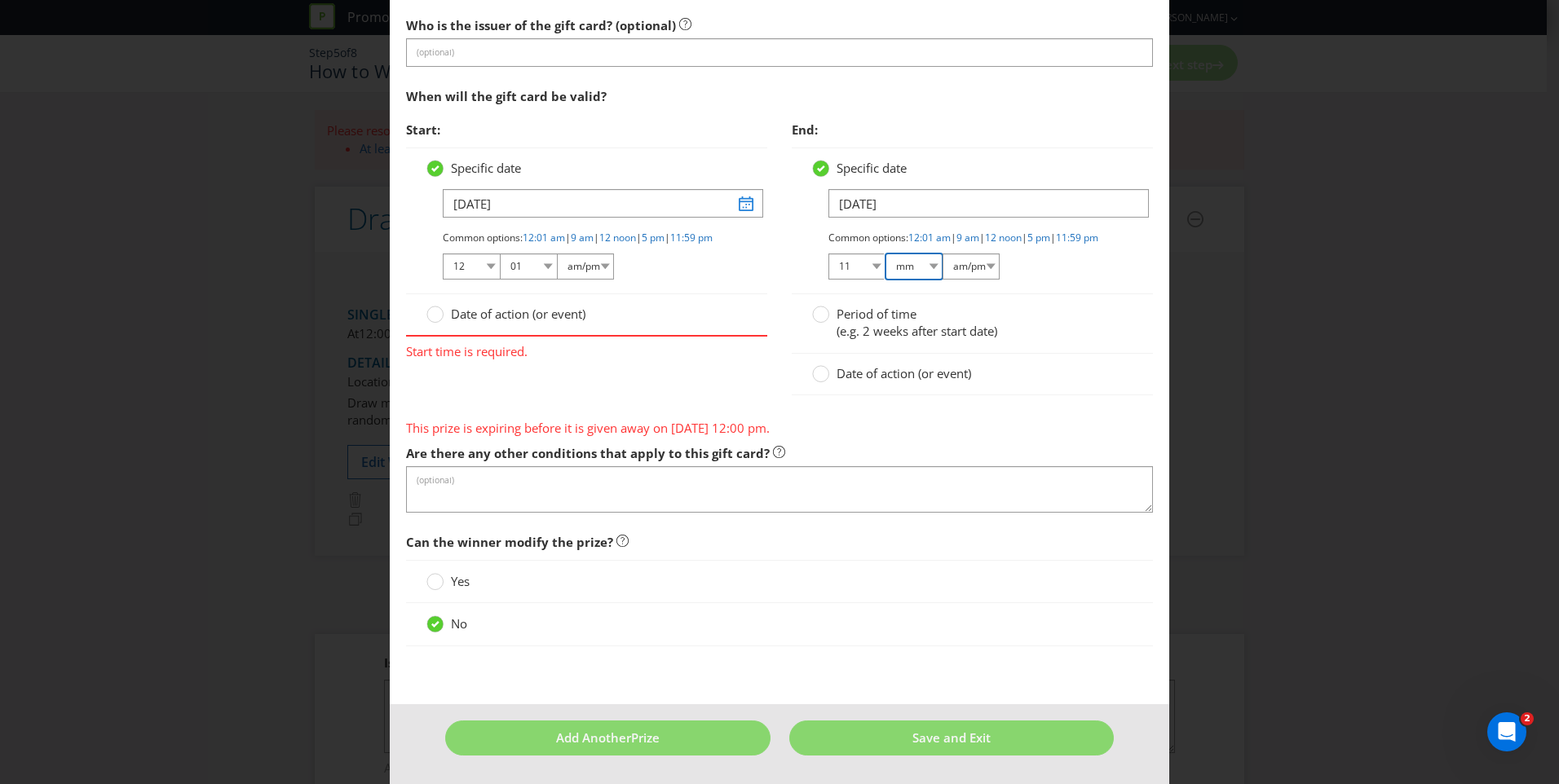
click at [900, 268] on select "mm 00 01 05 10 15 20 25 29 30 35 40 45 50 55 59" at bounding box center [913, 267] width 57 height 26
select select "55"
click at [956, 268] on select "am/pm am pm" at bounding box center [970, 267] width 57 height 26
select select "pm"
click at [942, 254] on select "am/pm am pm" at bounding box center [970, 267] width 57 height 26
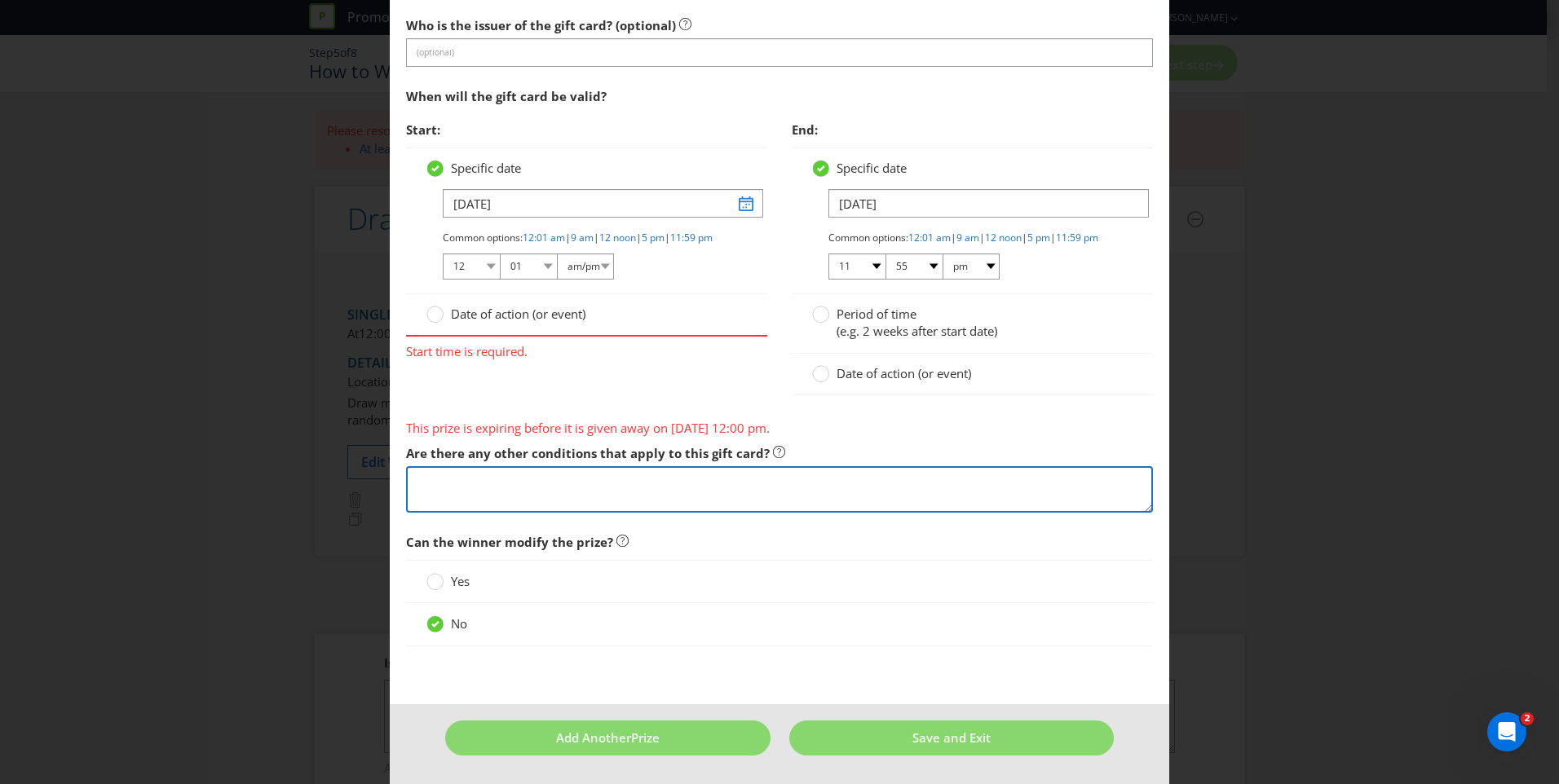
click at [509, 489] on textarea at bounding box center [780, 490] width 747 height 46
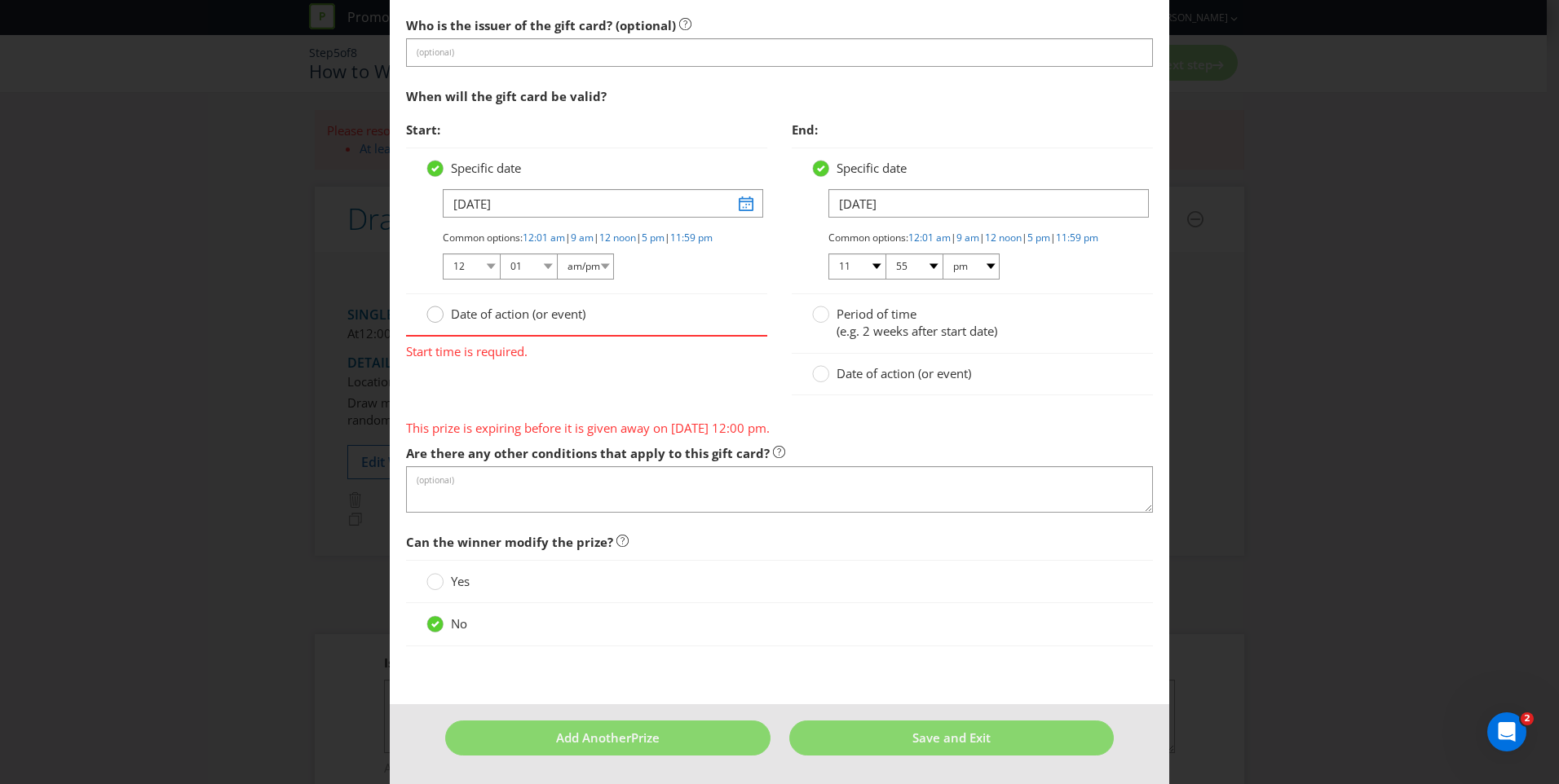
click at [433, 315] on circle at bounding box center [436, 315] width 17 height 17
click at [0, 0] on input "Date of action (or event)" at bounding box center [0, 0] width 0 height 0
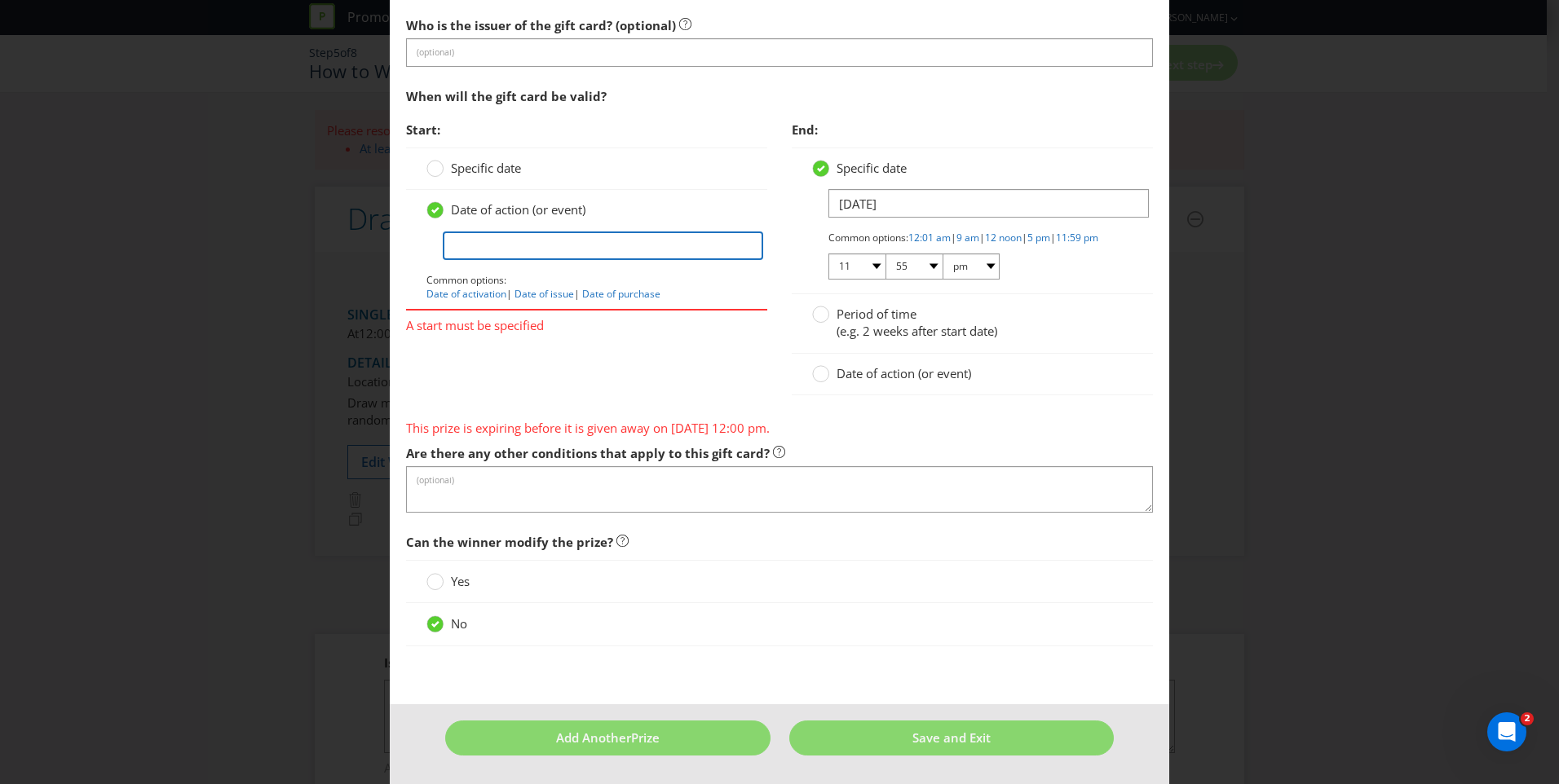
click at [501, 231] on input "text" at bounding box center [603, 245] width 321 height 29
click at [544, 231] on input "text" at bounding box center [603, 245] width 321 height 29
type input "[DATE]"
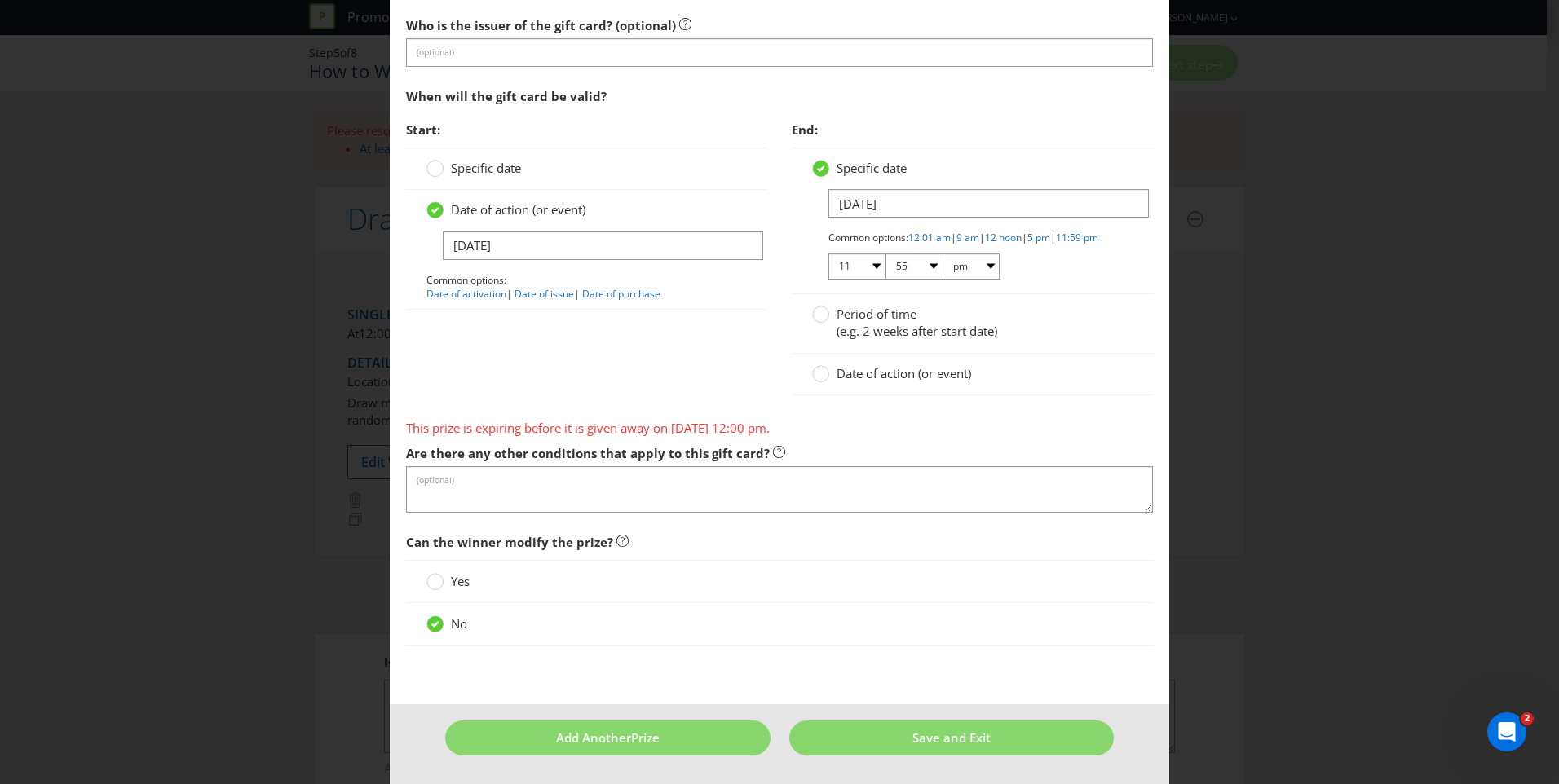
click at [593, 367] on div "Start: Specific date Date of action (or event) [DATE] Common options: Date of a…" at bounding box center [780, 263] width 771 height 299
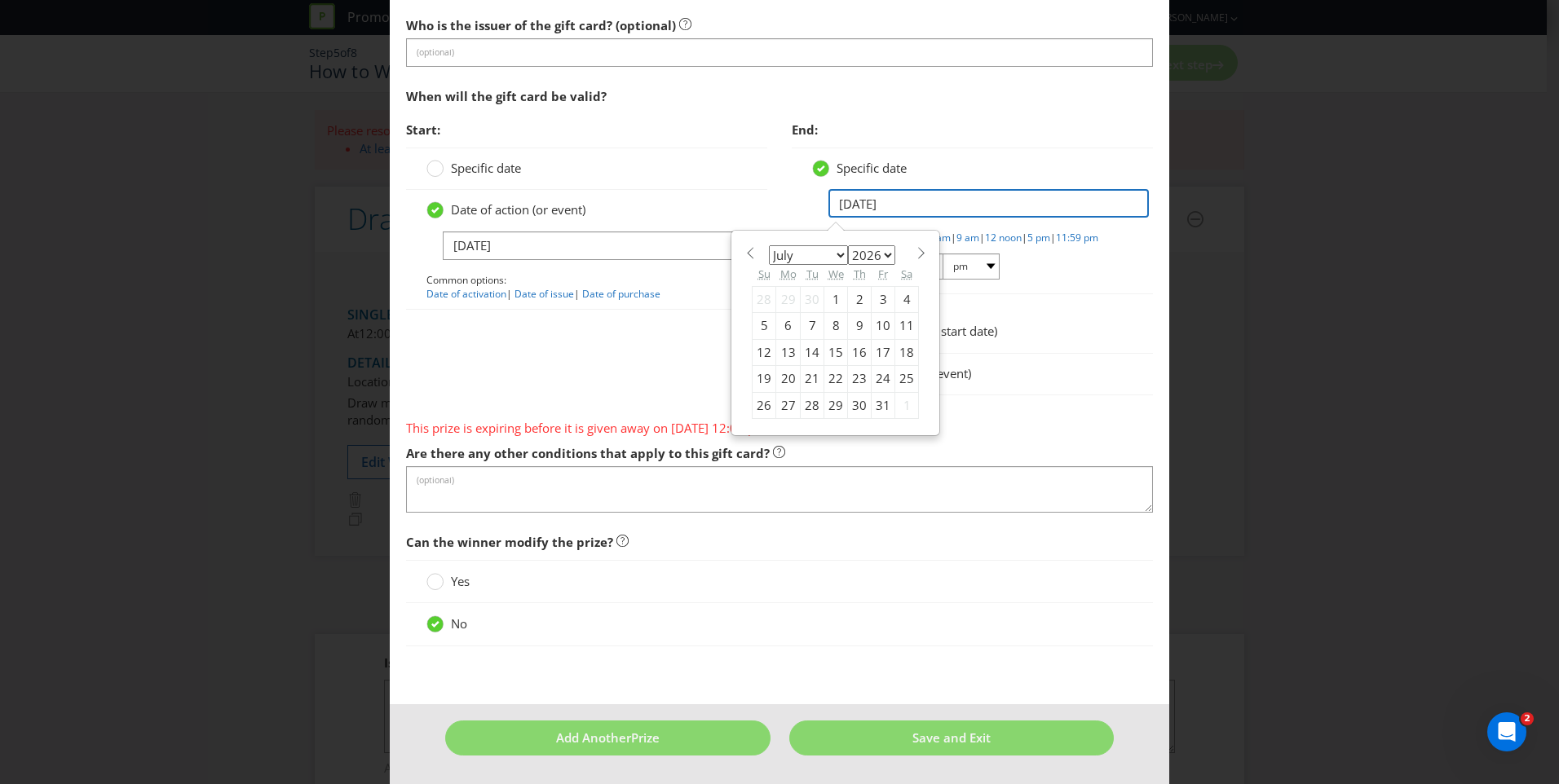
click at [845, 189] on input "[DATE]" at bounding box center [989, 203] width 321 height 29
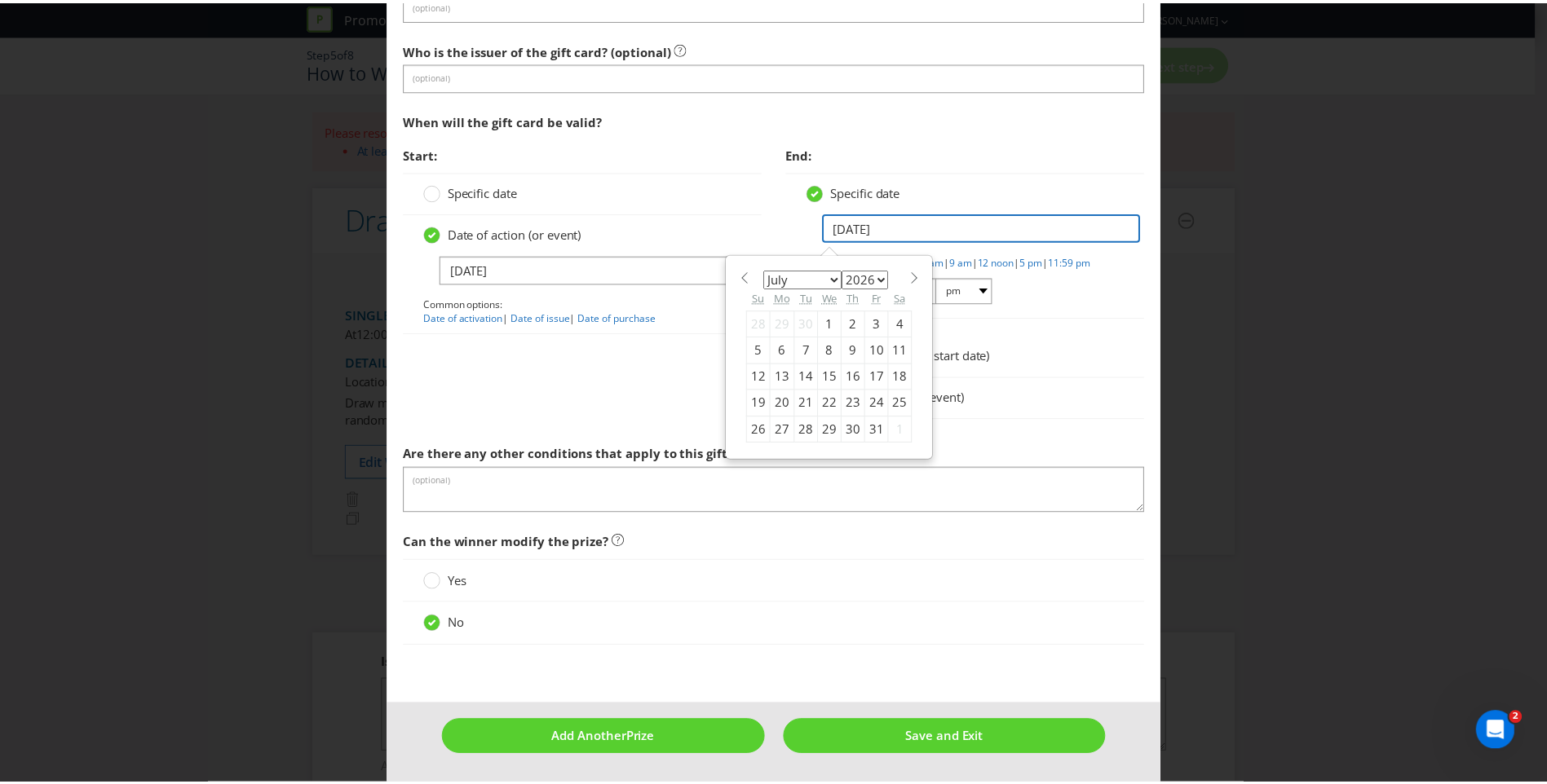
scroll to position [1662, 0]
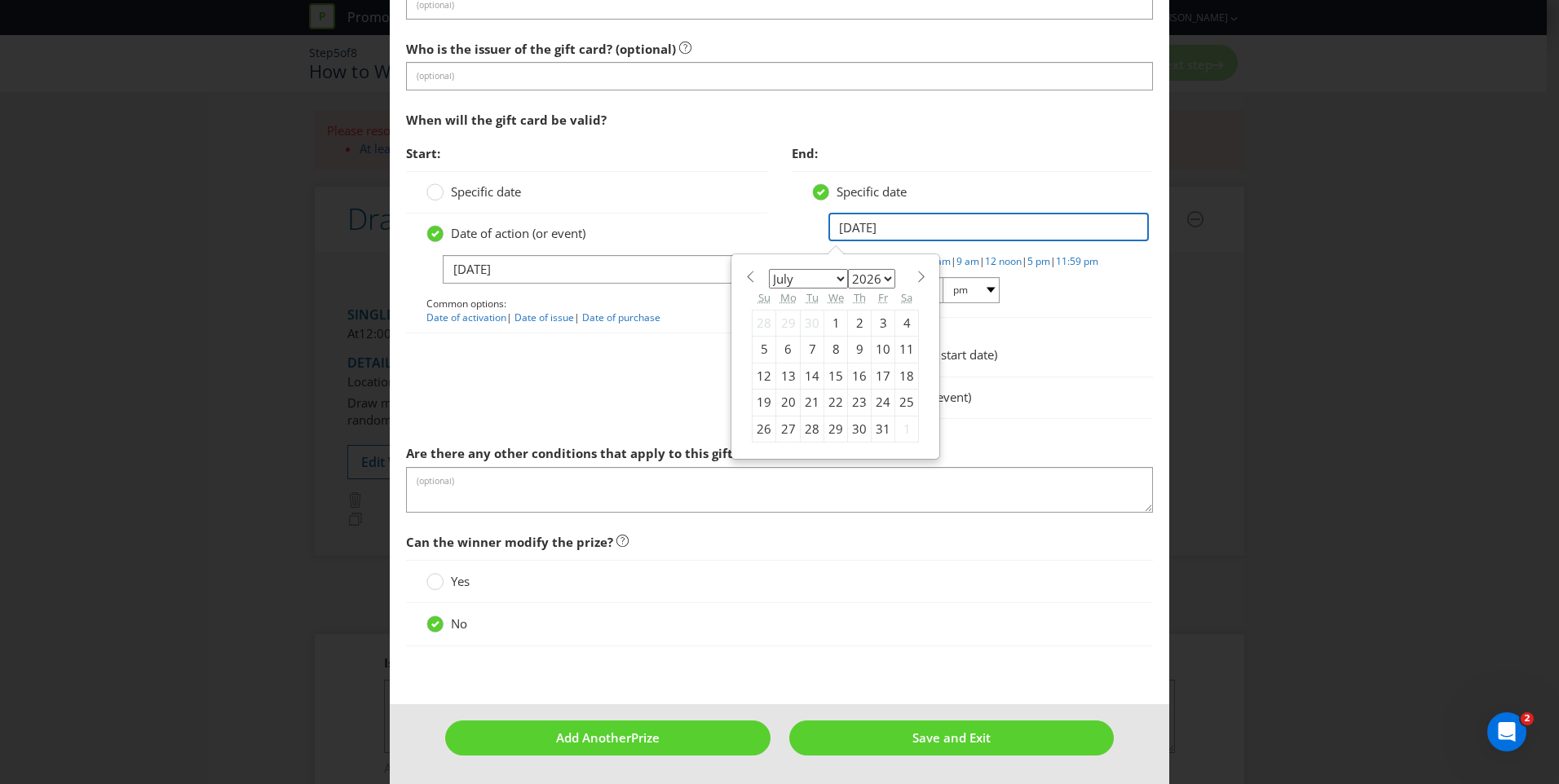
type input "[DATE]"
click at [603, 384] on div "Start: Specific date Date of action (or event) [DATE] Common options: Date of a…" at bounding box center [780, 286] width 771 height 299
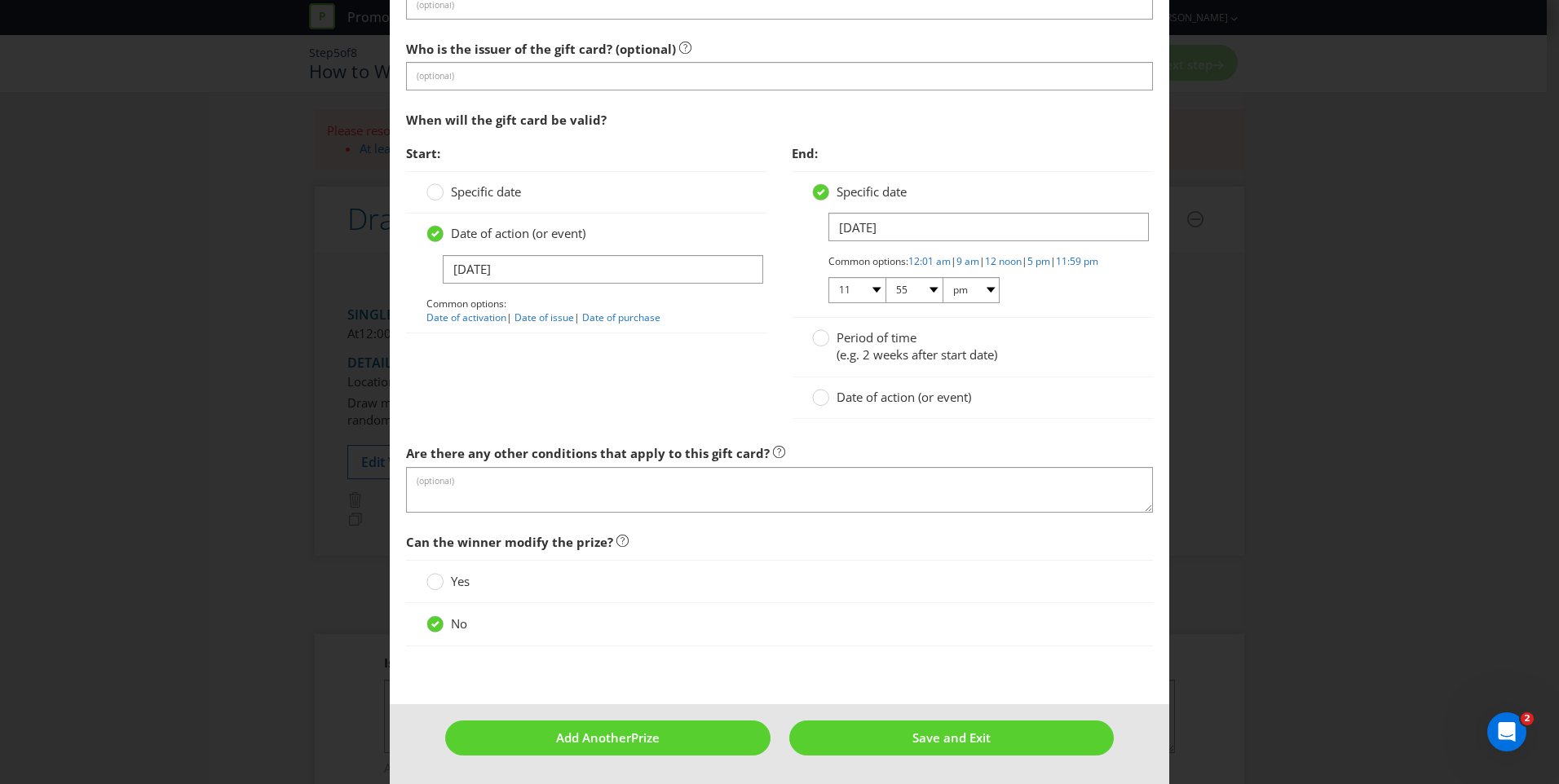
click at [603, 384] on div "Start: Specific date Date of action (or event) [DATE] Common options: Date of a…" at bounding box center [780, 286] width 771 height 299
click at [867, 732] on button "Save and Exit" at bounding box center [952, 738] width 325 height 35
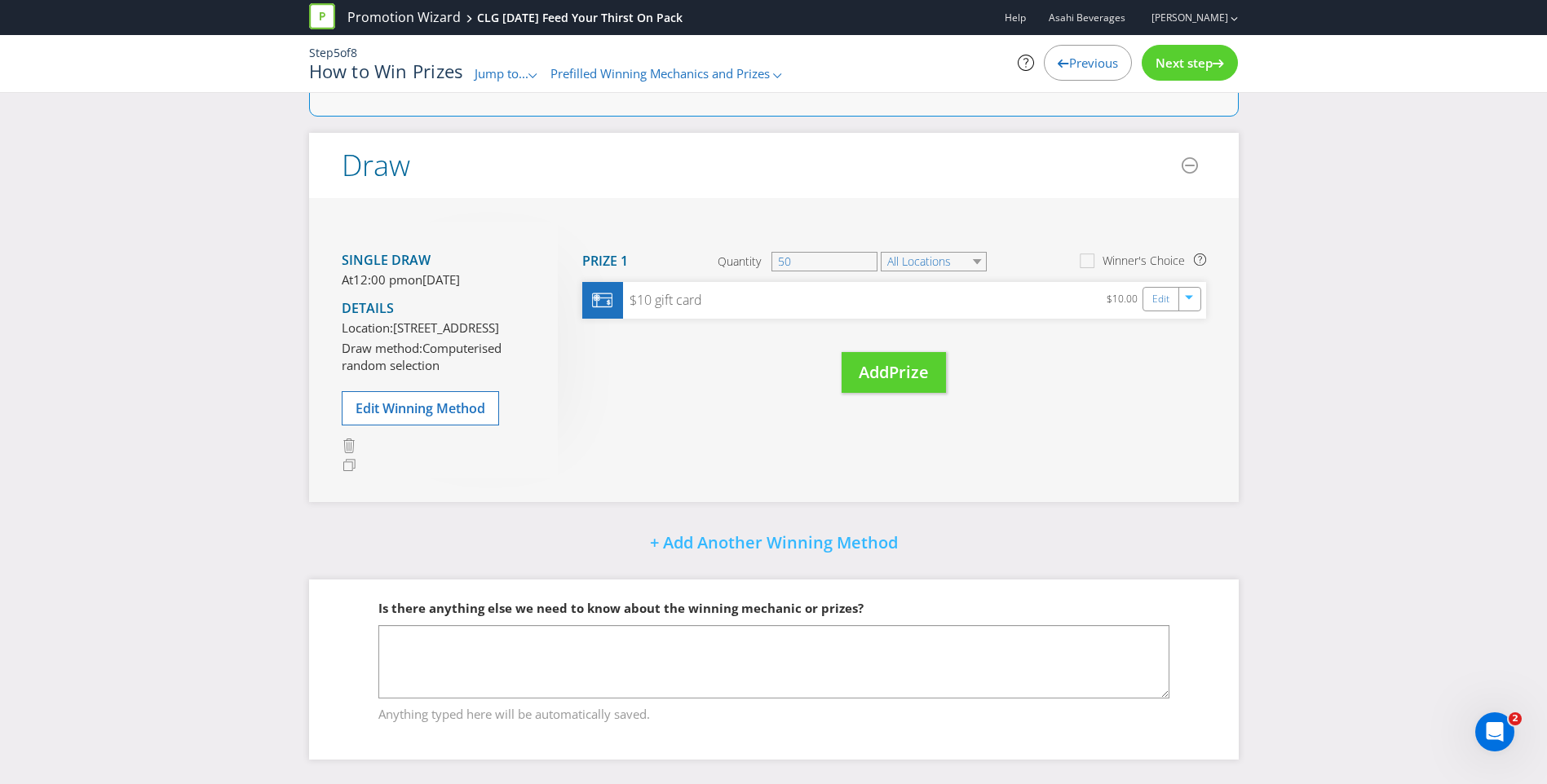
scroll to position [150, 0]
click at [1213, 62] on icon at bounding box center [1218, 63] width 11 height 8
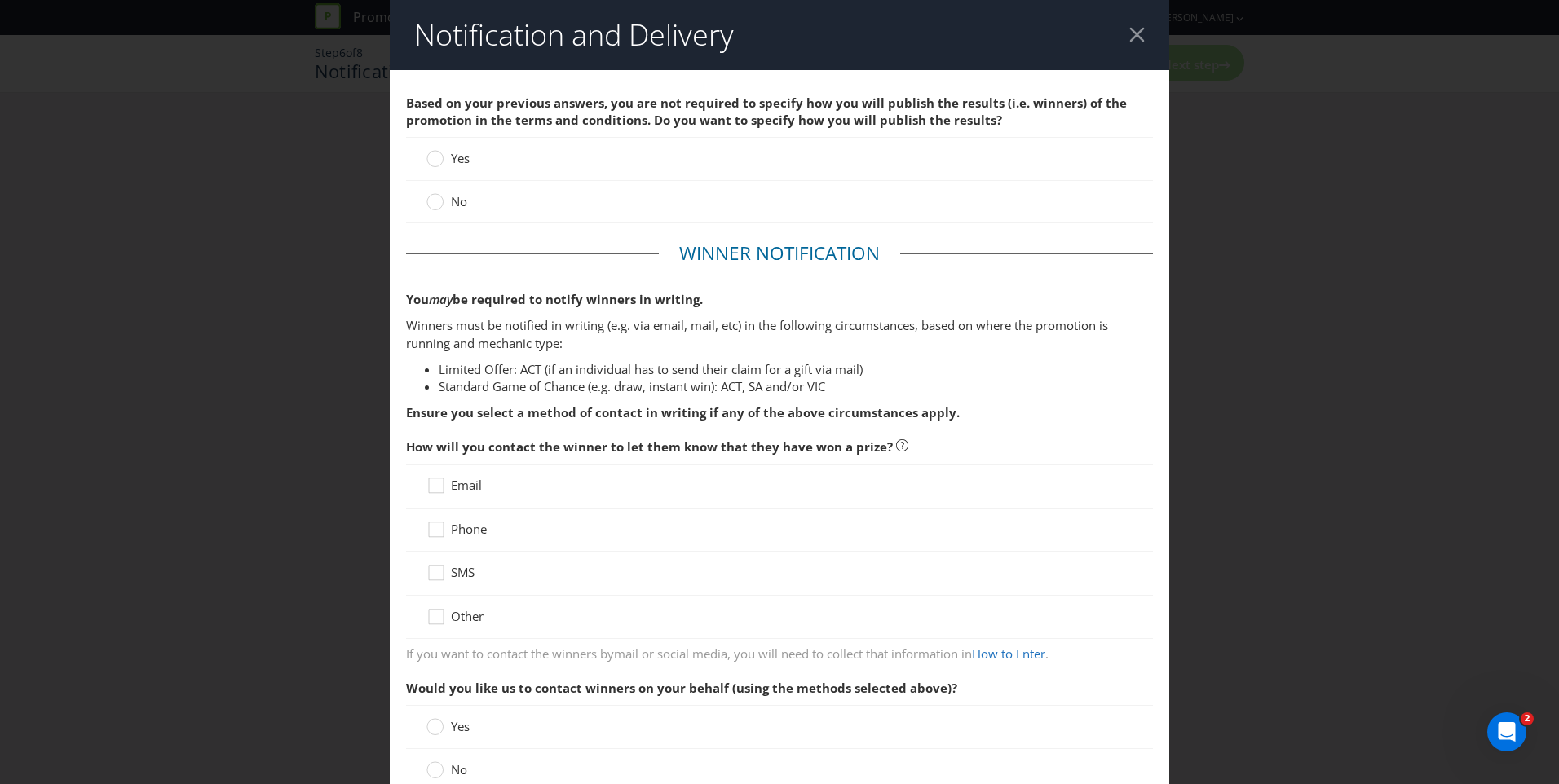
scroll to position [27, 0]
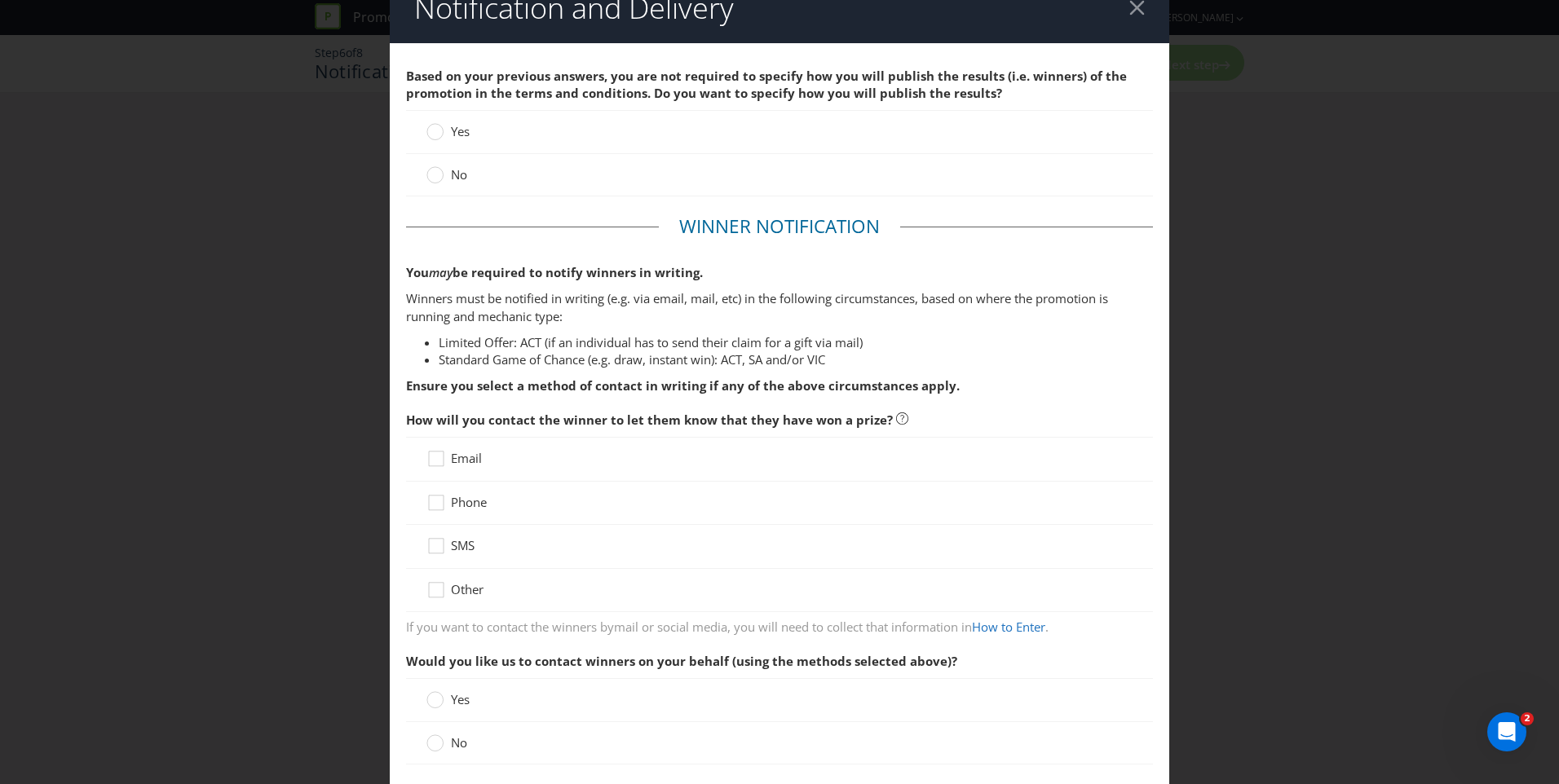
click at [453, 177] on span "No" at bounding box center [459, 175] width 17 height 17
click at [0, 0] on input "No" at bounding box center [0, 0] width 0 height 0
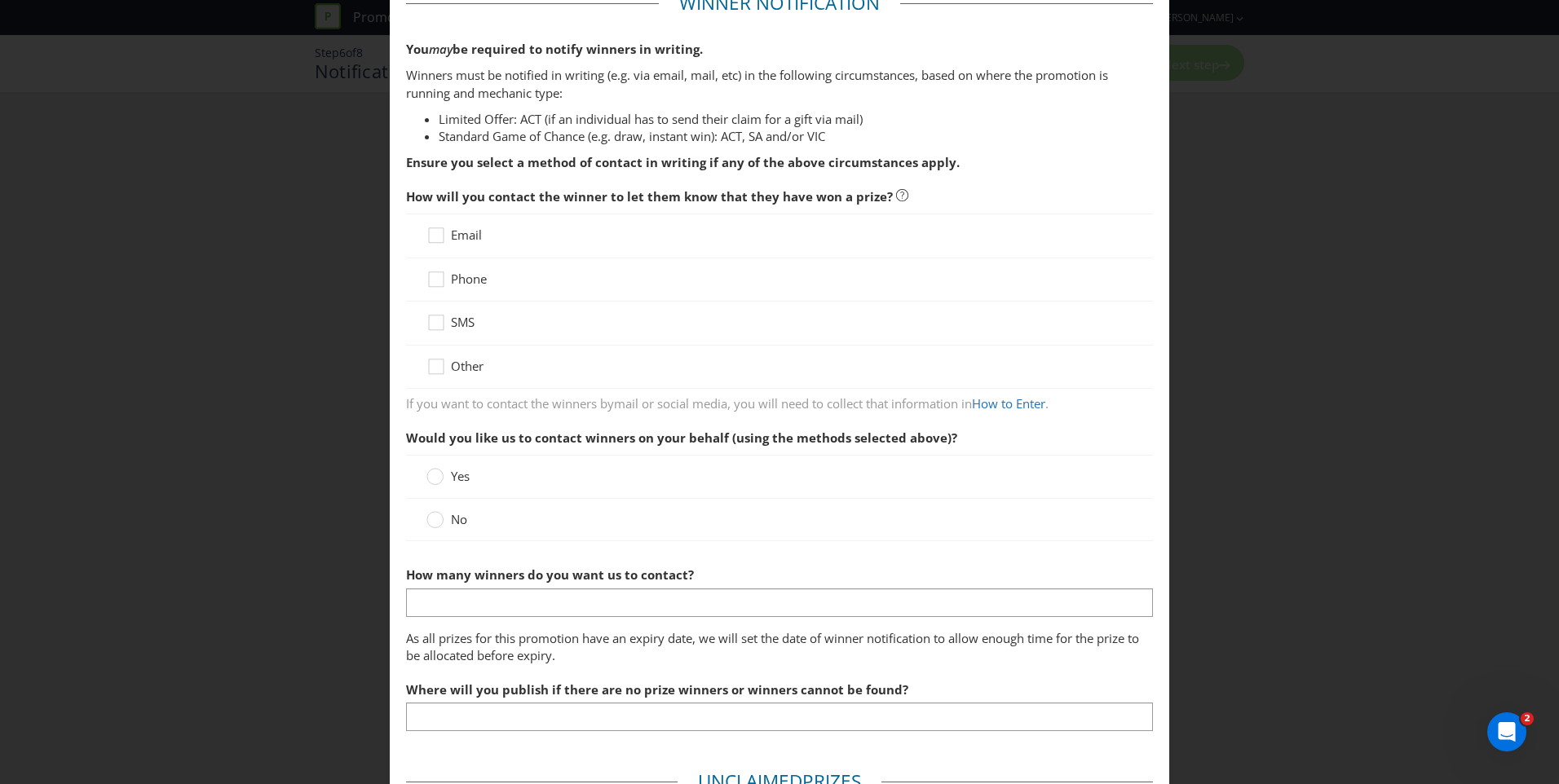
scroll to position [253, 0]
click at [436, 237] on icon at bounding box center [439, 236] width 24 height 24
click at [0, 0] on input "Email" at bounding box center [0, 0] width 0 height 0
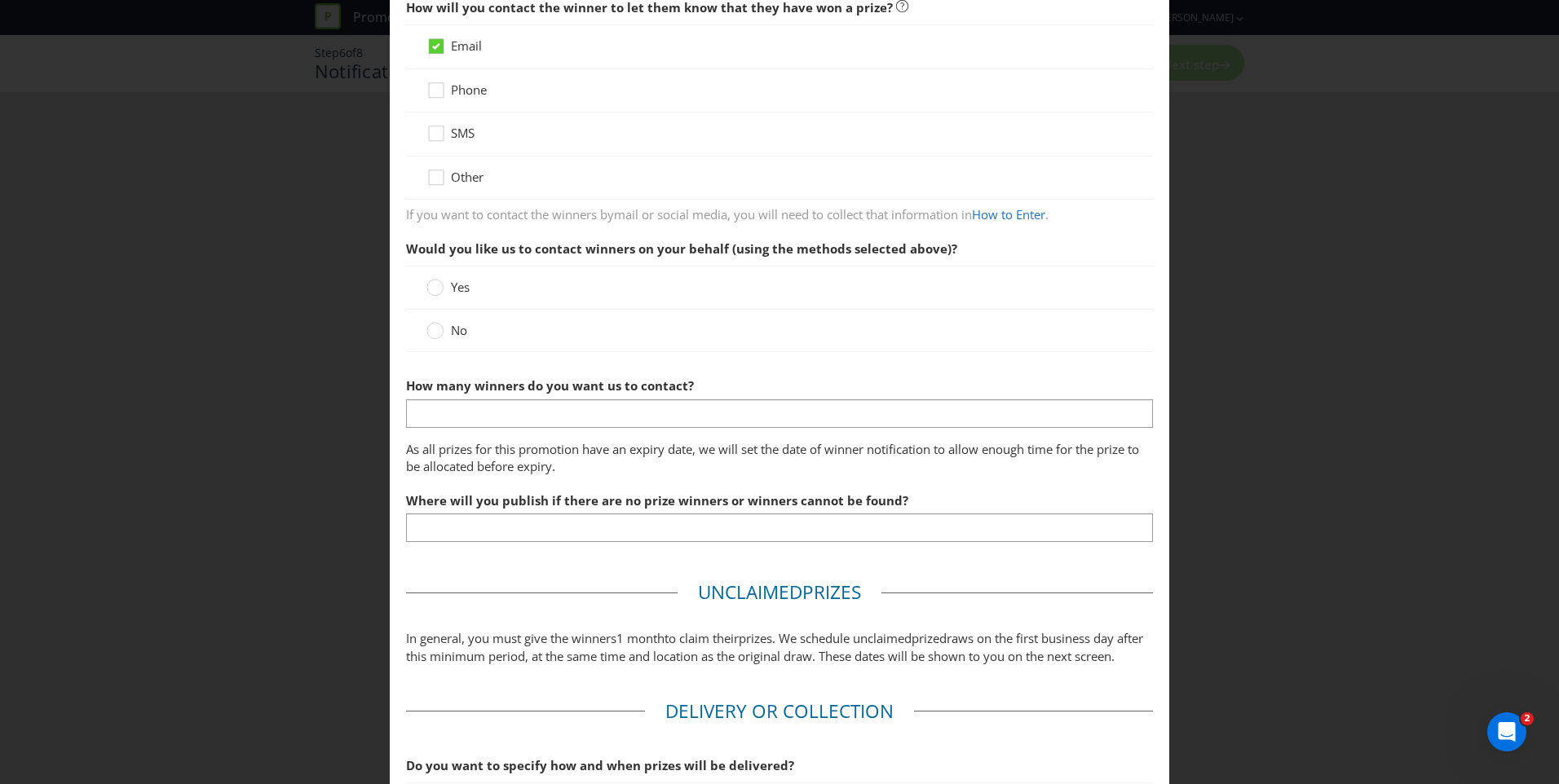
scroll to position [440, 0]
click at [432, 334] on circle at bounding box center [436, 331] width 17 height 17
click at [0, 0] on input "No" at bounding box center [0, 0] width 0 height 0
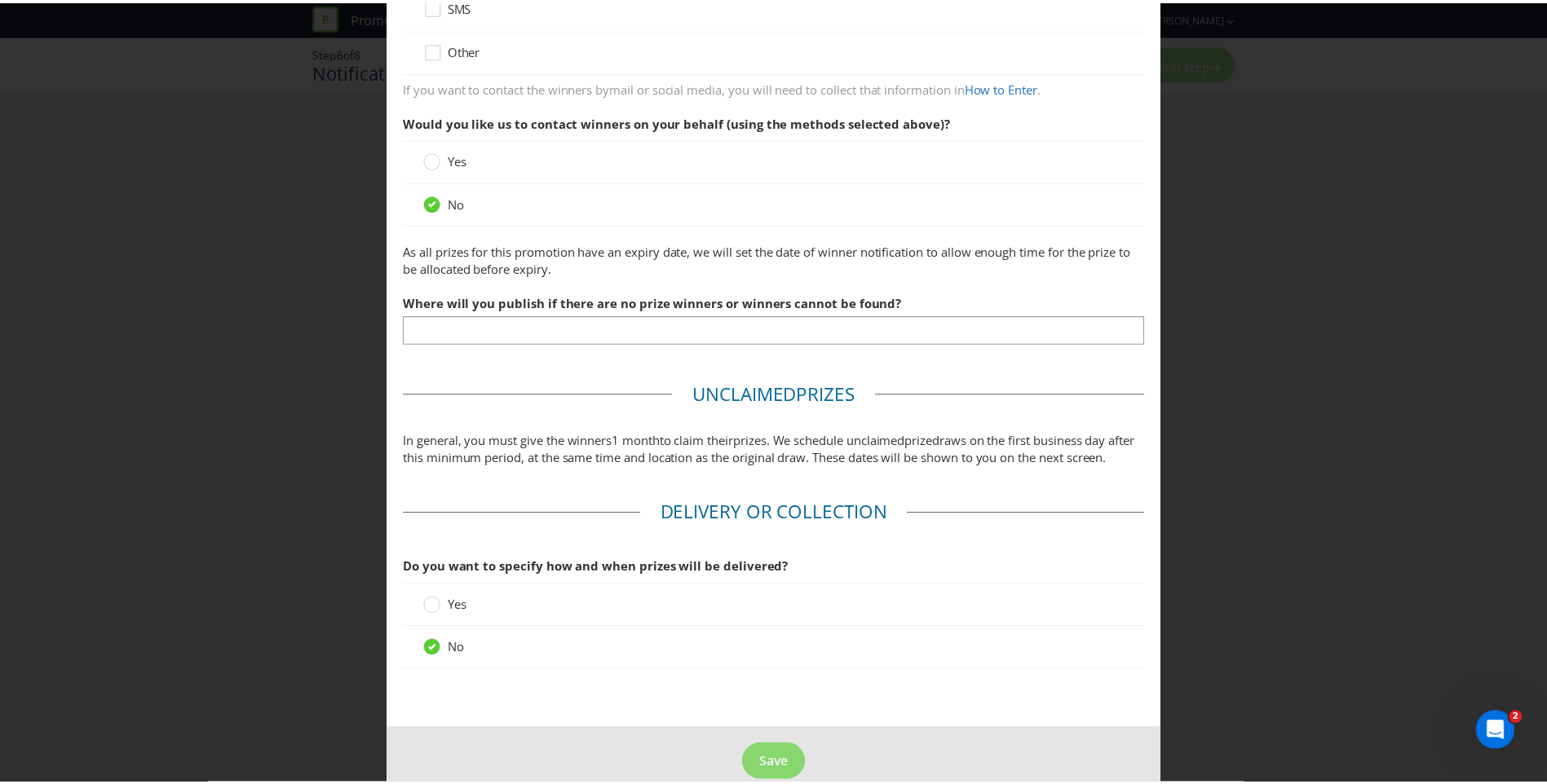
scroll to position [610, 0]
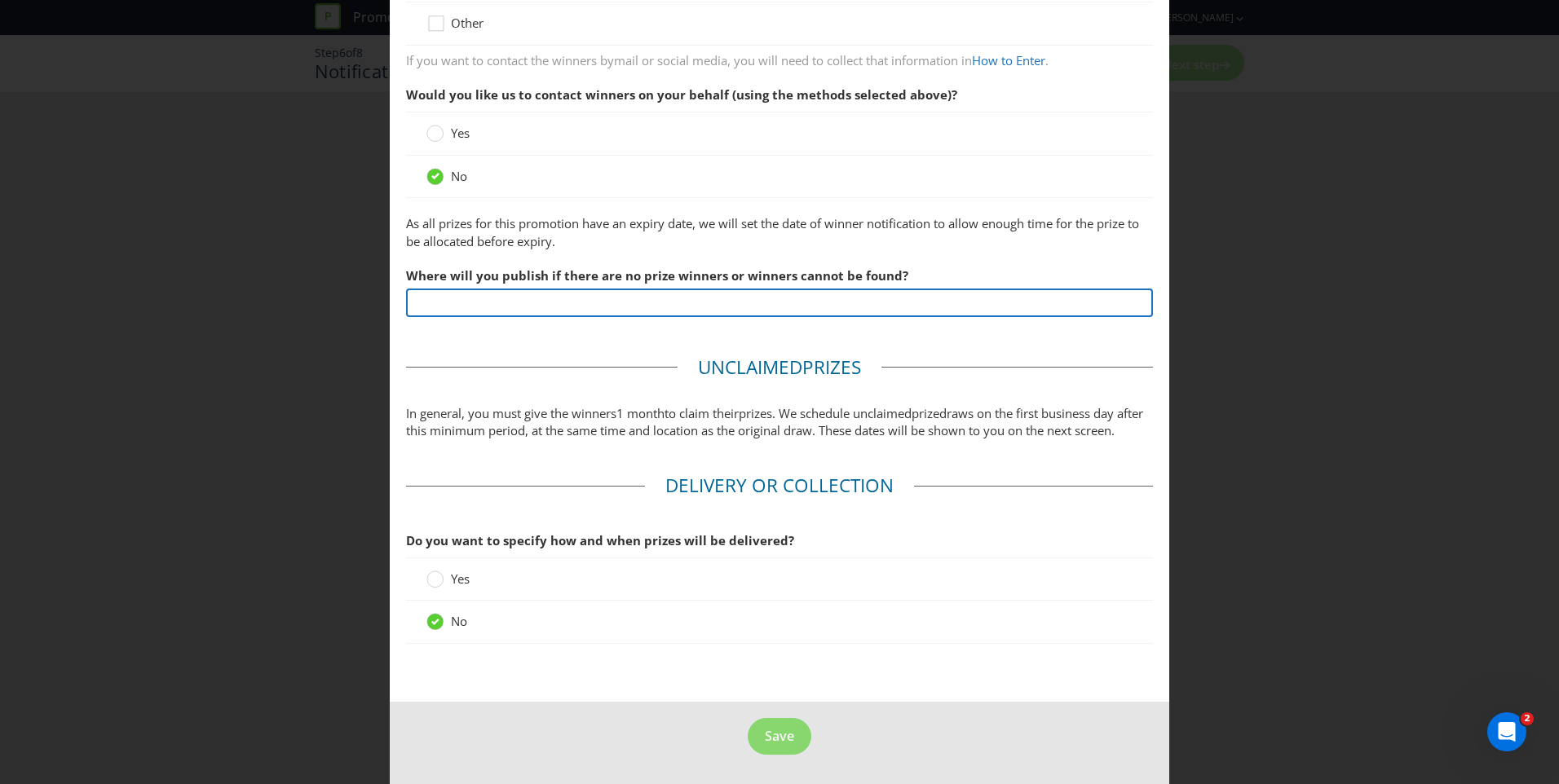
click at [484, 290] on input "text" at bounding box center [780, 303] width 747 height 29
type input "online"
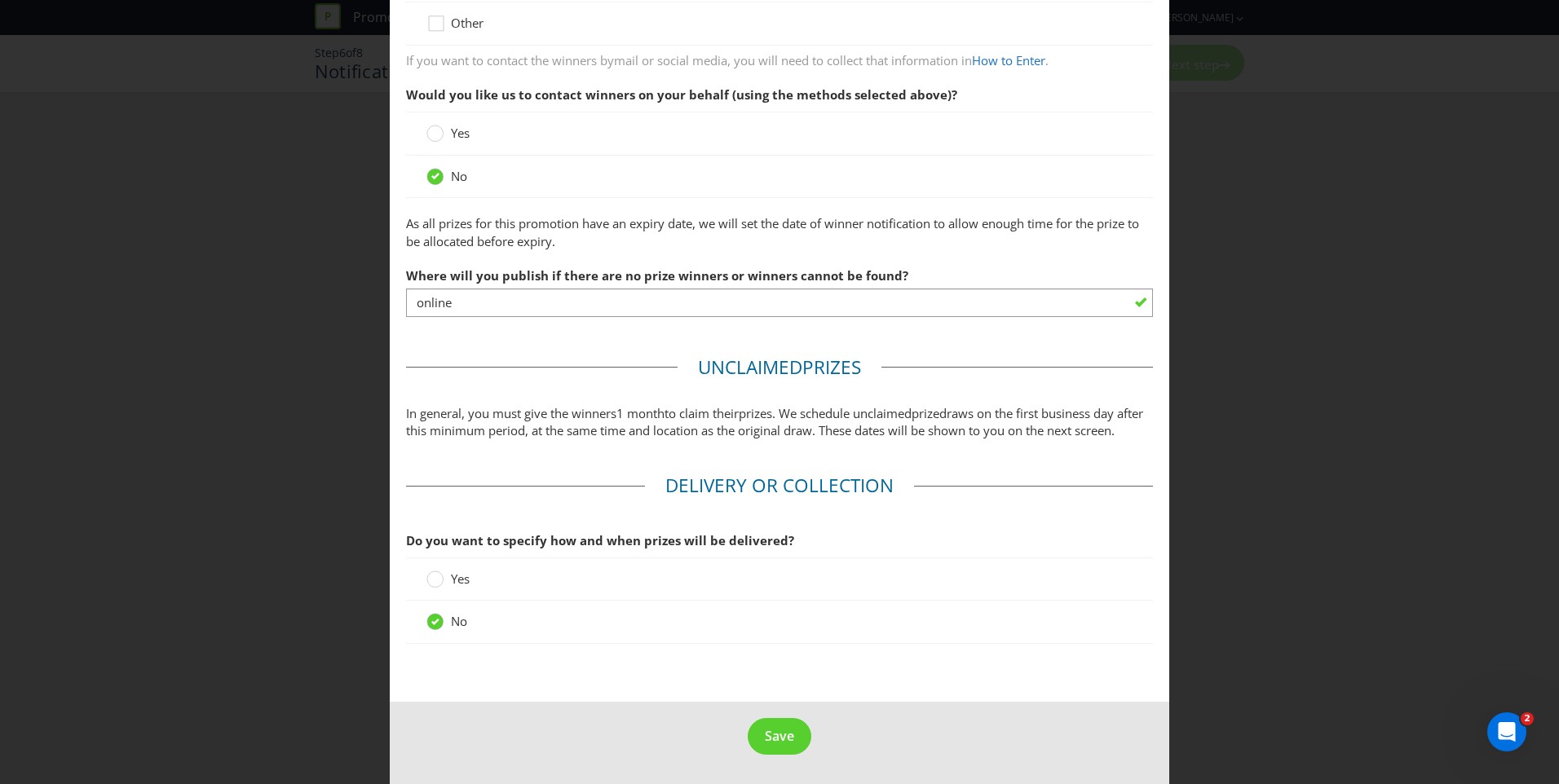
click at [483, 355] on fieldset "Unclaimed Prize s In general, you must give the winners 1 month to claim their …" at bounding box center [780, 401] width 747 height 94
click at [782, 737] on span "Save" at bounding box center [780, 736] width 30 height 18
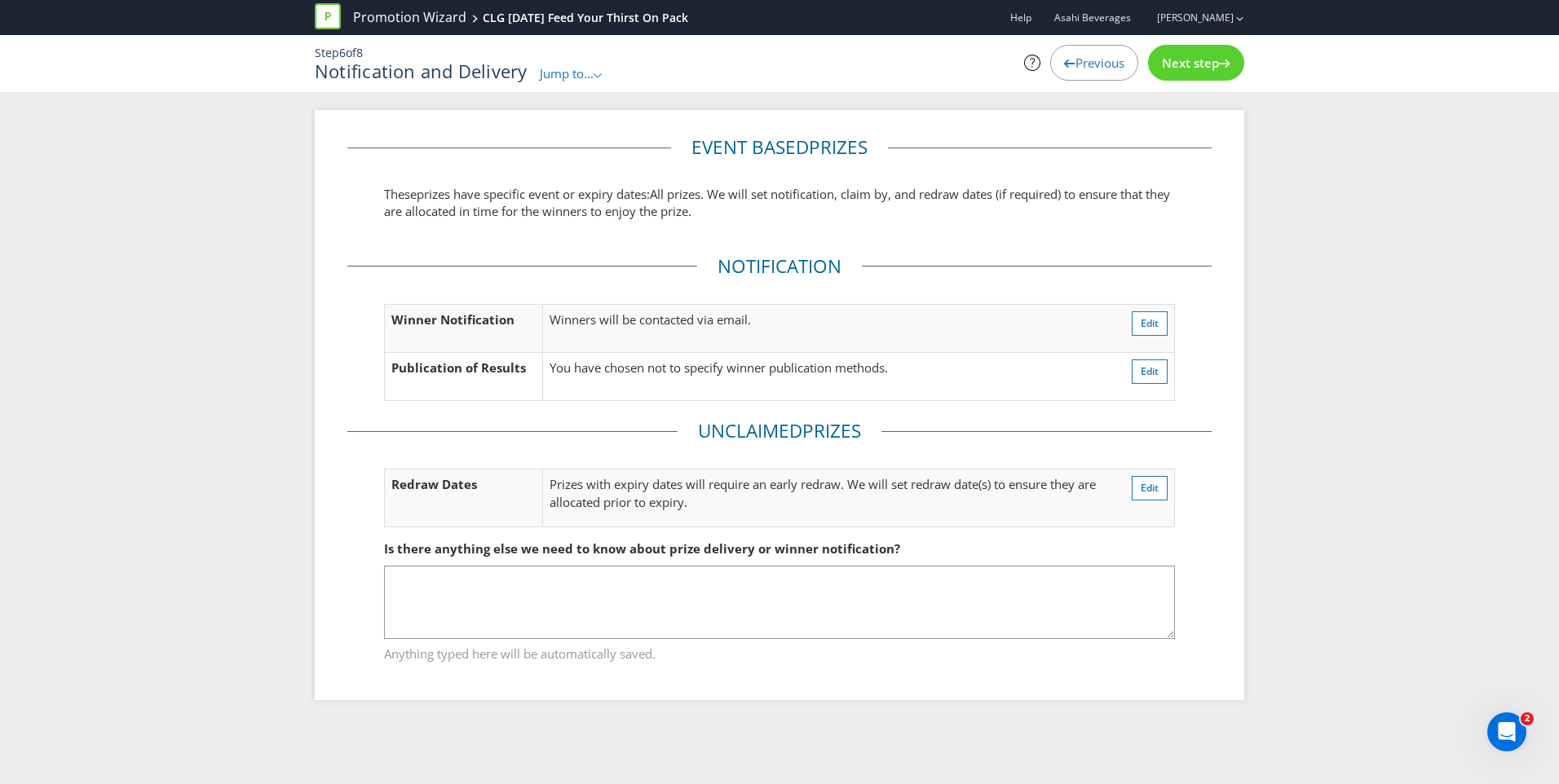
click at [1210, 69] on span "Next step" at bounding box center [1190, 63] width 57 height 17
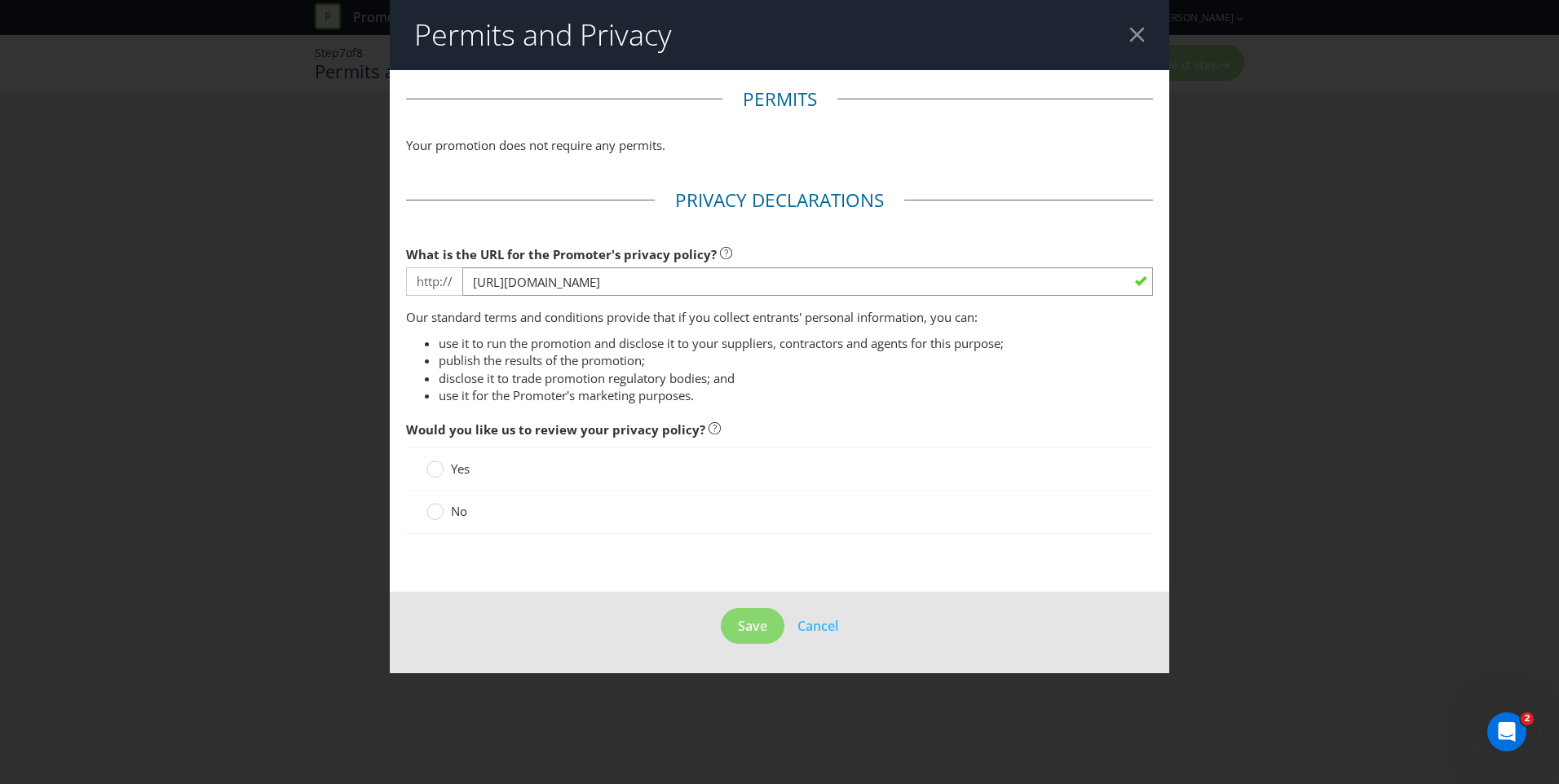
click at [460, 469] on span "Yes" at bounding box center [460, 469] width 19 height 17
click at [0, 0] on input "Yes" at bounding box center [0, 0] width 0 height 0
click at [751, 629] on span "Save" at bounding box center [753, 625] width 30 height 18
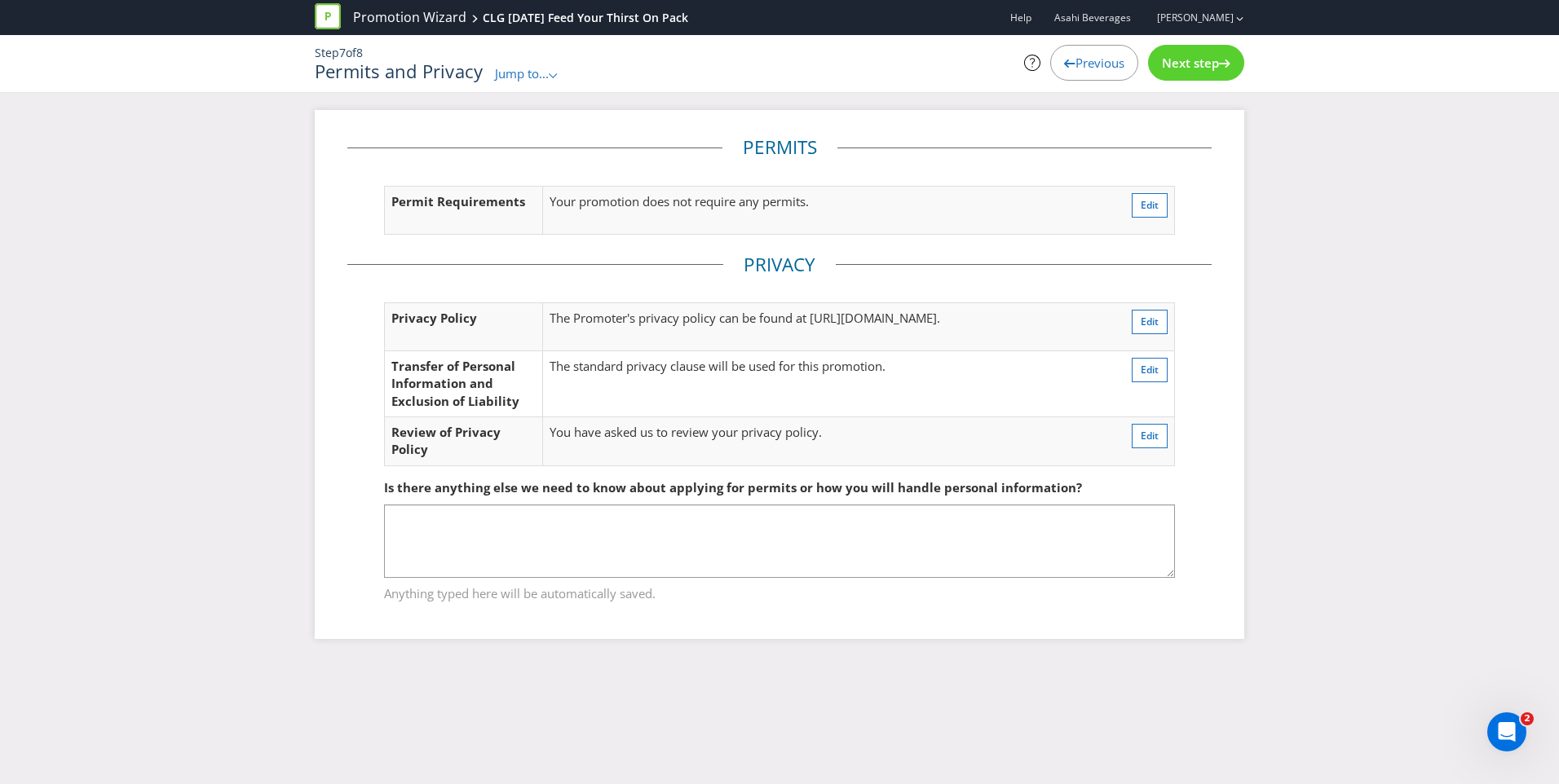
click at [1204, 61] on span "Next step" at bounding box center [1190, 63] width 57 height 17
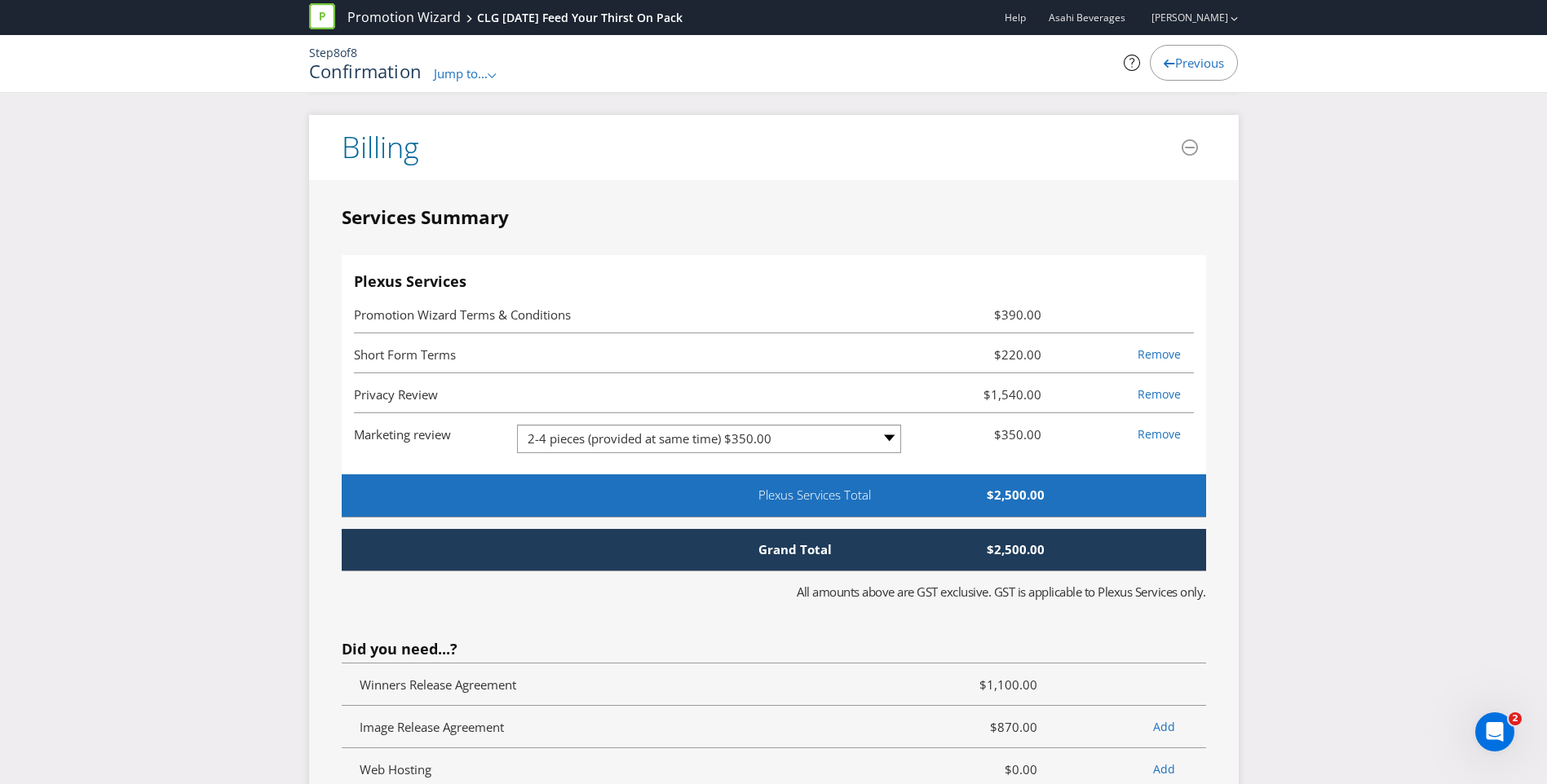
scroll to position [3731, 0]
